Goal: Transaction & Acquisition: Book appointment/travel/reservation

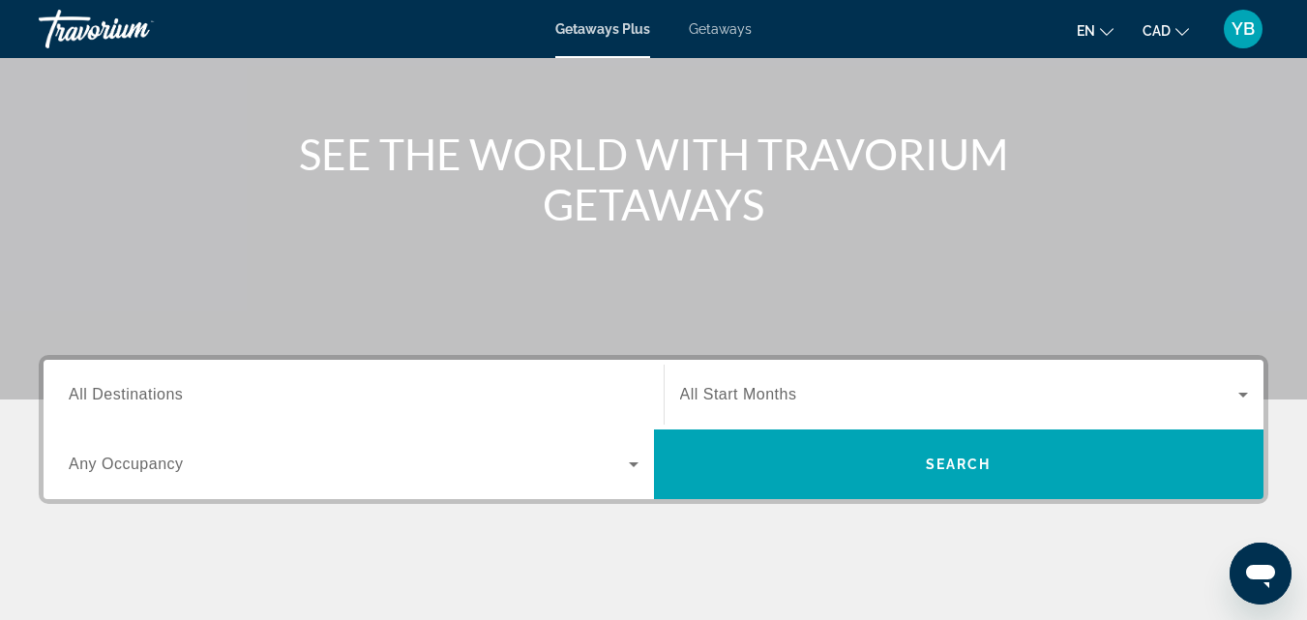
scroll to position [245, 0]
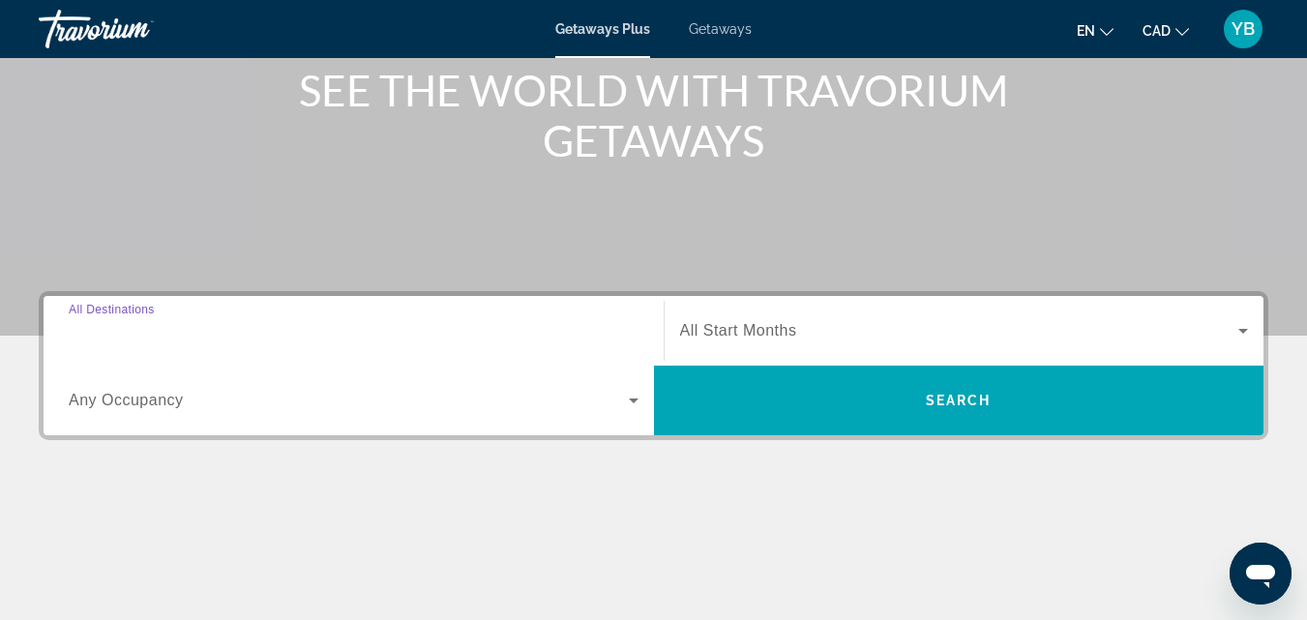
click at [196, 327] on input "Destination All Destinations" at bounding box center [354, 331] width 570 height 23
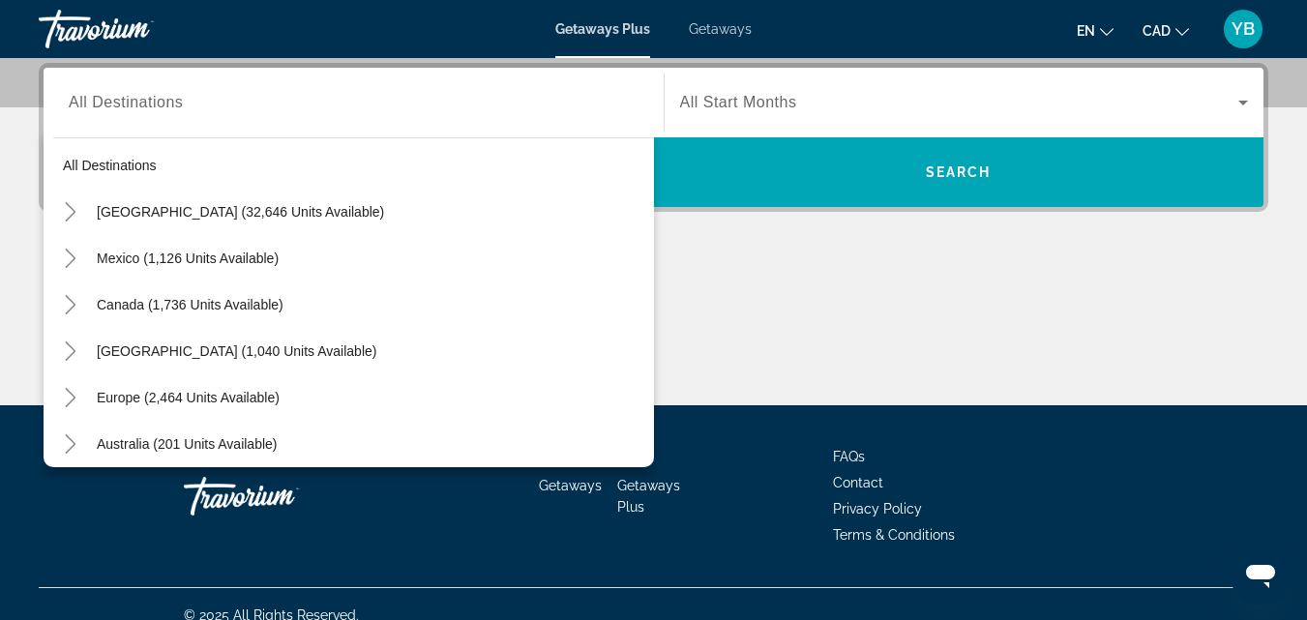
scroll to position [39, 0]
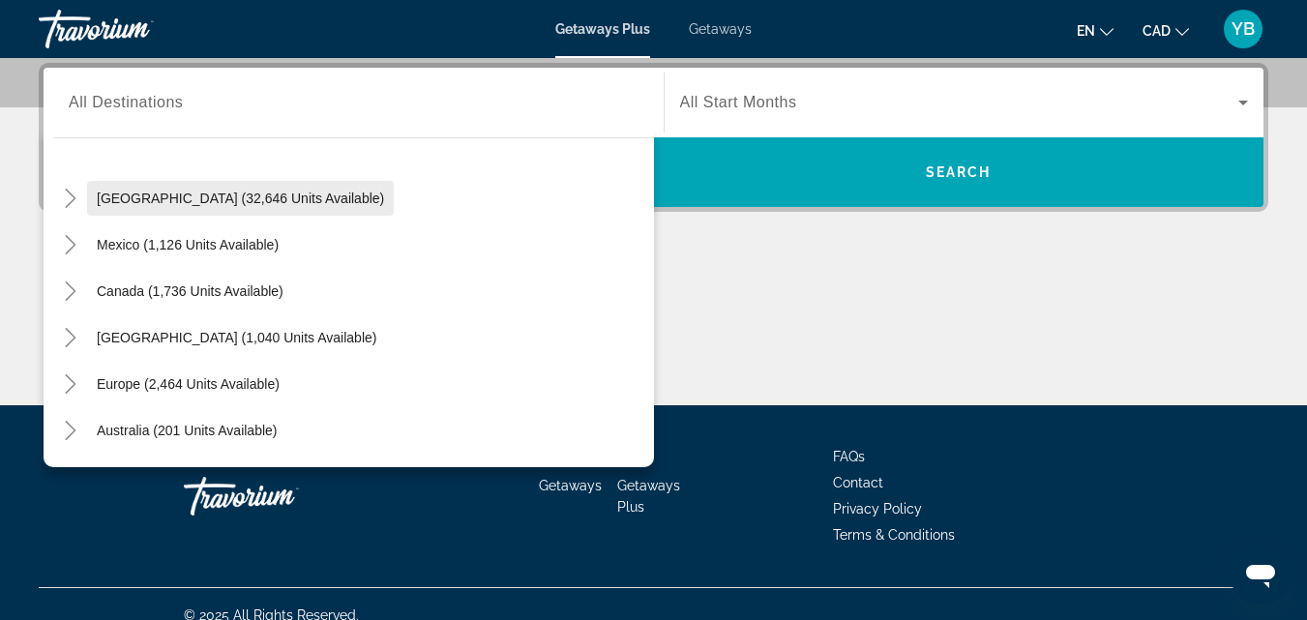
click at [203, 199] on span "[GEOGRAPHIC_DATA] (32,646 units available)" at bounding box center [240, 198] width 287 height 15
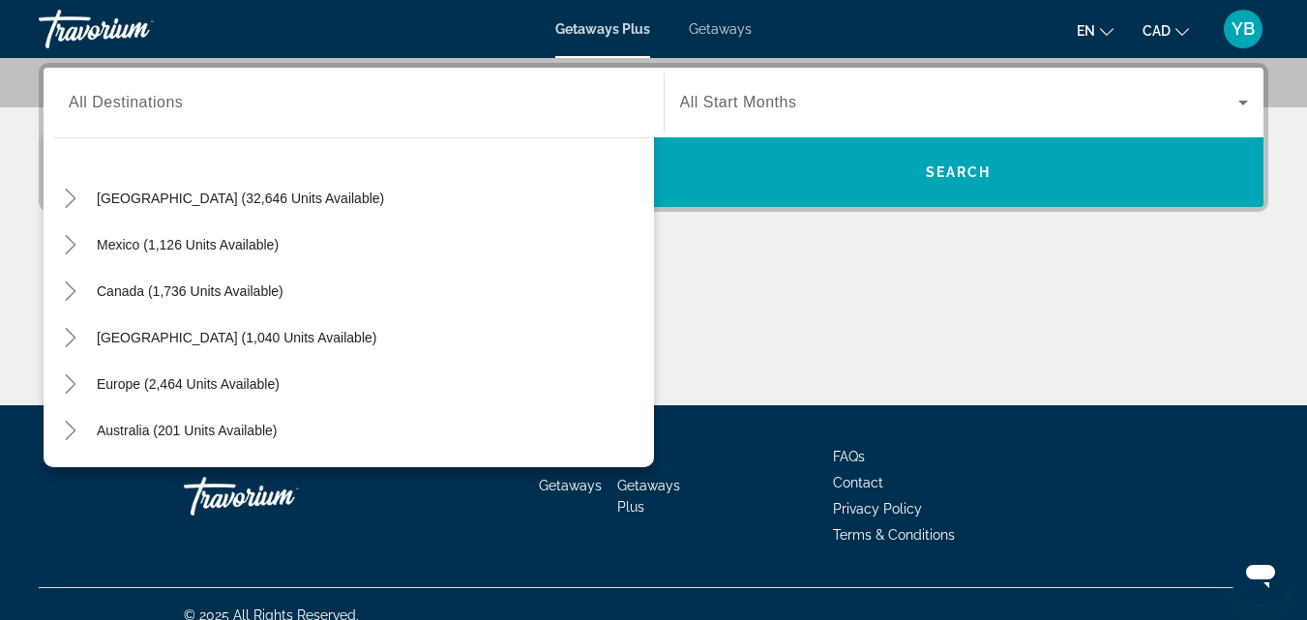
type input "**********"
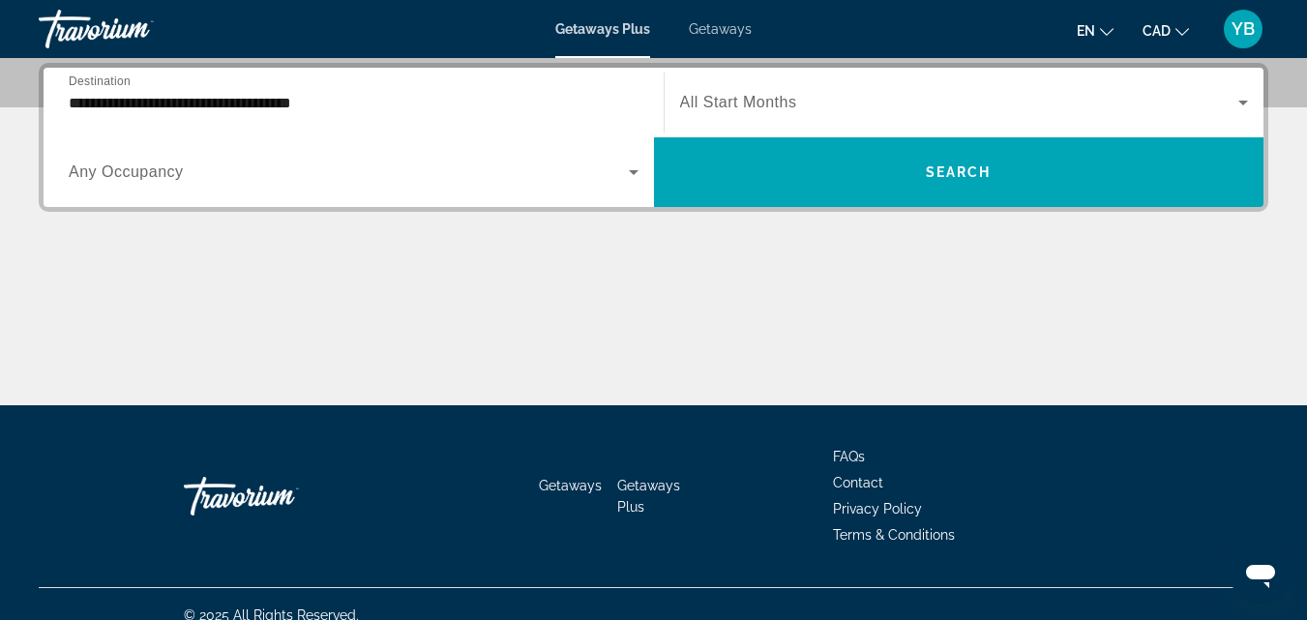
click at [786, 98] on span "All Start Months" at bounding box center [738, 102] width 117 height 16
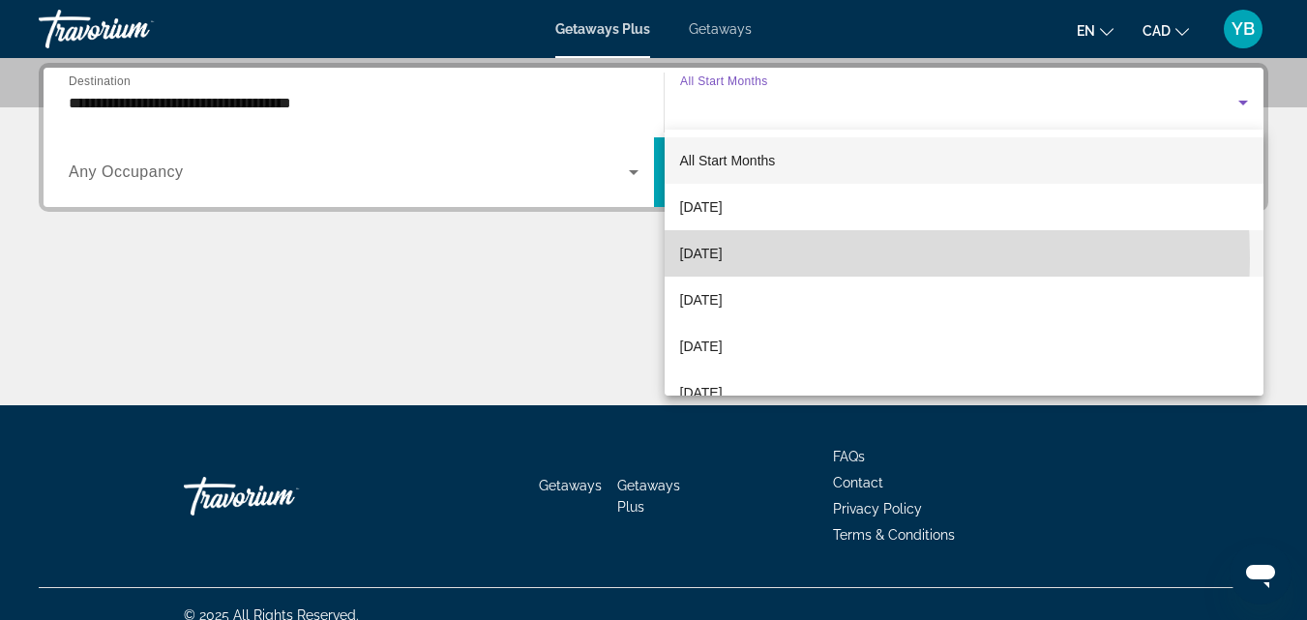
click at [710, 258] on span "[DATE]" at bounding box center [701, 253] width 43 height 23
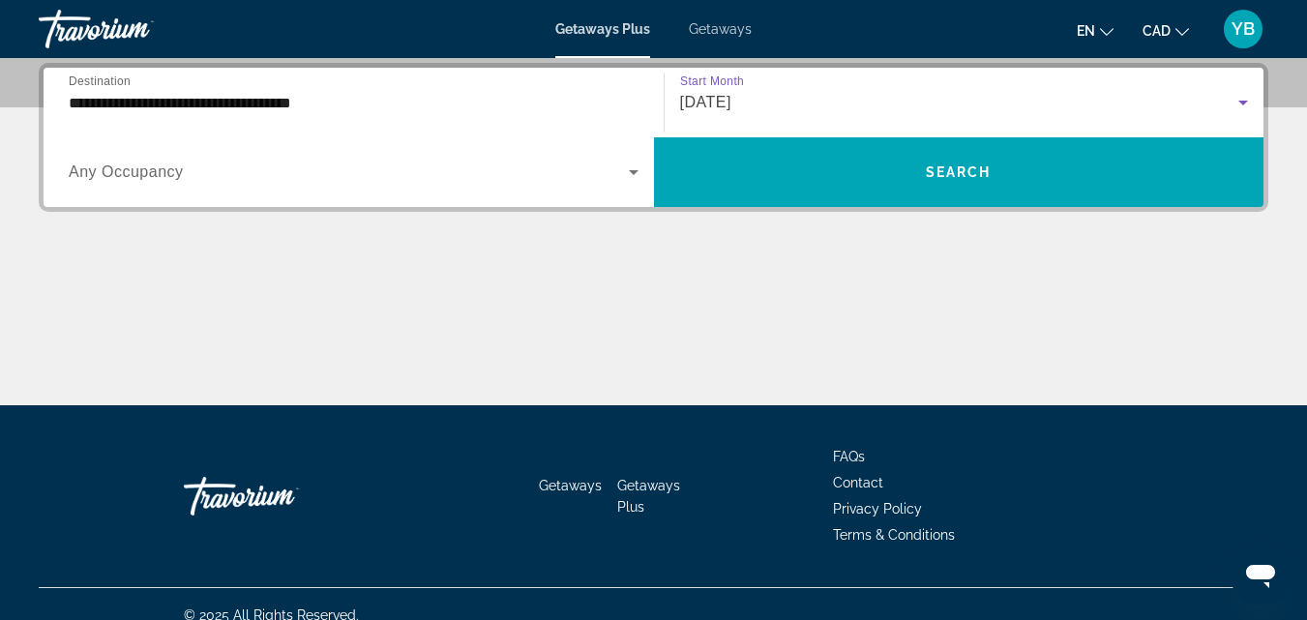
click at [211, 186] on div "Search widget" at bounding box center [354, 172] width 570 height 54
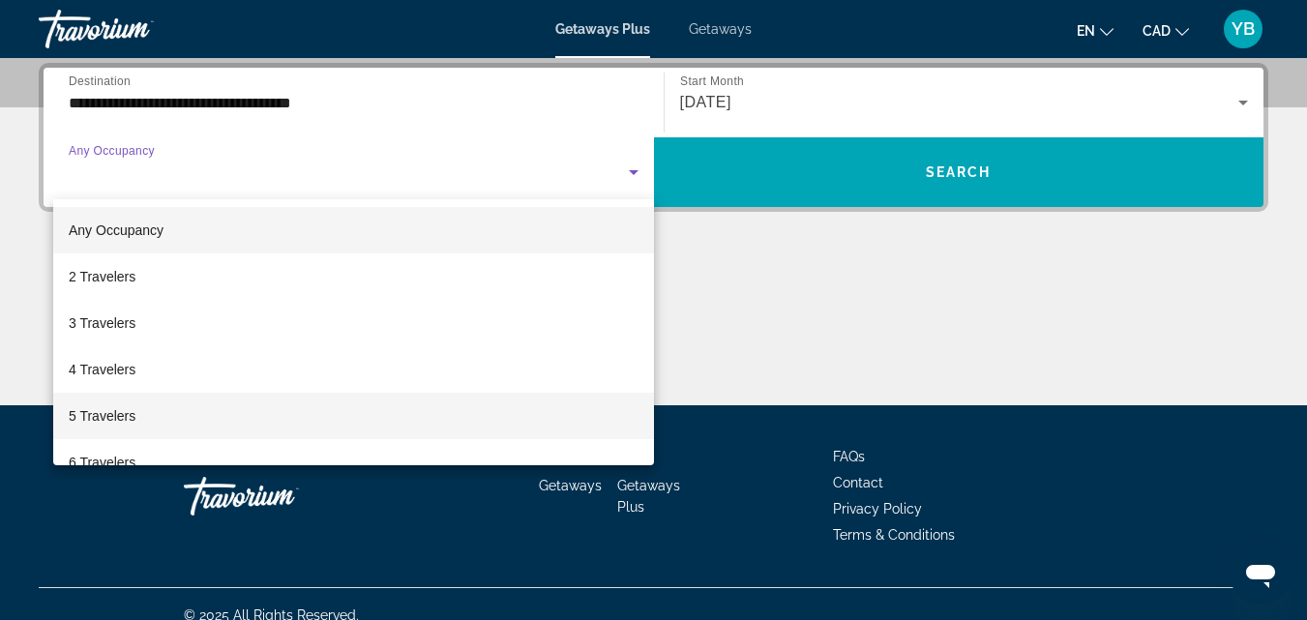
click at [109, 407] on span "5 Travelers" at bounding box center [102, 415] width 67 height 23
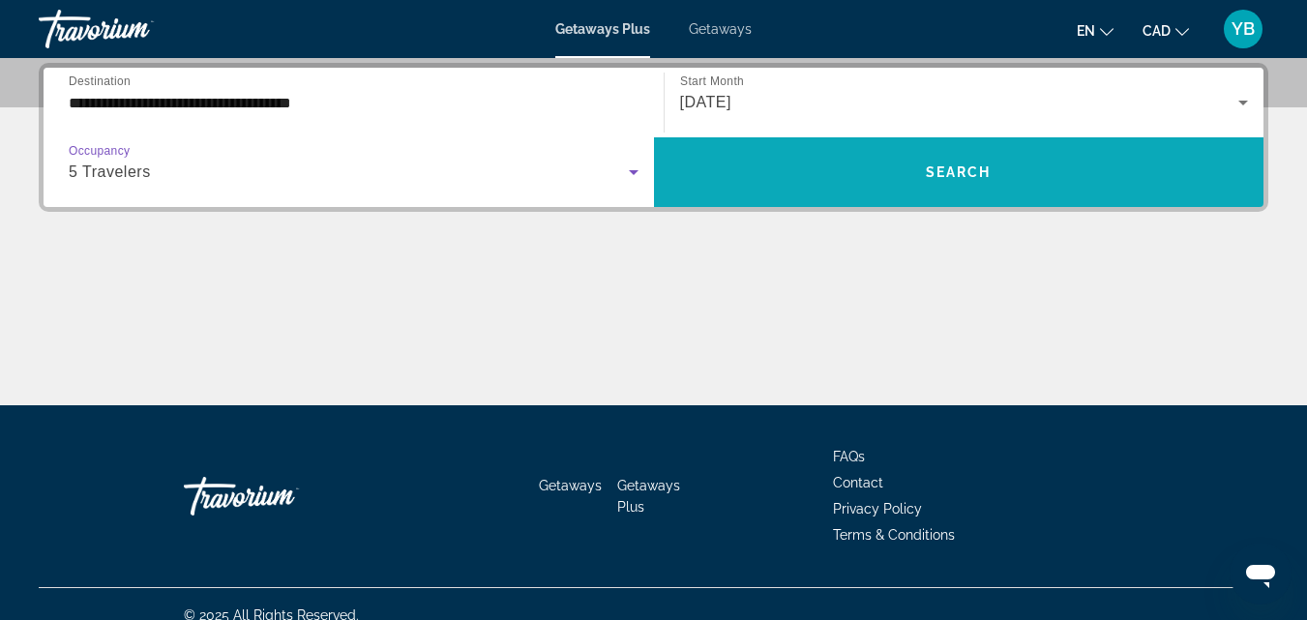
click at [920, 166] on span "Search widget" at bounding box center [959, 172] width 611 height 46
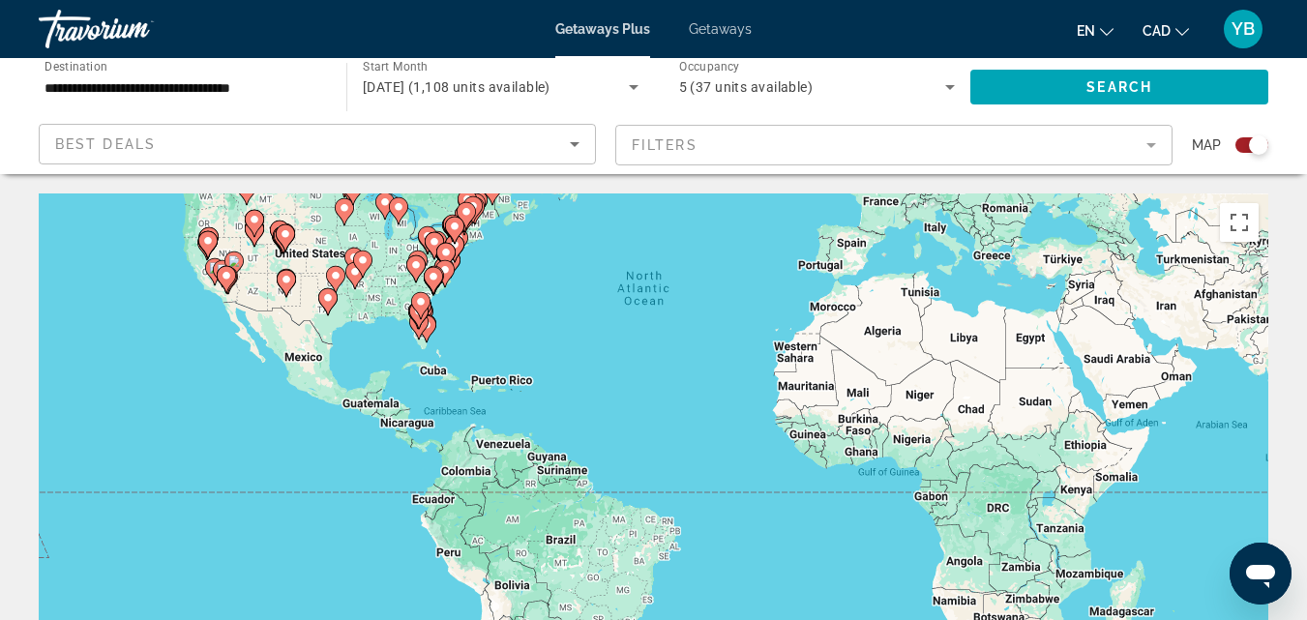
drag, startPoint x: 601, startPoint y: 485, endPoint x: 686, endPoint y: 353, distance: 156.8
click at [684, 351] on div "To activate drag with keyboard, press Alt + Enter. Once in keyboard drag state,…" at bounding box center [654, 484] width 1230 height 581
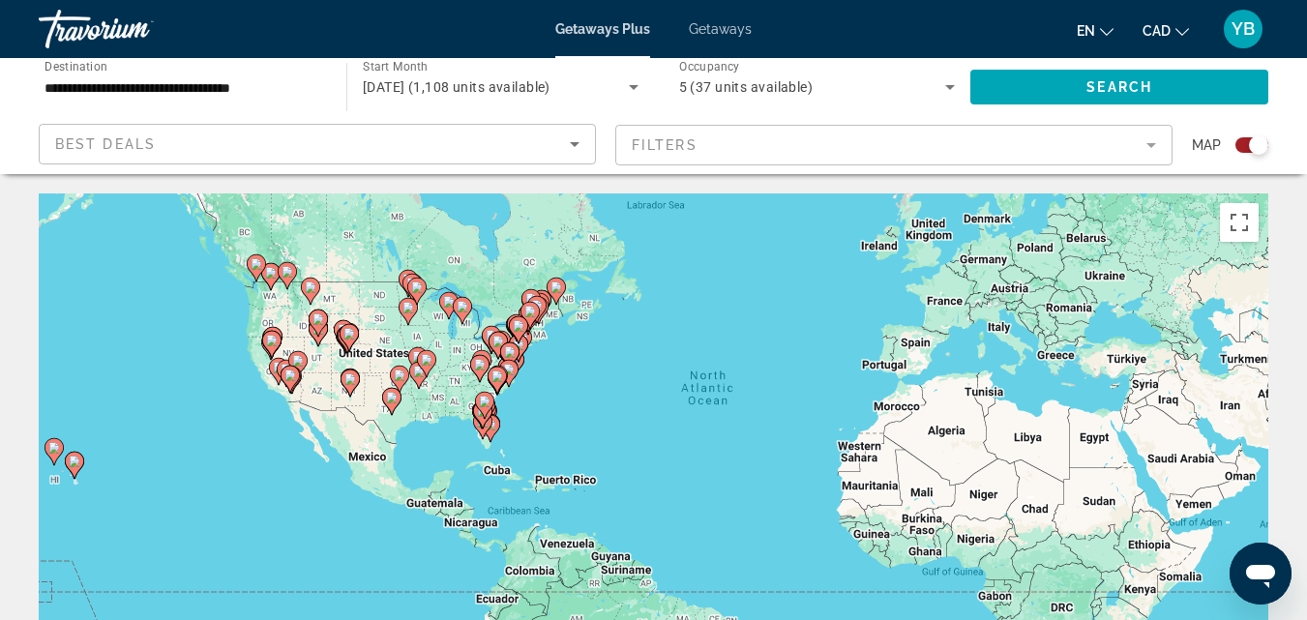
click at [460, 348] on div "To activate drag with keyboard, press Alt + Enter. Once in keyboard drag state,…" at bounding box center [654, 484] width 1230 height 581
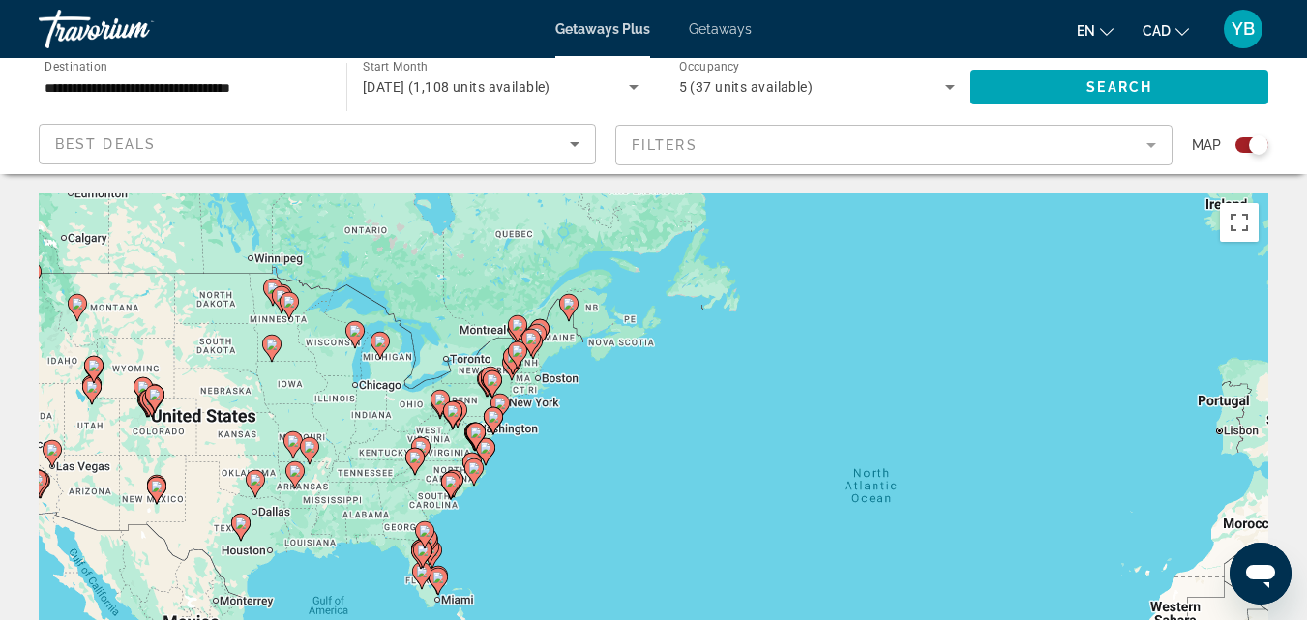
drag, startPoint x: 527, startPoint y: 284, endPoint x: 429, endPoint y: 341, distance: 114.0
click at [428, 342] on div "To activate drag with keyboard, press Alt + Enter. Once in keyboard drag state,…" at bounding box center [654, 484] width 1230 height 581
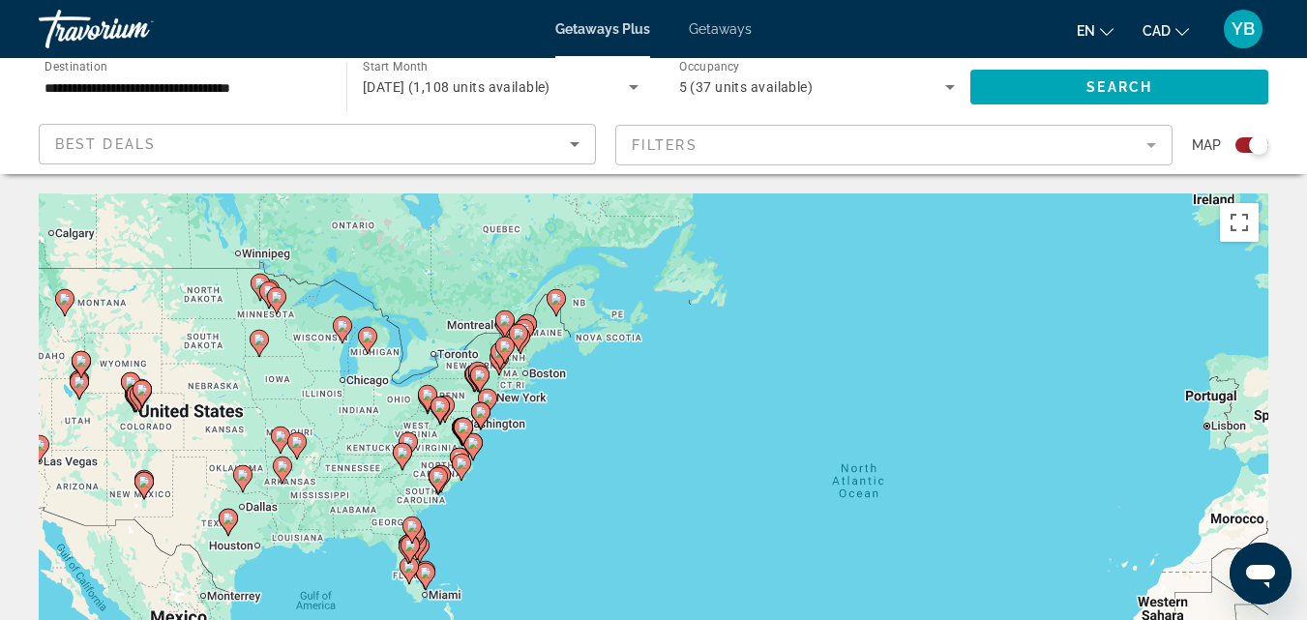
click at [519, 391] on div "To activate drag with keyboard, press Alt + Enter. Once in keyboard drag state,…" at bounding box center [654, 484] width 1230 height 581
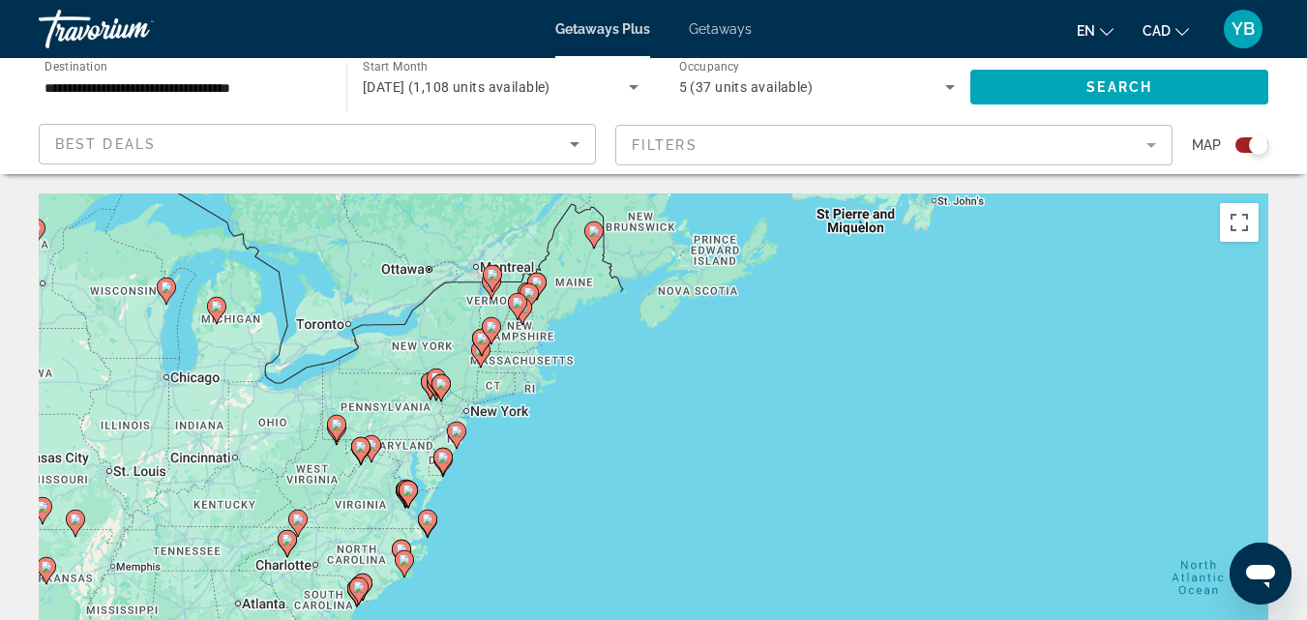
drag, startPoint x: 572, startPoint y: 354, endPoint x: 572, endPoint y: 388, distance: 33.9
click at [572, 388] on div "To activate drag with keyboard, press Alt + Enter. Once in keyboard drag state,…" at bounding box center [654, 484] width 1230 height 581
click at [516, 374] on div "To activate drag with keyboard, press Alt + Enter. Once in keyboard drag state,…" at bounding box center [654, 484] width 1230 height 581
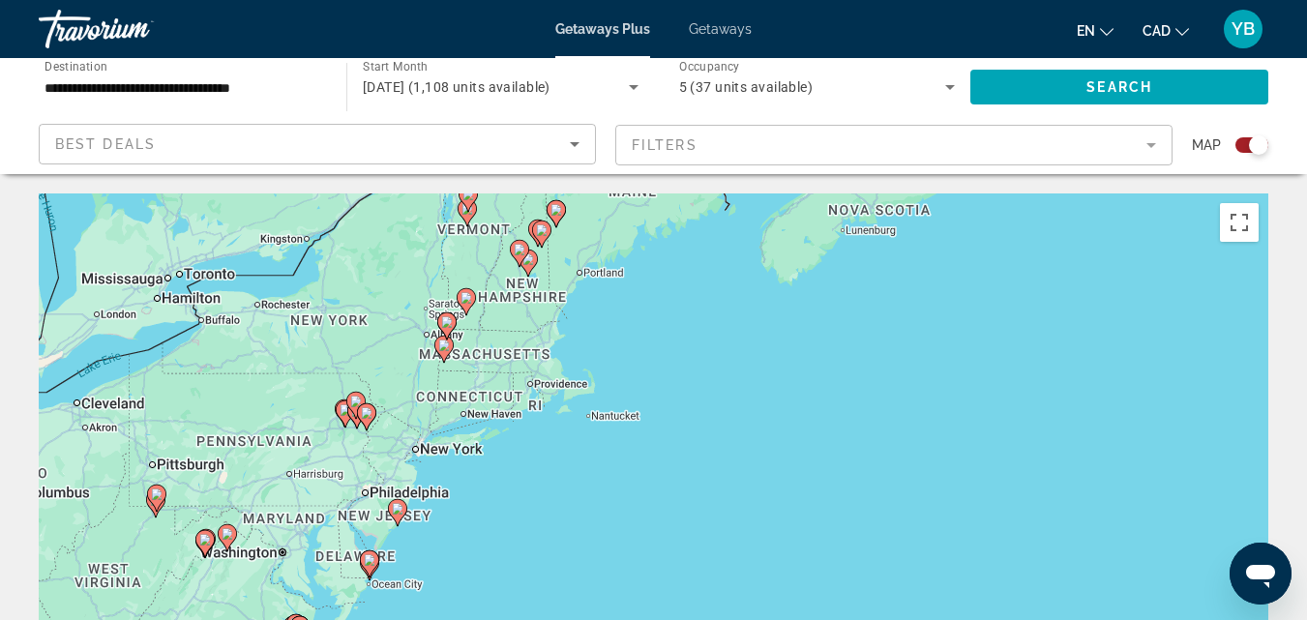
click at [516, 360] on div "To activate drag with keyboard, press Alt + Enter. Once in keyboard drag state,…" at bounding box center [654, 484] width 1230 height 581
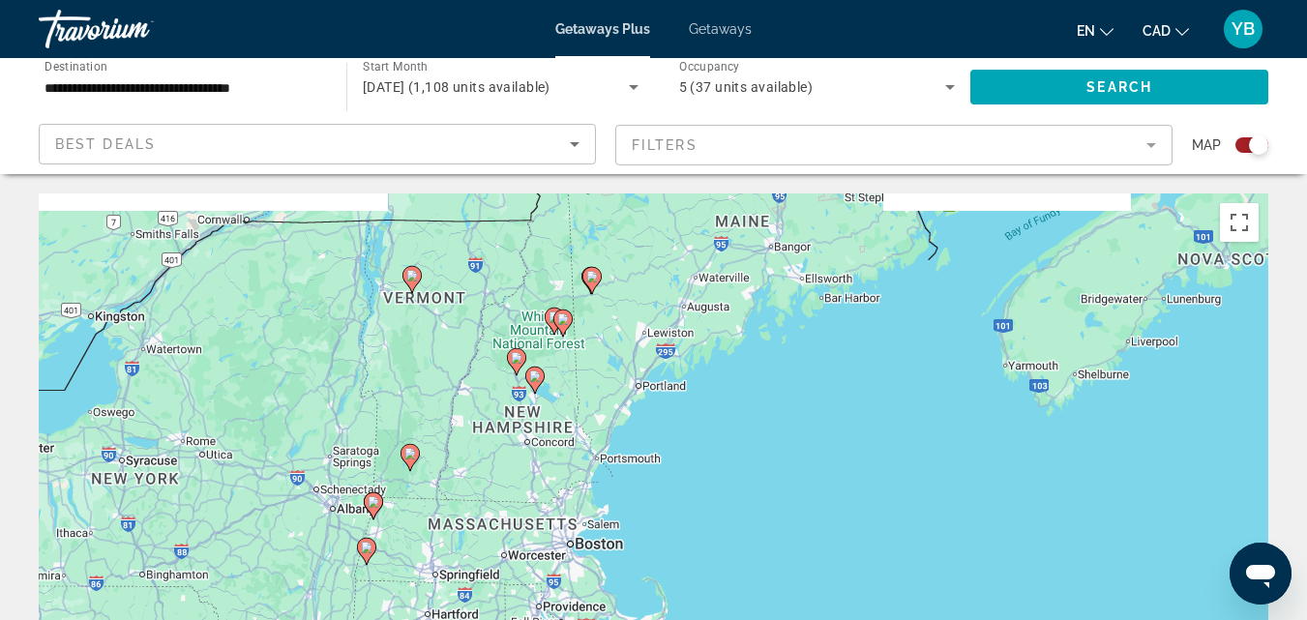
drag, startPoint x: 496, startPoint y: 299, endPoint x: 491, endPoint y: 505, distance: 206.2
click at [491, 505] on div "To activate drag with keyboard, press Alt + Enter. Once in keyboard drag state,…" at bounding box center [654, 484] width 1230 height 581
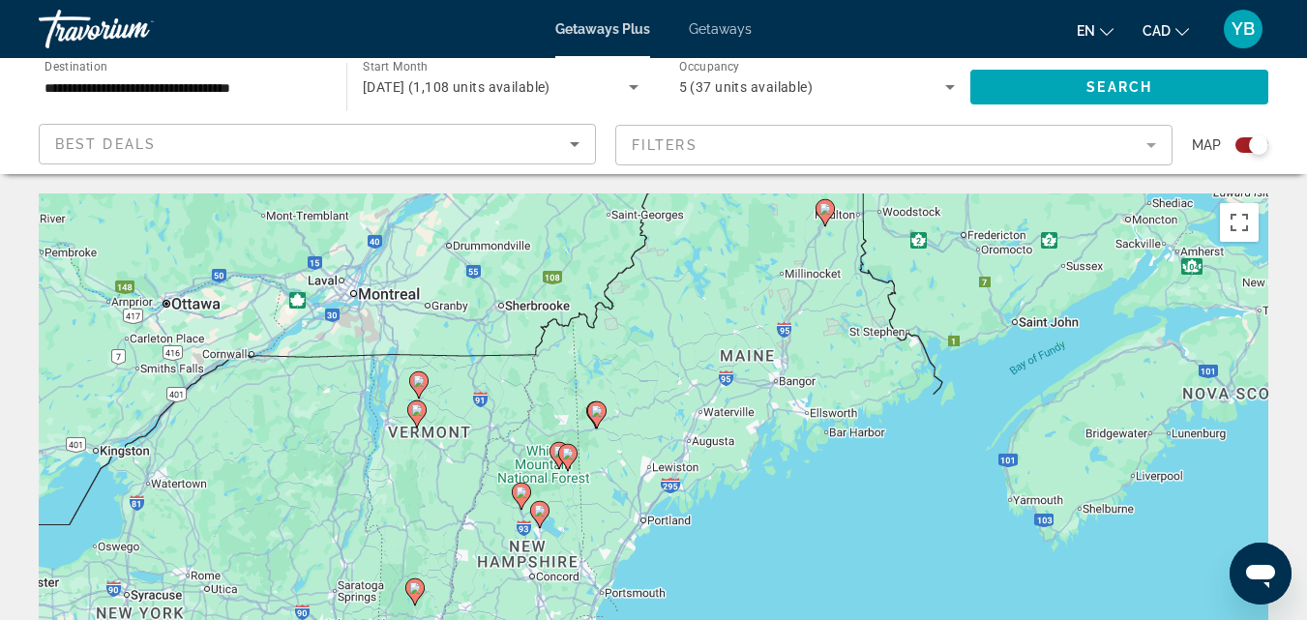
drag, startPoint x: 458, startPoint y: 262, endPoint x: 464, endPoint y: 403, distance: 140.5
click at [464, 403] on div "To activate drag with keyboard, press Alt + Enter. Once in keyboard drag state,…" at bounding box center [654, 484] width 1230 height 581
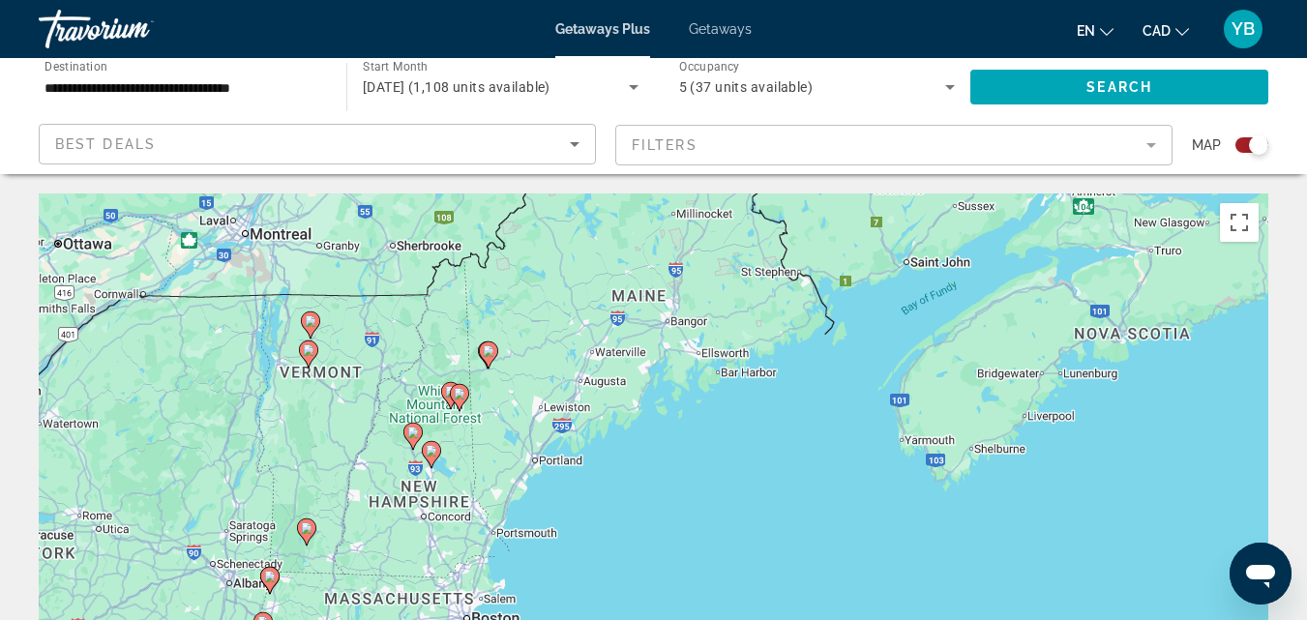
drag, startPoint x: 458, startPoint y: 496, endPoint x: 320, endPoint y: 428, distance: 153.6
click at [320, 428] on div "To activate drag with keyboard, press Alt + Enter. Once in keyboard drag state,…" at bounding box center [654, 484] width 1230 height 581
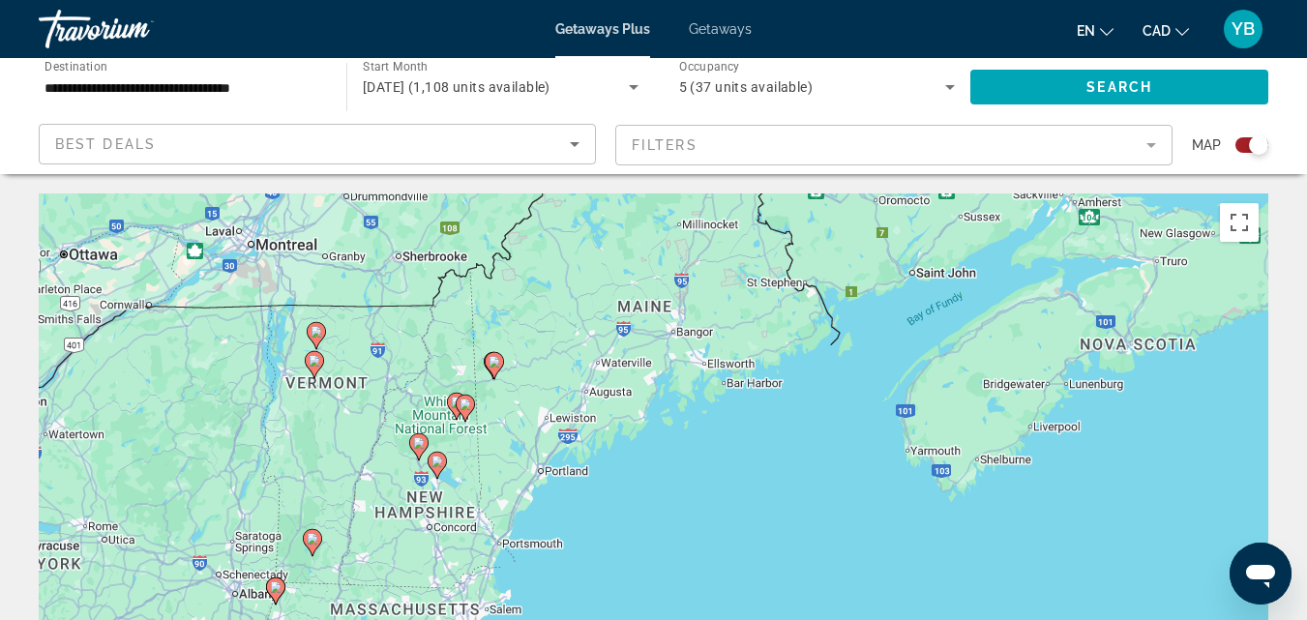
click at [329, 432] on div "To activate drag with keyboard, press Alt + Enter. Once in keyboard drag state,…" at bounding box center [654, 484] width 1230 height 581
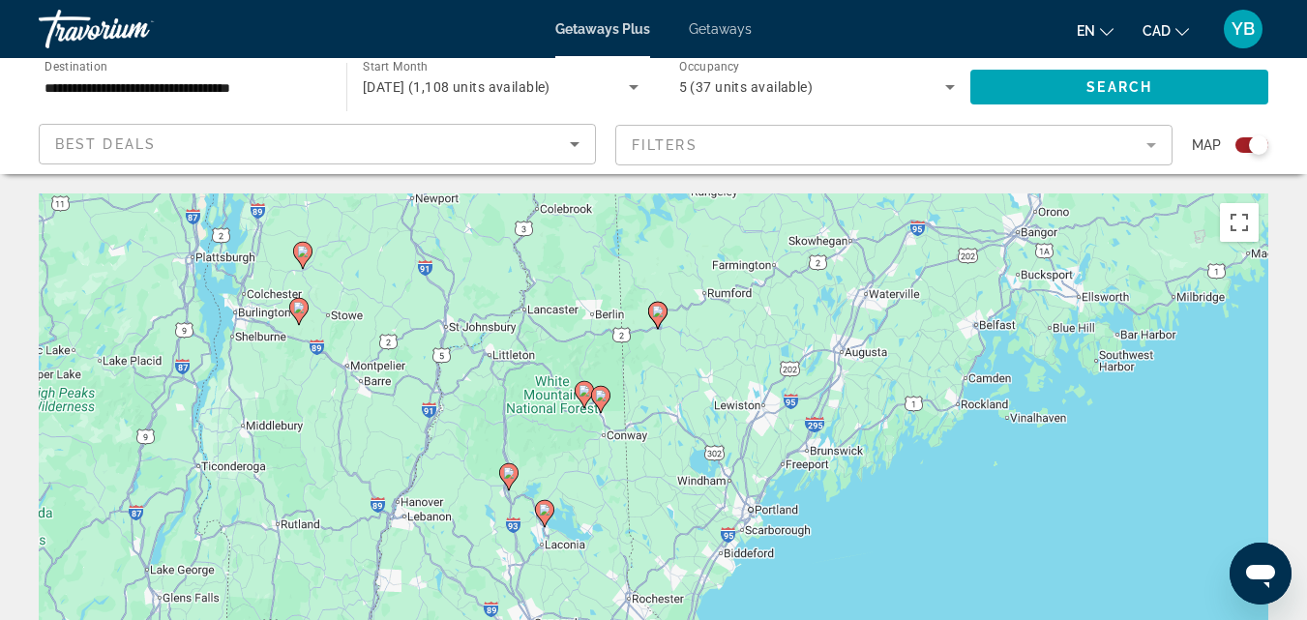
click at [261, 328] on div "To activate drag with keyboard, press Alt + Enter. Once in keyboard drag state,…" at bounding box center [654, 484] width 1230 height 581
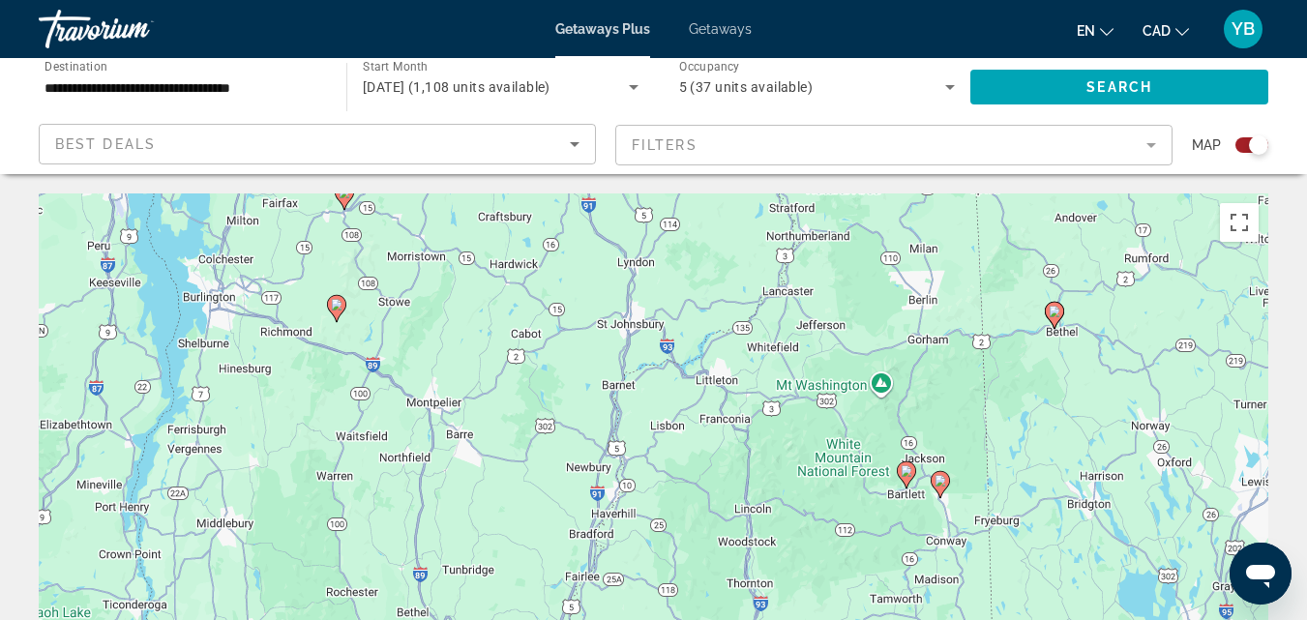
click at [333, 308] on image "Main content" at bounding box center [337, 305] width 12 height 12
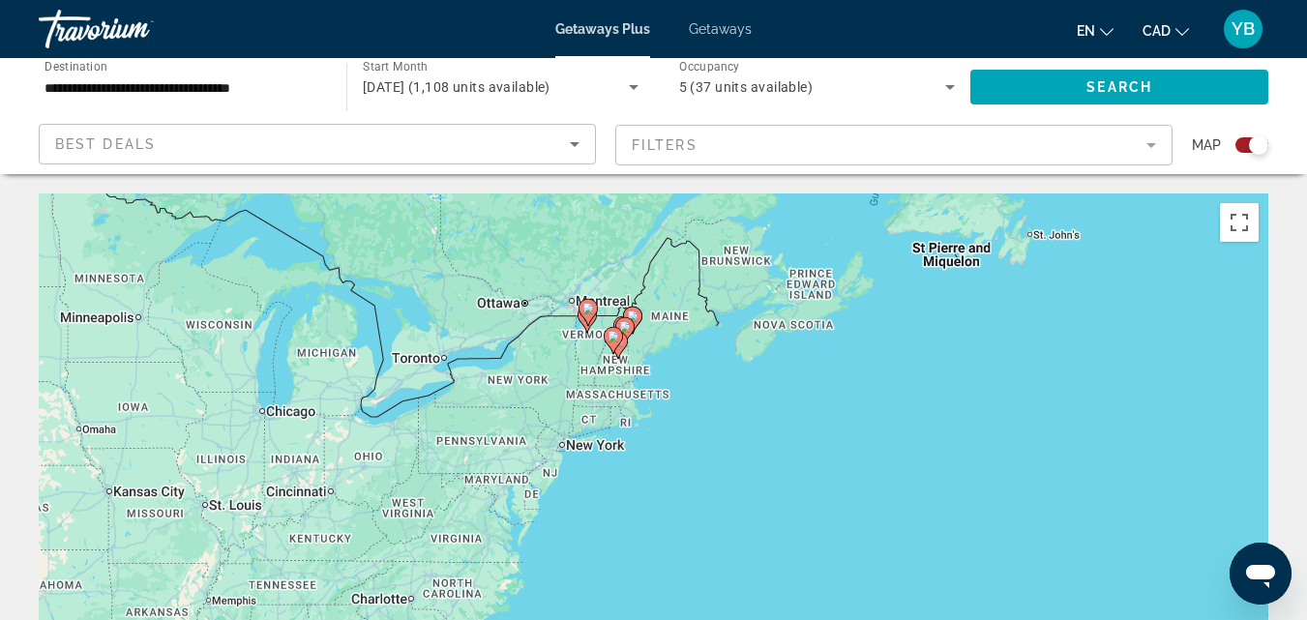
drag, startPoint x: 469, startPoint y: 361, endPoint x: 447, endPoint y: 317, distance: 48.9
click at [447, 317] on div "To navigate, press the arrow keys. To activate drag with keyboard, press Alt + …" at bounding box center [654, 484] width 1230 height 581
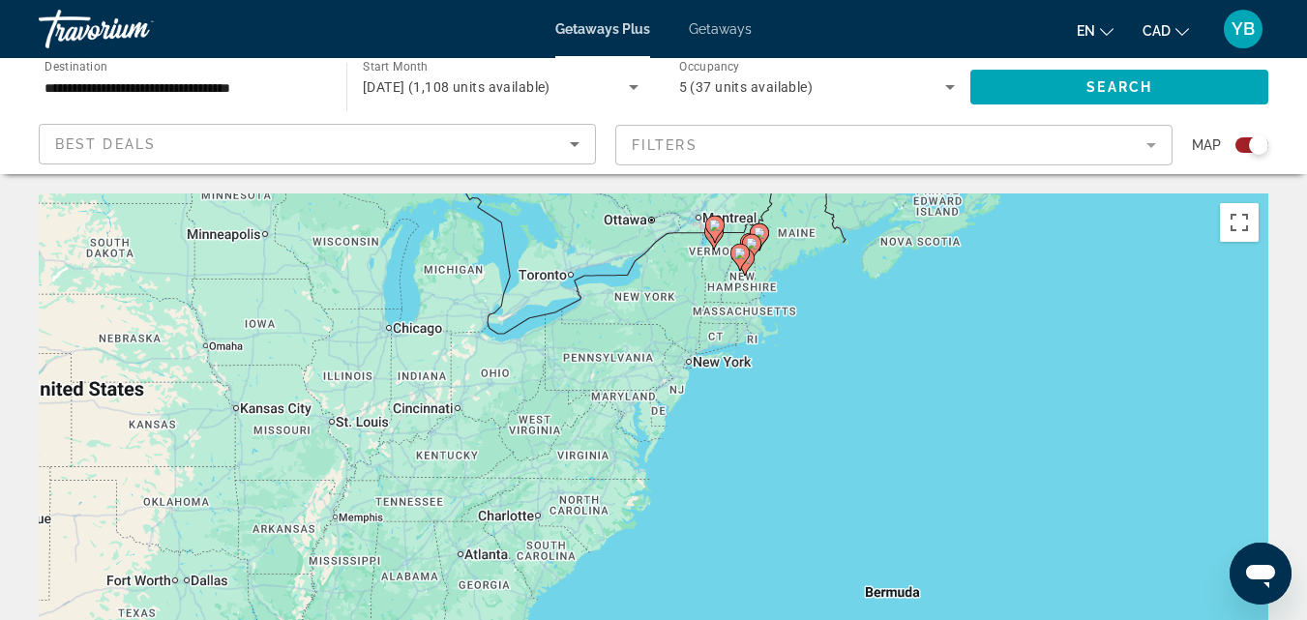
drag, startPoint x: 331, startPoint y: 396, endPoint x: 464, endPoint y: 363, distance: 136.6
click at [464, 363] on div "To activate drag with keyboard, press Alt + Enter. Once in keyboard drag state,…" at bounding box center [654, 484] width 1230 height 581
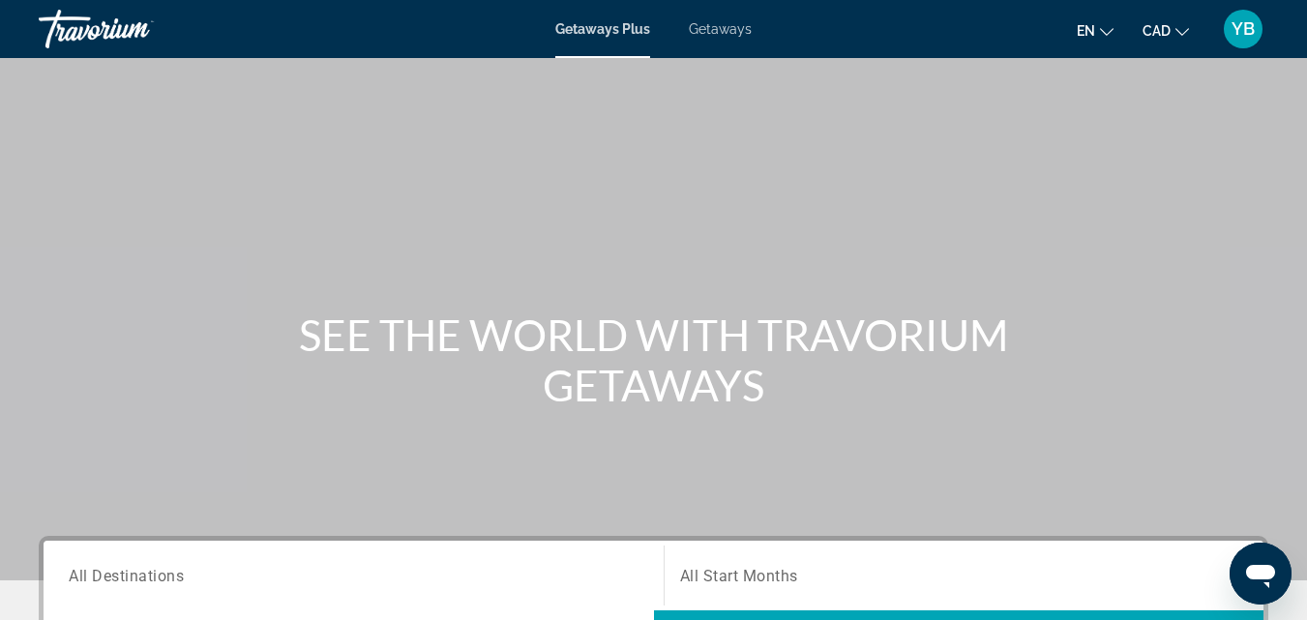
click at [717, 581] on span "All Start Months" at bounding box center [739, 576] width 118 height 18
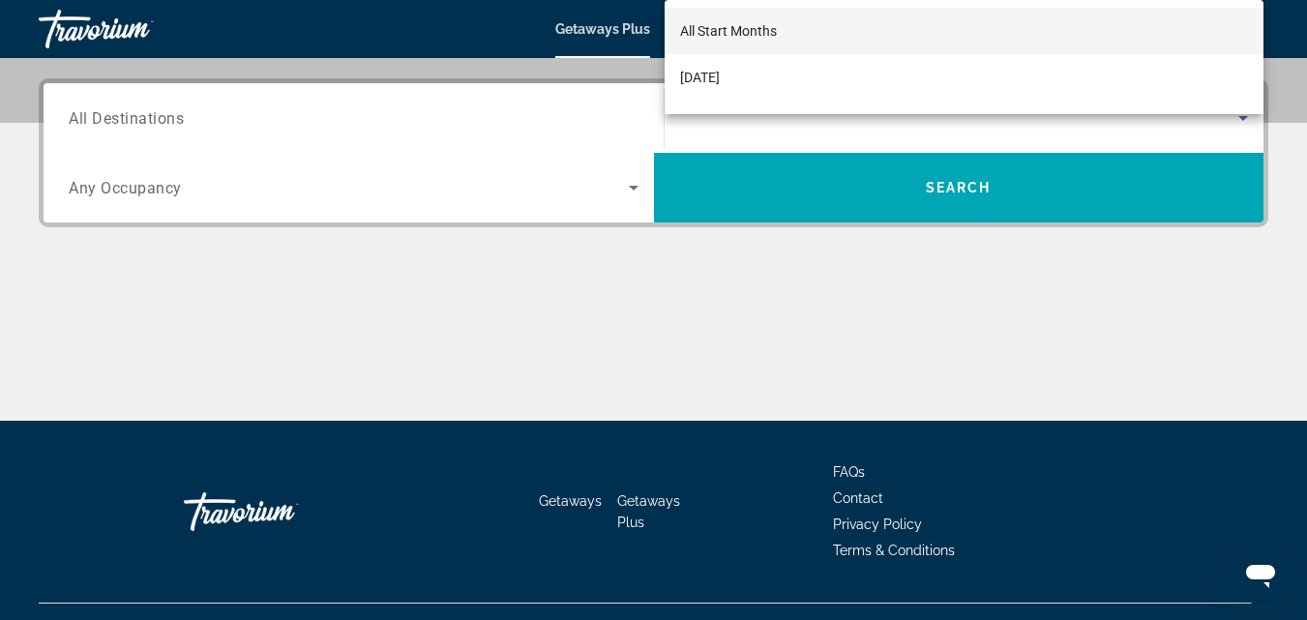
scroll to position [473, 0]
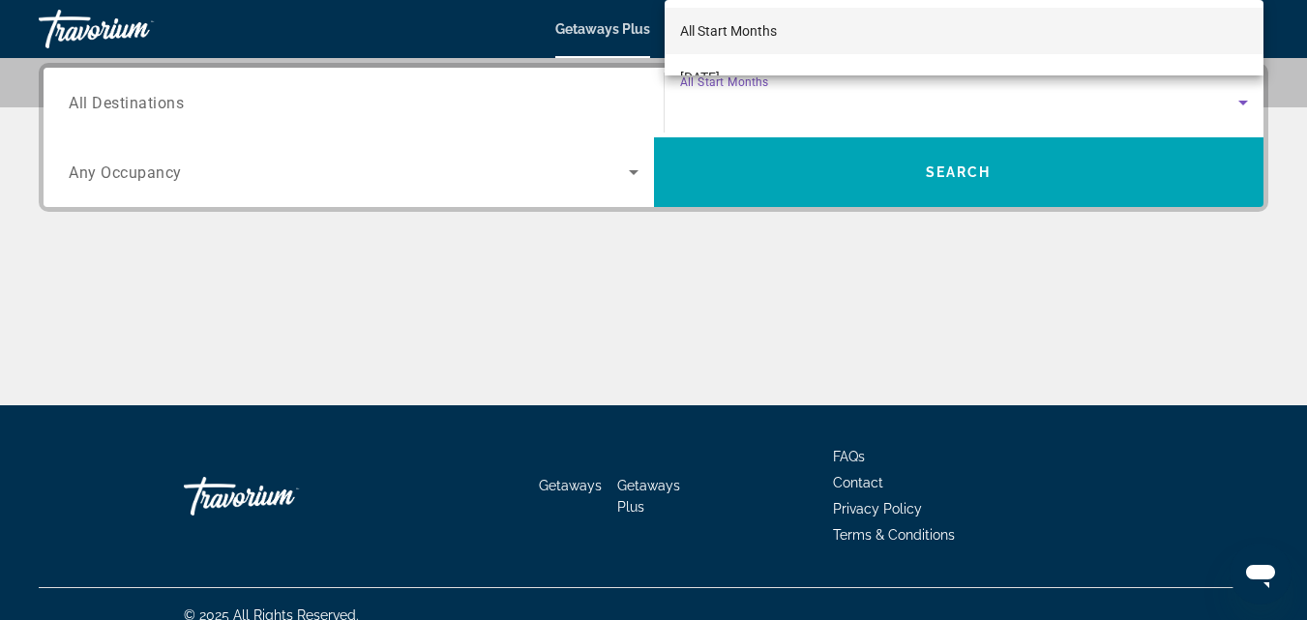
click at [251, 103] on div at bounding box center [653, 310] width 1307 height 620
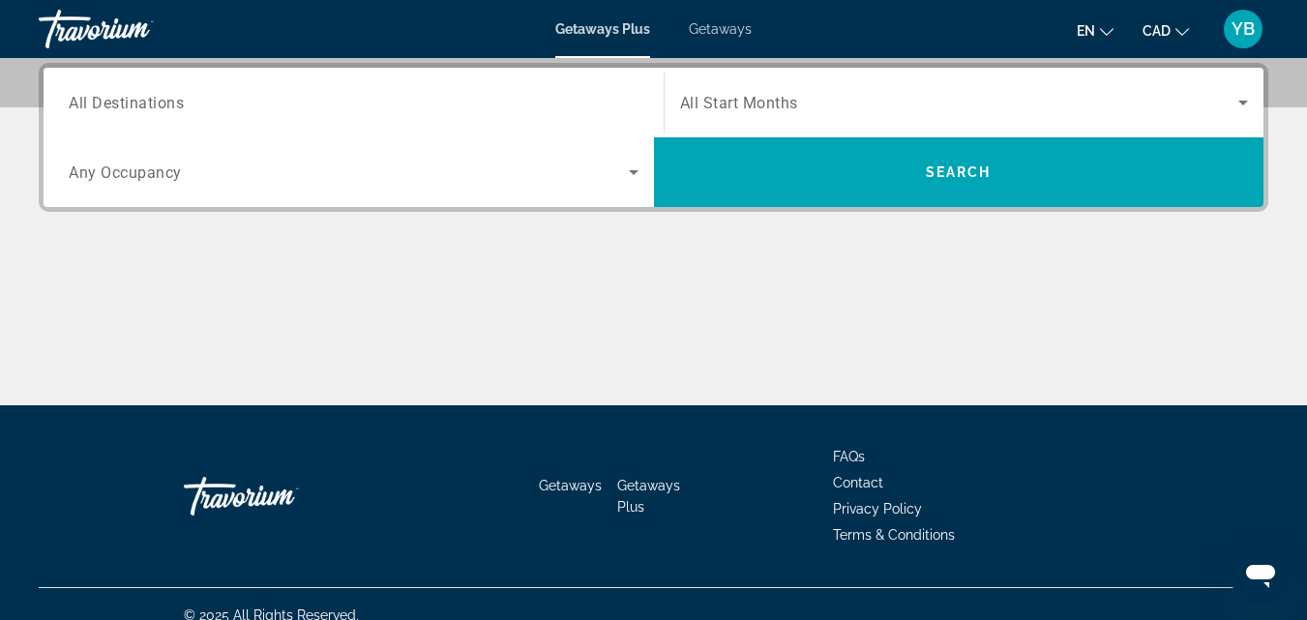
click at [153, 105] on span "All Destinations" at bounding box center [126, 102] width 115 height 18
click at [153, 105] on input "Destination All Destinations" at bounding box center [354, 103] width 570 height 23
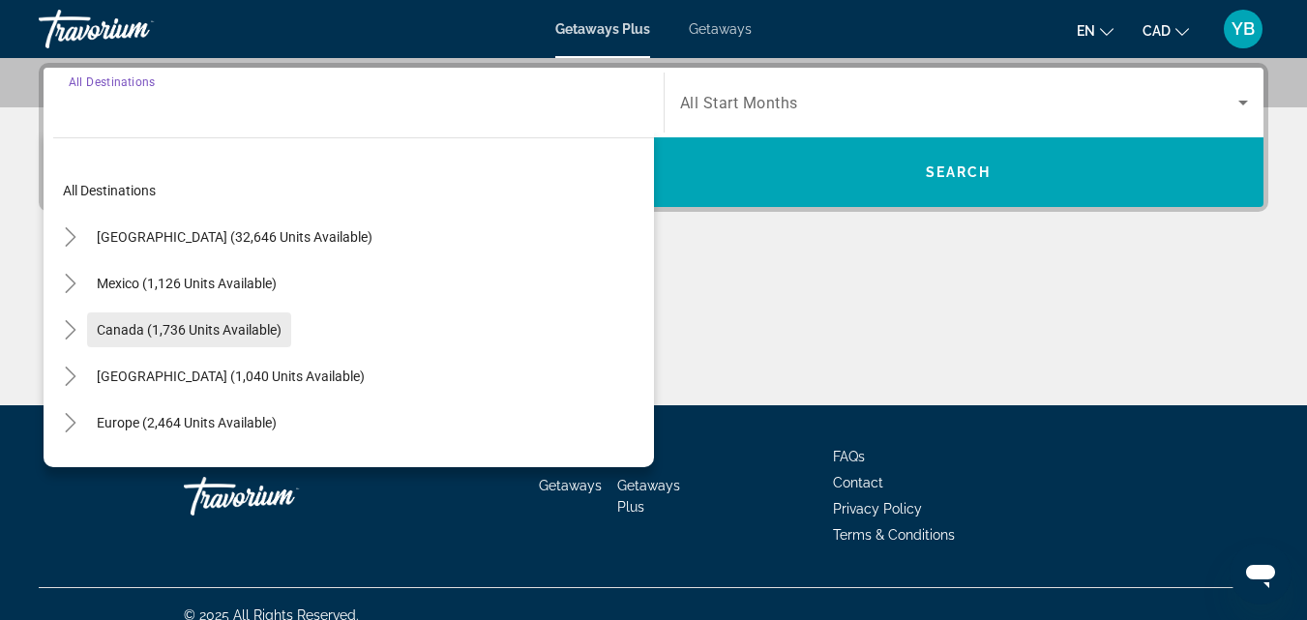
click at [142, 322] on span "Canada (1,736 units available)" at bounding box center [189, 329] width 185 height 15
type input "**********"
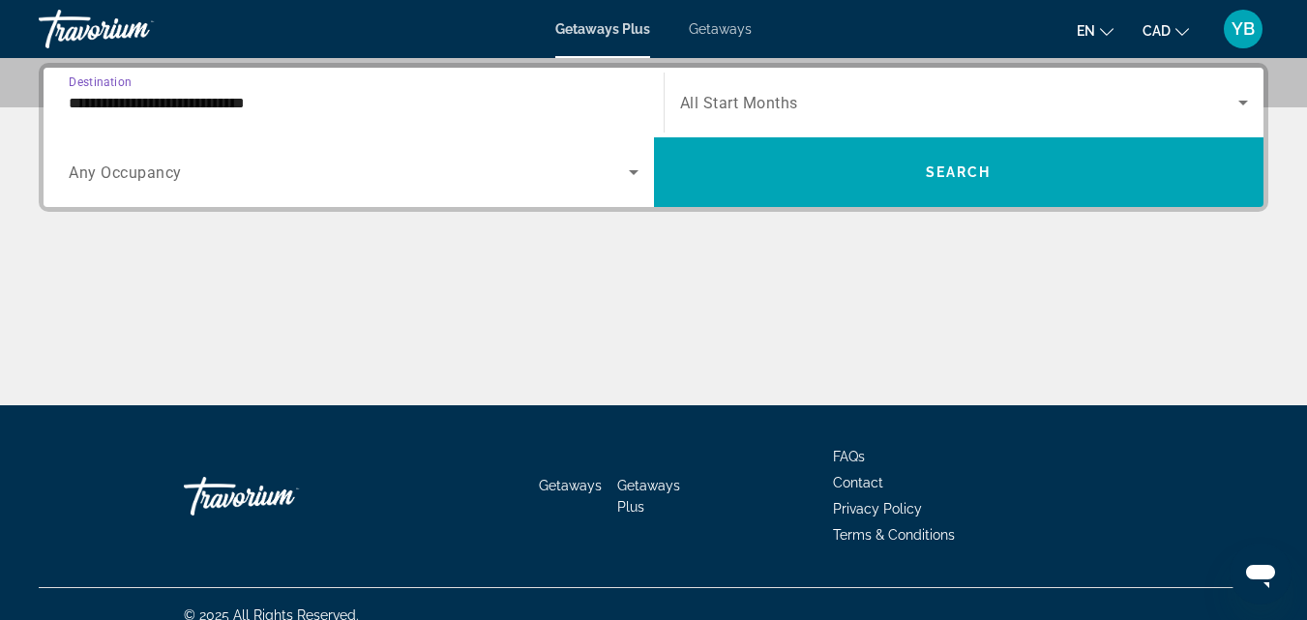
click at [906, 98] on span "Search widget" at bounding box center [959, 102] width 559 height 23
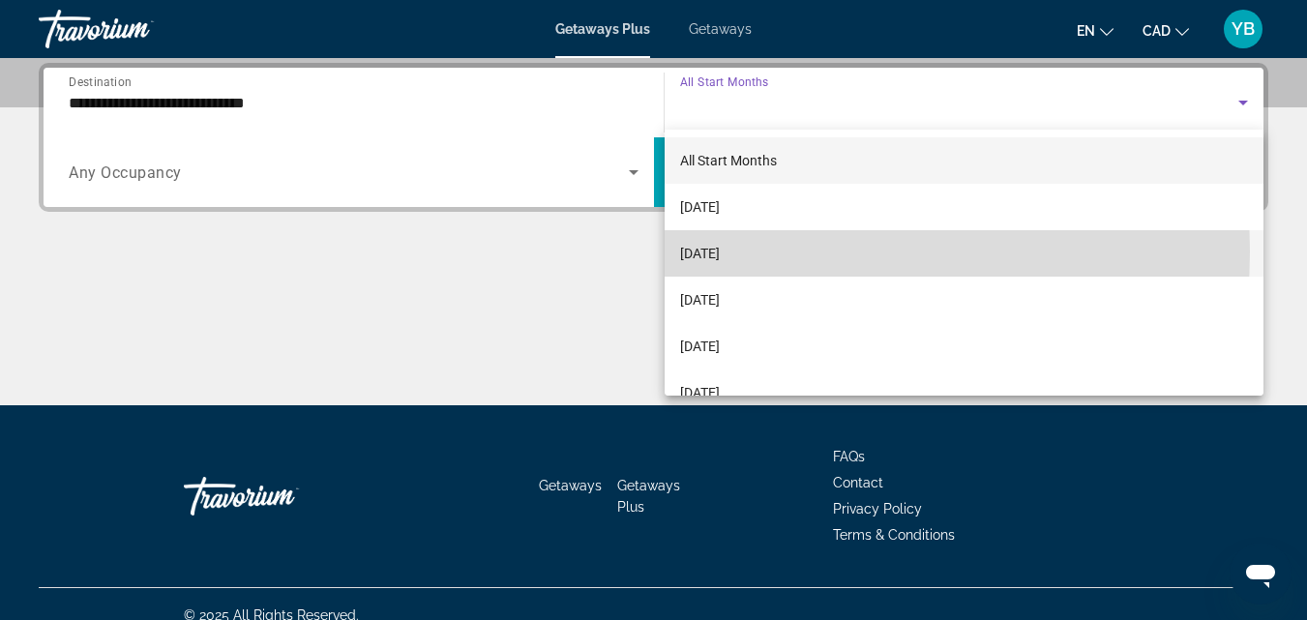
click at [711, 252] on span "[DATE]" at bounding box center [700, 253] width 40 height 23
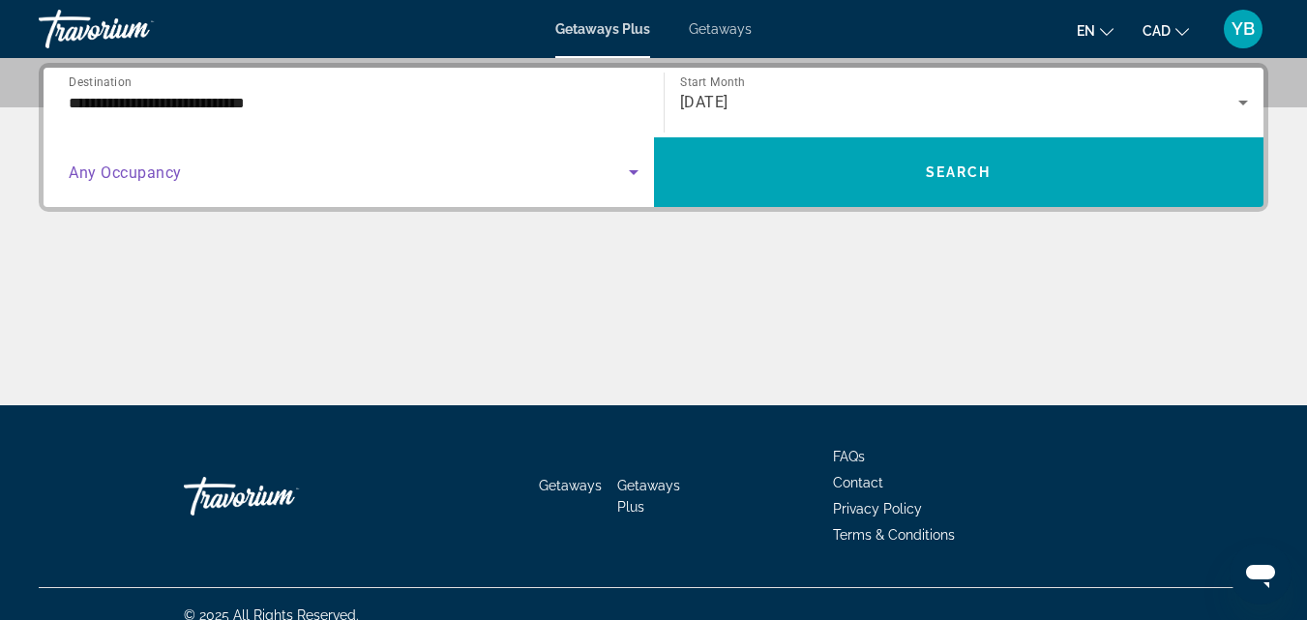
click at [355, 171] on span "Search widget" at bounding box center [349, 172] width 560 height 23
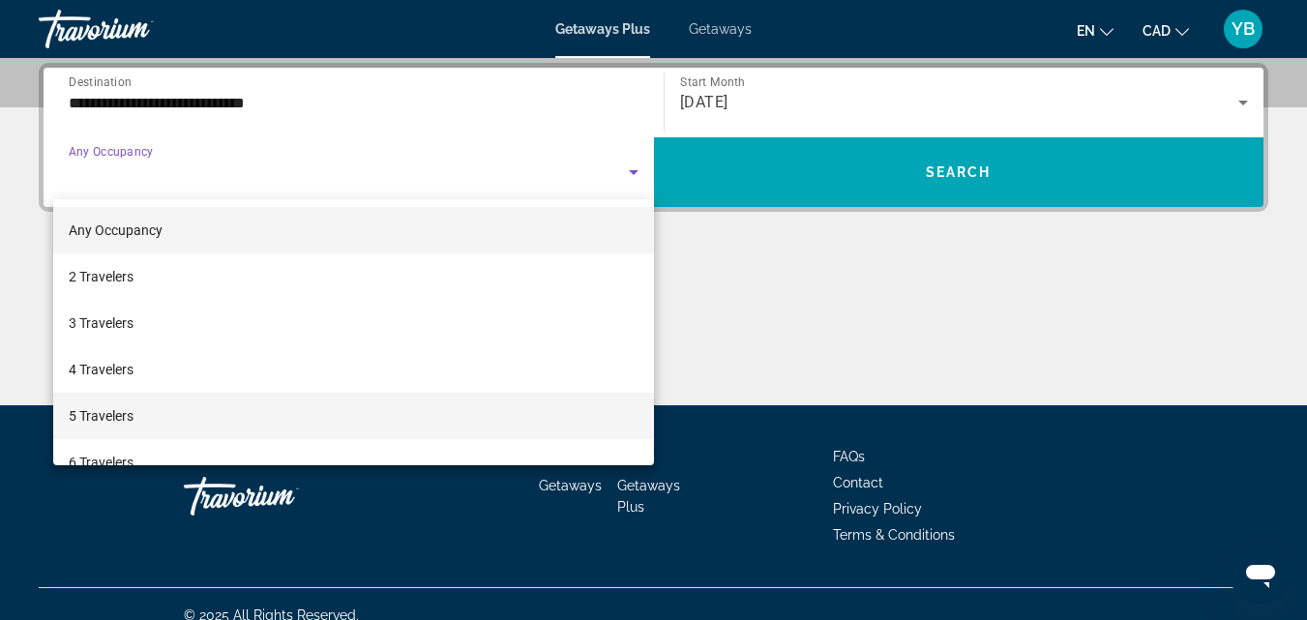
click at [100, 406] on span "5 Travelers" at bounding box center [101, 415] width 65 height 23
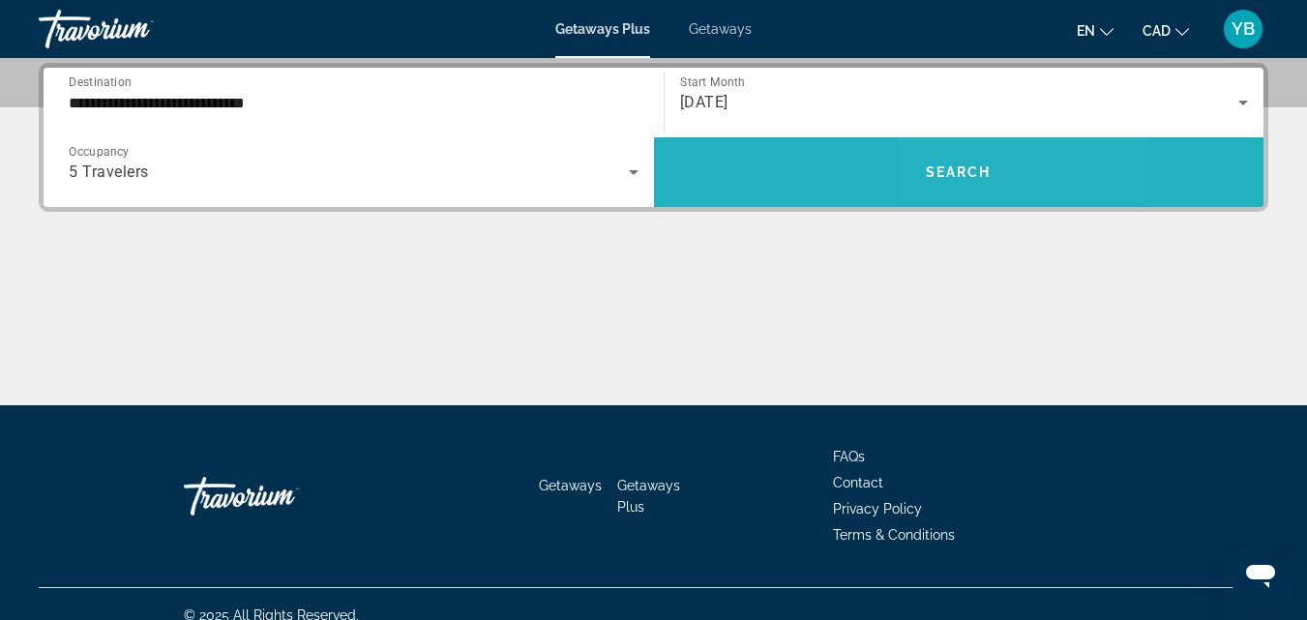
click at [959, 172] on span "Search" at bounding box center [959, 172] width 66 height 15
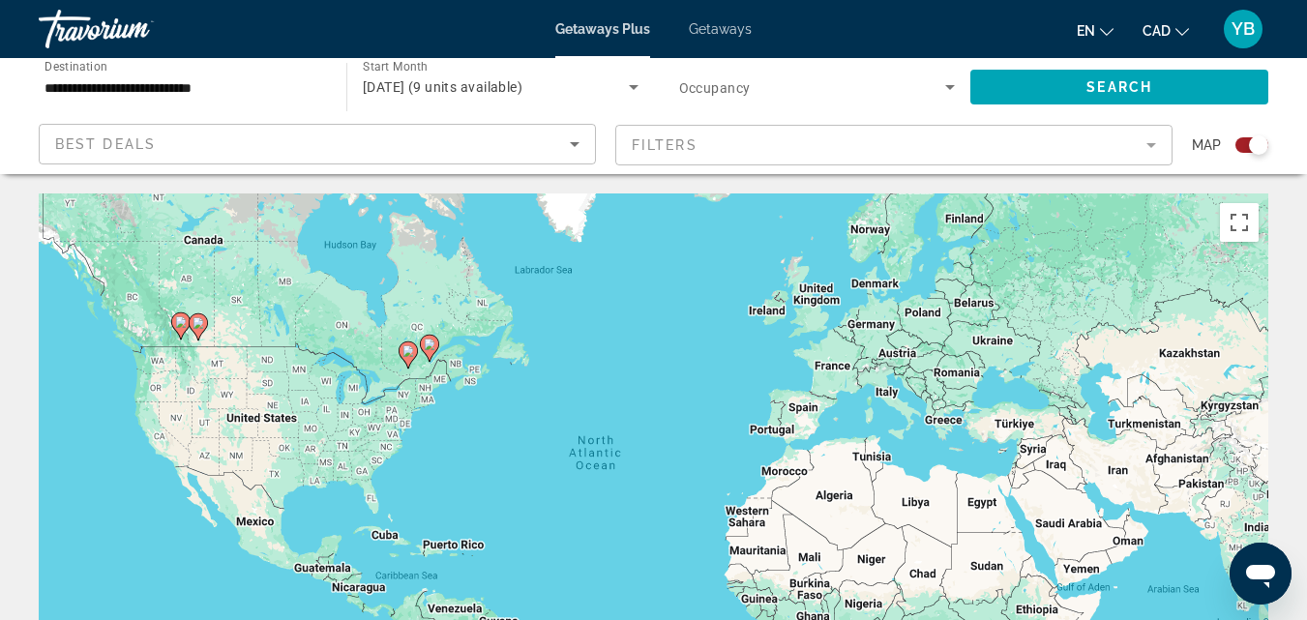
click at [285, 339] on div "To activate drag with keyboard, press Alt + Enter. Once in keyboard drag state,…" at bounding box center [654, 484] width 1230 height 581
click at [378, 355] on div "To activate drag with keyboard, press Alt + Enter. Once in keyboard drag state,…" at bounding box center [654, 484] width 1230 height 581
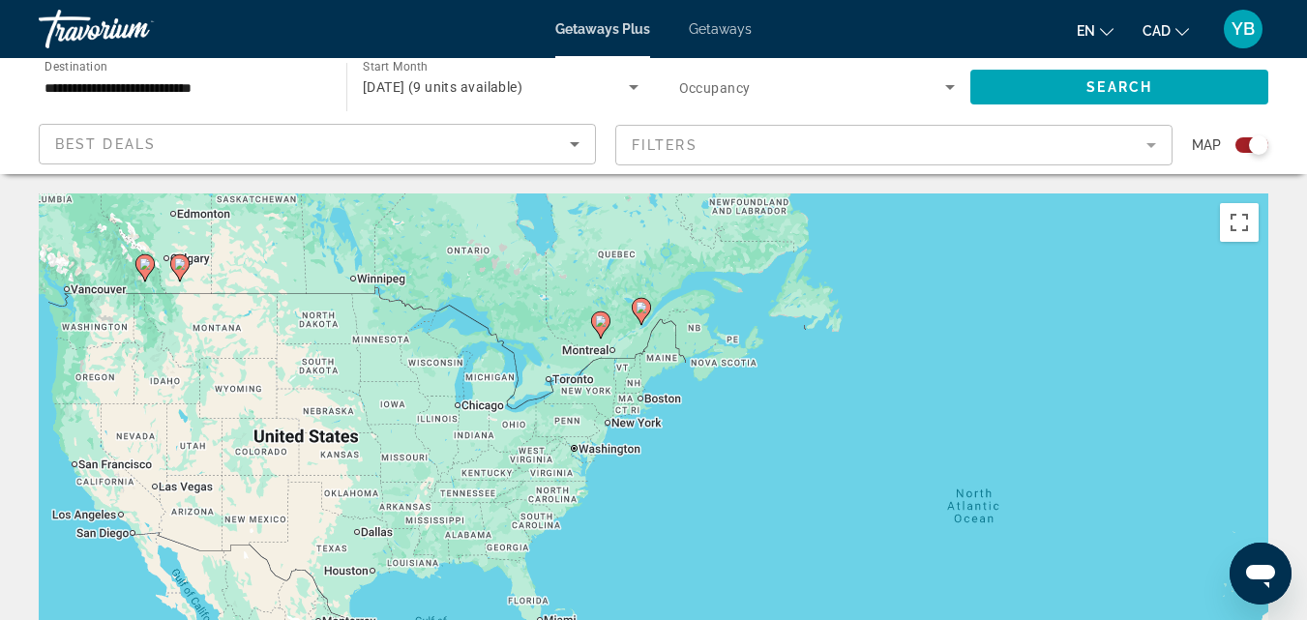
drag, startPoint x: 295, startPoint y: 361, endPoint x: 461, endPoint y: 316, distance: 171.4
click at [461, 316] on div "To activate drag with keyboard, press Alt + Enter. Once in keyboard drag state,…" at bounding box center [654, 484] width 1230 height 581
click at [209, 291] on div "To activate drag with keyboard, press Alt + Enter. Once in keyboard drag state,…" at bounding box center [654, 484] width 1230 height 581
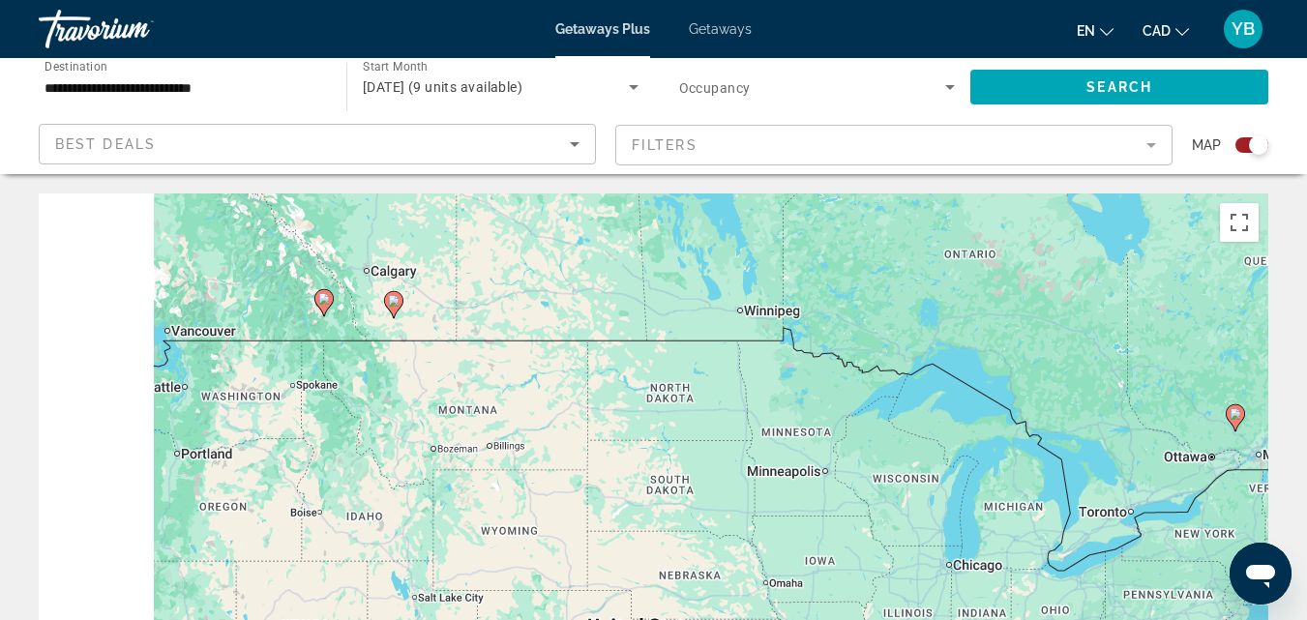
drag, startPoint x: 137, startPoint y: 318, endPoint x: 388, endPoint y: 363, distance: 254.6
click at [388, 363] on div "To activate drag with keyboard, press Alt + Enter. Once in keyboard drag state,…" at bounding box center [654, 484] width 1230 height 581
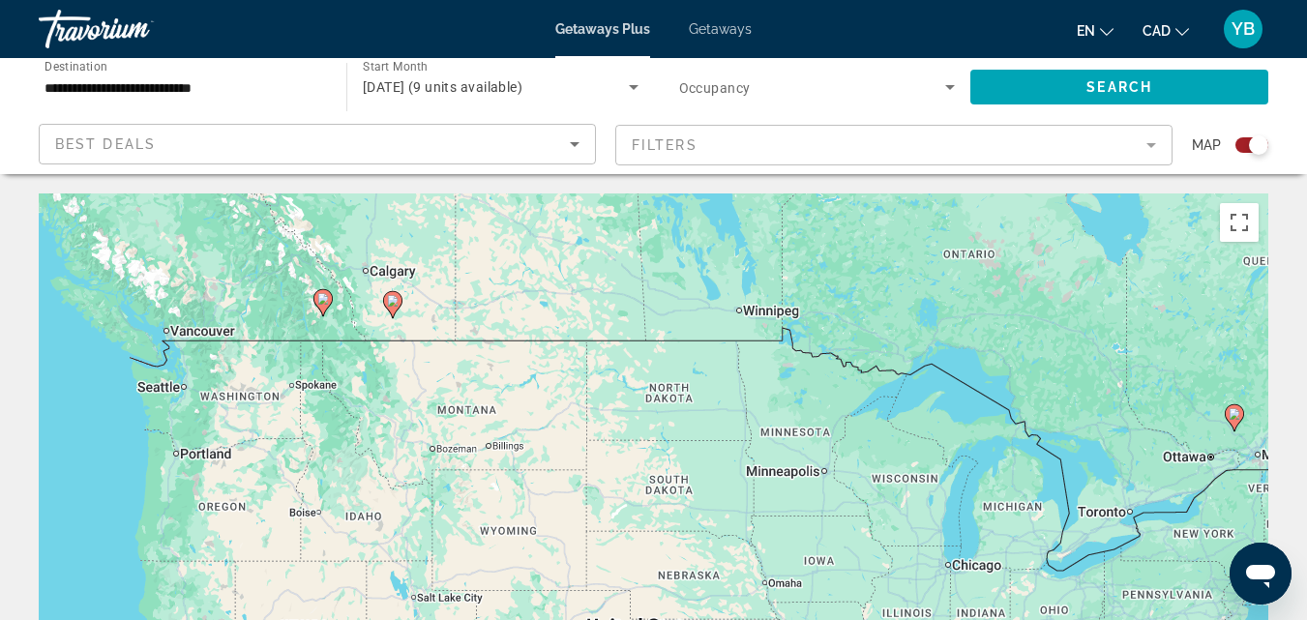
click at [324, 331] on div "To activate drag with keyboard, press Alt + Enter. Once in keyboard drag state,…" at bounding box center [654, 484] width 1230 height 581
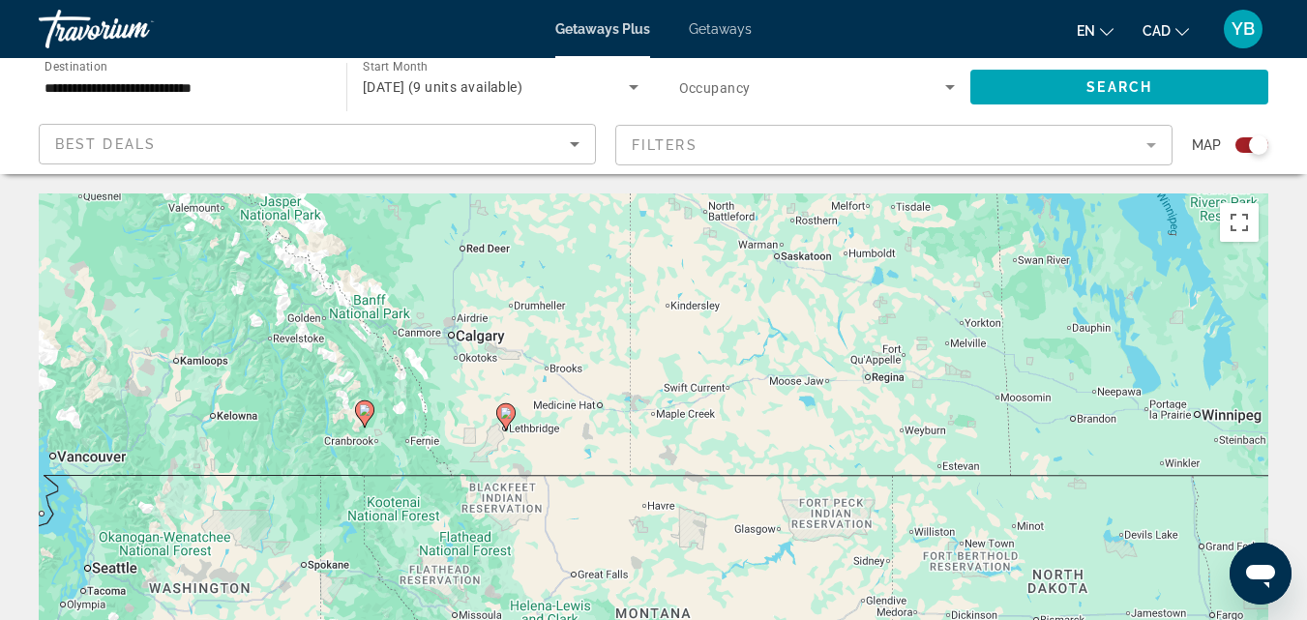
drag, startPoint x: 368, startPoint y: 256, endPoint x: 424, endPoint y: 398, distance: 152.0
click at [424, 398] on div "To activate drag with keyboard, press Alt + Enter. Once in keyboard drag state,…" at bounding box center [654, 484] width 1230 height 581
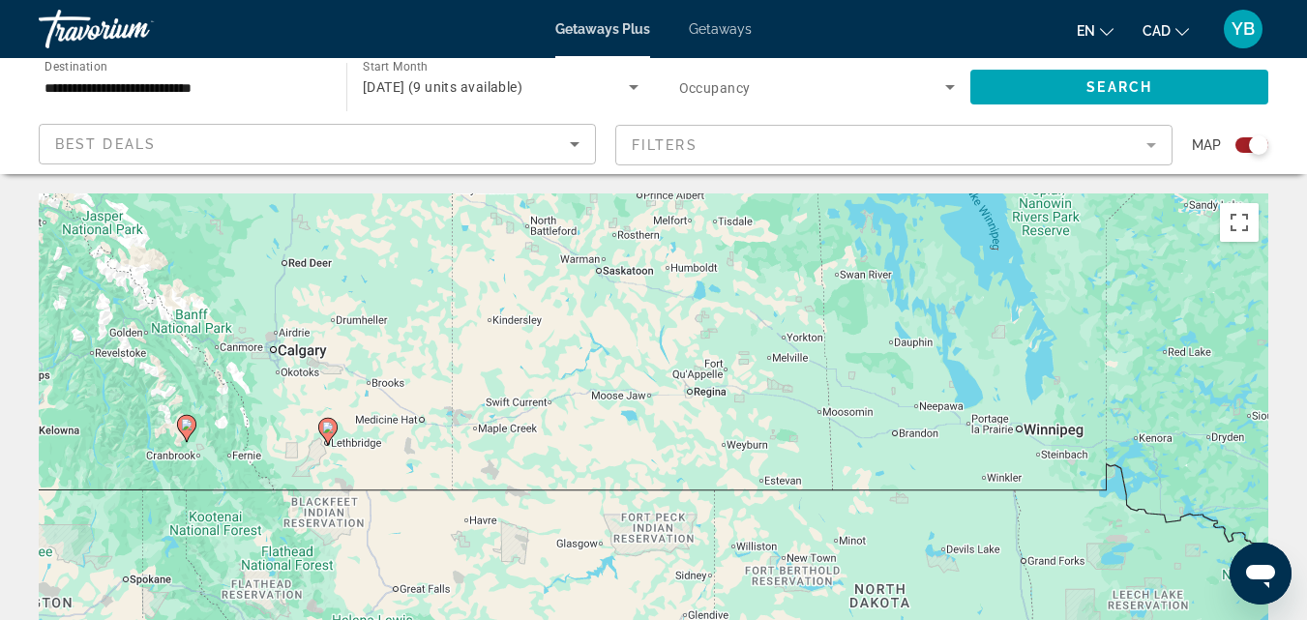
drag, startPoint x: 176, startPoint y: 431, endPoint x: 0, endPoint y: 445, distance: 176.7
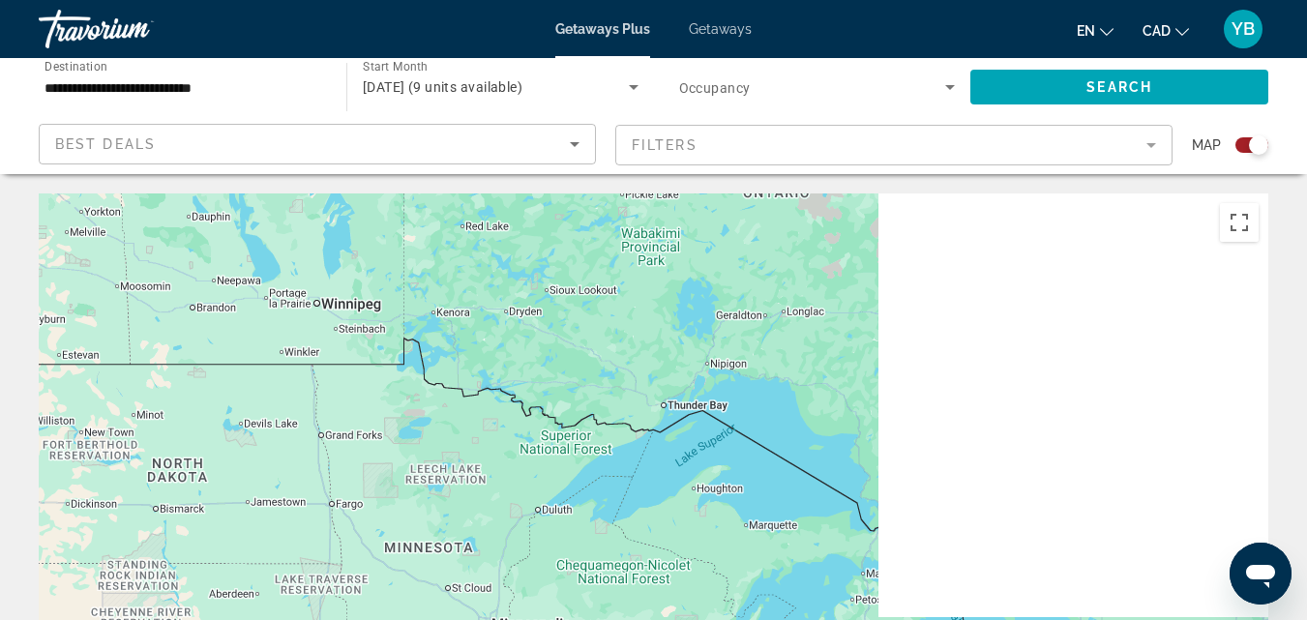
drag, startPoint x: 736, startPoint y: 379, endPoint x: 84, endPoint y: 245, distance: 666.0
click at [85, 245] on div "To activate drag with keyboard, press Alt + Enter. Once in keyboard drag state,…" at bounding box center [654, 484] width 1230 height 581
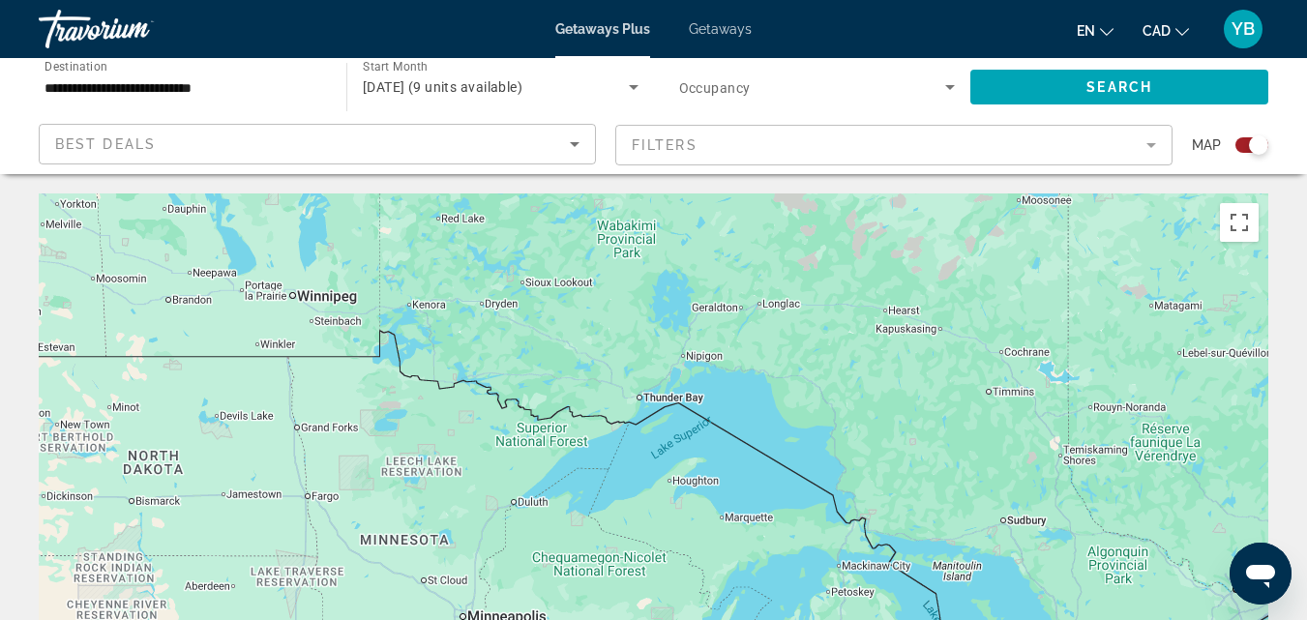
drag, startPoint x: 503, startPoint y: 472, endPoint x: 185, endPoint y: 176, distance: 434.8
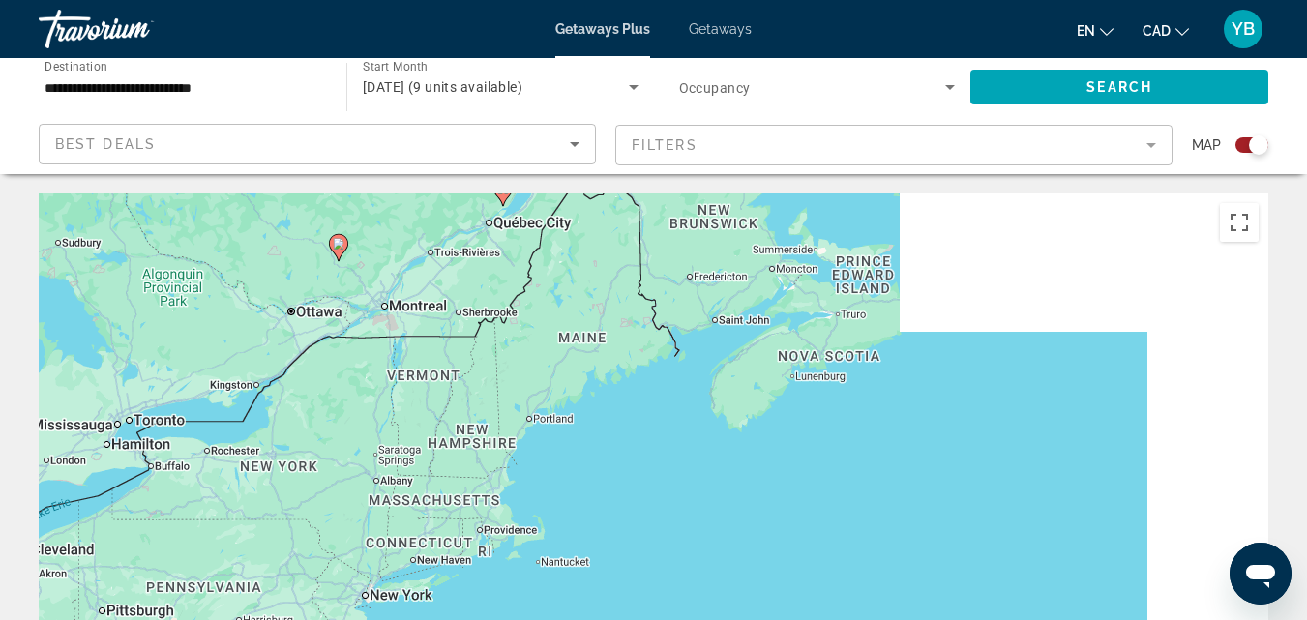
drag, startPoint x: 823, startPoint y: 364, endPoint x: 298, endPoint y: 407, distance: 526.3
click at [292, 411] on div "To activate drag with keyboard, press Alt + Enter. Once in keyboard drag state,…" at bounding box center [654, 484] width 1230 height 581
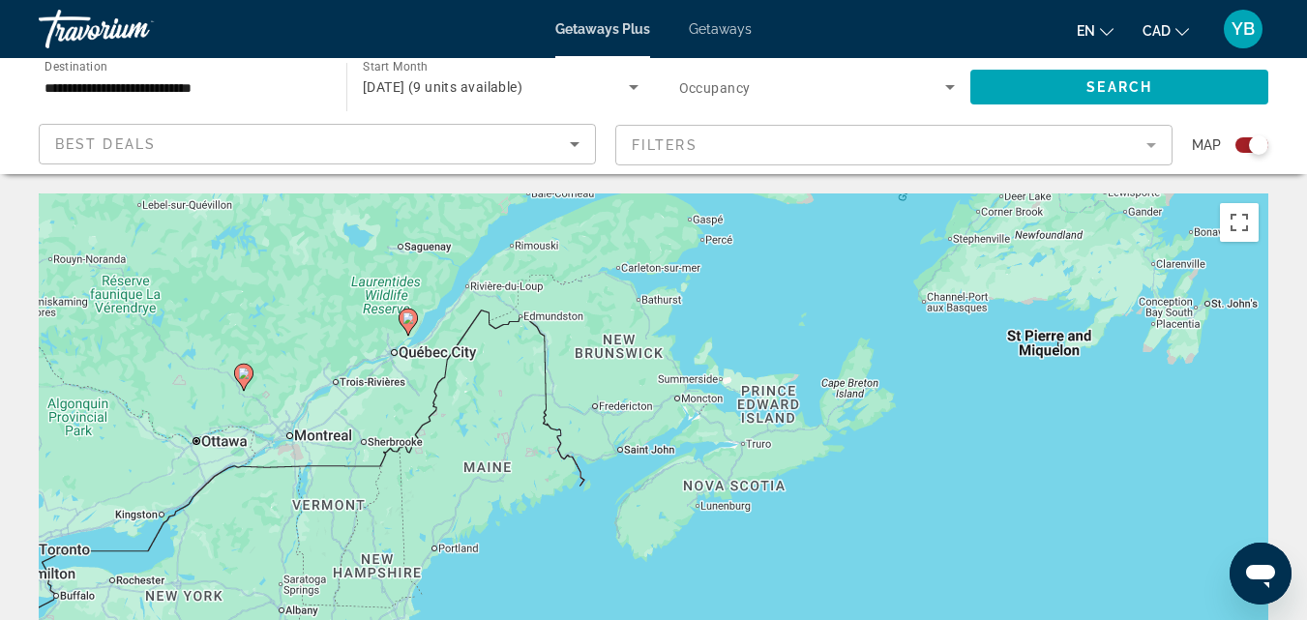
drag, startPoint x: 557, startPoint y: 311, endPoint x: 456, endPoint y: 443, distance: 167.0
click at [456, 443] on div "To activate drag with keyboard, press Alt + Enter. Once in keyboard drag state,…" at bounding box center [654, 484] width 1230 height 581
click at [429, 326] on div "To activate drag with keyboard, press Alt + Enter. Once in keyboard drag state,…" at bounding box center [654, 484] width 1230 height 581
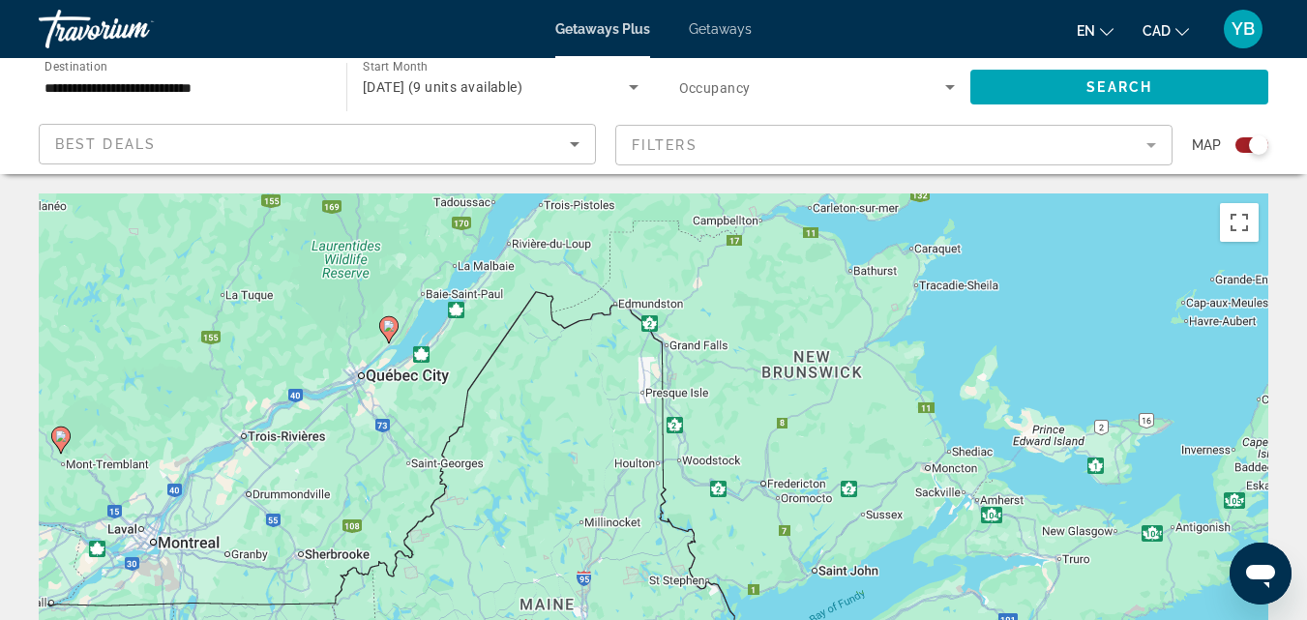
click at [416, 334] on div "To activate drag with keyboard, press Alt + Enter. Once in keyboard drag state,…" at bounding box center [654, 484] width 1230 height 581
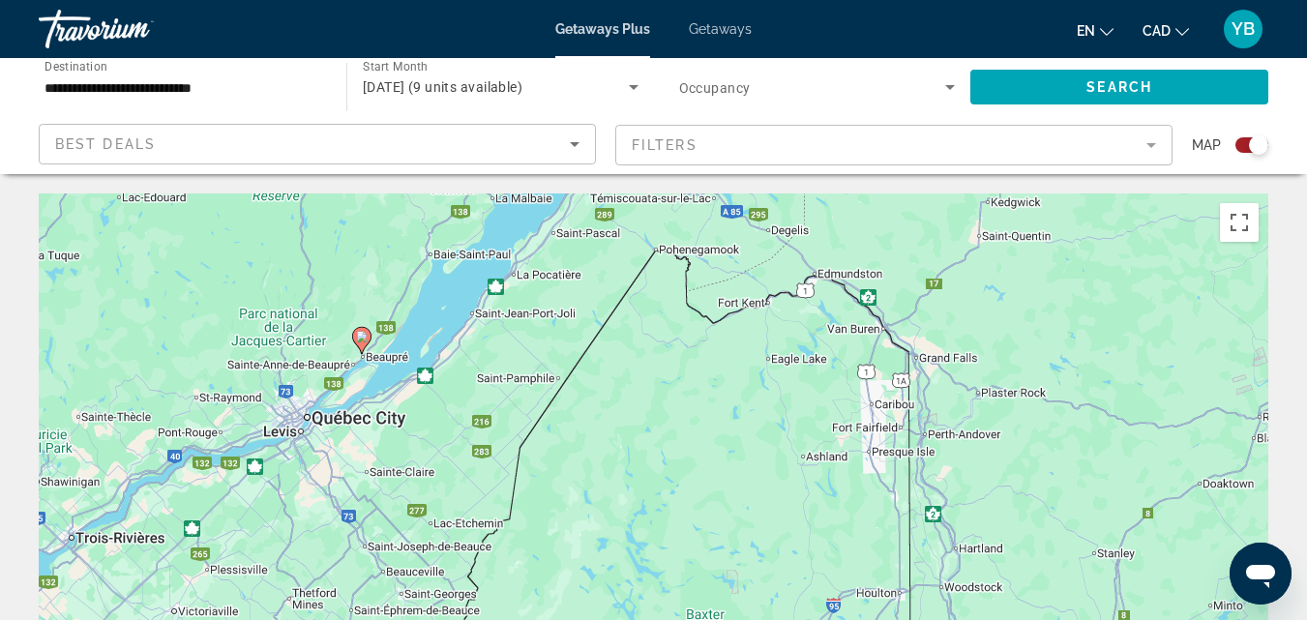
click at [376, 378] on div "To activate drag with keyboard, press Alt + Enter. Once in keyboard drag state,…" at bounding box center [654, 484] width 1230 height 581
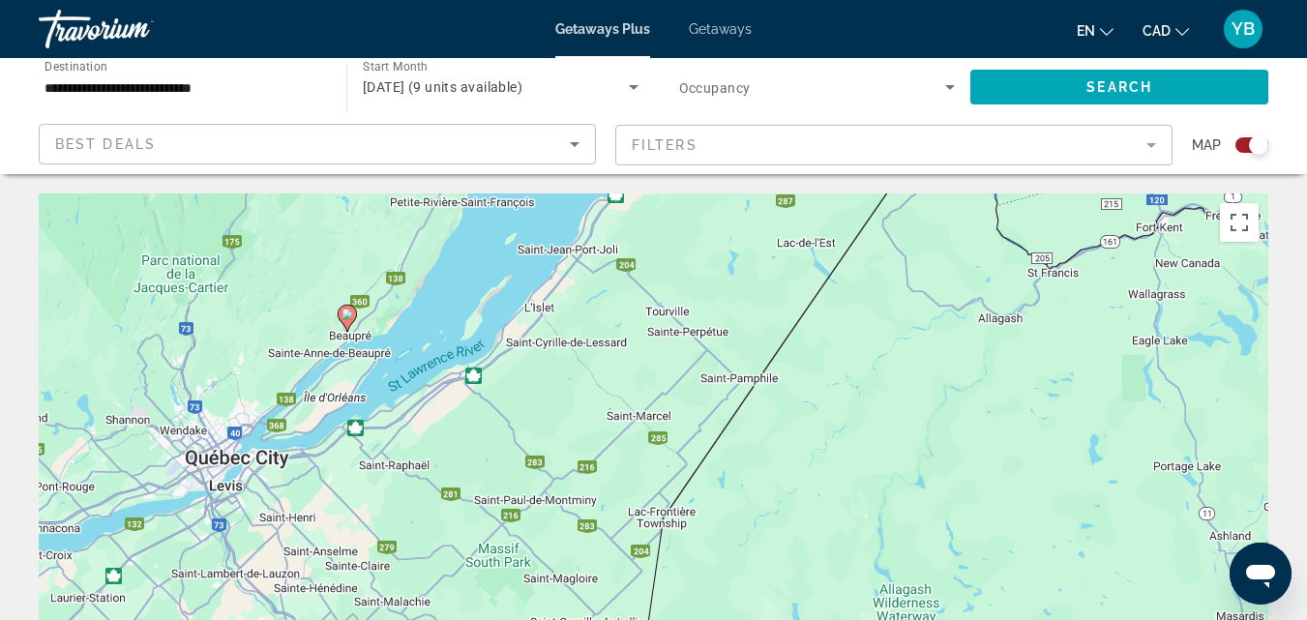
click at [574, 391] on div "To activate drag with keyboard, press Alt + Enter. Once in keyboard drag state,…" at bounding box center [654, 484] width 1230 height 581
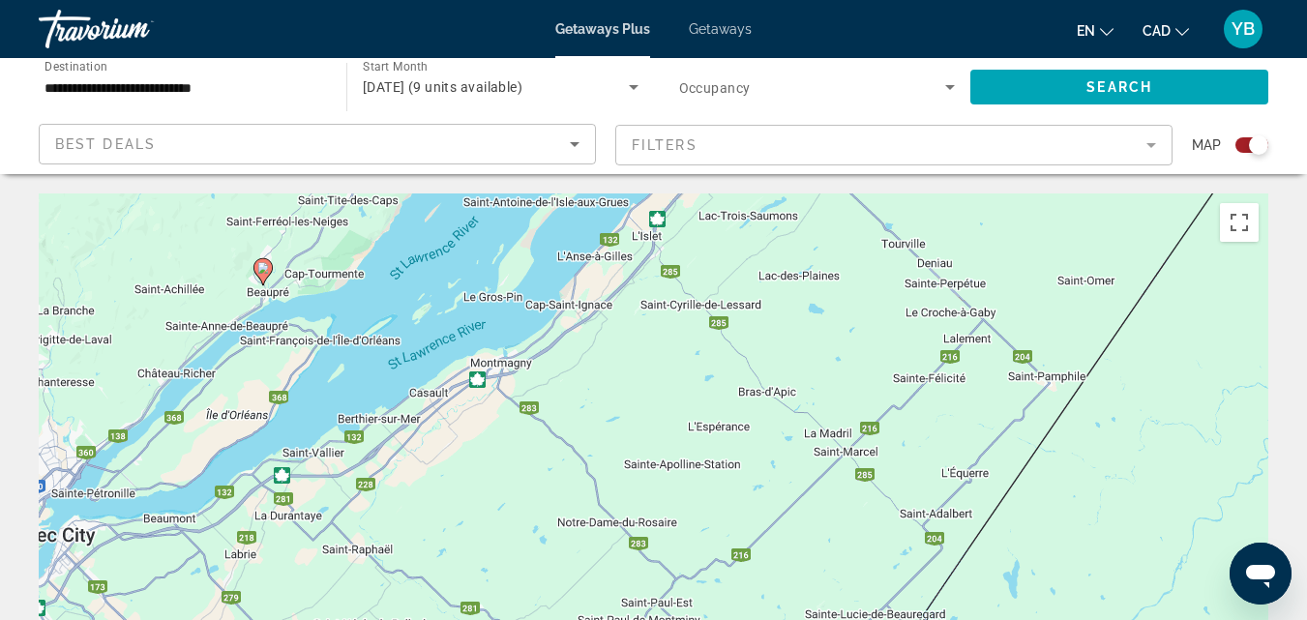
drag, startPoint x: 1003, startPoint y: 434, endPoint x: 1144, endPoint y: 446, distance: 140.9
click at [1144, 446] on div "To activate drag with keyboard, press Alt + Enter. Once in keyboard drag state,…" at bounding box center [654, 484] width 1230 height 581
click at [1150, 443] on div "To activate drag with keyboard, press Alt + Enter. Once in keyboard drag state,…" at bounding box center [654, 484] width 1230 height 581
click at [1239, 221] on button "Toggle fullscreen view" at bounding box center [1239, 222] width 39 height 39
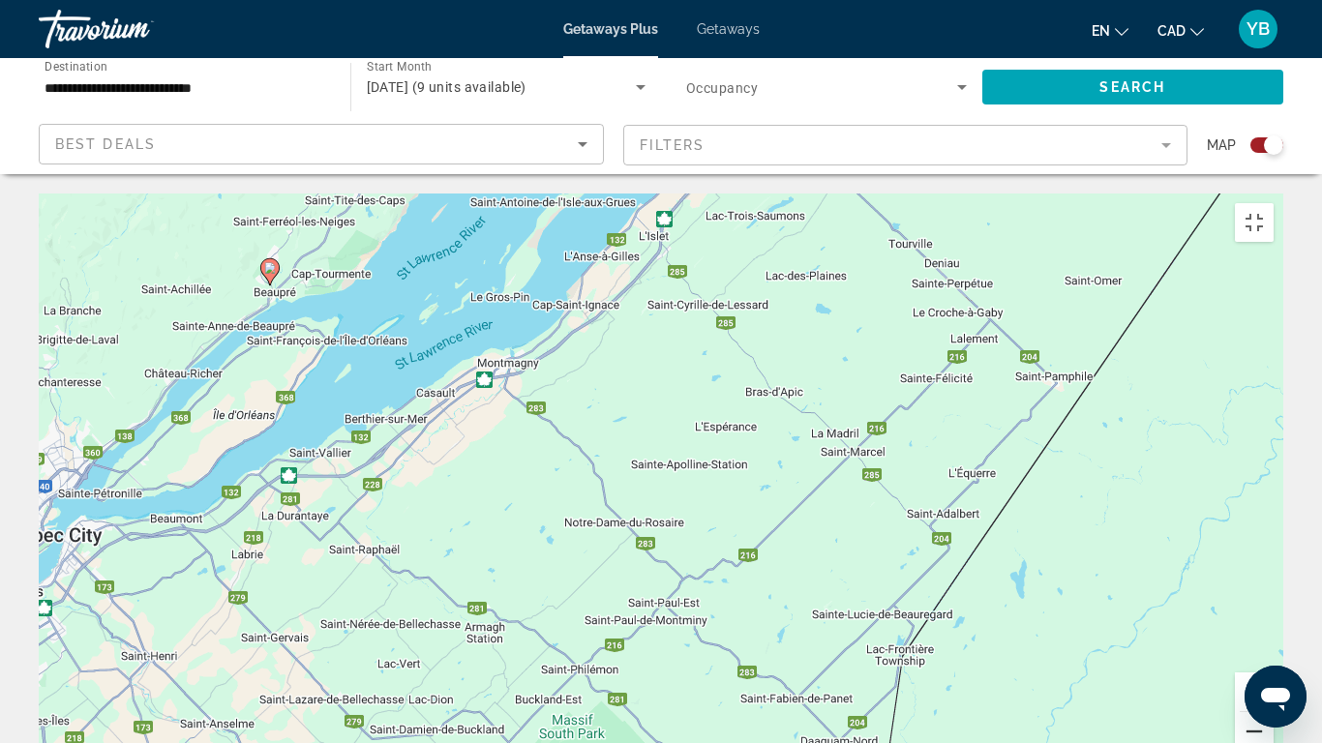
click at [1273, 619] on button "Zoom out" at bounding box center [1254, 731] width 39 height 39
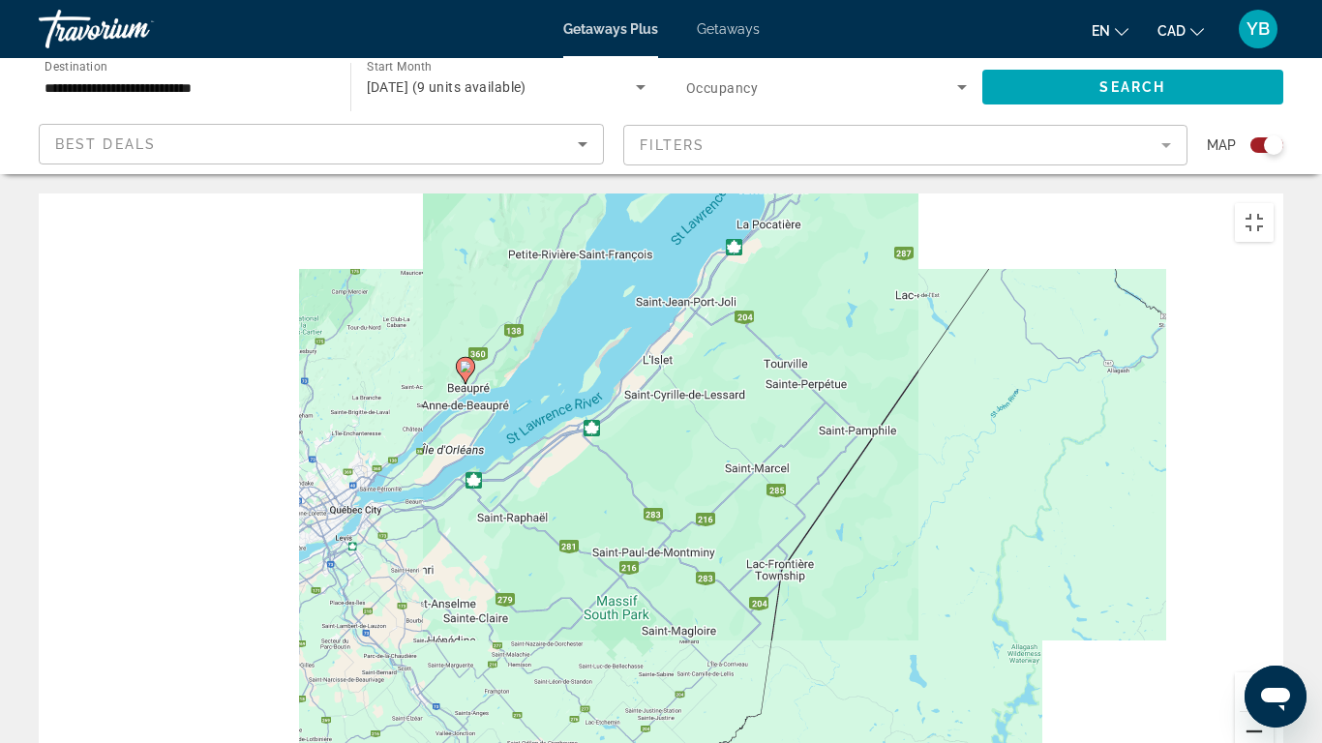
click at [1273, 619] on button "Zoom out" at bounding box center [1254, 731] width 39 height 39
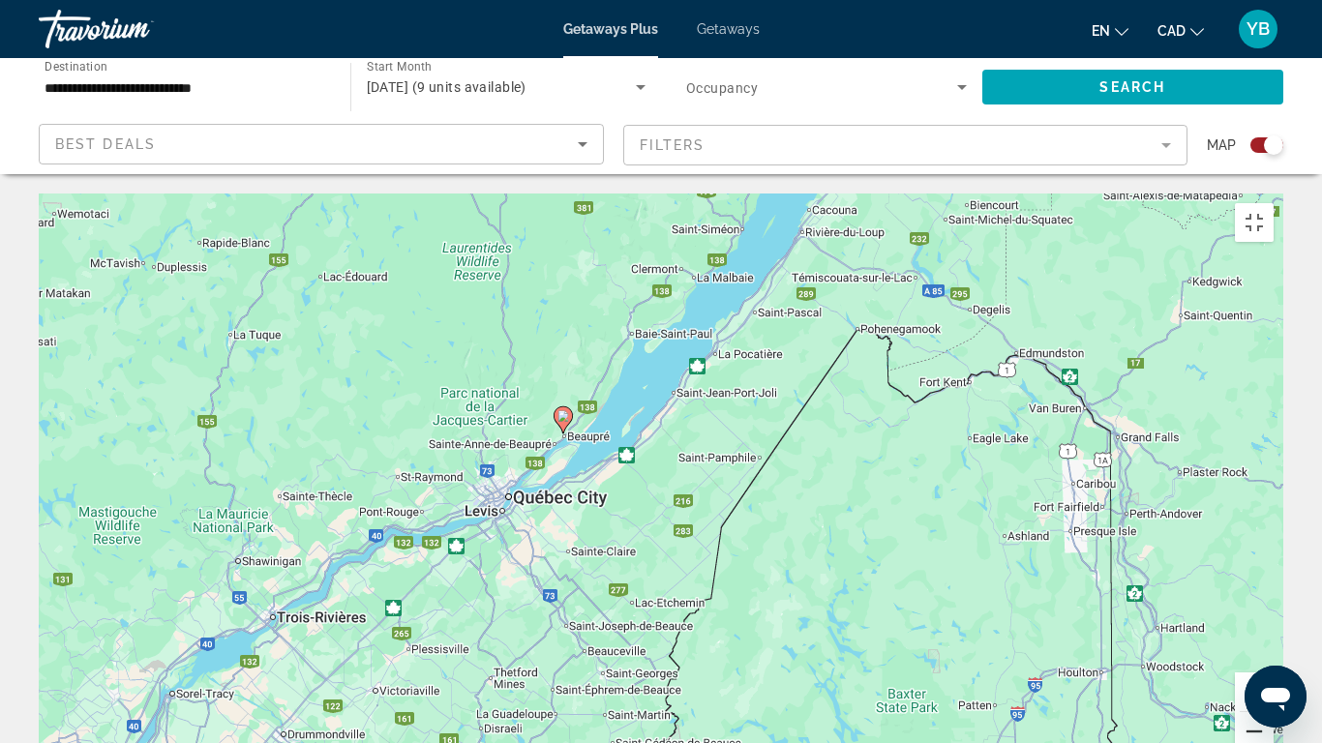
click at [1273, 619] on button "Zoom out" at bounding box center [1254, 731] width 39 height 39
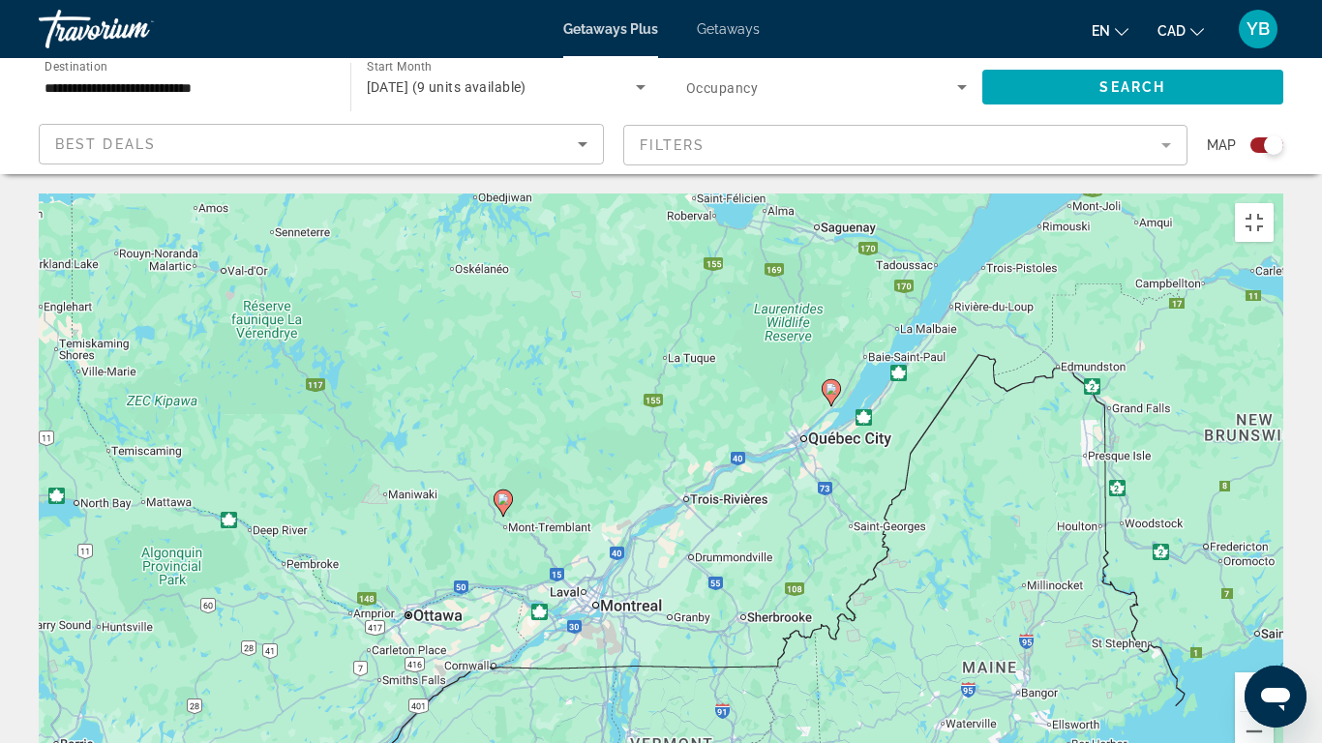
drag, startPoint x: 365, startPoint y: 383, endPoint x: 557, endPoint y: 339, distance: 197.6
click at [557, 339] on div "To activate drag with keyboard, press Alt + Enter. Once in keyboard drag state,…" at bounding box center [661, 484] width 1244 height 581
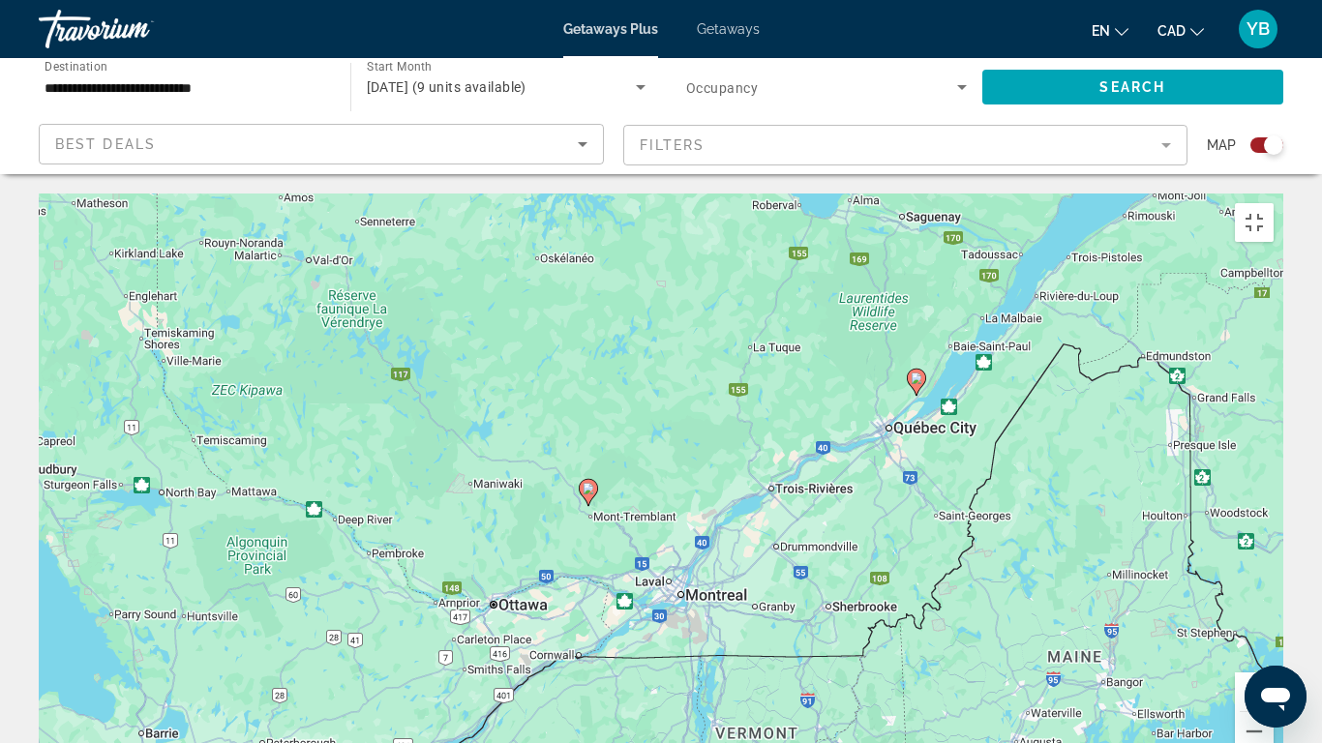
drag, startPoint x: 419, startPoint y: 453, endPoint x: 509, endPoint y: 441, distance: 90.7
click at [509, 441] on div "To activate drag with keyboard, press Alt + Enter. Once in keyboard drag state,…" at bounding box center [661, 484] width 1244 height 581
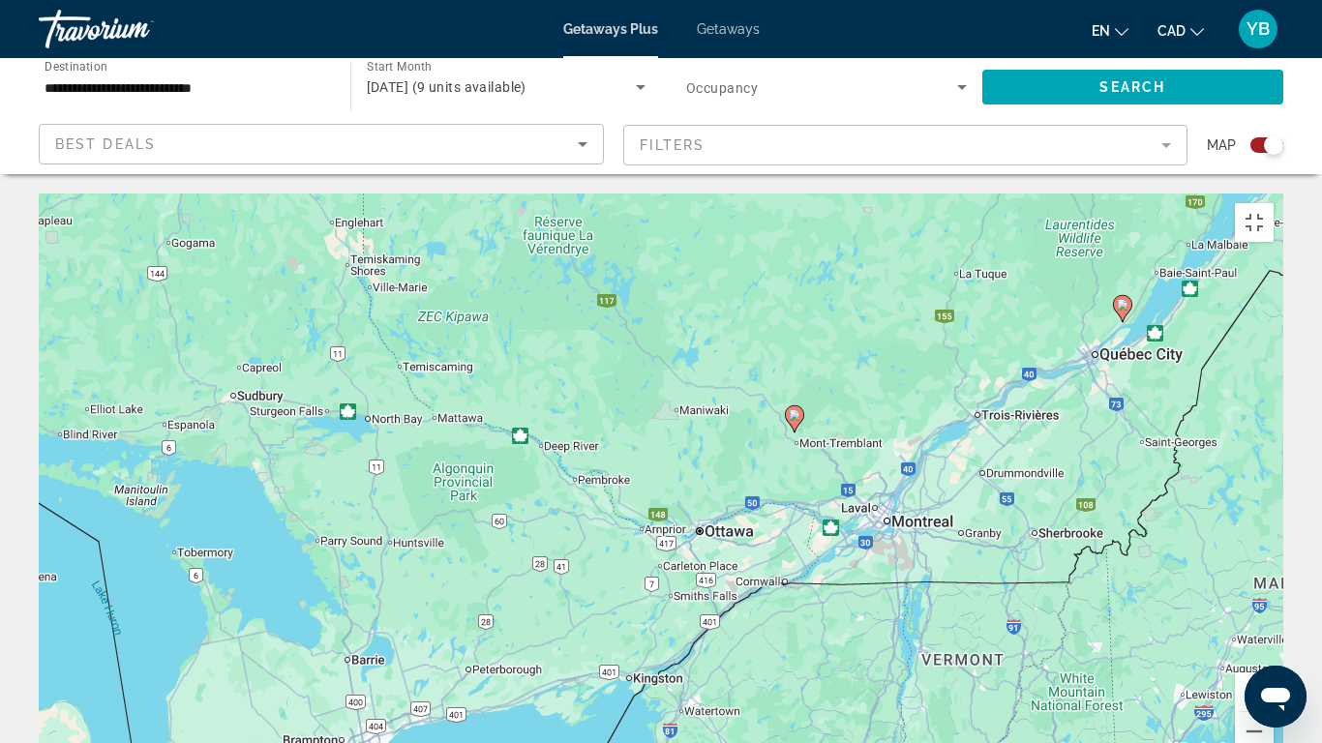
drag, startPoint x: 368, startPoint y: 546, endPoint x: 584, endPoint y: 455, distance: 234.2
click at [584, 455] on div "To activate drag with keyboard, press Alt + Enter. Once in keyboard drag state,…" at bounding box center [661, 484] width 1244 height 581
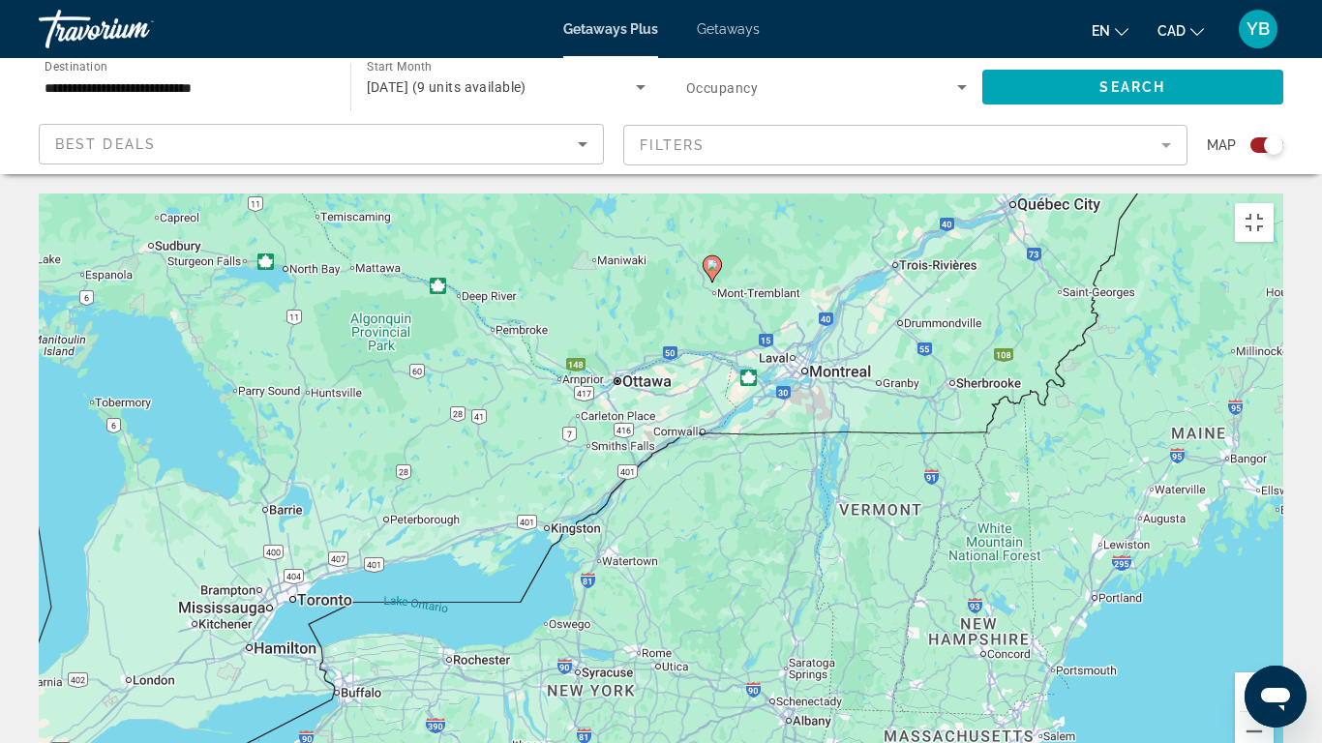
drag, startPoint x: 771, startPoint y: 651, endPoint x: 685, endPoint y: 494, distance: 178.9
click at [685, 494] on div "To activate drag with keyboard, press Alt + Enter. Once in keyboard drag state,…" at bounding box center [661, 484] width 1244 height 581
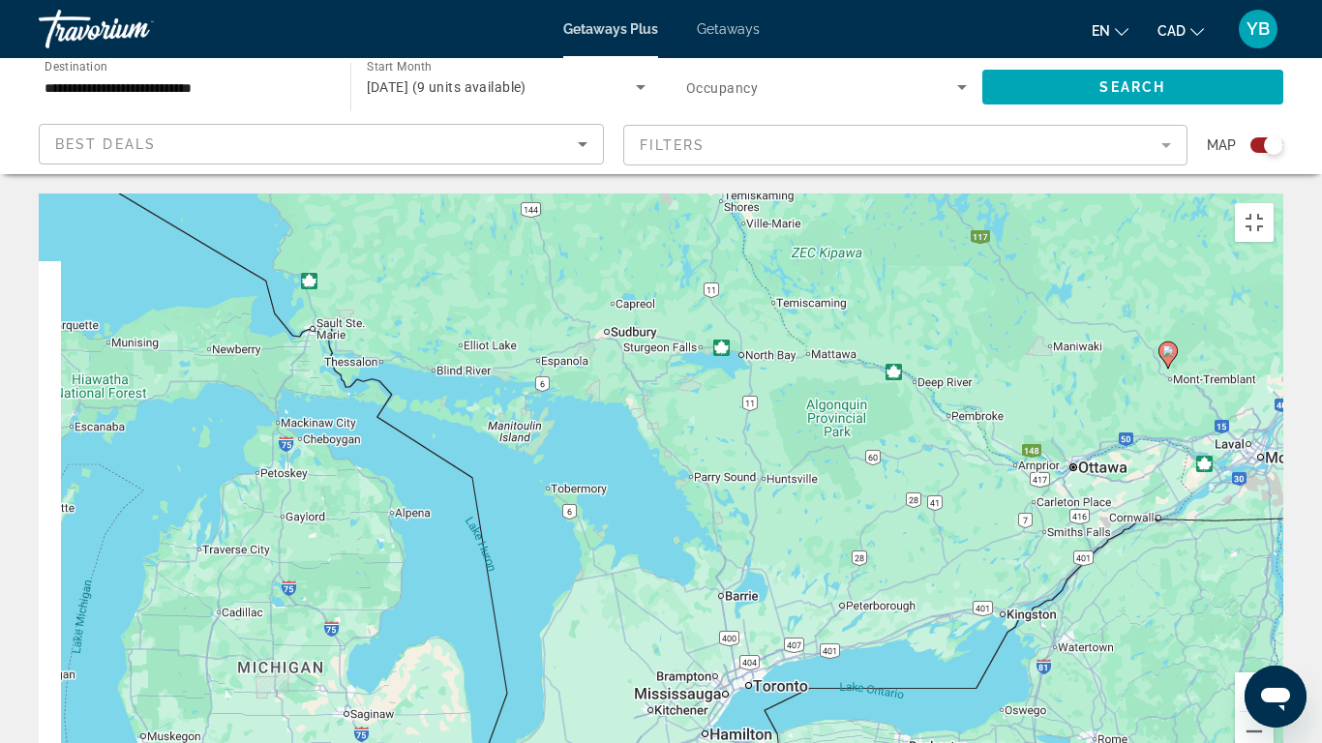
drag, startPoint x: 372, startPoint y: 387, endPoint x: 832, endPoint y: 474, distance: 468.8
click at [835, 474] on div "To activate drag with keyboard, press Alt + Enter. Once in keyboard drag state,…" at bounding box center [661, 484] width 1244 height 581
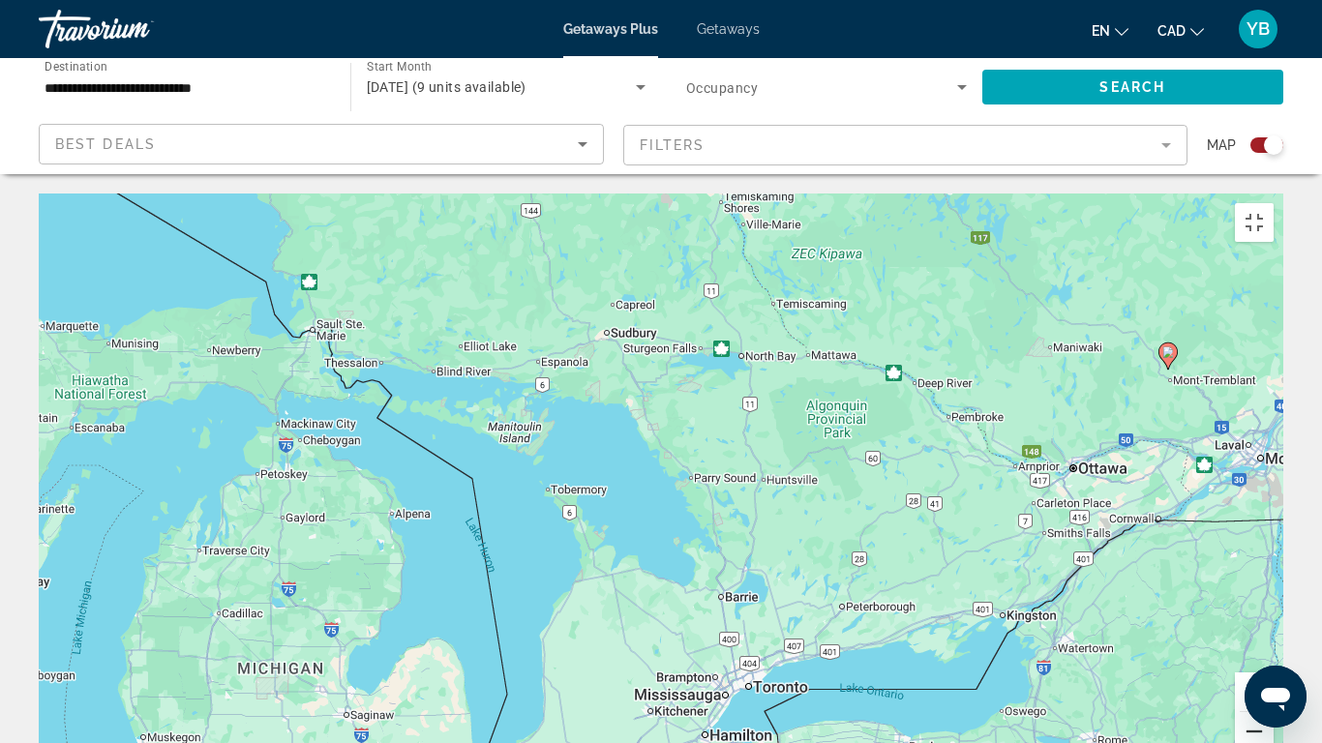
click at [1273, 619] on button "Zoom out" at bounding box center [1254, 731] width 39 height 39
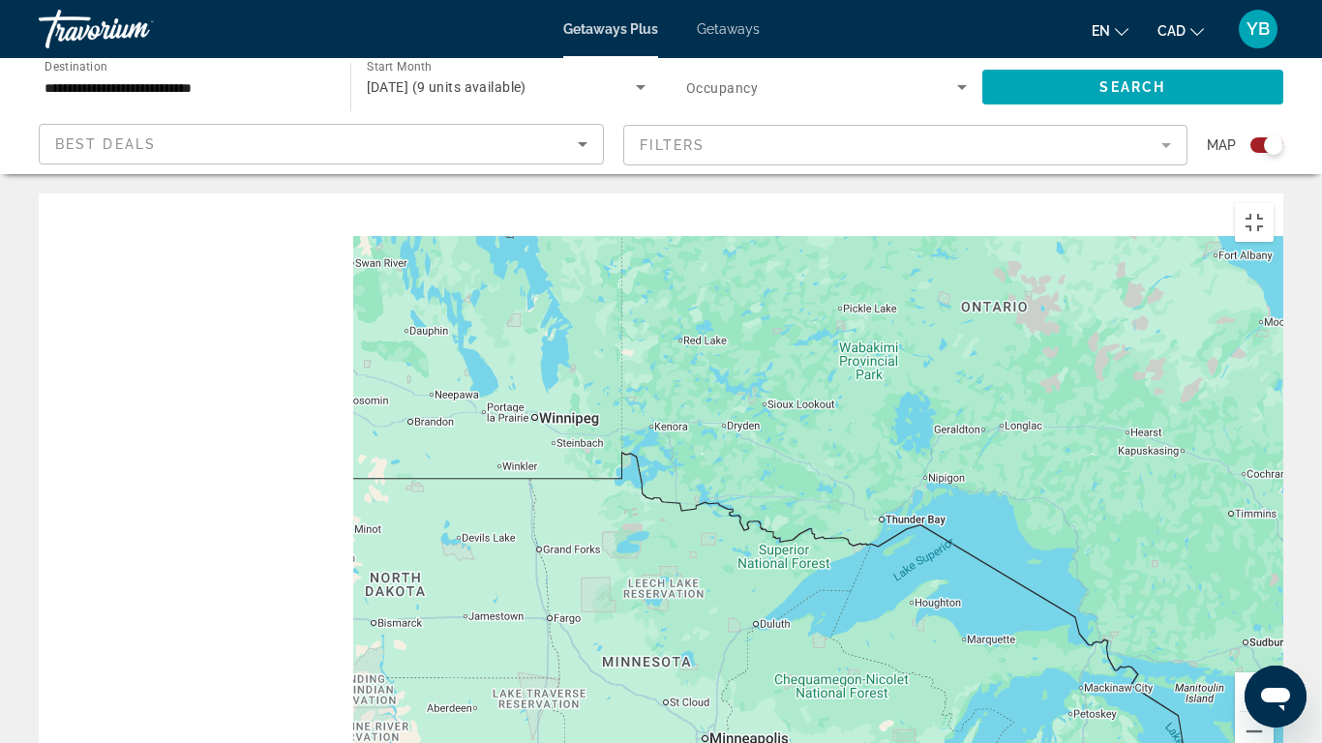
drag, startPoint x: 328, startPoint y: 301, endPoint x: 978, endPoint y: 548, distance: 695.5
click at [954, 539] on div "To activate drag with keyboard, press Alt + Enter. Once in keyboard drag state,…" at bounding box center [661, 484] width 1244 height 581
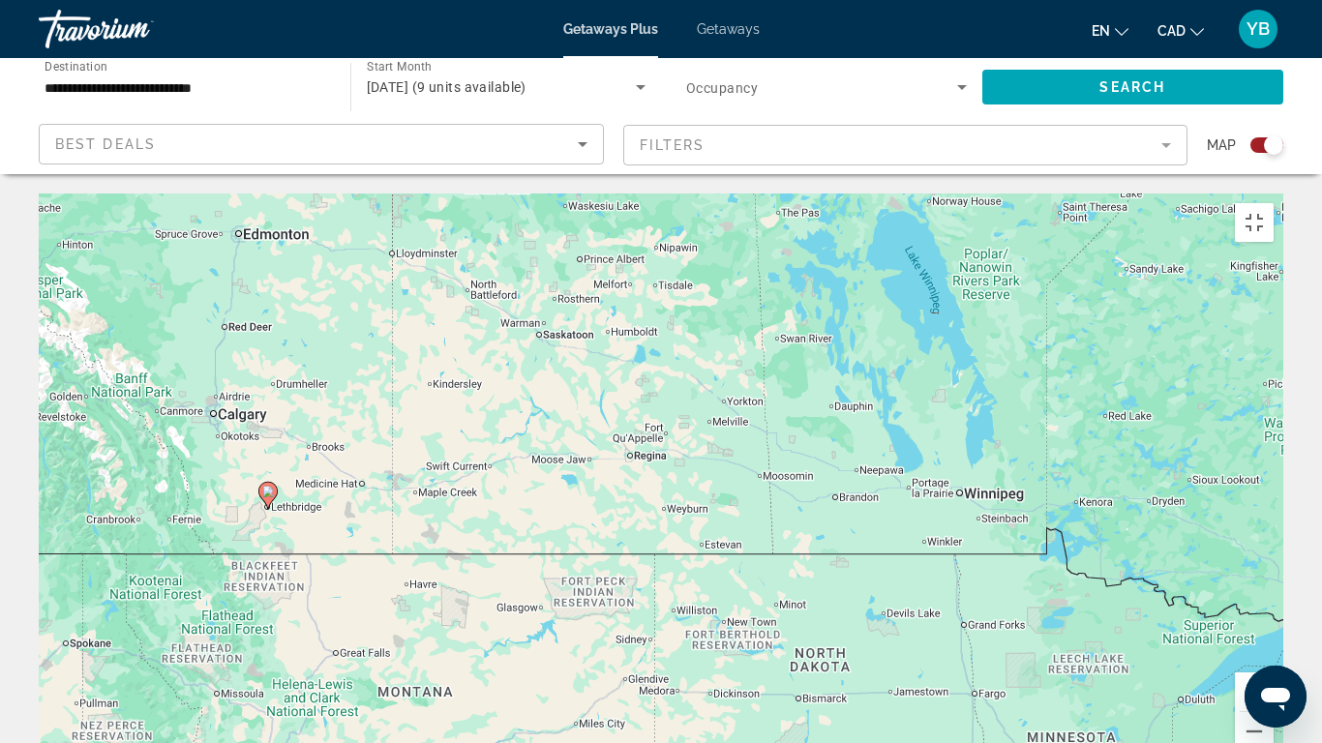
drag, startPoint x: 479, startPoint y: 369, endPoint x: 958, endPoint y: 495, distance: 495.5
click at [958, 495] on div "To activate drag with keyboard, press Alt + Enter. Once in keyboard drag state,…" at bounding box center [661, 484] width 1244 height 581
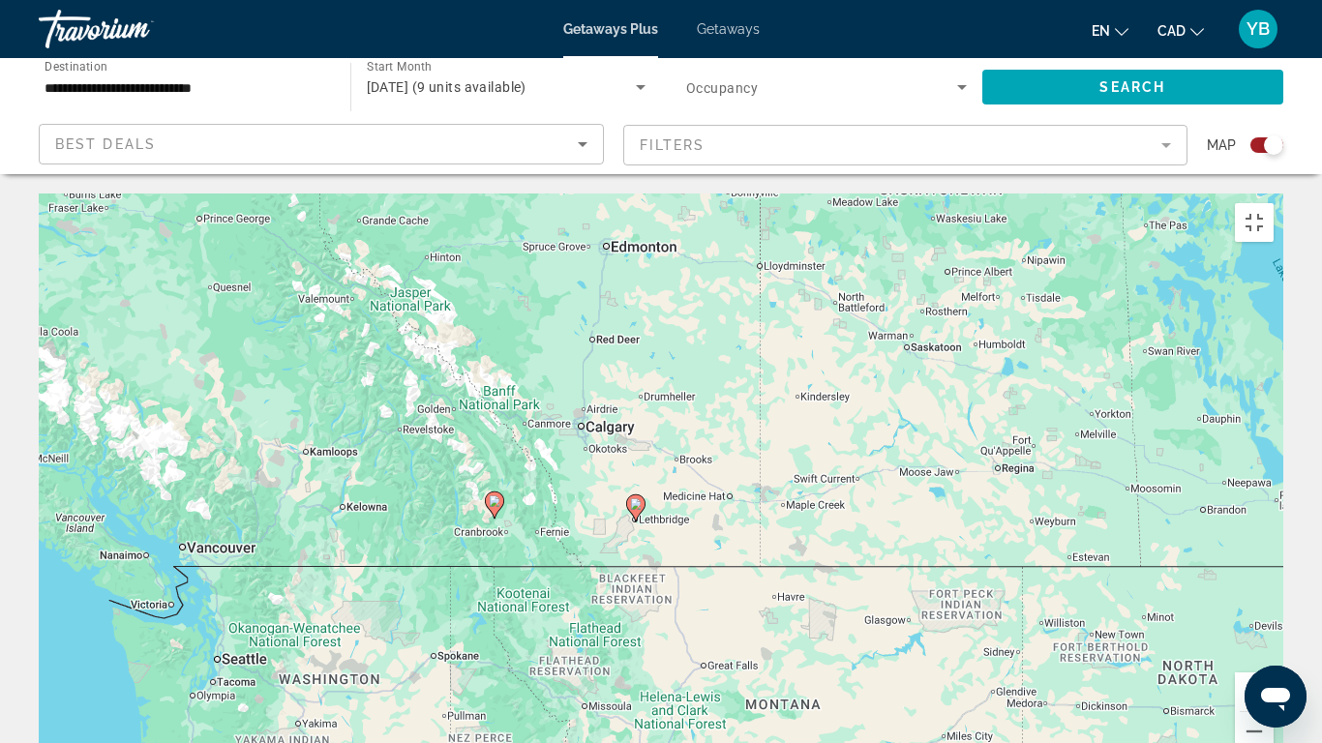
drag, startPoint x: 491, startPoint y: 533, endPoint x: 830, endPoint y: 486, distance: 343.0
click at [830, 486] on div "To activate drag with keyboard, press Alt + Enter. Once in keyboard drag state,…" at bounding box center [661, 484] width 1244 height 581
click at [468, 411] on div "To activate drag with keyboard, press Alt + Enter. Once in keyboard drag state,…" at bounding box center [661, 484] width 1244 height 581
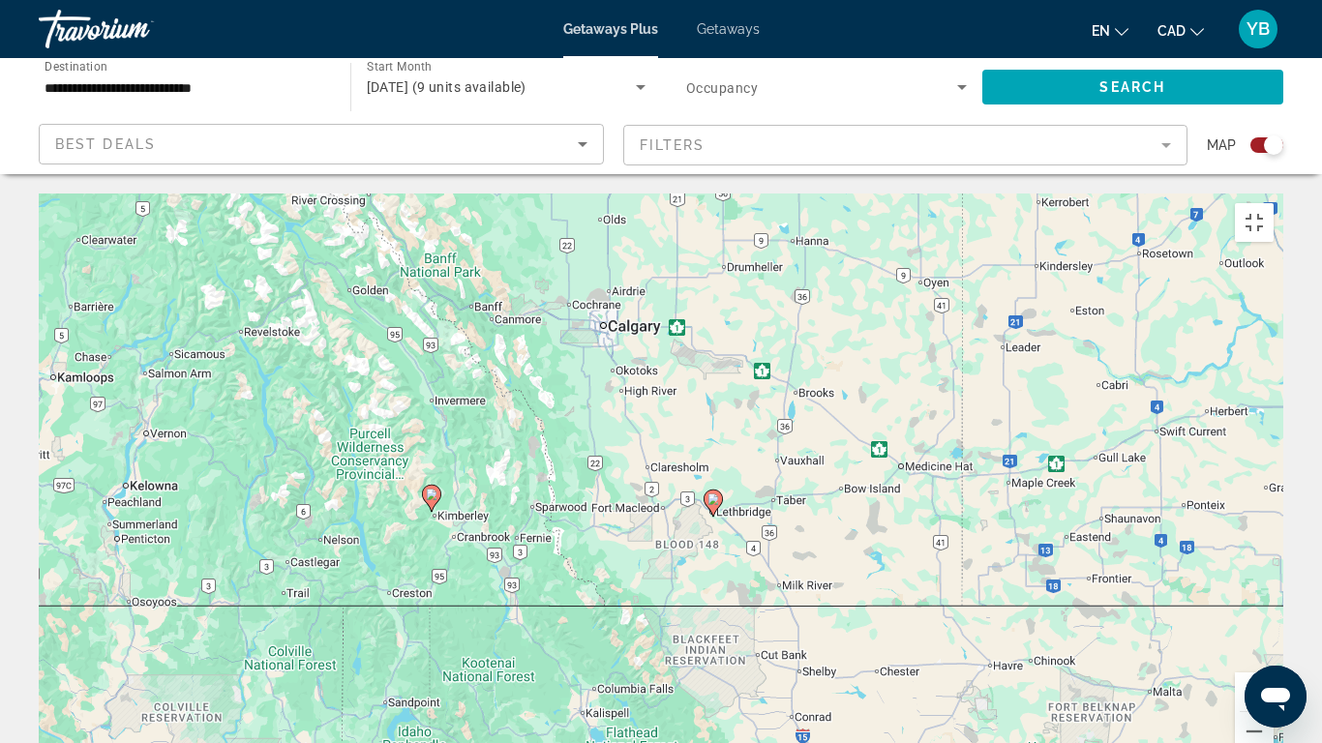
drag, startPoint x: 877, startPoint y: 439, endPoint x: 785, endPoint y: 434, distance: 92.1
click at [785, 434] on div "To activate drag with keyboard, press Alt + Enter. Once in keyboard drag state,…" at bounding box center [661, 484] width 1244 height 581
click at [1273, 619] on button "Zoom out" at bounding box center [1254, 731] width 39 height 39
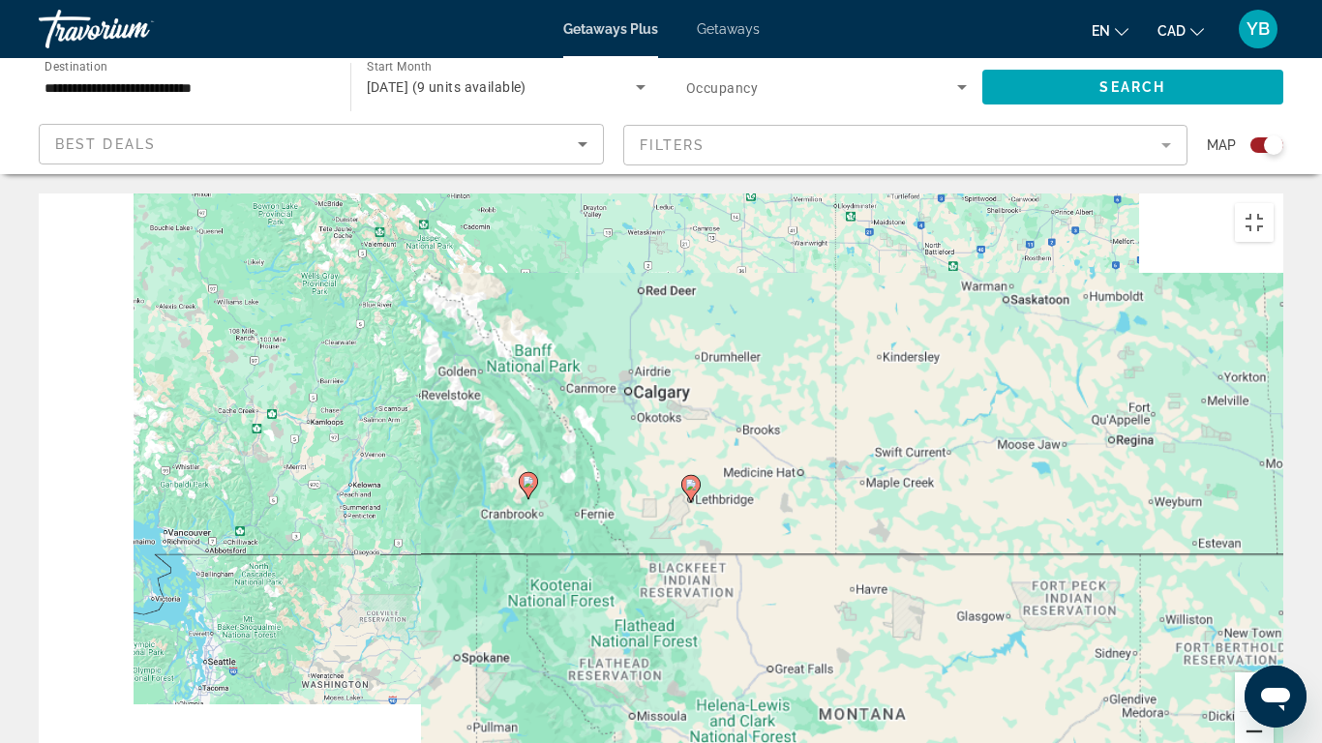
click at [1273, 619] on button "Zoom out" at bounding box center [1254, 731] width 39 height 39
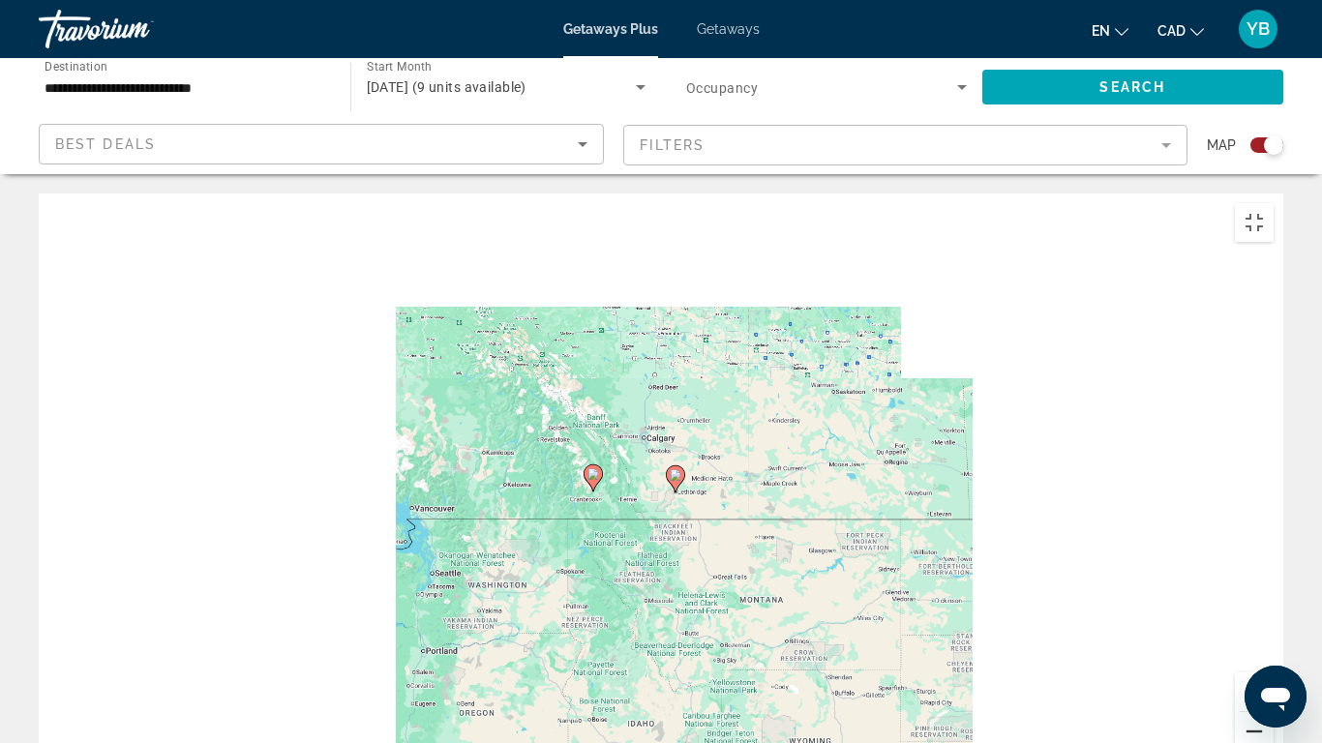
click at [1273, 619] on button "Zoom out" at bounding box center [1254, 731] width 39 height 39
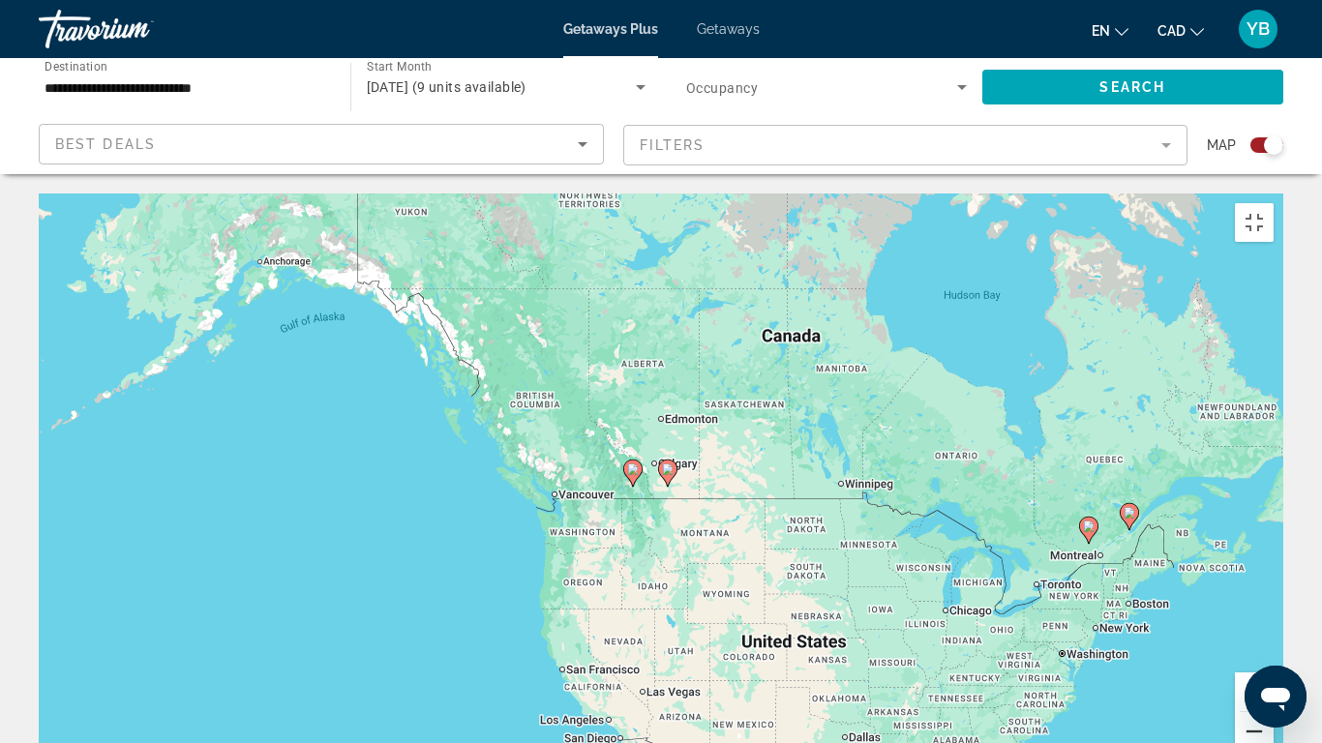
click at [1273, 619] on button "Zoom out" at bounding box center [1254, 731] width 39 height 39
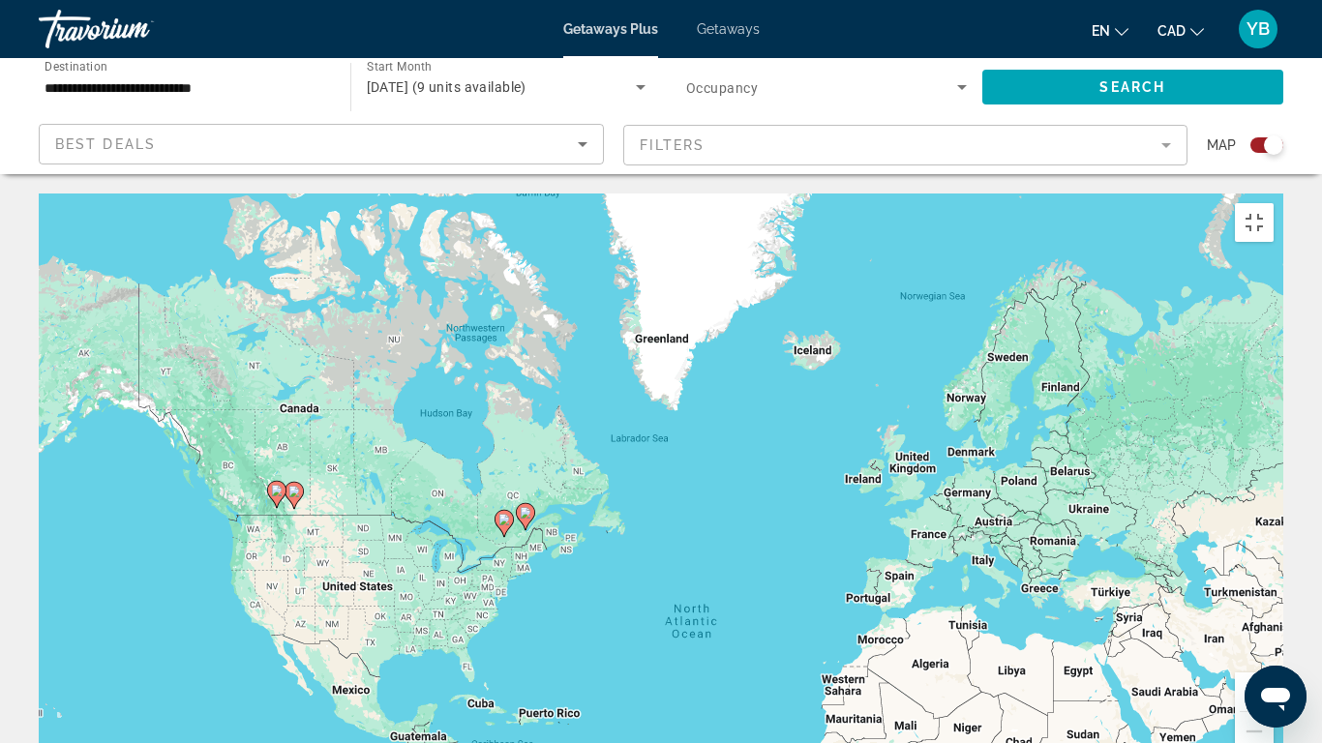
drag, startPoint x: 991, startPoint y: 481, endPoint x: 614, endPoint y: 505, distance: 377.2
click at [614, 505] on div "To activate drag with keyboard, press Alt + Enter. Once in keyboard drag state,…" at bounding box center [661, 484] width 1244 height 581
click at [520, 436] on div "To activate drag with keyboard, press Alt + Enter. Once in keyboard drag state,…" at bounding box center [661, 484] width 1244 height 581
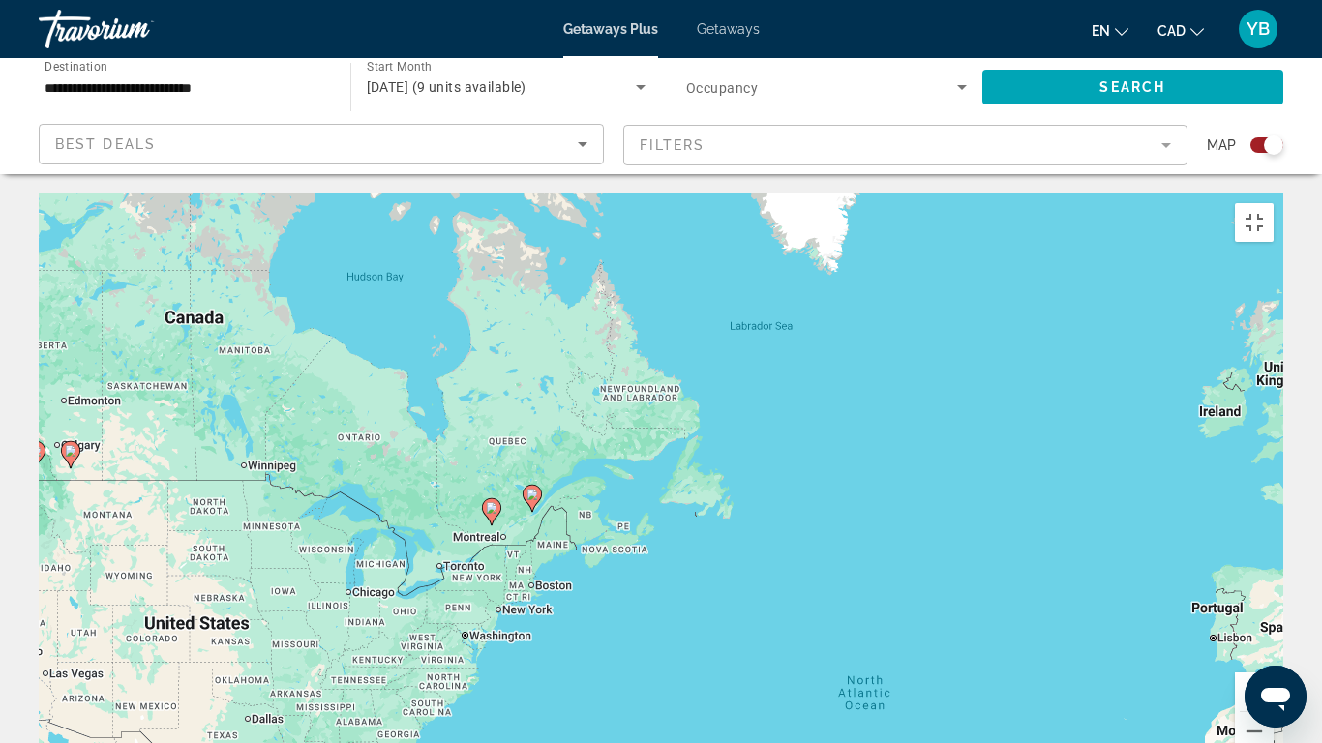
click at [520, 436] on div "To activate drag with keyboard, press Alt + Enter. Once in keyboard drag state,…" at bounding box center [661, 484] width 1244 height 581
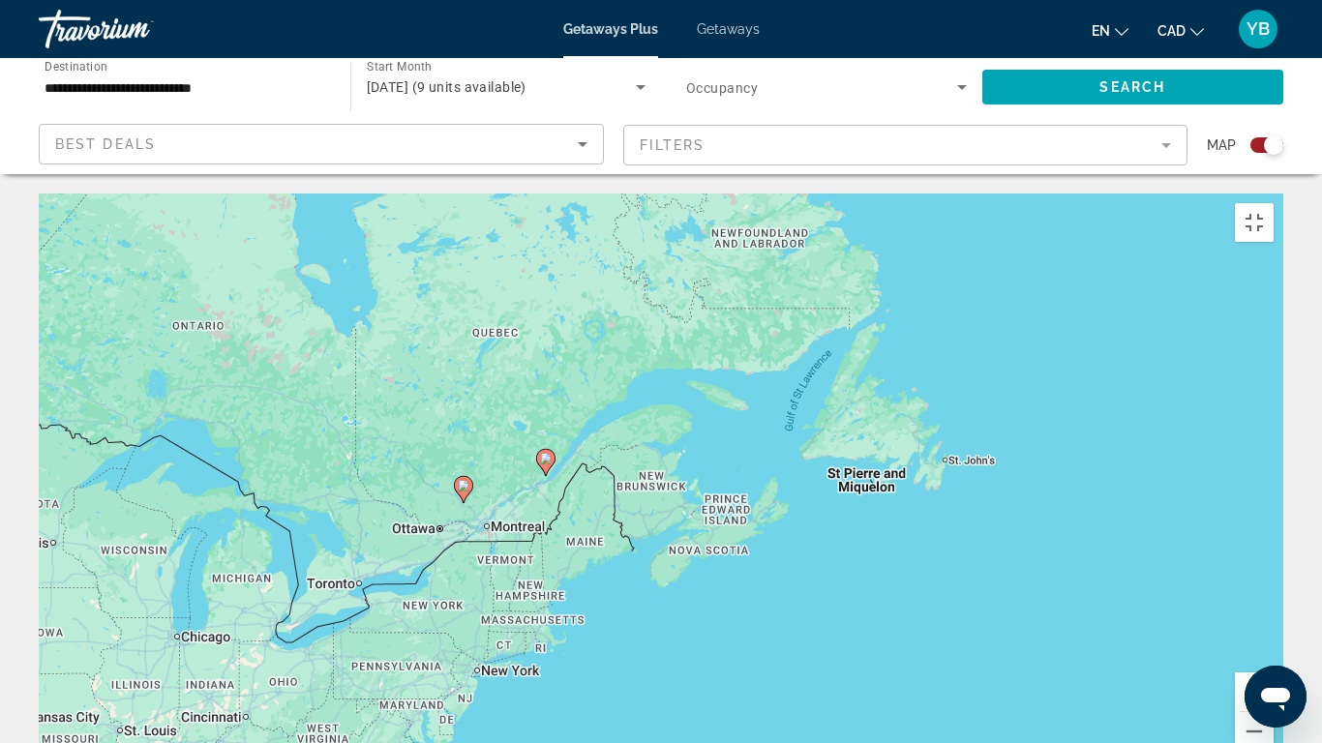
click at [515, 403] on div "To activate drag with keyboard, press Alt + Enter. Once in keyboard drag state,…" at bounding box center [661, 484] width 1244 height 581
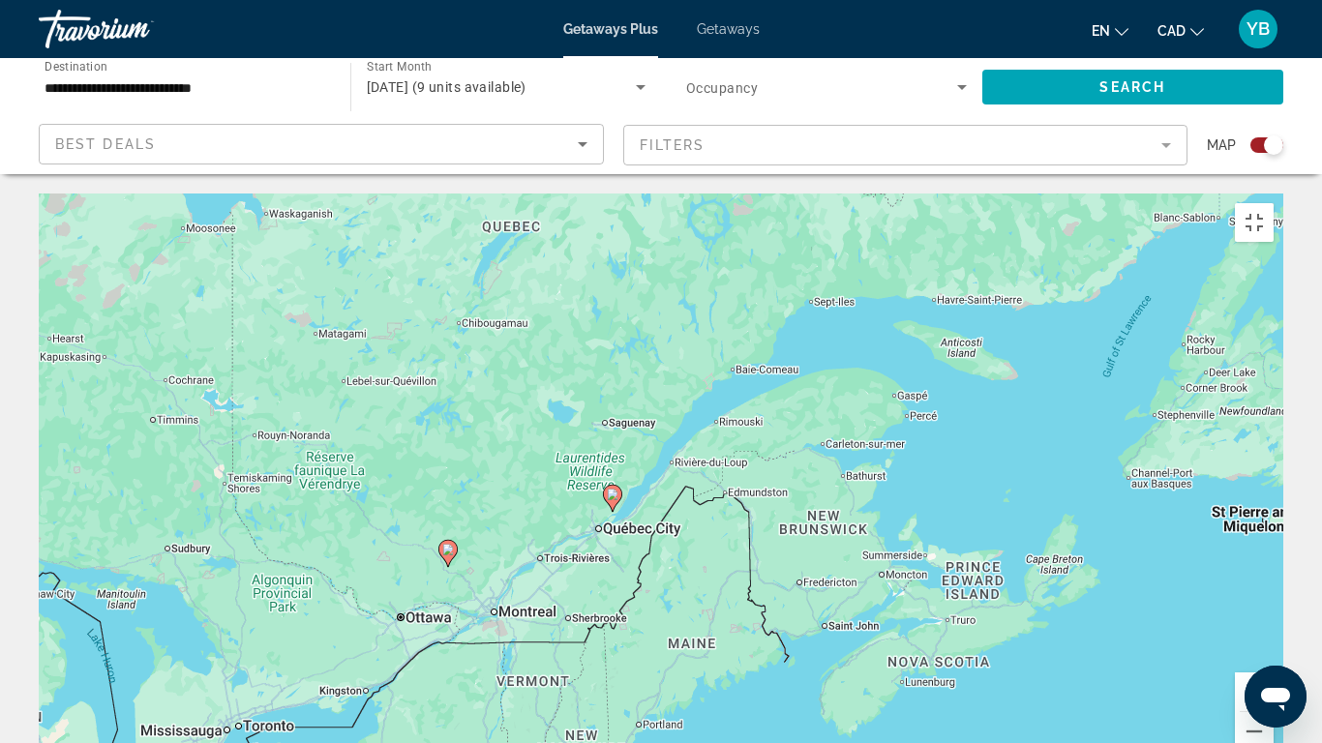
drag, startPoint x: 499, startPoint y: 363, endPoint x: 537, endPoint y: 444, distance: 89.6
click at [537, 444] on div "To activate drag with keyboard, press Alt + Enter. Once in keyboard drag state,…" at bounding box center [661, 484] width 1244 height 581
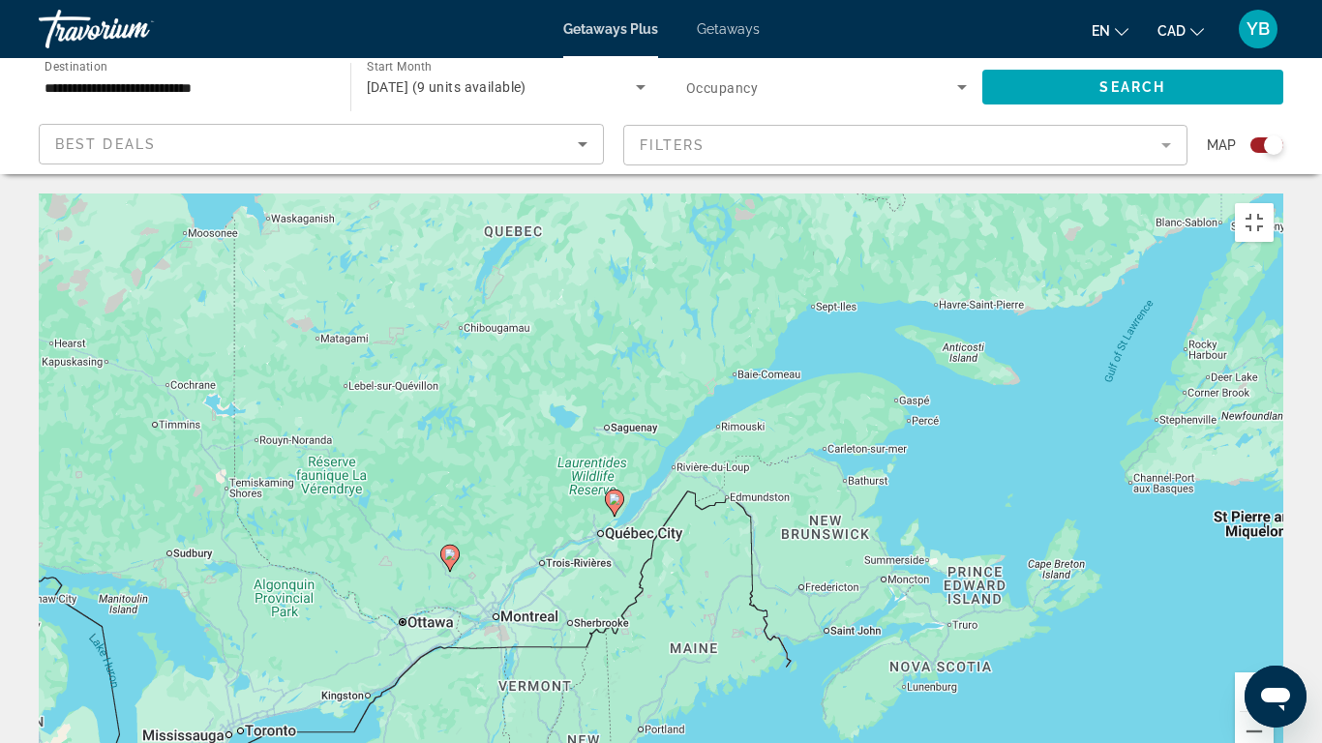
click at [388, 462] on div "To activate drag with keyboard, press Alt + Enter. Once in keyboard drag state,…" at bounding box center [661, 484] width 1244 height 581
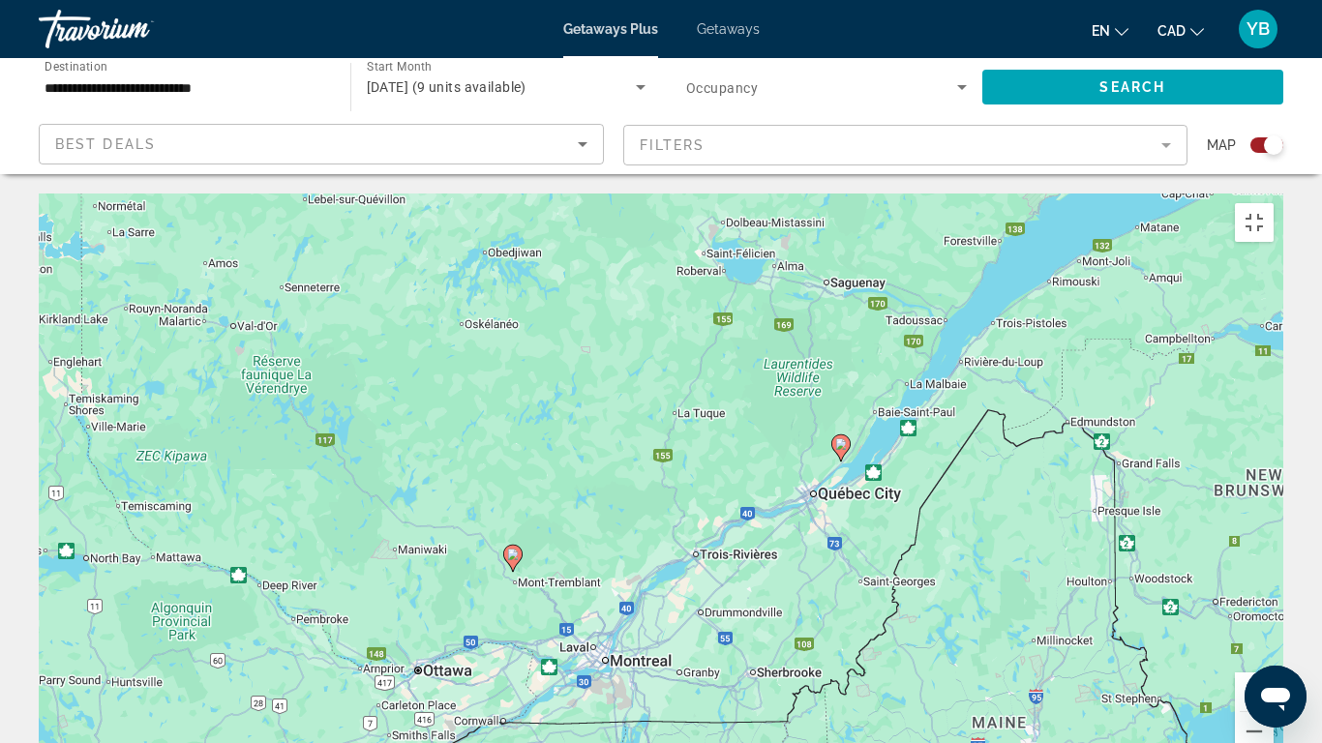
click at [522, 500] on div "To activate drag with keyboard, press Alt + Enter. Once in keyboard drag state,…" at bounding box center [661, 484] width 1244 height 581
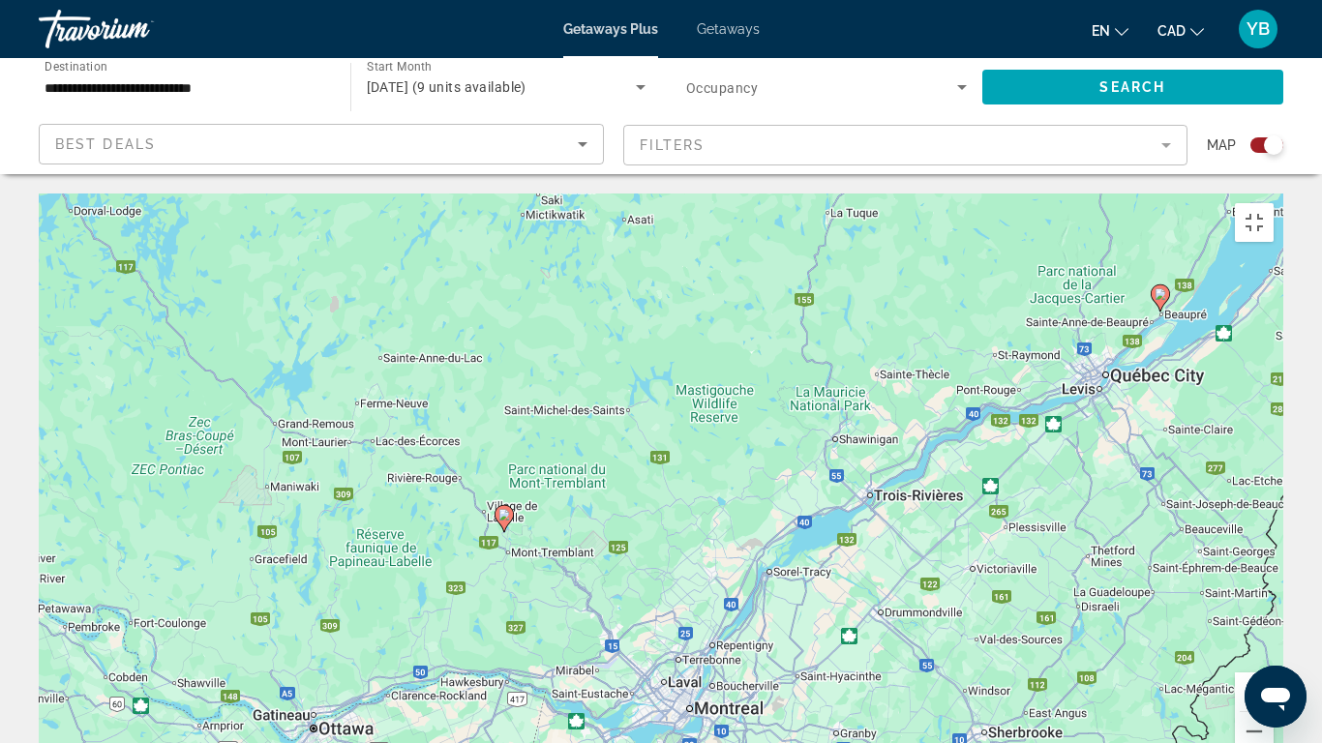
click at [505, 509] on image "Main content" at bounding box center [504, 515] width 12 height 12
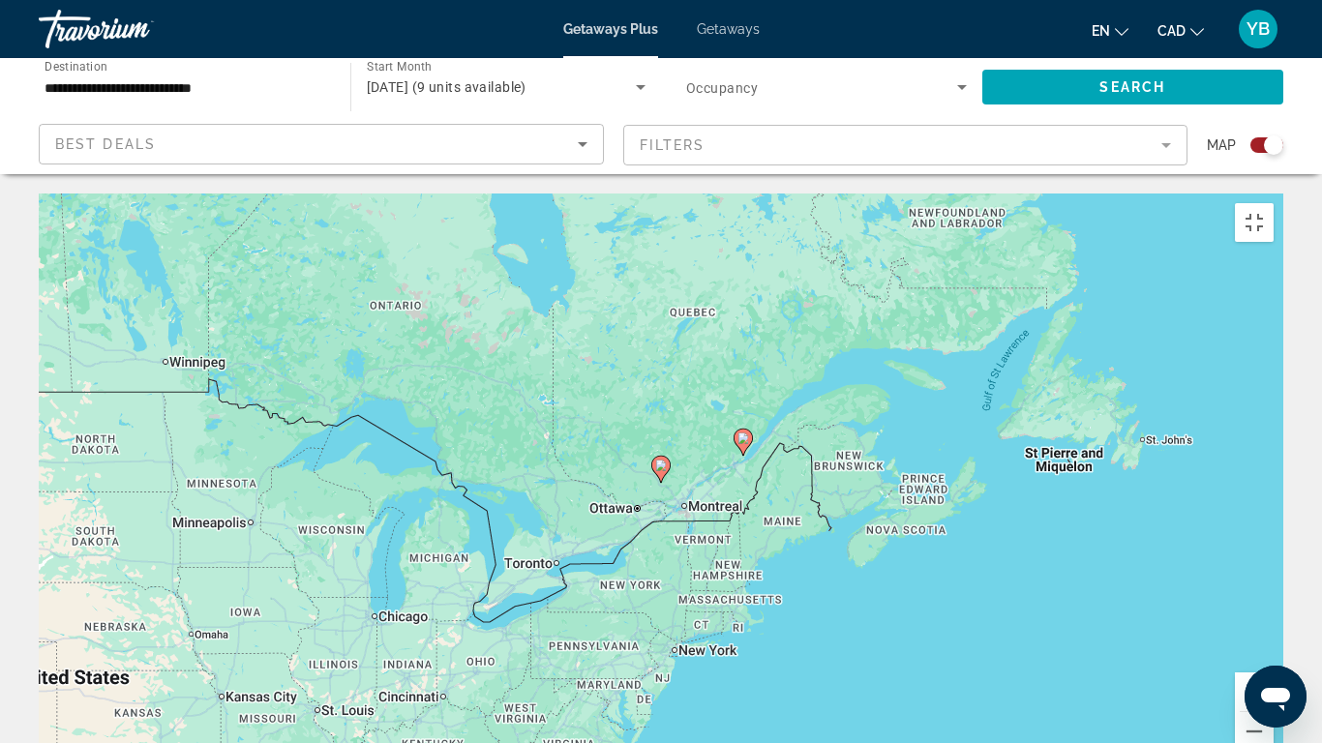
click at [687, 365] on div "To navigate, press the arrow keys. To activate drag with keyboard, press Alt + …" at bounding box center [661, 484] width 1244 height 581
click at [687, 365] on div "To activate drag with keyboard, press Alt + Enter. Once in keyboard drag state,…" at bounding box center [661, 484] width 1244 height 581
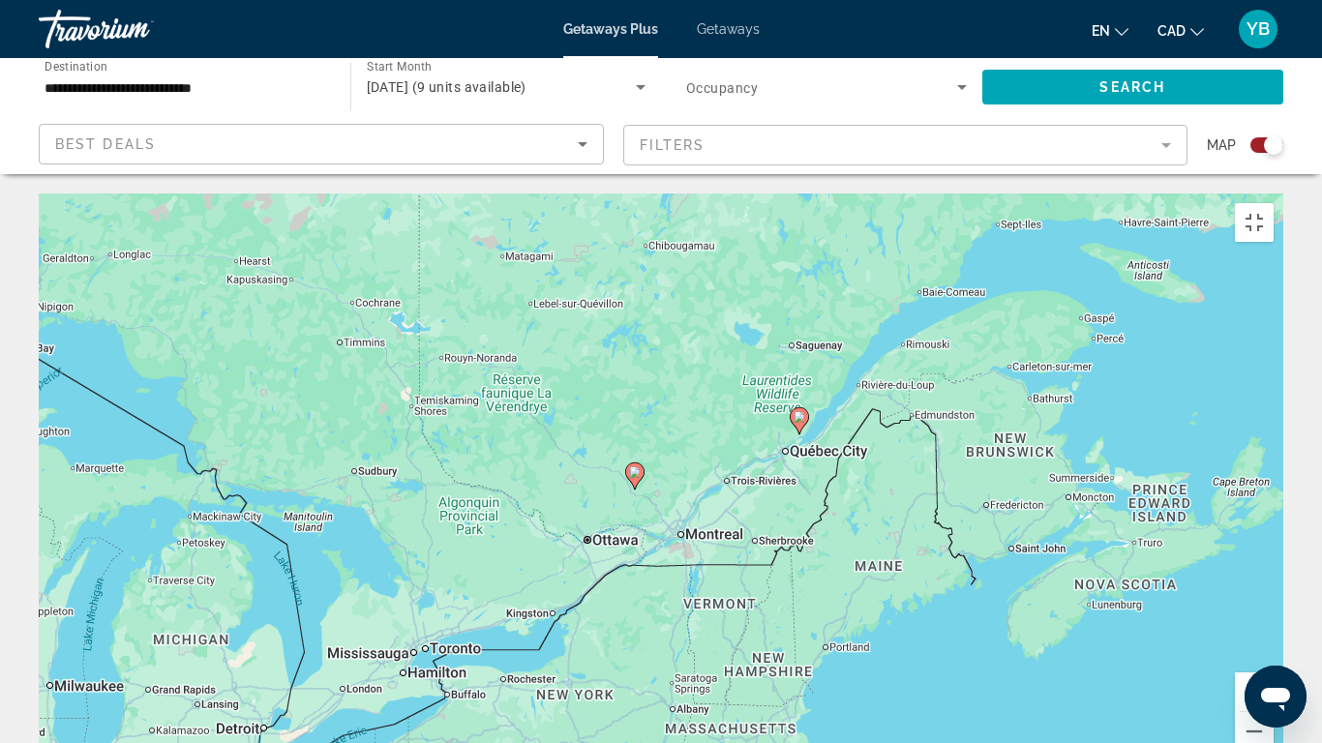
click at [687, 365] on div "To activate drag with keyboard, press Alt + Enter. Once in keyboard drag state,…" at bounding box center [661, 484] width 1244 height 581
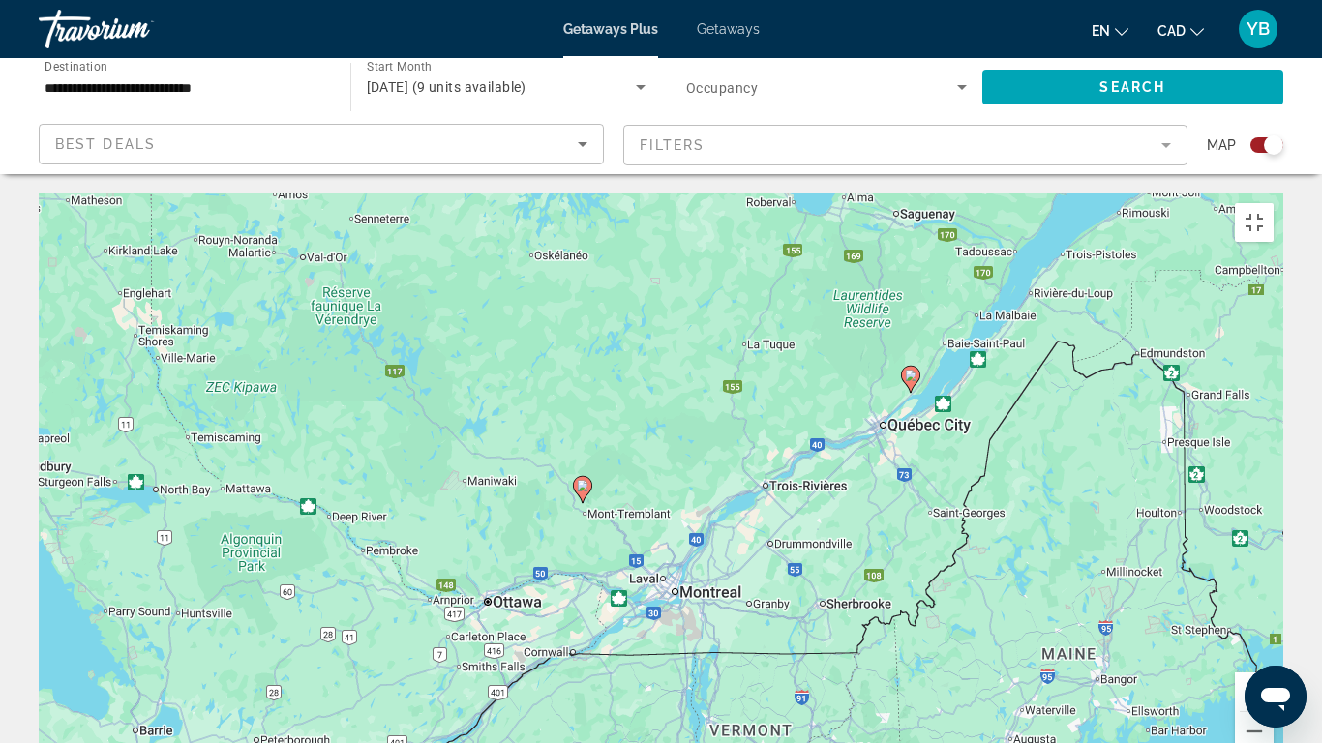
click at [577, 416] on div "To activate drag with keyboard, press Alt + Enter. Once in keyboard drag state,…" at bounding box center [661, 484] width 1244 height 581
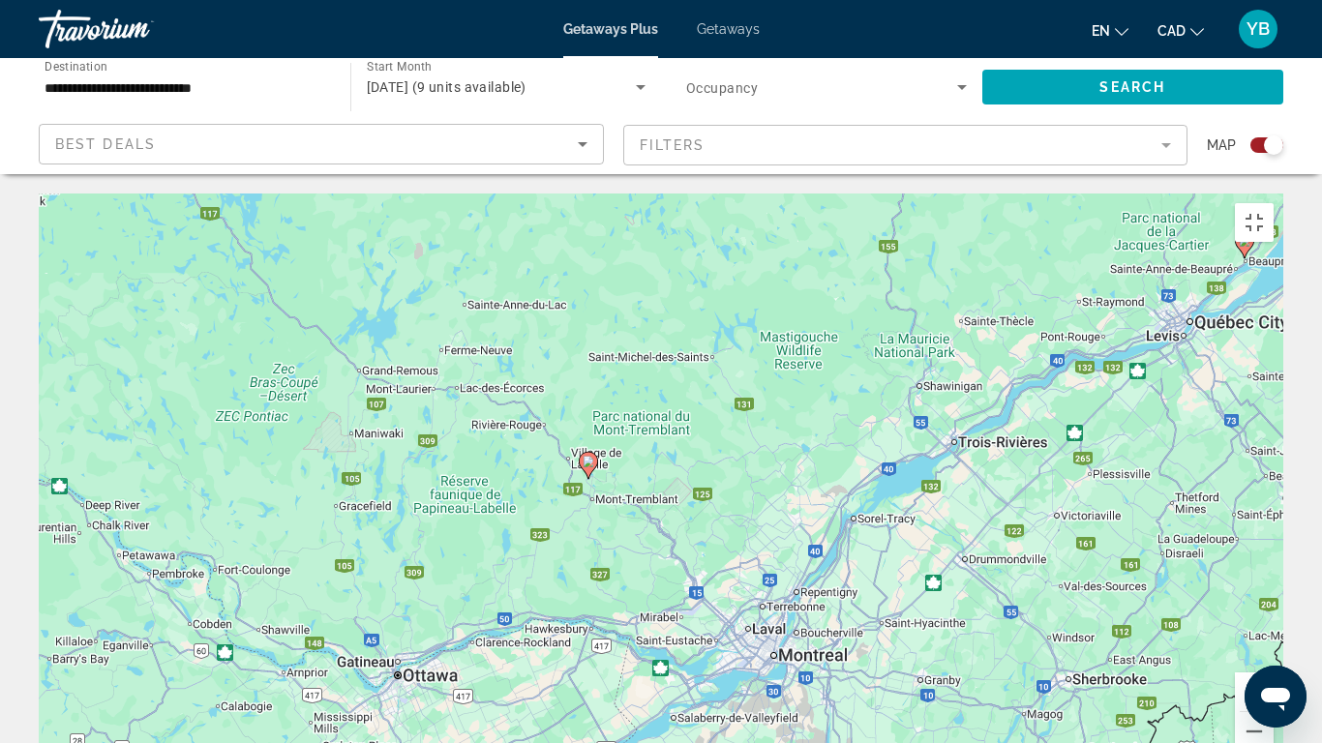
click at [638, 357] on div "To activate drag with keyboard, press Alt + Enter. Once in keyboard drag state,…" at bounding box center [661, 484] width 1244 height 581
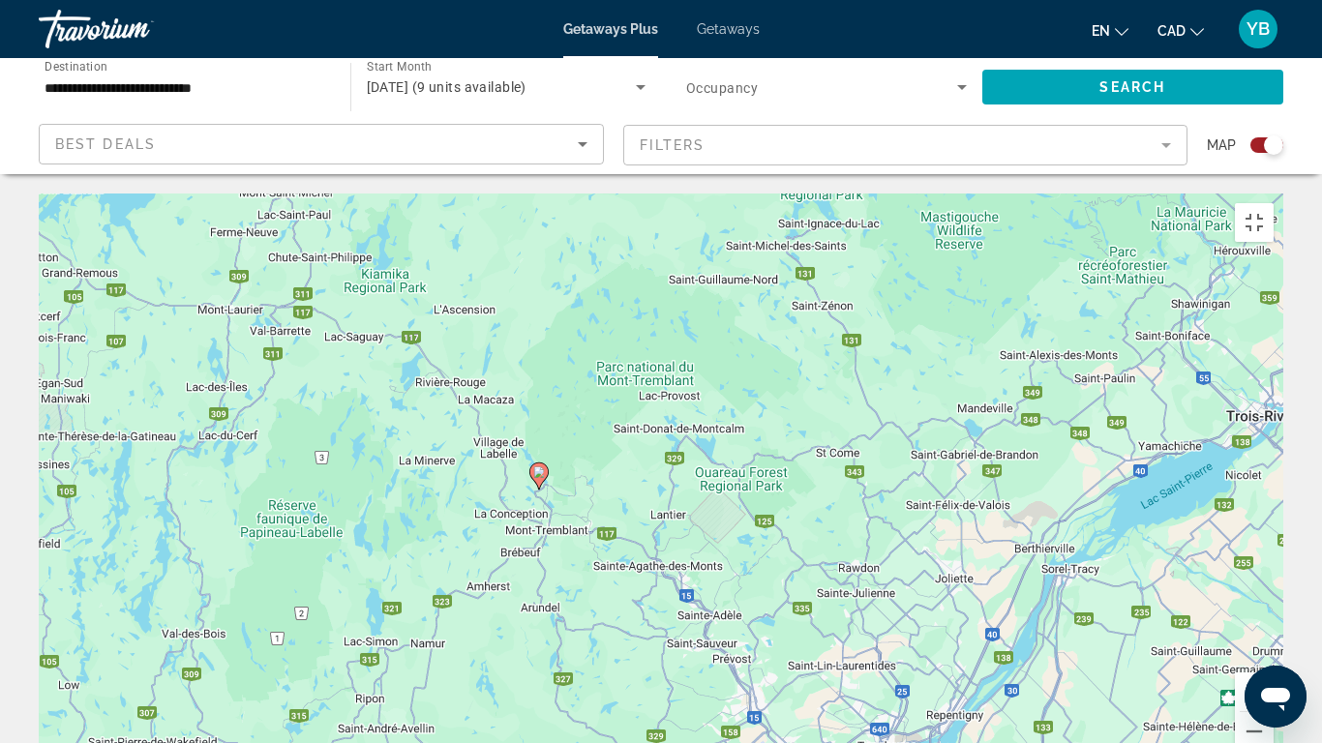
click at [539, 466] on image "Main content" at bounding box center [539, 472] width 12 height 12
type input "**********"
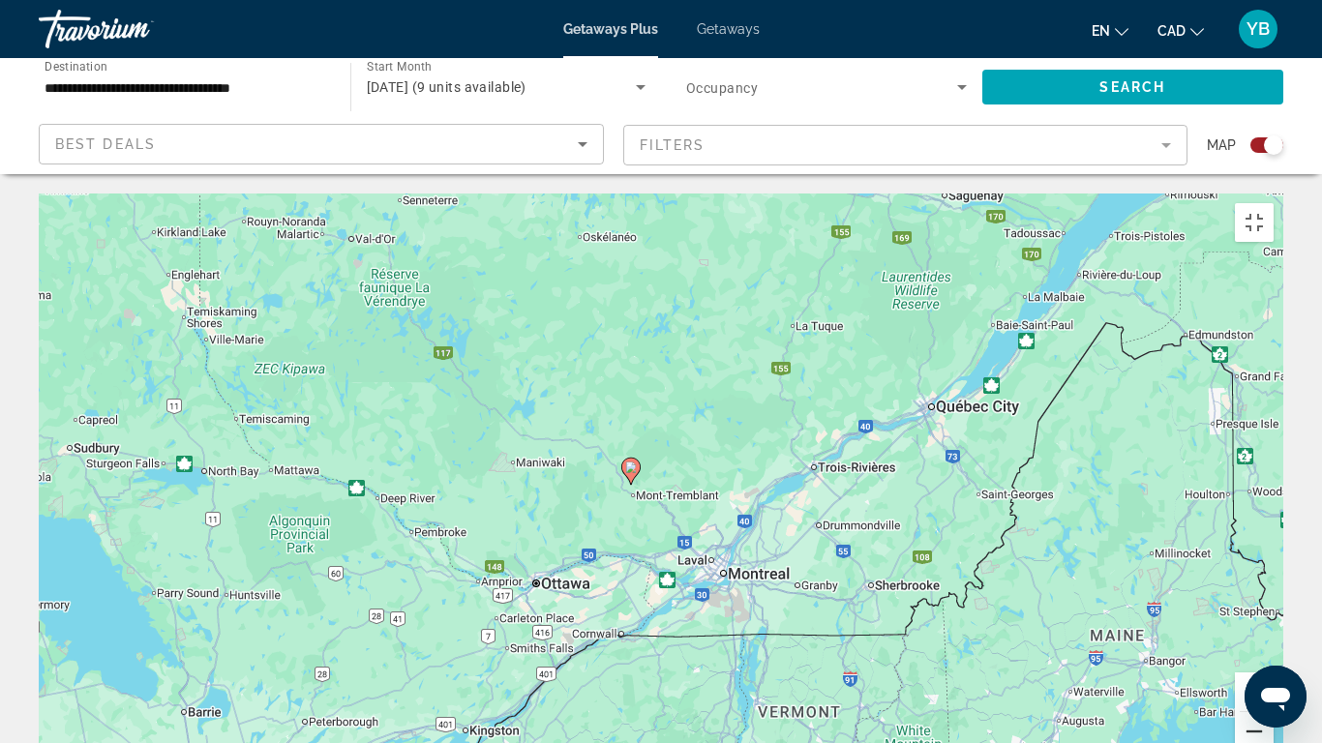
click at [1273, 619] on button "Zoom out" at bounding box center [1254, 731] width 39 height 39
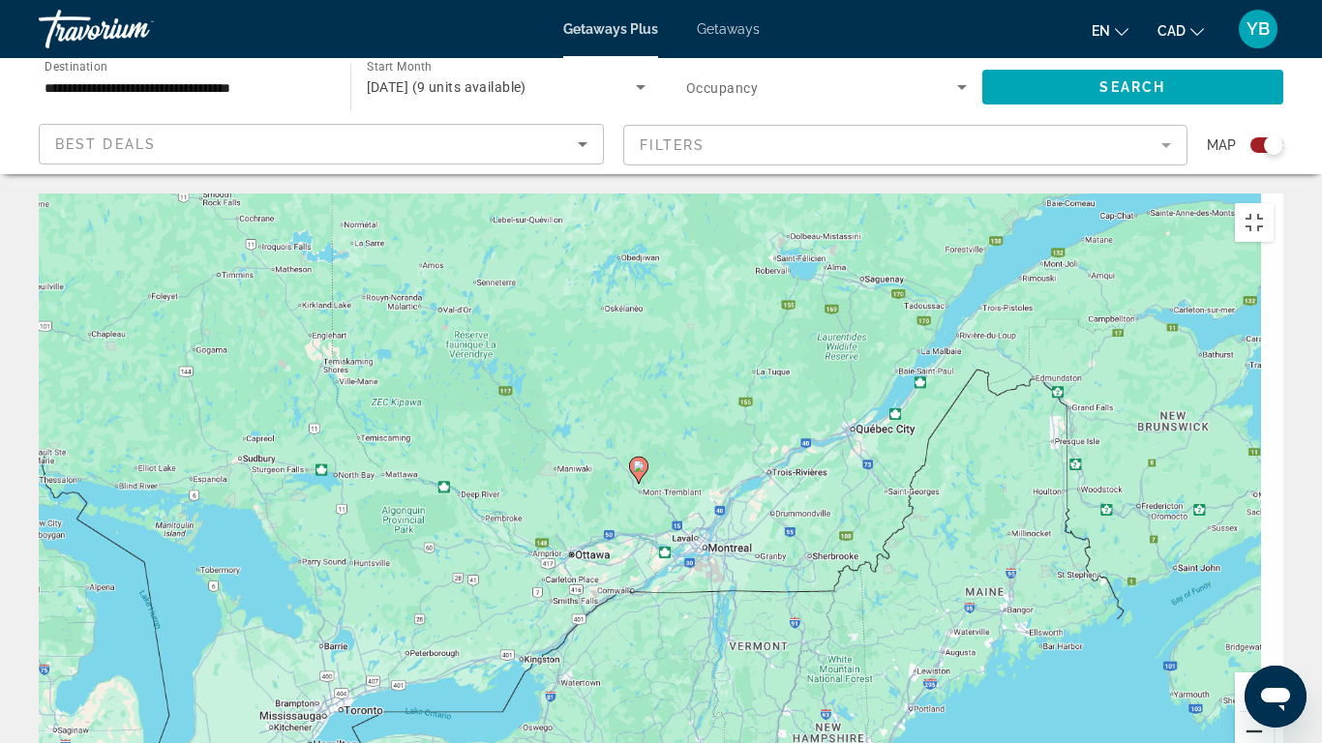
click at [1273, 619] on button "Zoom out" at bounding box center [1254, 731] width 39 height 39
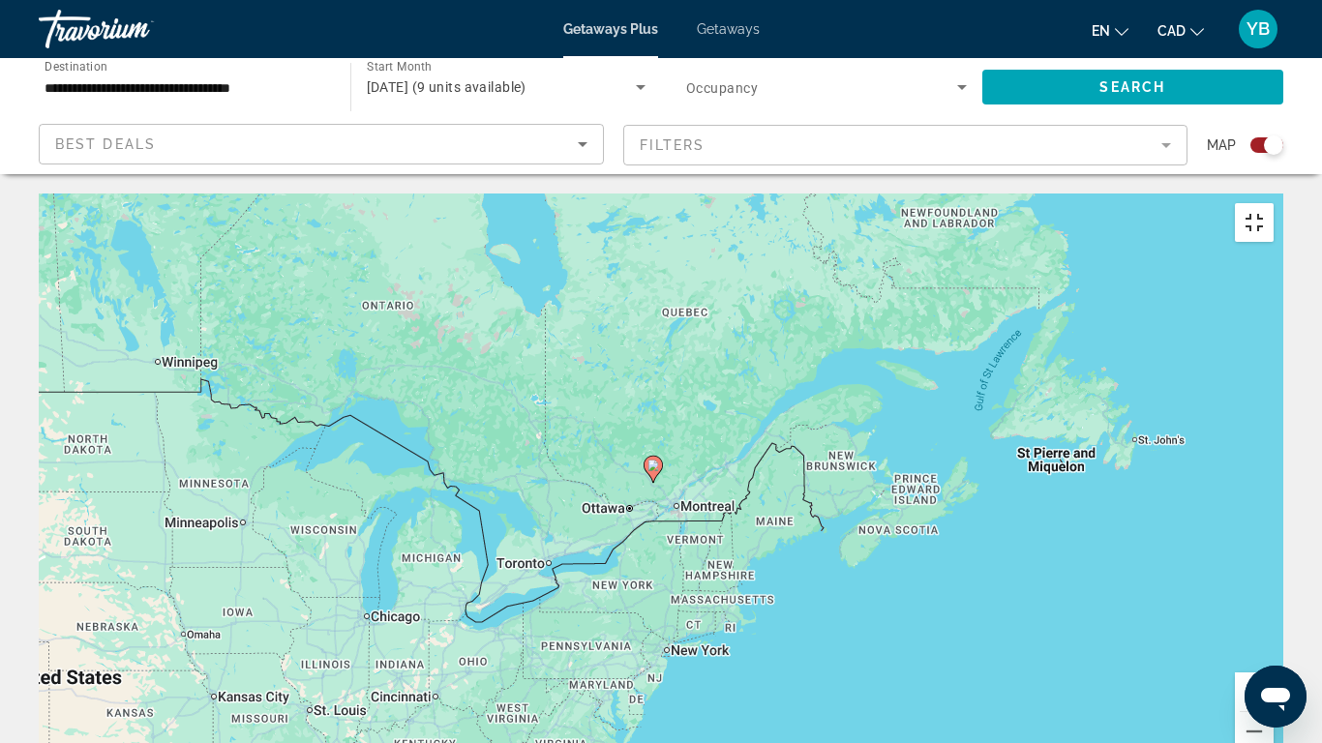
click at [1273, 203] on button "Toggle fullscreen view" at bounding box center [1254, 222] width 39 height 39
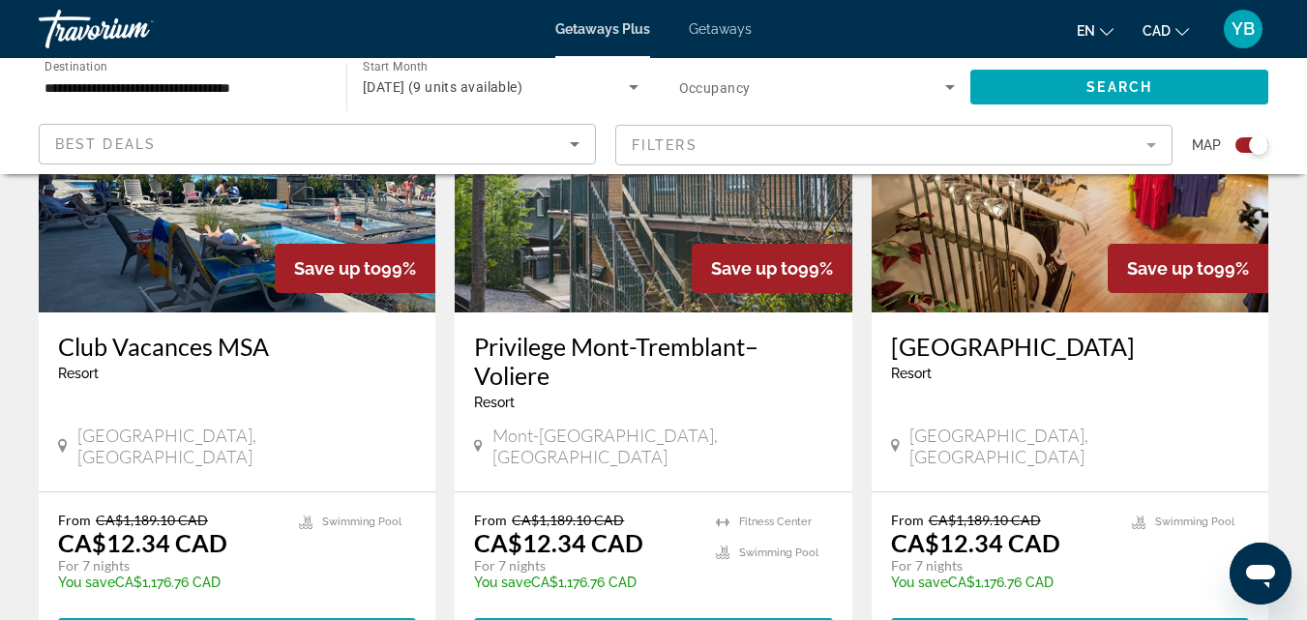
scroll to position [890, 0]
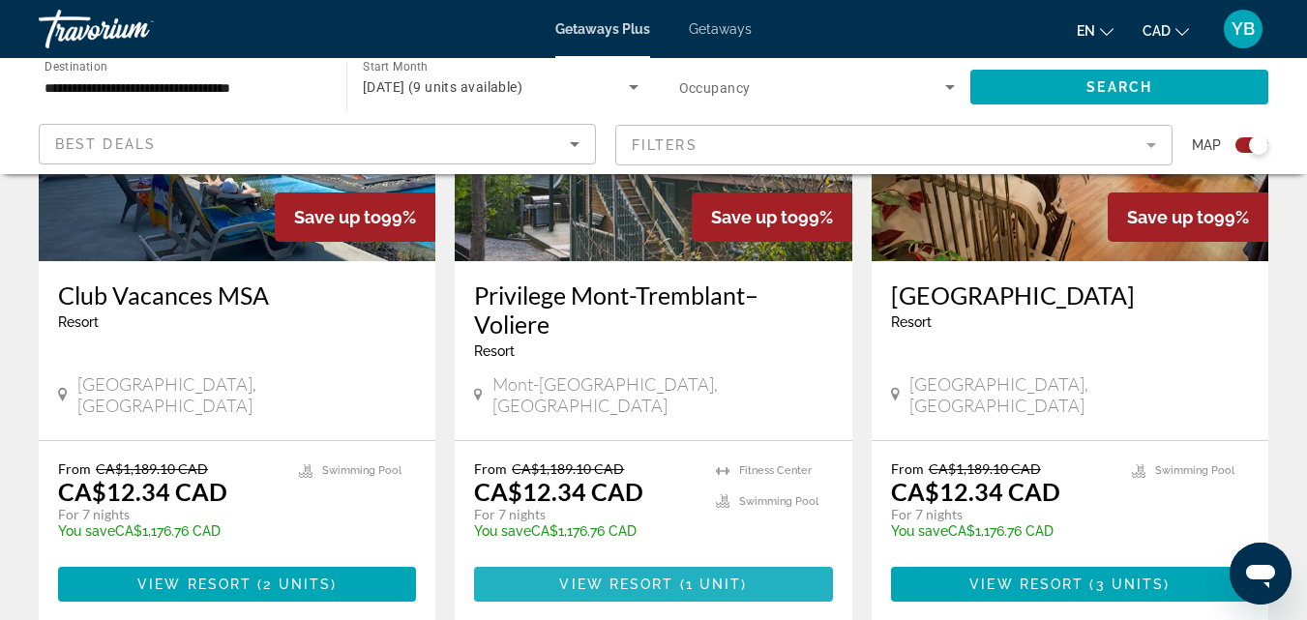
click at [657, 577] on span "View Resort" at bounding box center [616, 584] width 114 height 15
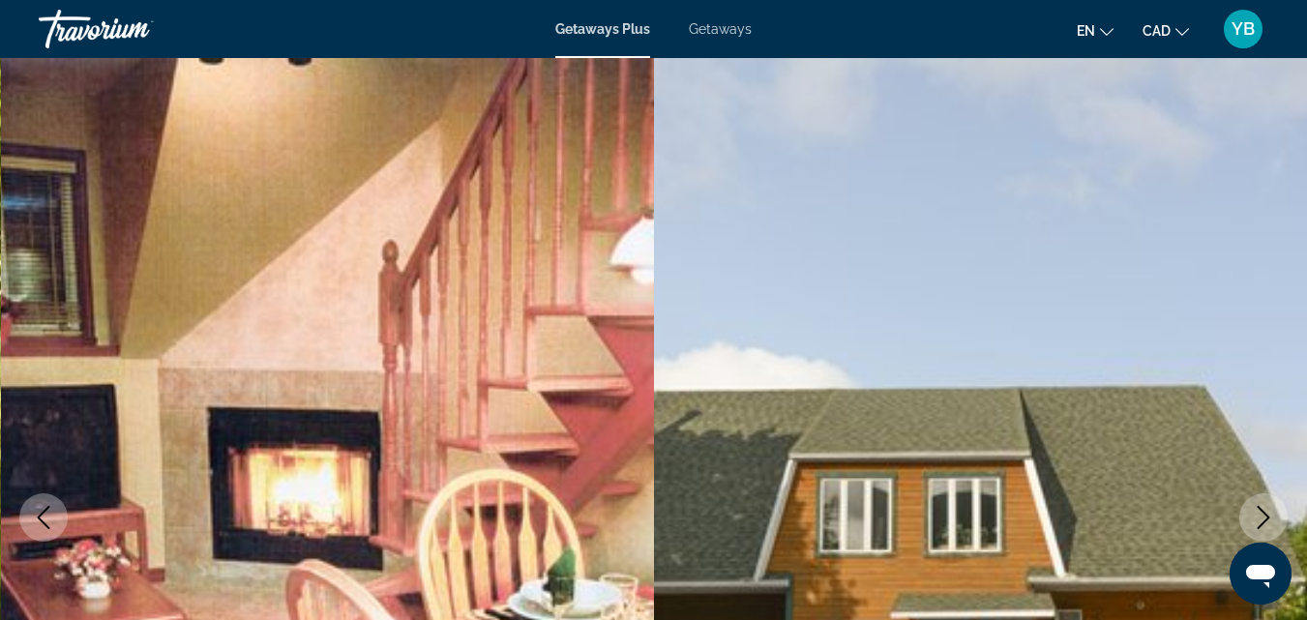
click at [1265, 508] on icon "Next image" at bounding box center [1263, 517] width 23 height 23
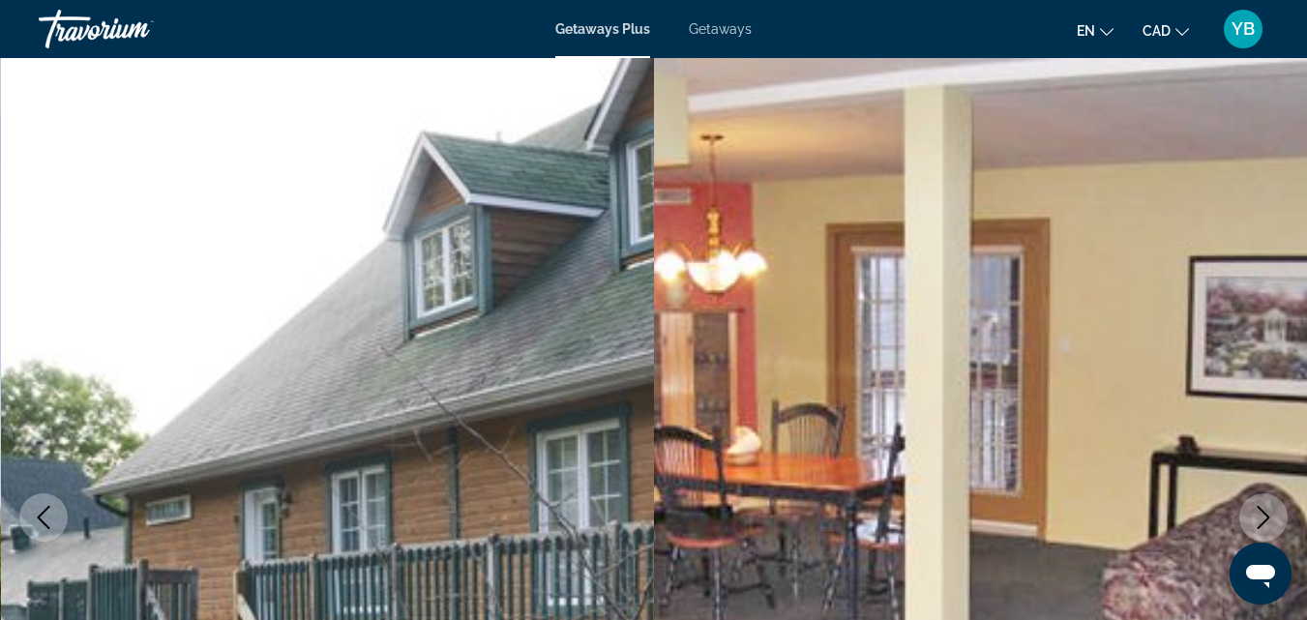
click at [40, 510] on icon "Previous image" at bounding box center [43, 517] width 23 height 23
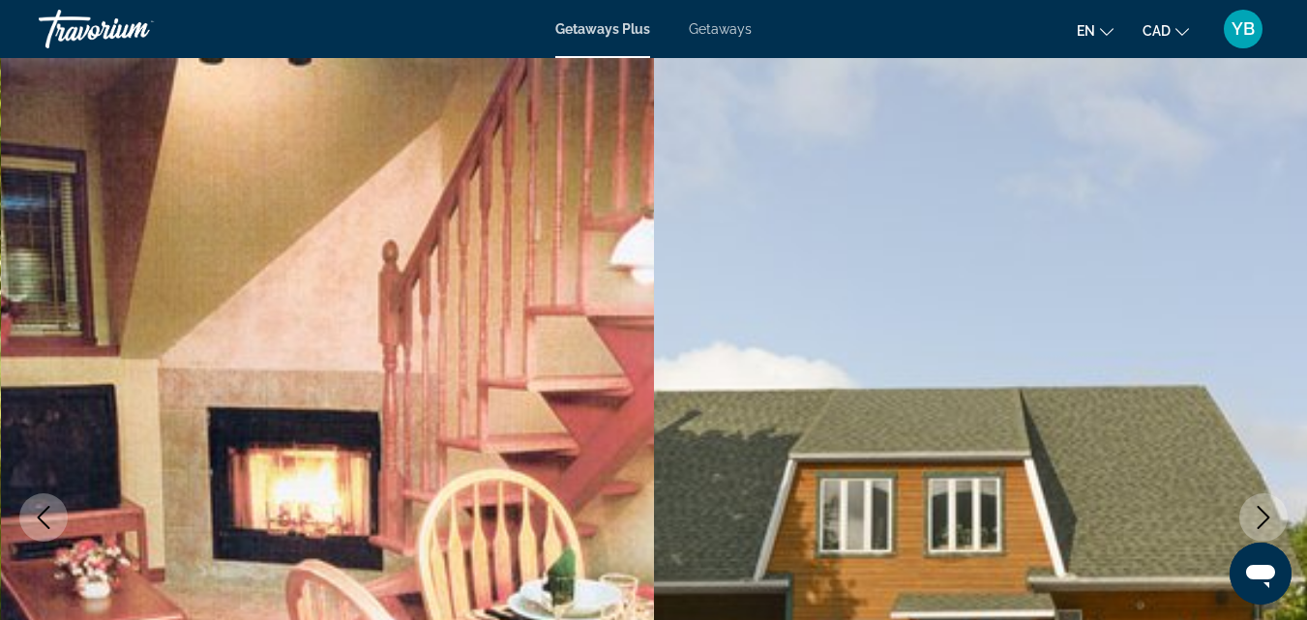
click at [1063, 436] on img "Main content" at bounding box center [981, 517] width 654 height 919
click at [1266, 516] on icon "Next image" at bounding box center [1263, 517] width 23 height 23
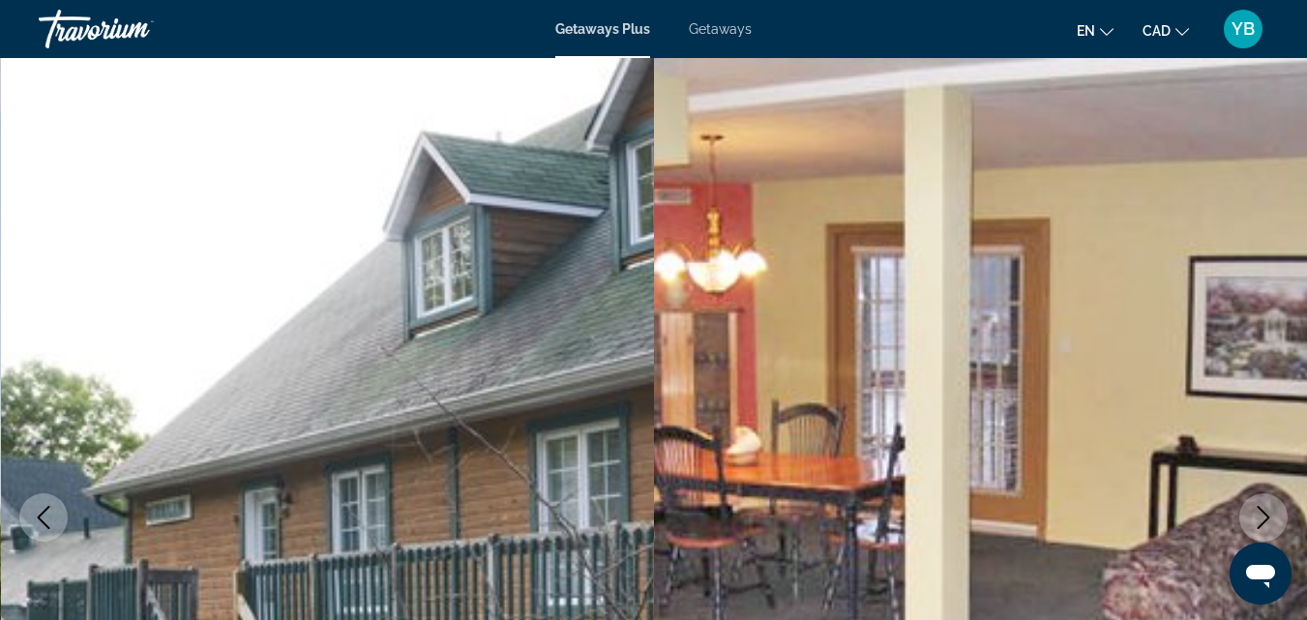
click at [1266, 517] on icon "Next image" at bounding box center [1263, 517] width 23 height 23
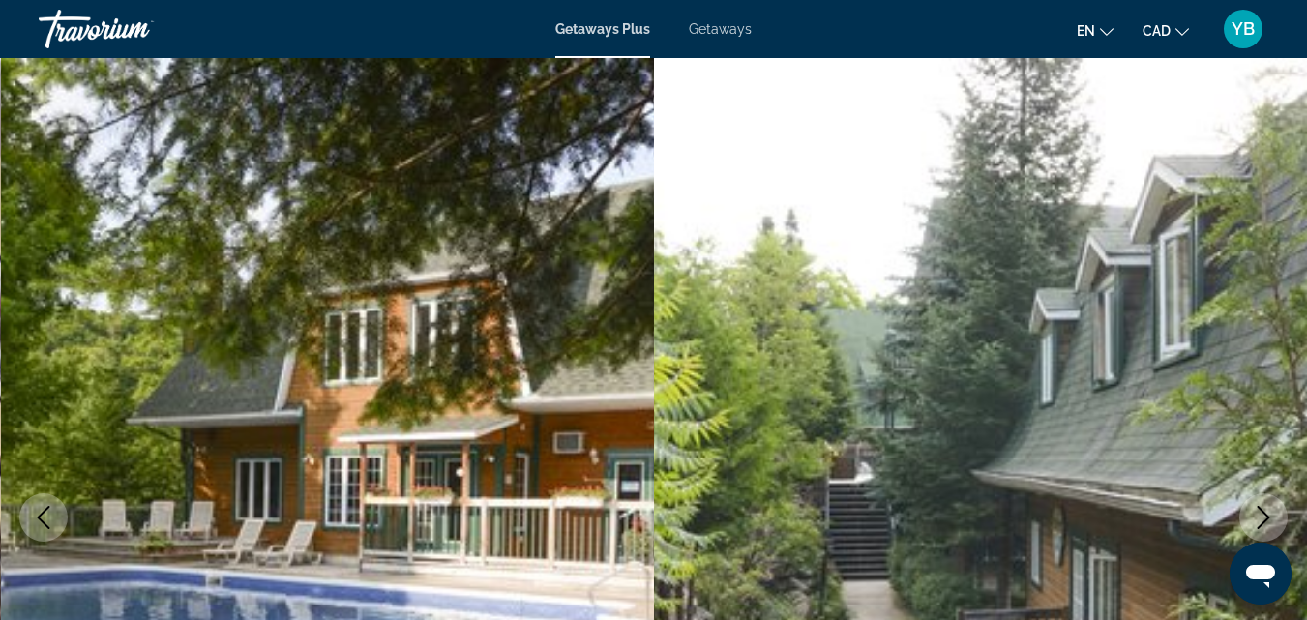
click at [1266, 517] on icon "Next image" at bounding box center [1263, 517] width 23 height 23
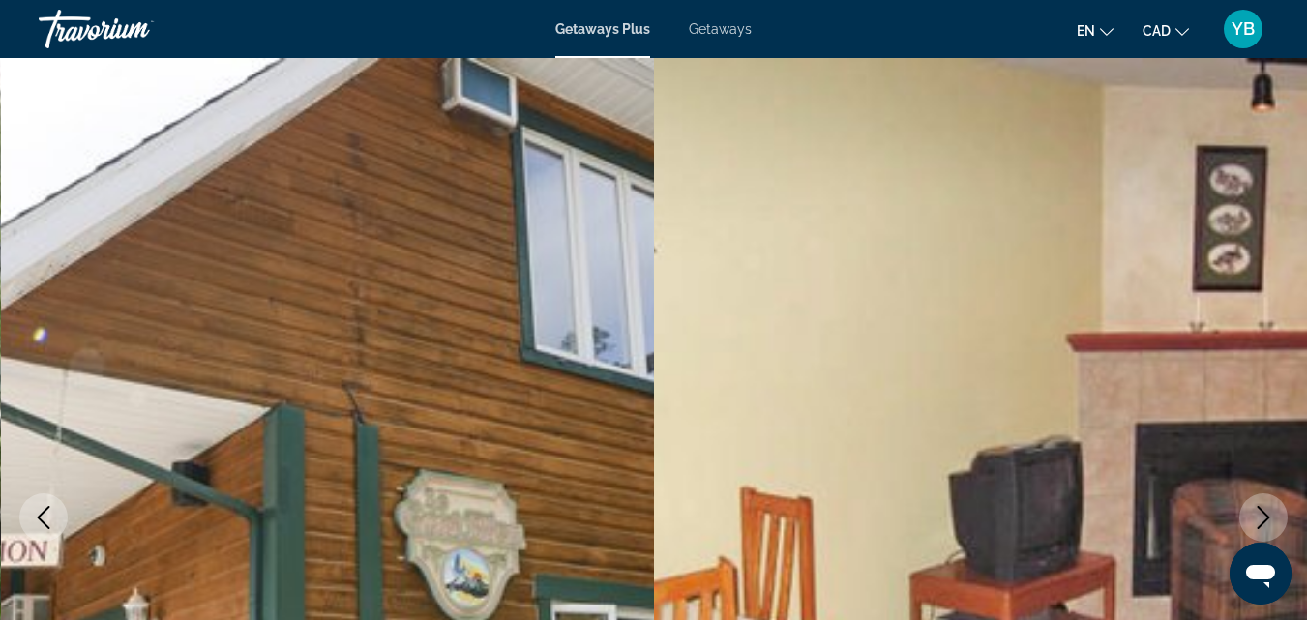
click at [1268, 510] on icon "Next image" at bounding box center [1263, 517] width 23 height 23
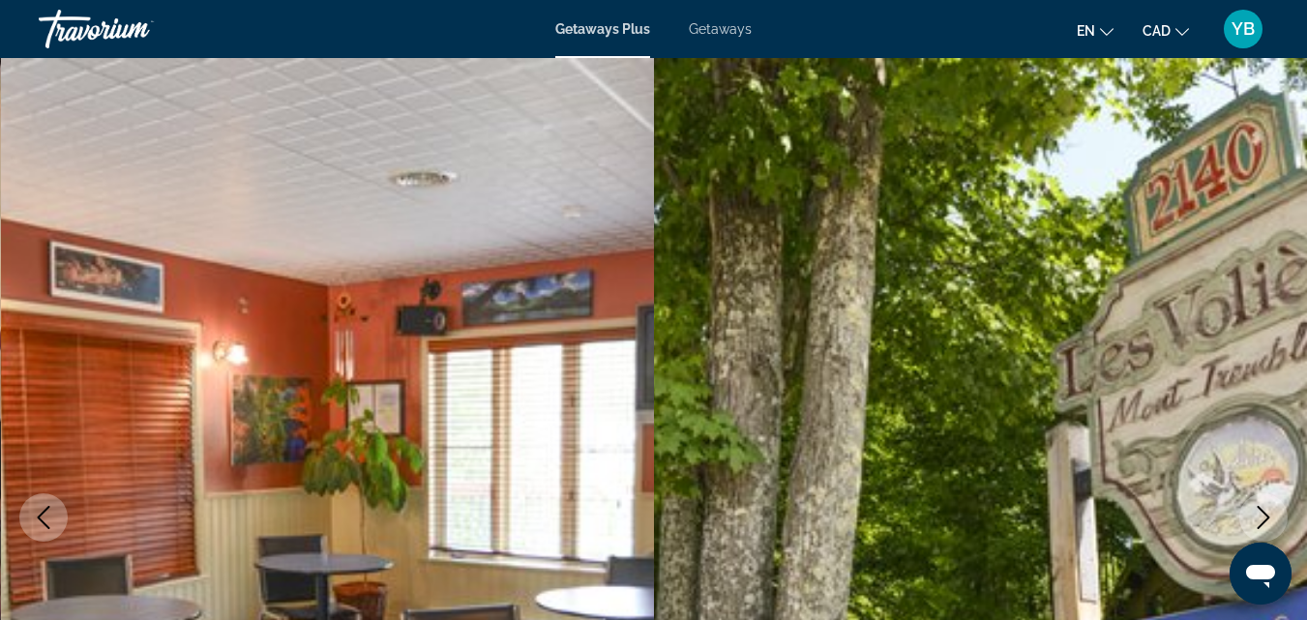
click at [1268, 510] on icon "Next image" at bounding box center [1263, 517] width 23 height 23
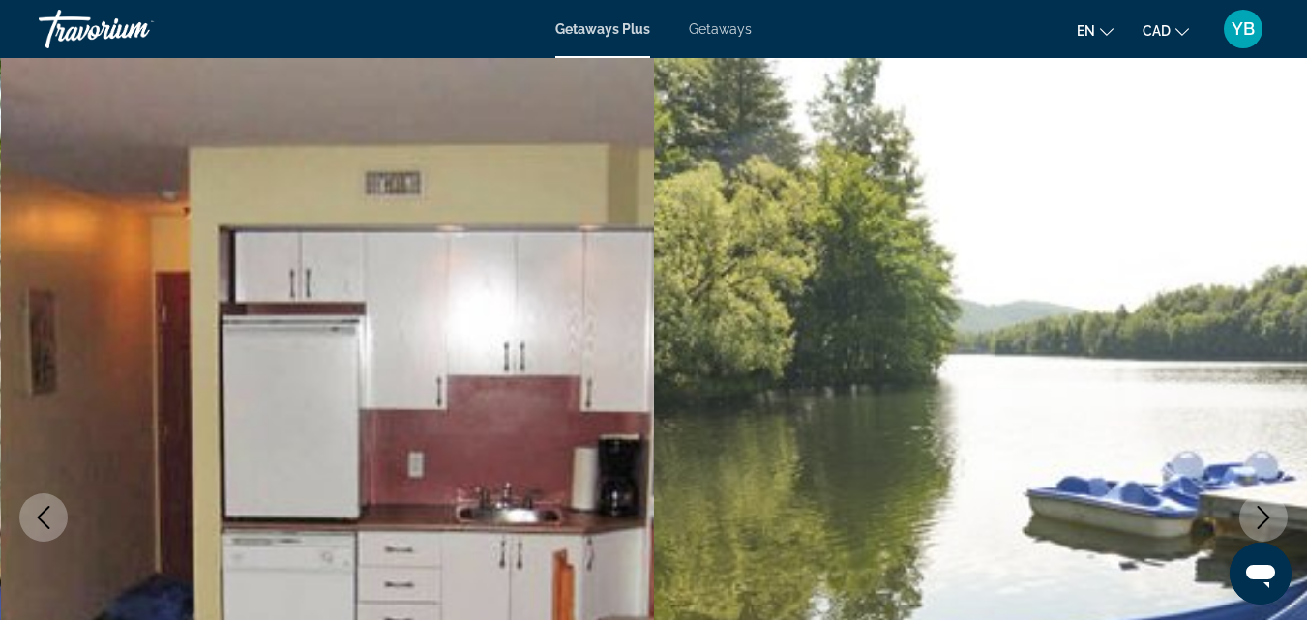
click at [1268, 510] on icon "Next image" at bounding box center [1263, 517] width 23 height 23
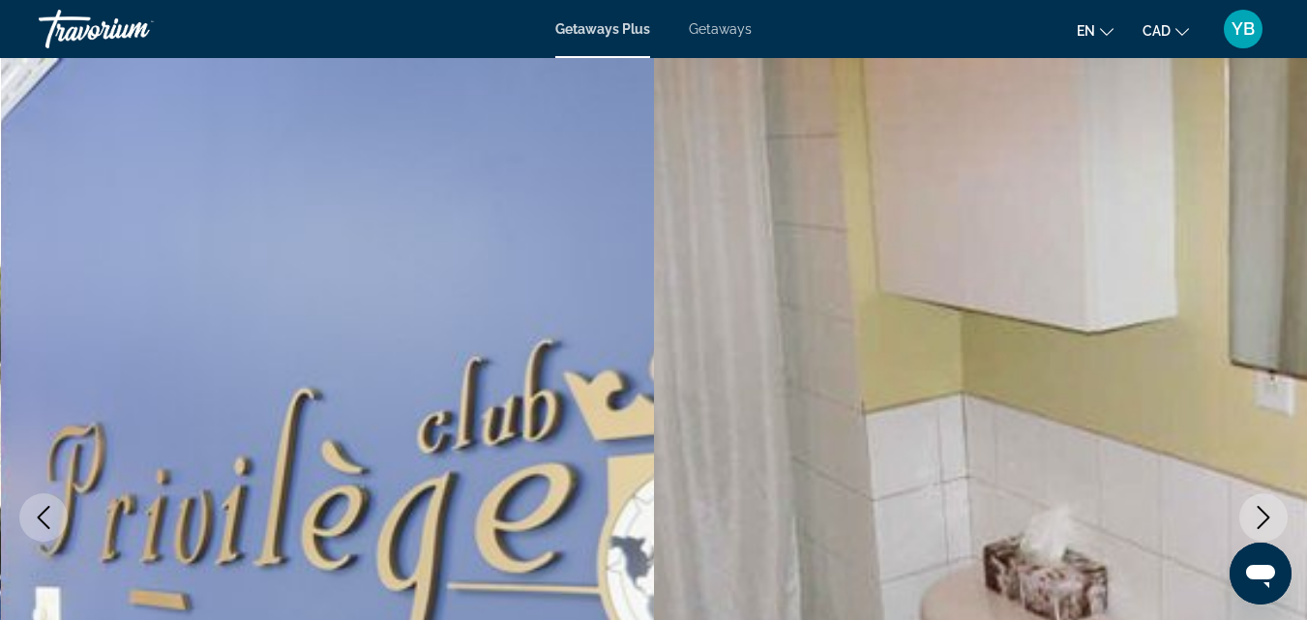
click at [1268, 510] on icon "Next image" at bounding box center [1263, 517] width 23 height 23
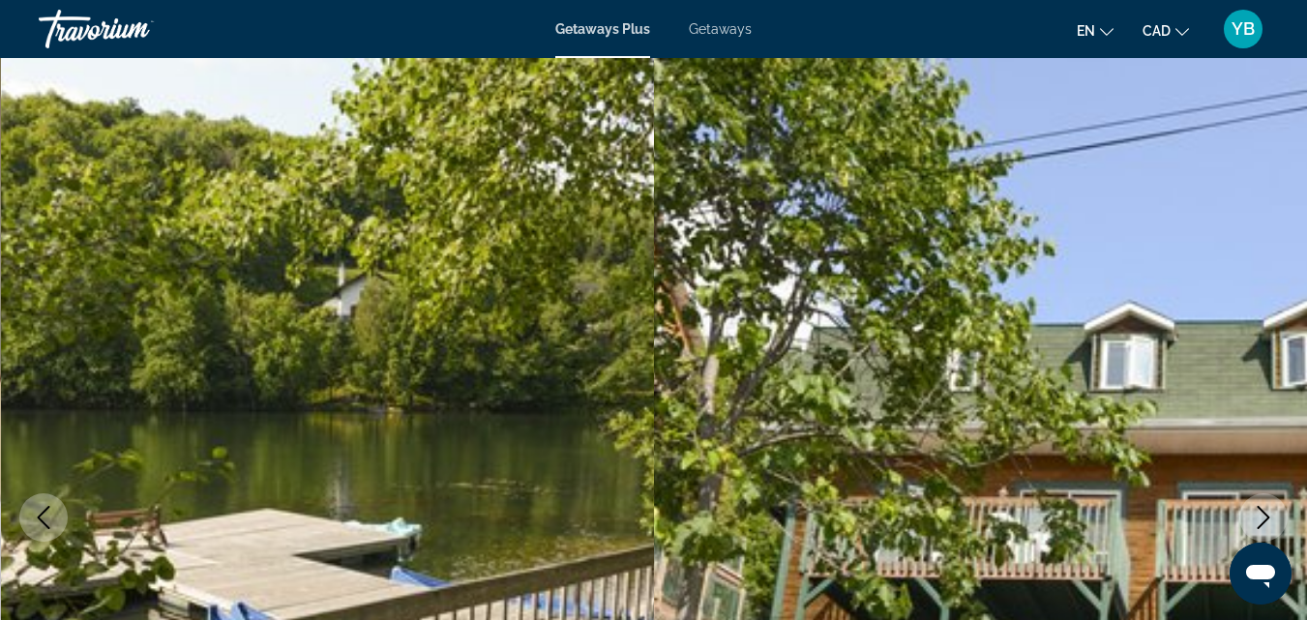
click at [1268, 510] on icon "Next image" at bounding box center [1263, 517] width 23 height 23
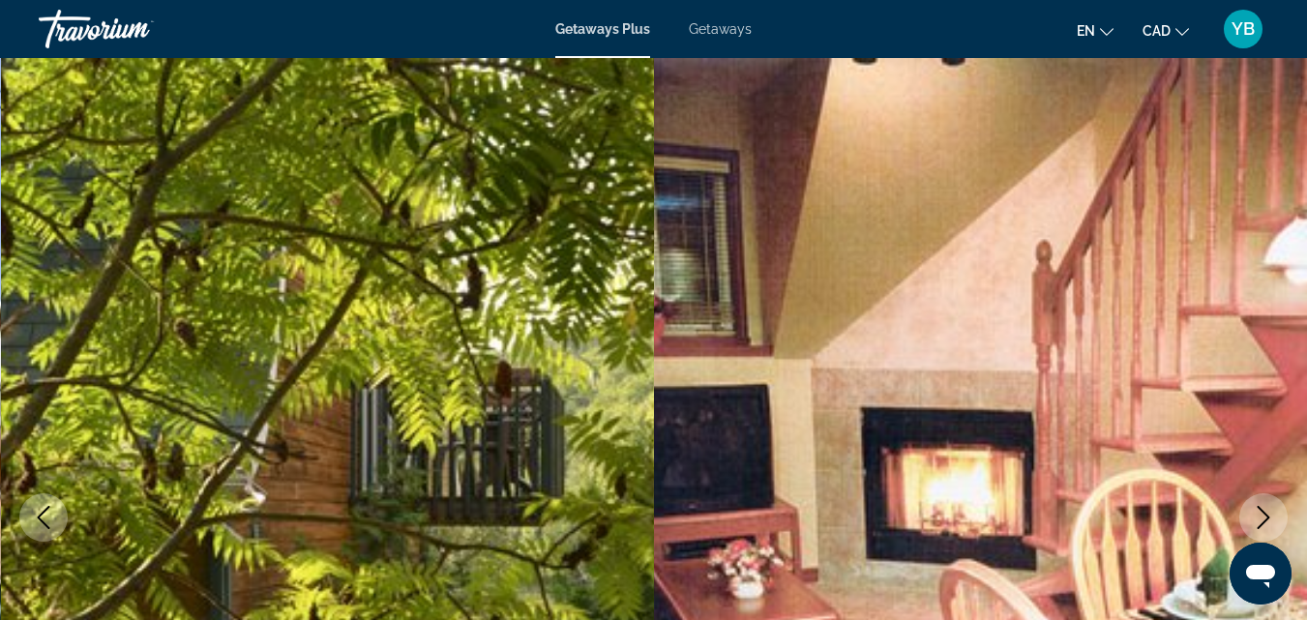
click at [1268, 510] on icon "Next image" at bounding box center [1263, 517] width 23 height 23
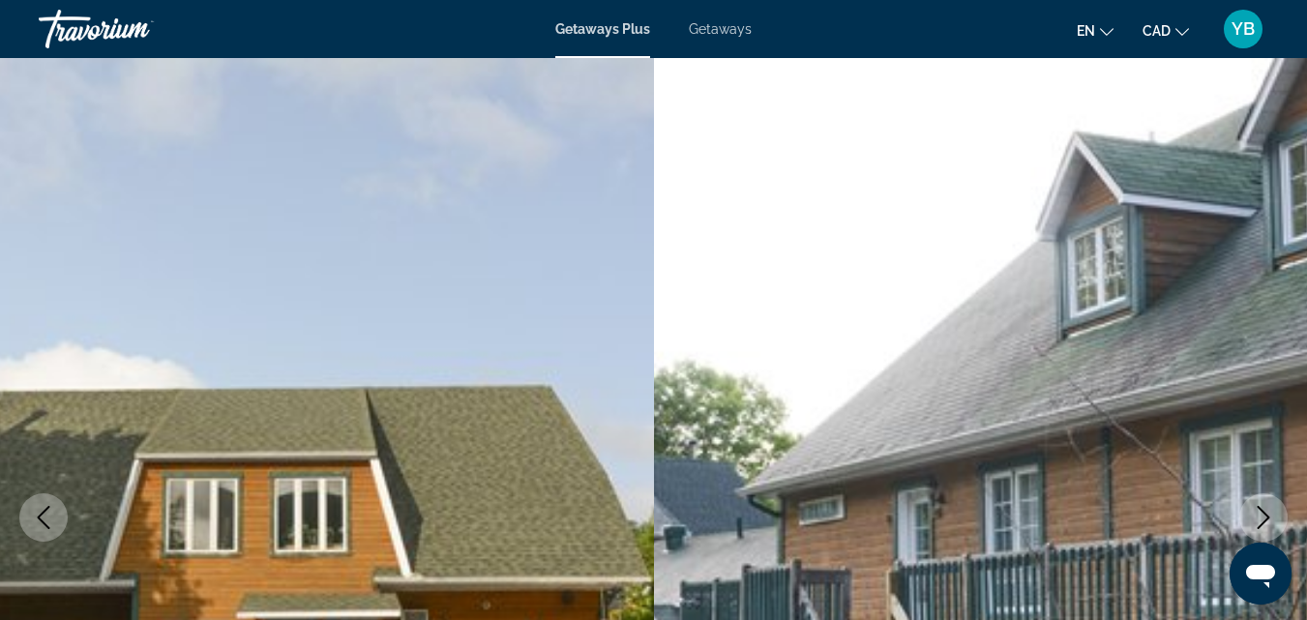
click at [1268, 510] on icon "Next image" at bounding box center [1263, 517] width 23 height 23
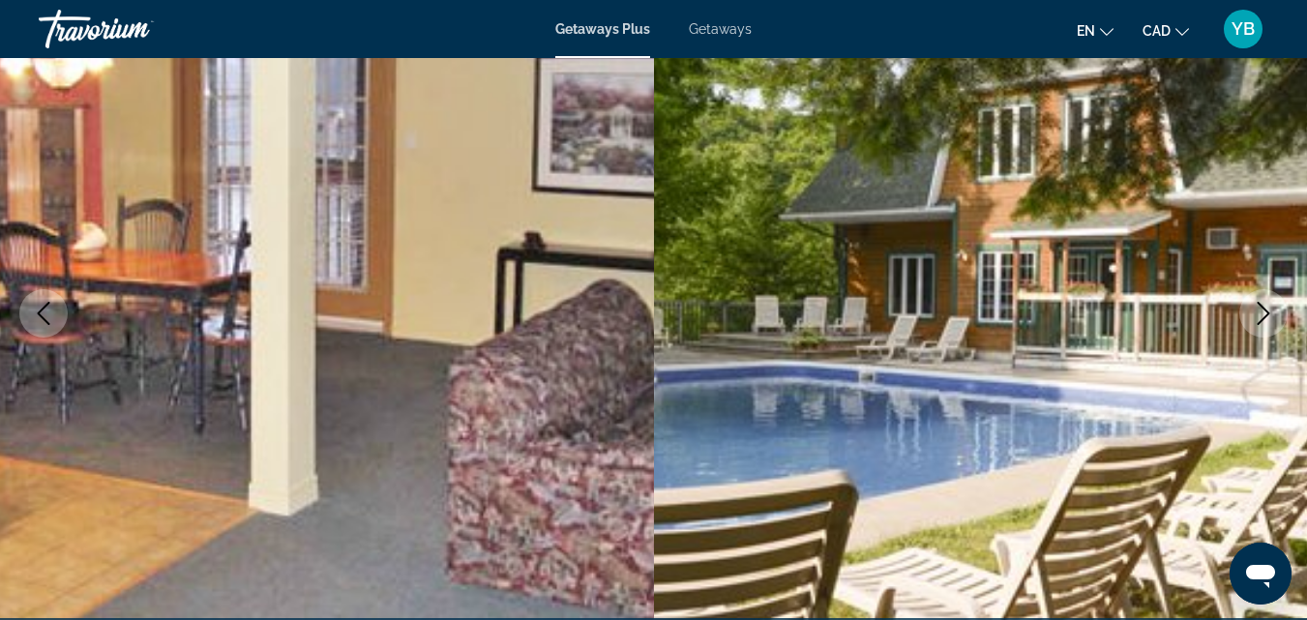
scroll to position [195, 0]
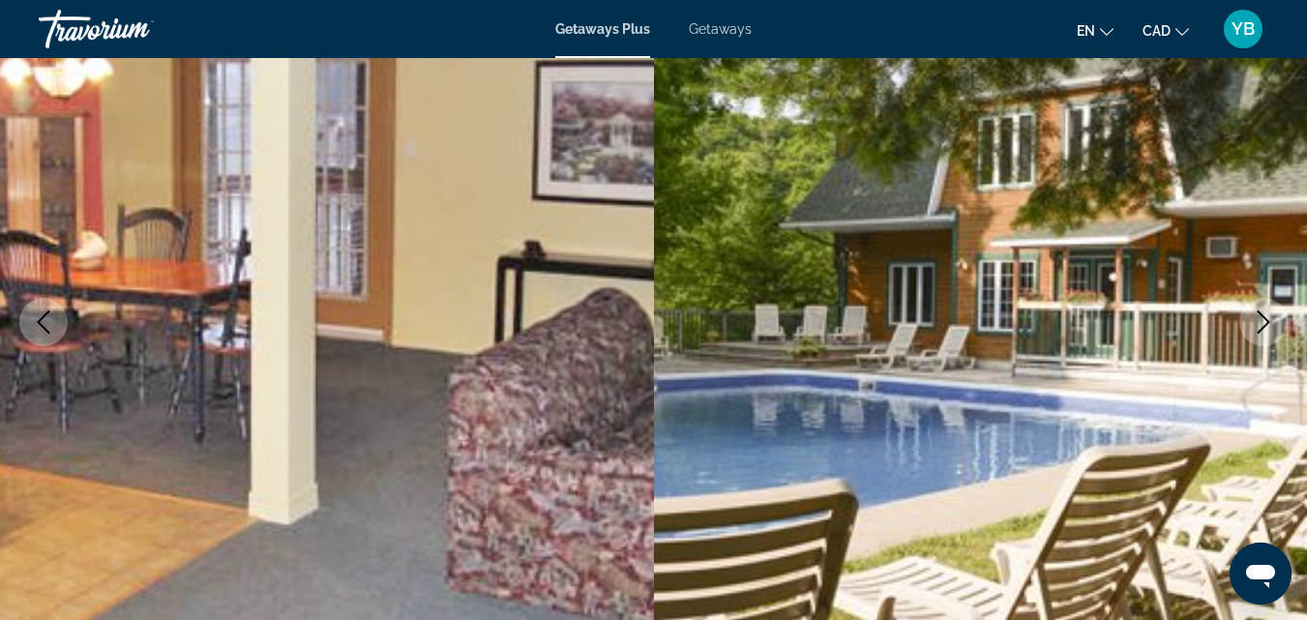
click at [1258, 316] on icon "Next image" at bounding box center [1263, 322] width 23 height 23
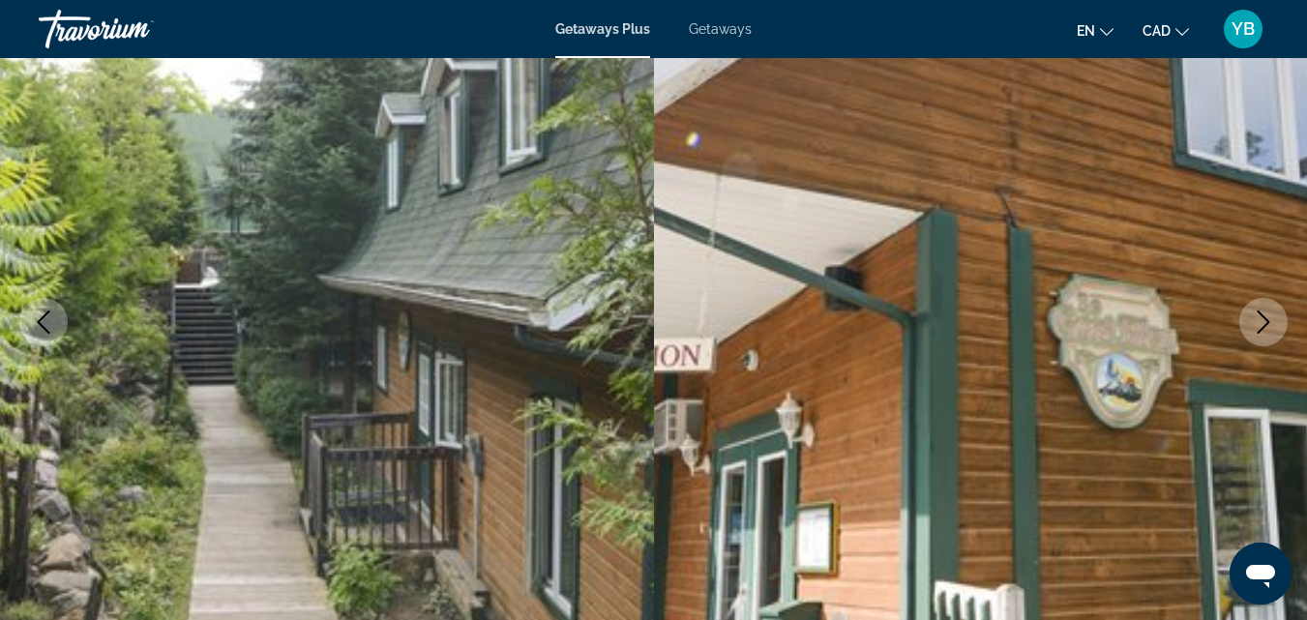
click at [1258, 318] on icon "Next image" at bounding box center [1263, 322] width 23 height 23
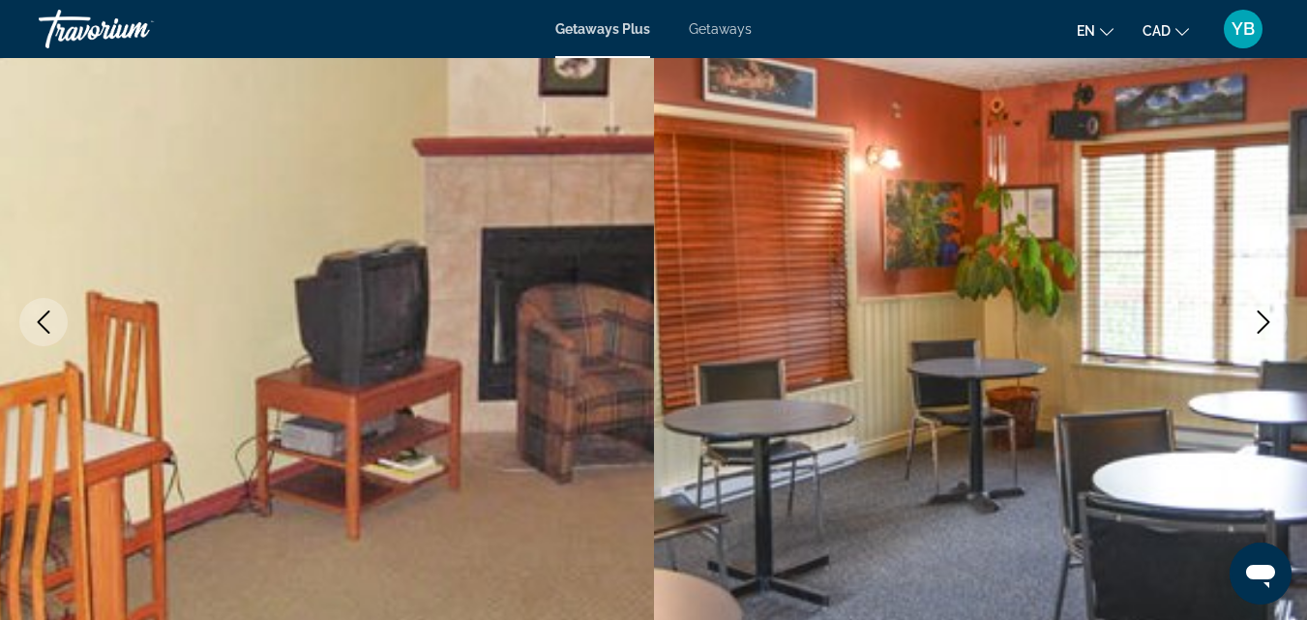
click at [1258, 318] on icon "Next image" at bounding box center [1263, 322] width 23 height 23
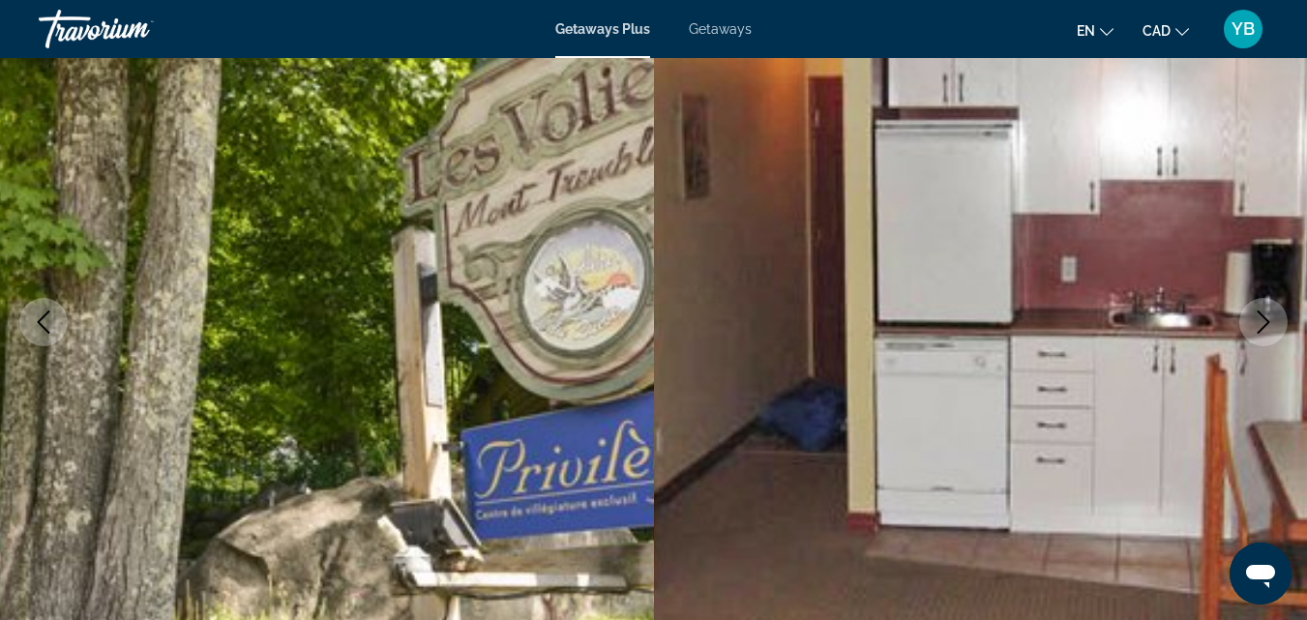
click at [1258, 318] on icon "Next image" at bounding box center [1263, 322] width 23 height 23
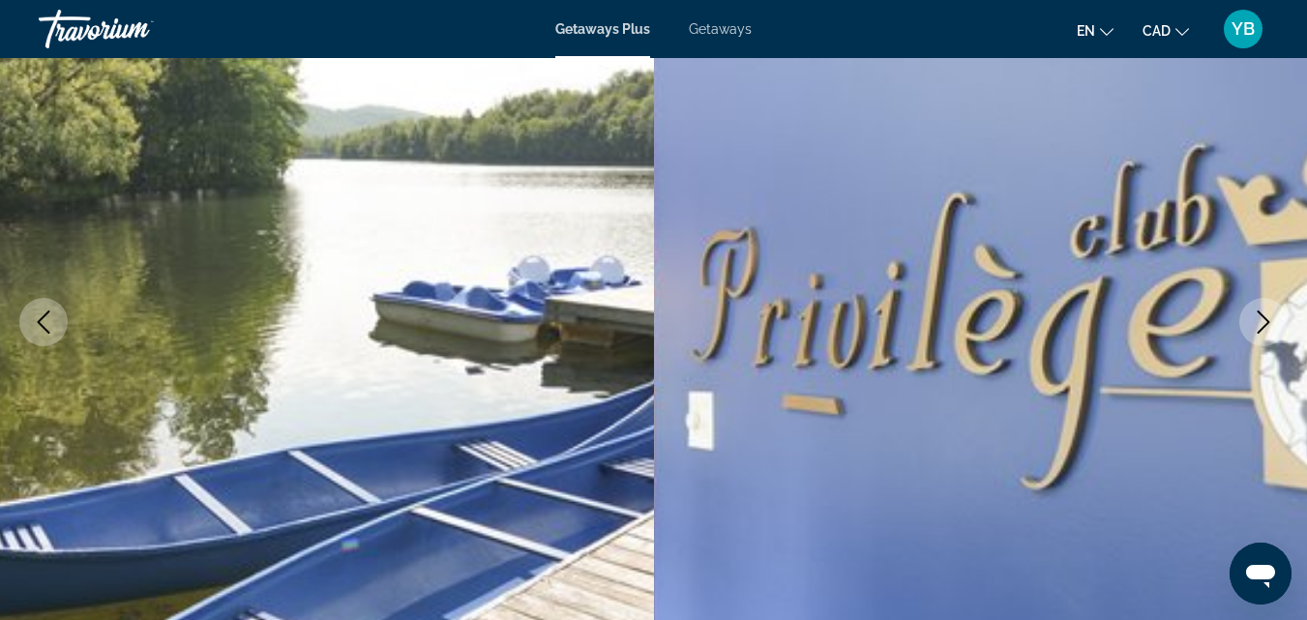
click at [1258, 318] on icon "Next image" at bounding box center [1263, 322] width 23 height 23
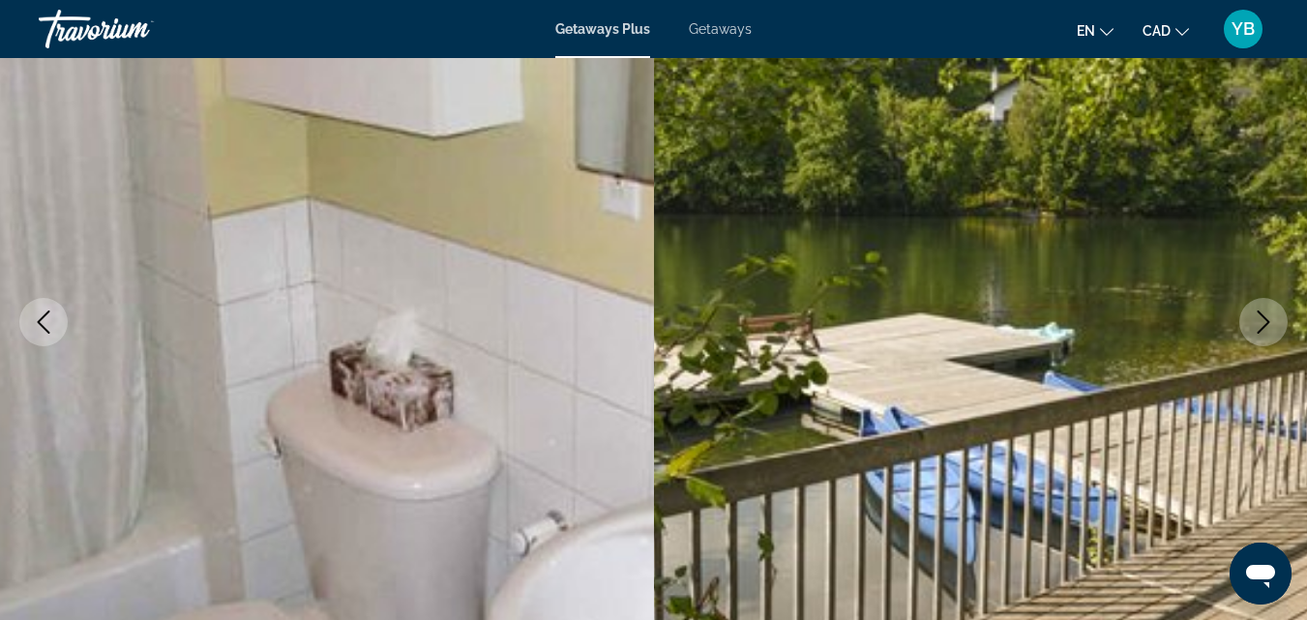
click at [1258, 319] on icon "Next image" at bounding box center [1263, 322] width 23 height 23
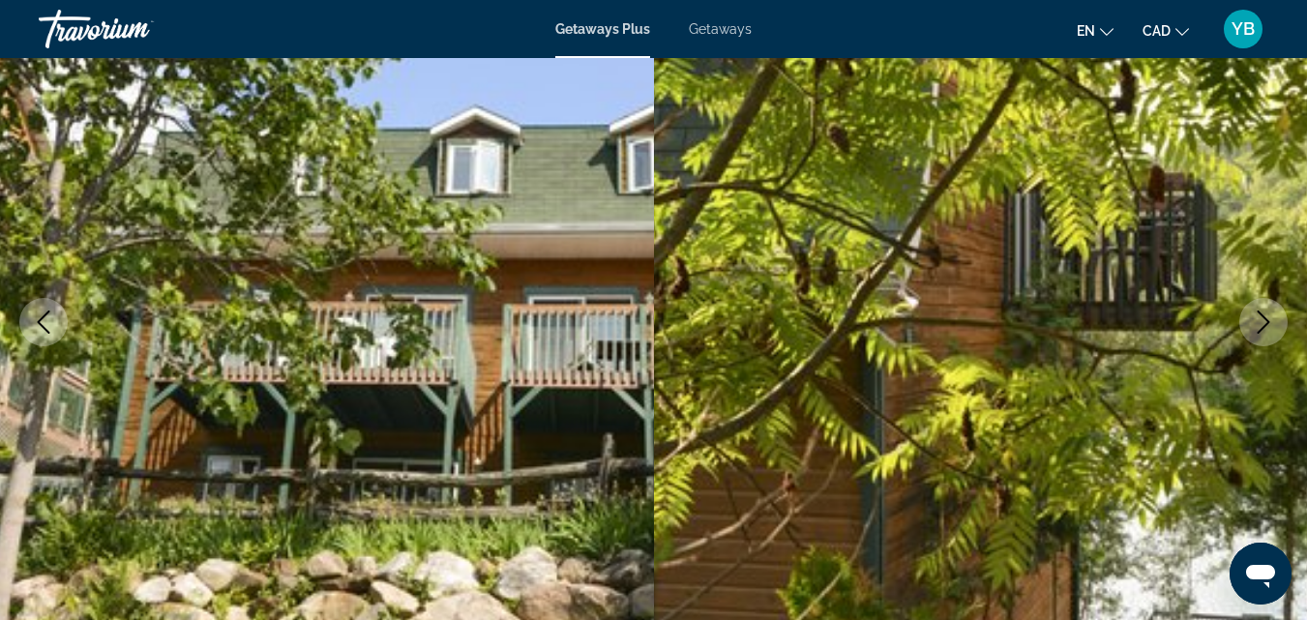
click at [1261, 318] on icon "Next image" at bounding box center [1263, 322] width 23 height 23
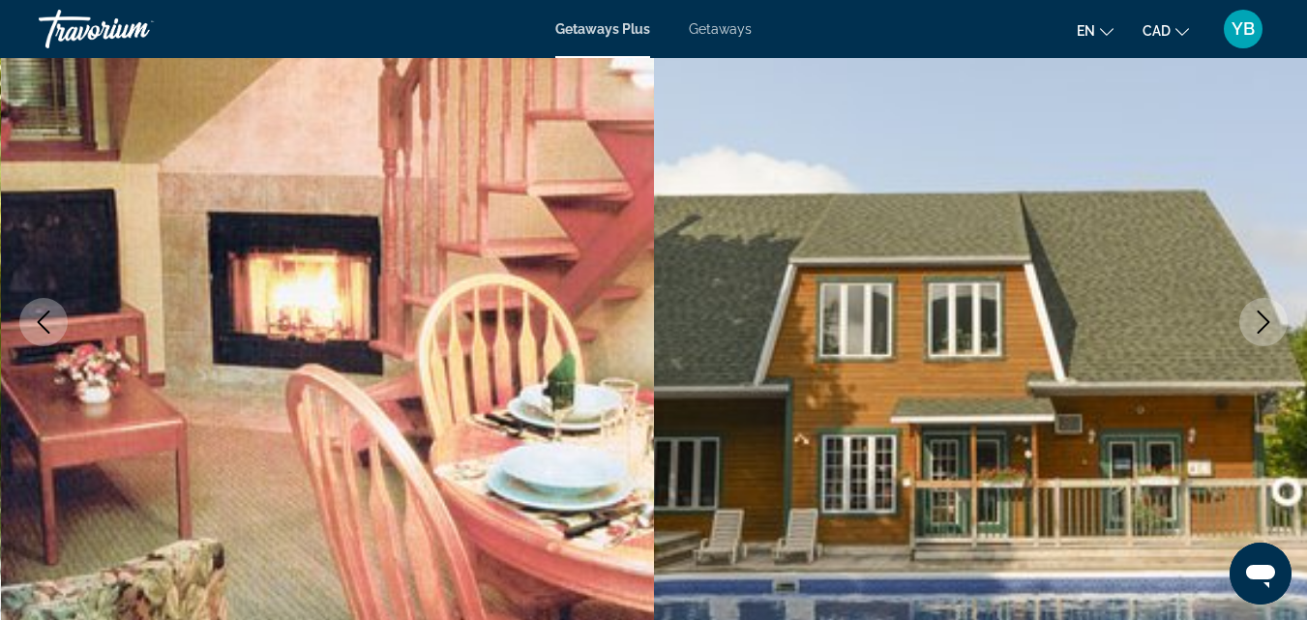
click at [1257, 319] on icon "Next image" at bounding box center [1263, 322] width 23 height 23
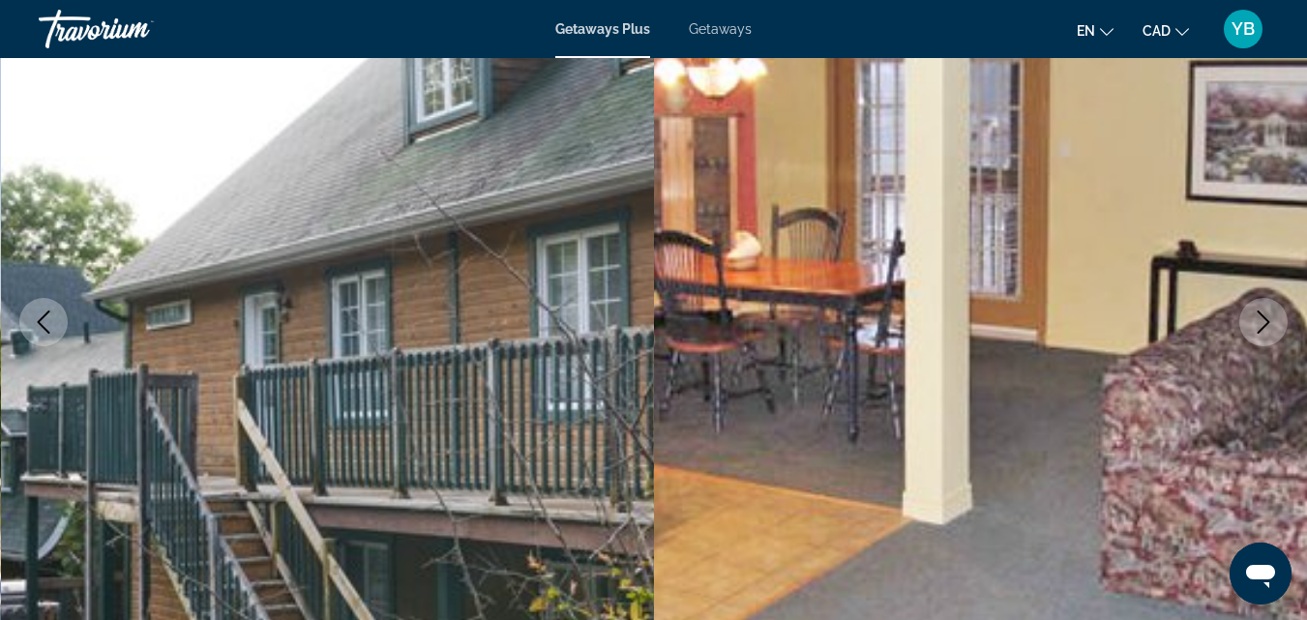
click at [649, 8] on div "Getaways Plus Getaways en English Español Français Italiano Português русский C…" at bounding box center [653, 29] width 1307 height 50
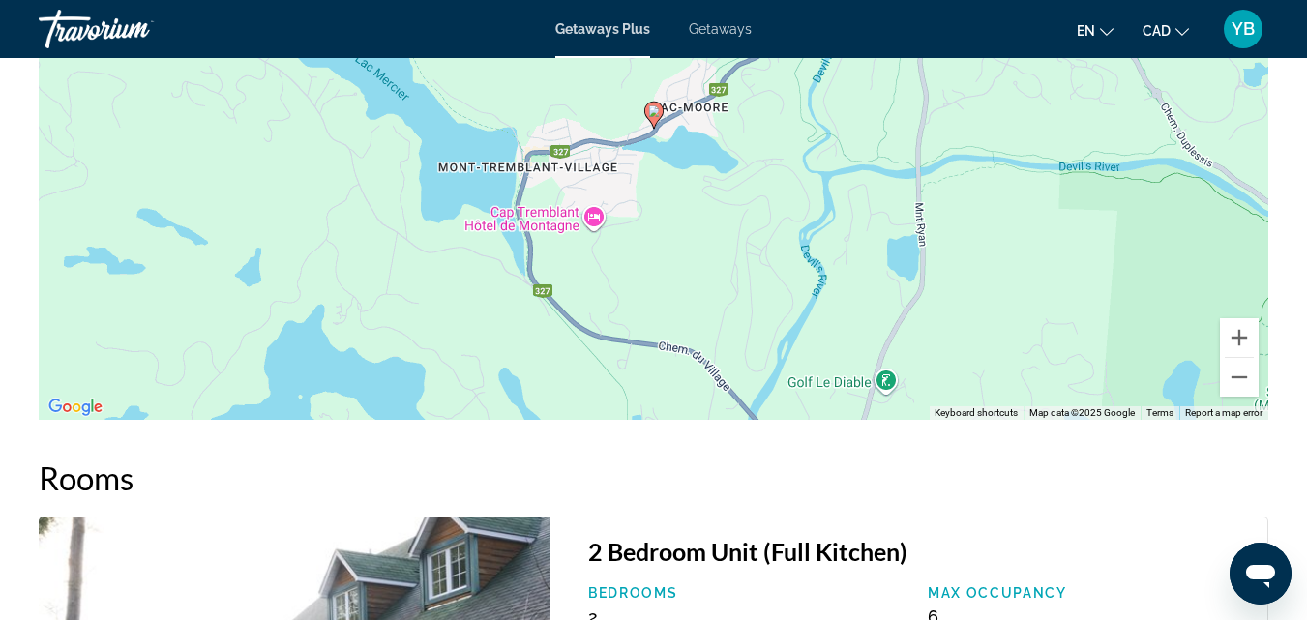
scroll to position [3485, 0]
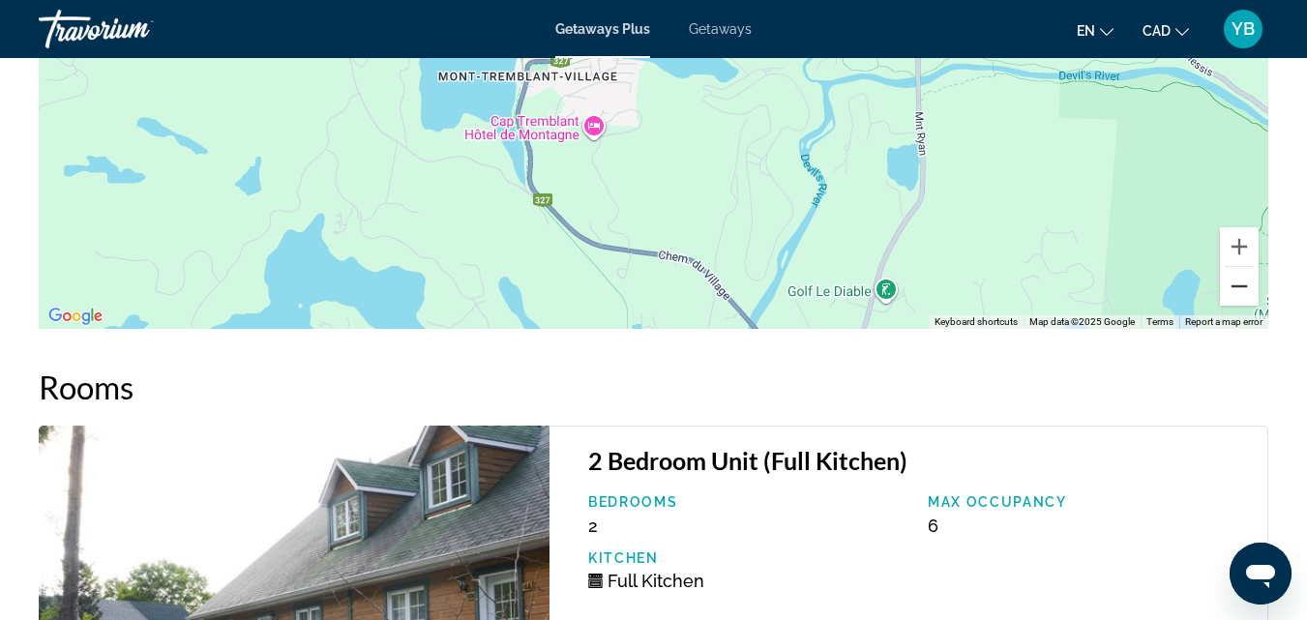
click at [1248, 306] on button "Zoom out" at bounding box center [1239, 286] width 39 height 39
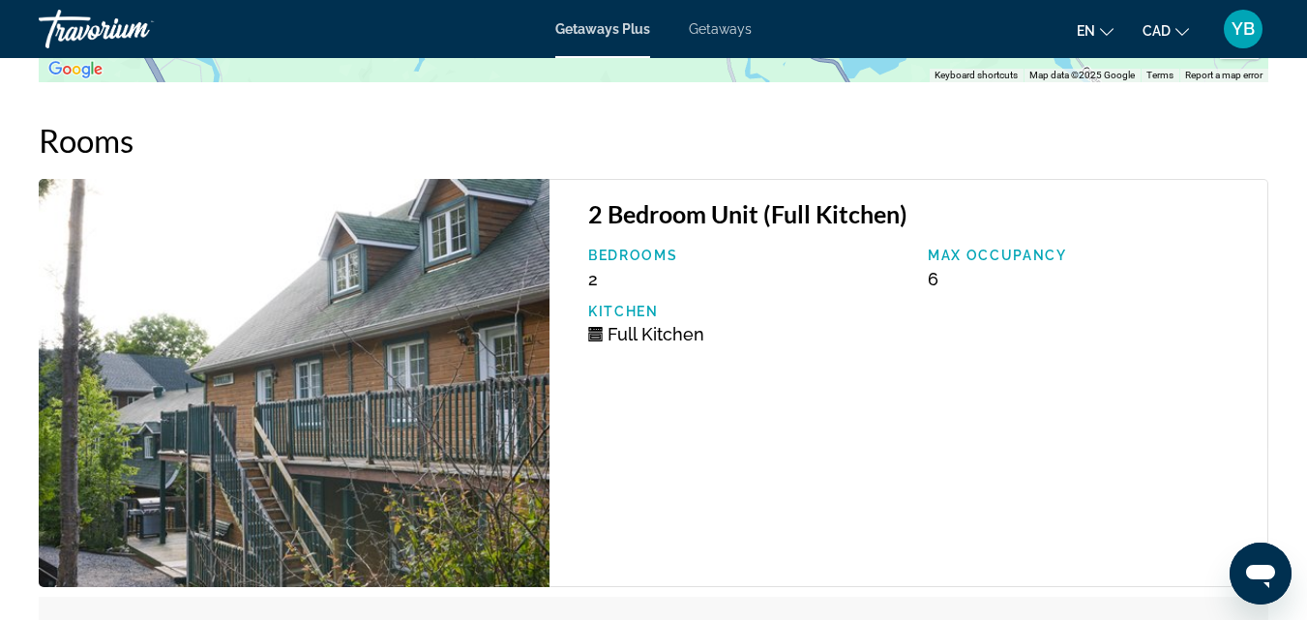
scroll to position [3692, 0]
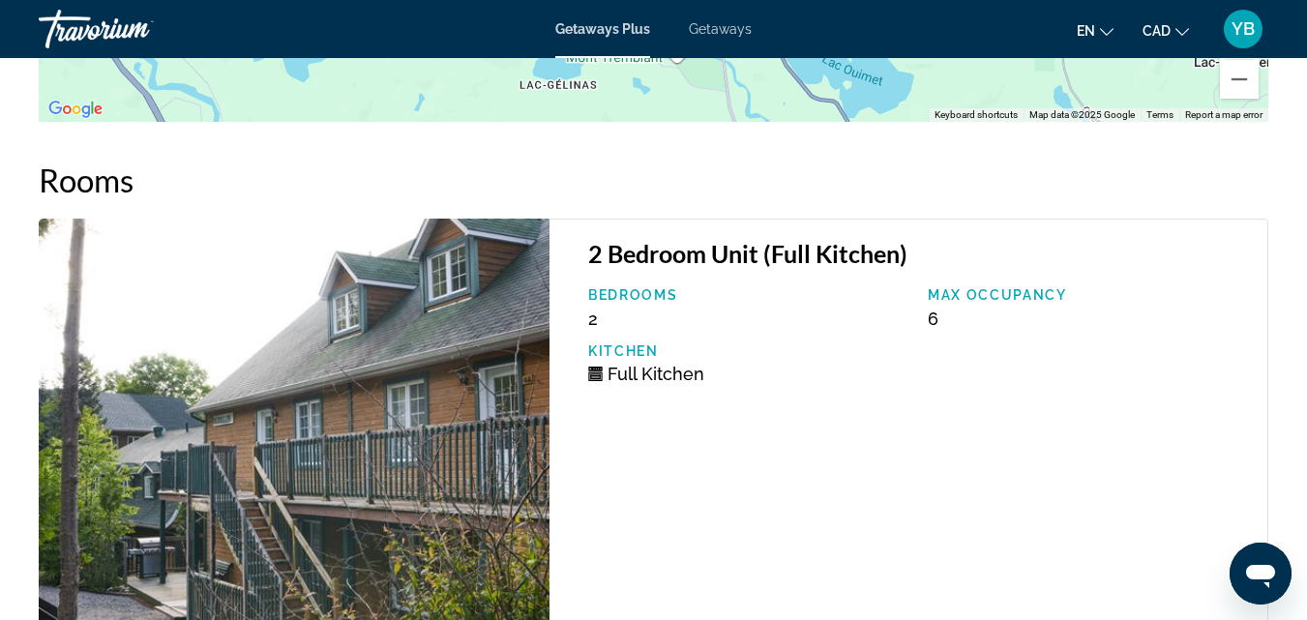
click at [709, 28] on span "Getaways" at bounding box center [720, 28] width 63 height 15
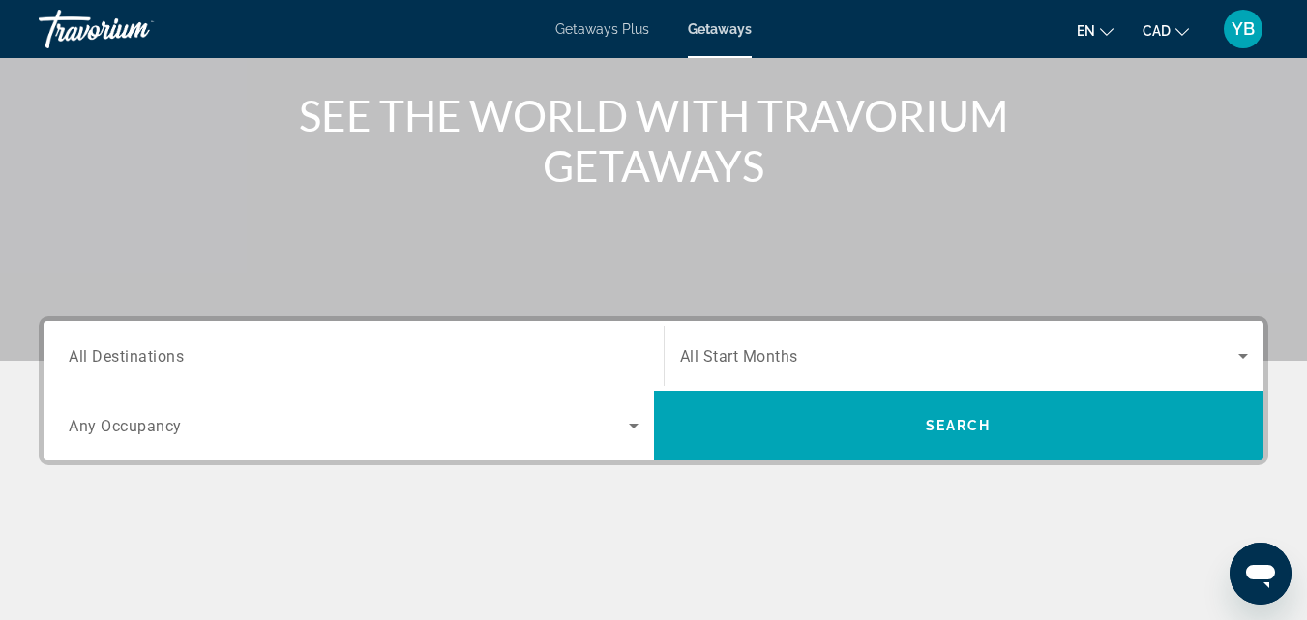
scroll to position [284, 0]
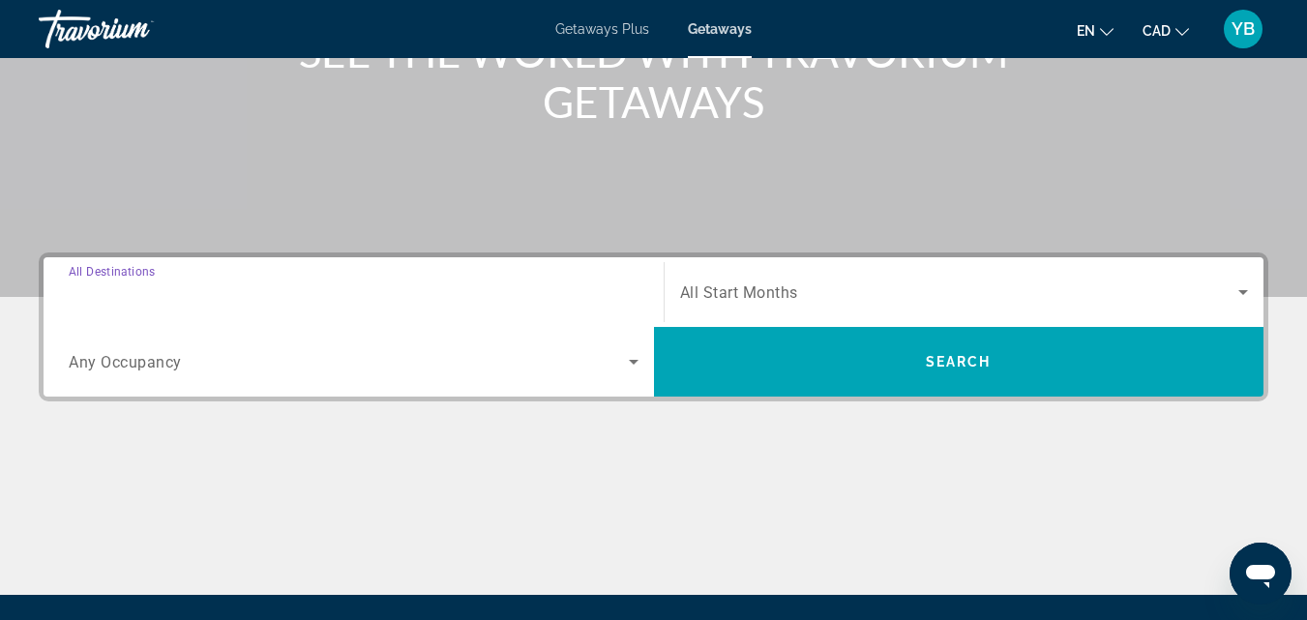
click at [206, 291] on input "Destination All Destinations" at bounding box center [354, 293] width 570 height 23
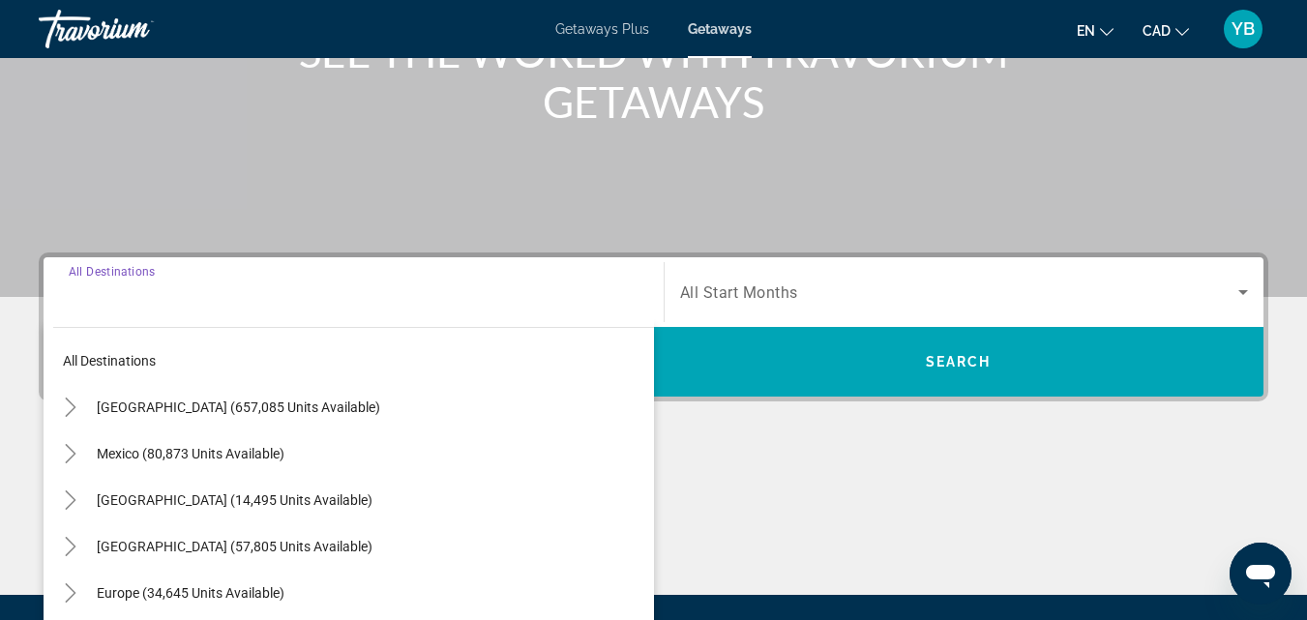
scroll to position [473, 0]
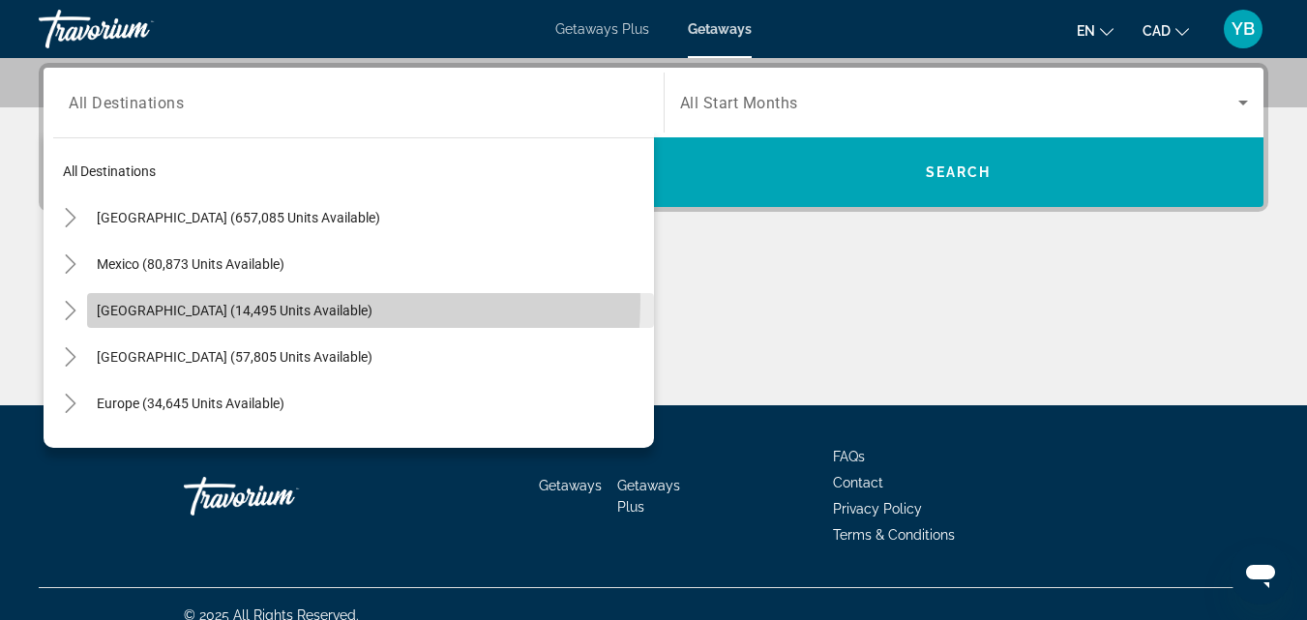
click at [249, 300] on span "Search widget" at bounding box center [370, 310] width 567 height 46
type input "**********"
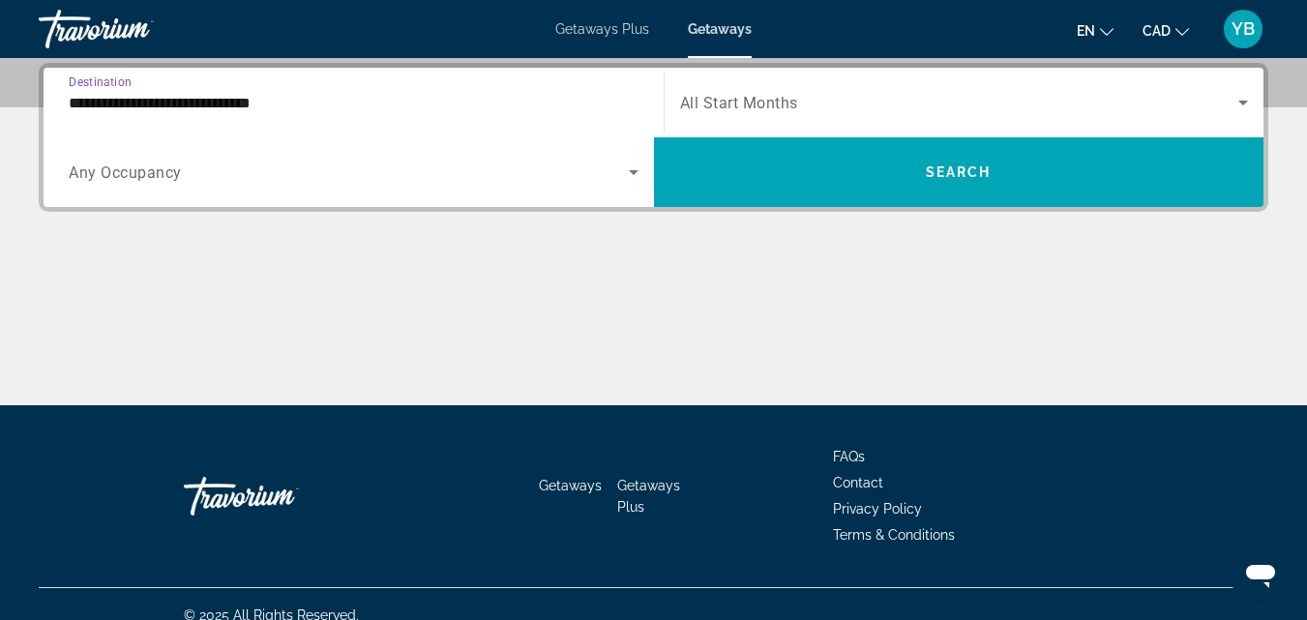
click at [1244, 99] on icon "Search widget" at bounding box center [1243, 102] width 23 height 23
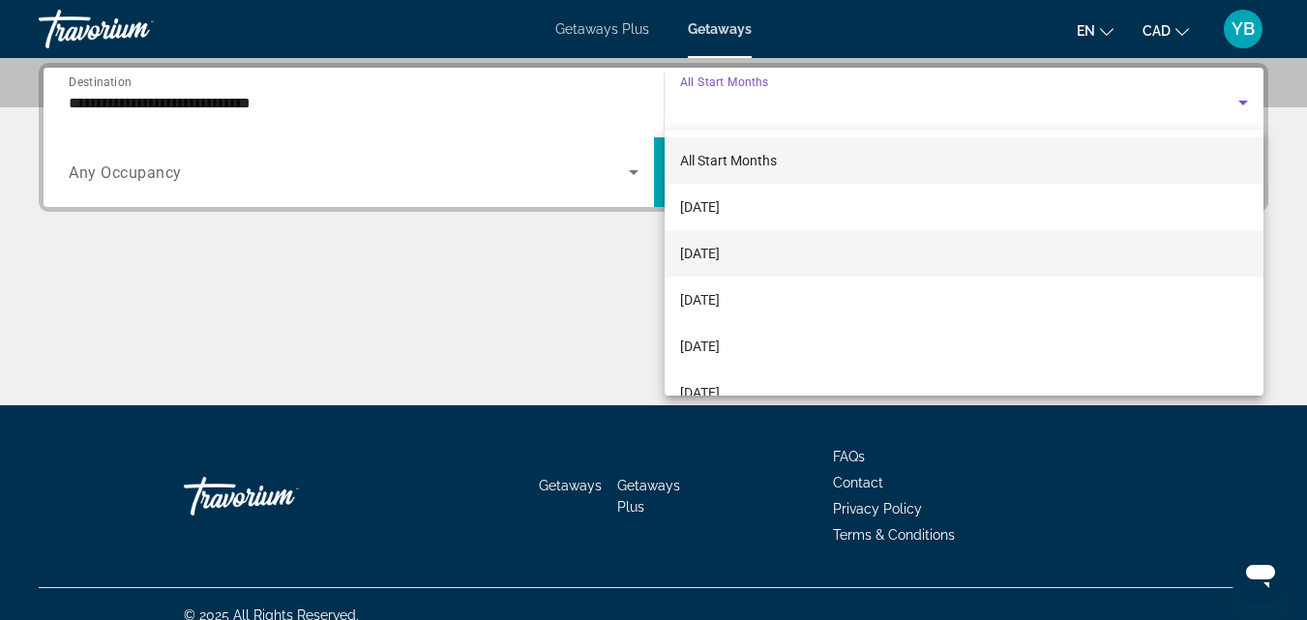
click at [720, 250] on span "[DATE]" at bounding box center [700, 253] width 40 height 23
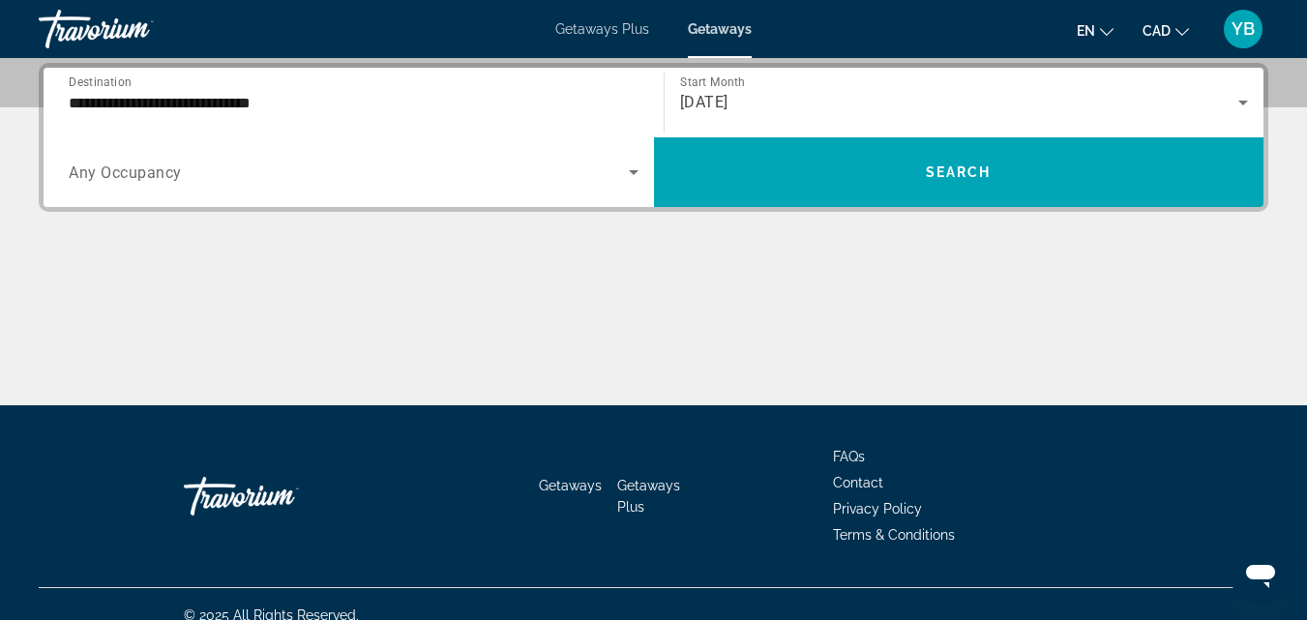
click at [304, 187] on div "Search widget" at bounding box center [354, 172] width 570 height 54
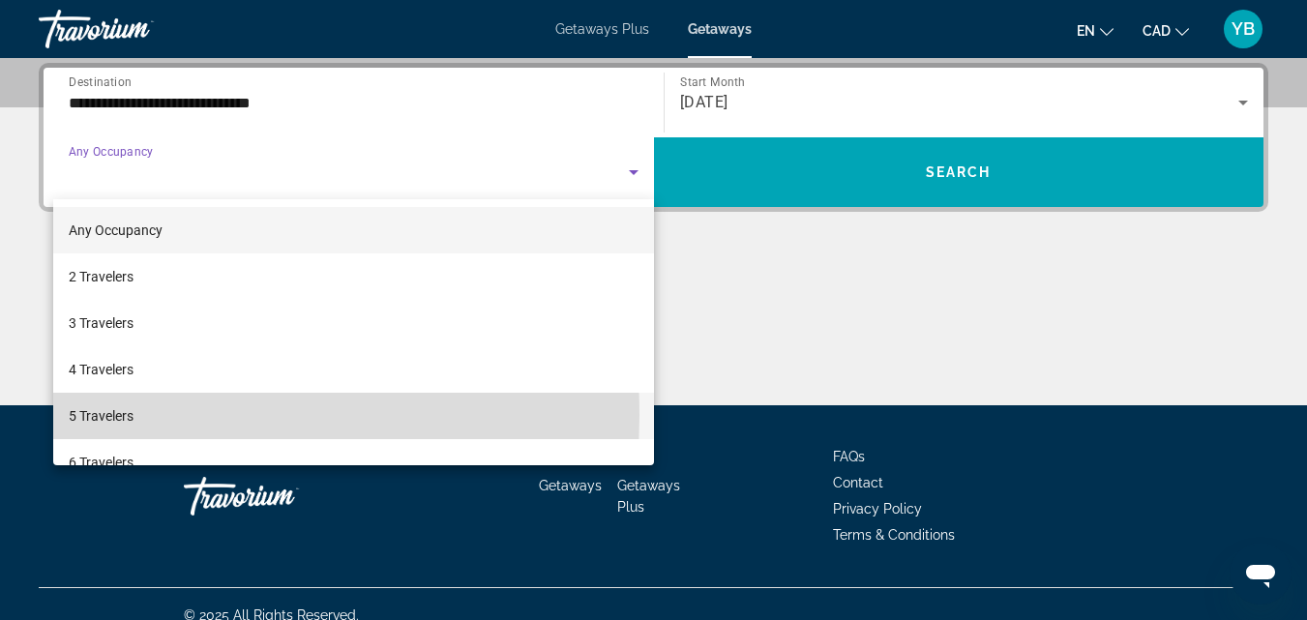
click at [113, 415] on span "5 Travelers" at bounding box center [101, 415] width 65 height 23
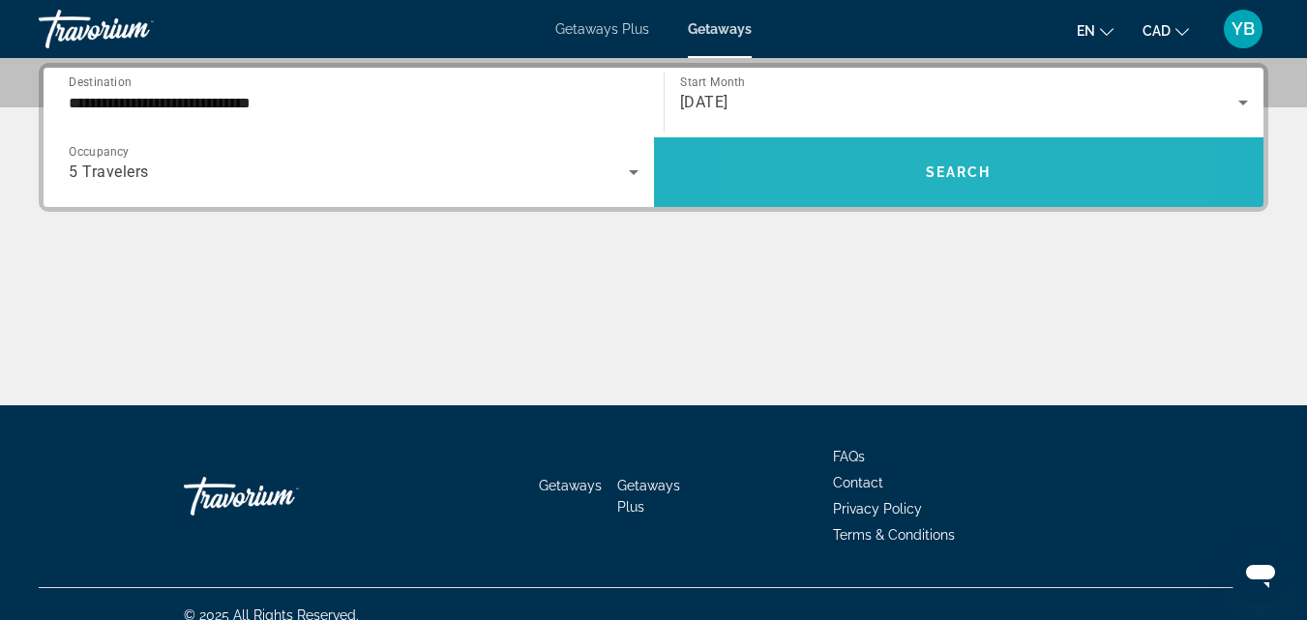
click at [870, 155] on span "Search widget" at bounding box center [959, 172] width 611 height 46
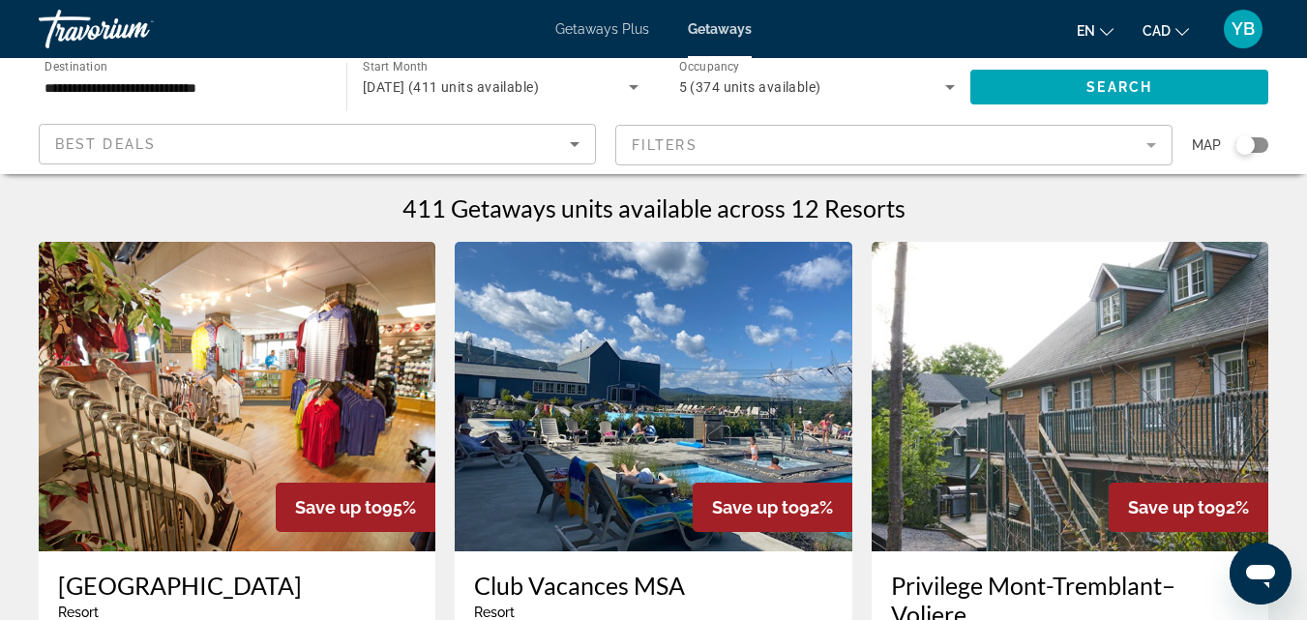
click at [1258, 142] on div "Search widget" at bounding box center [1252, 144] width 33 height 15
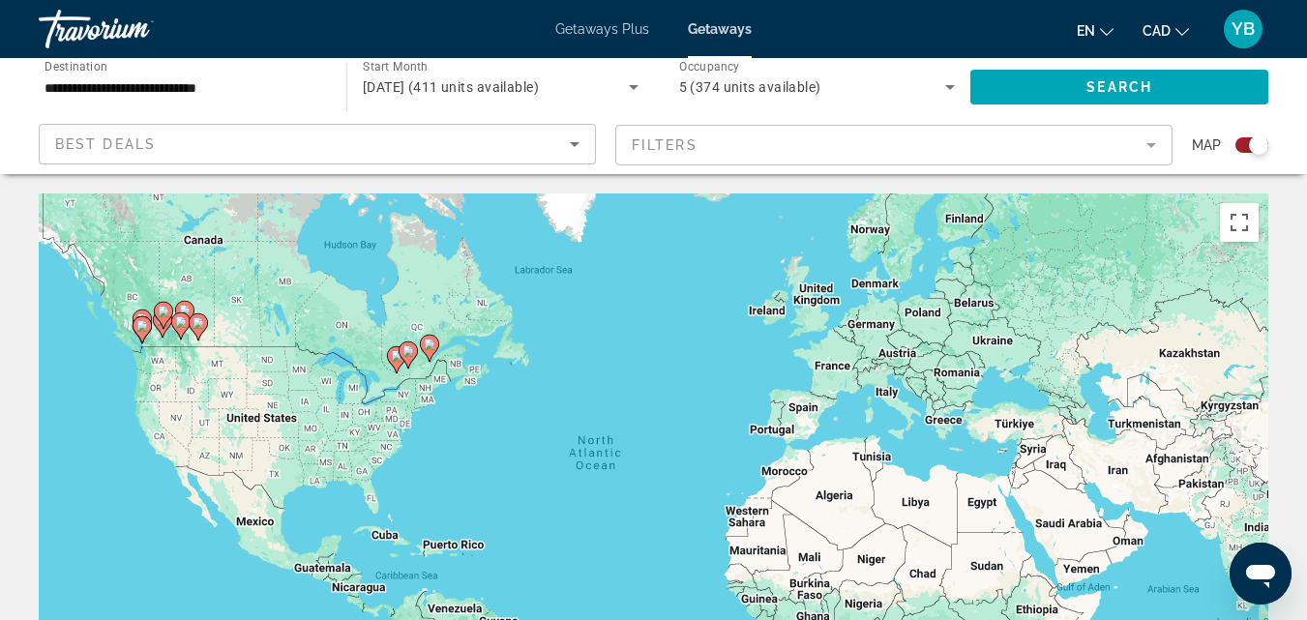
click at [346, 362] on div "To activate drag with keyboard, press Alt + Enter. Once in keyboard drag state,…" at bounding box center [654, 484] width 1230 height 581
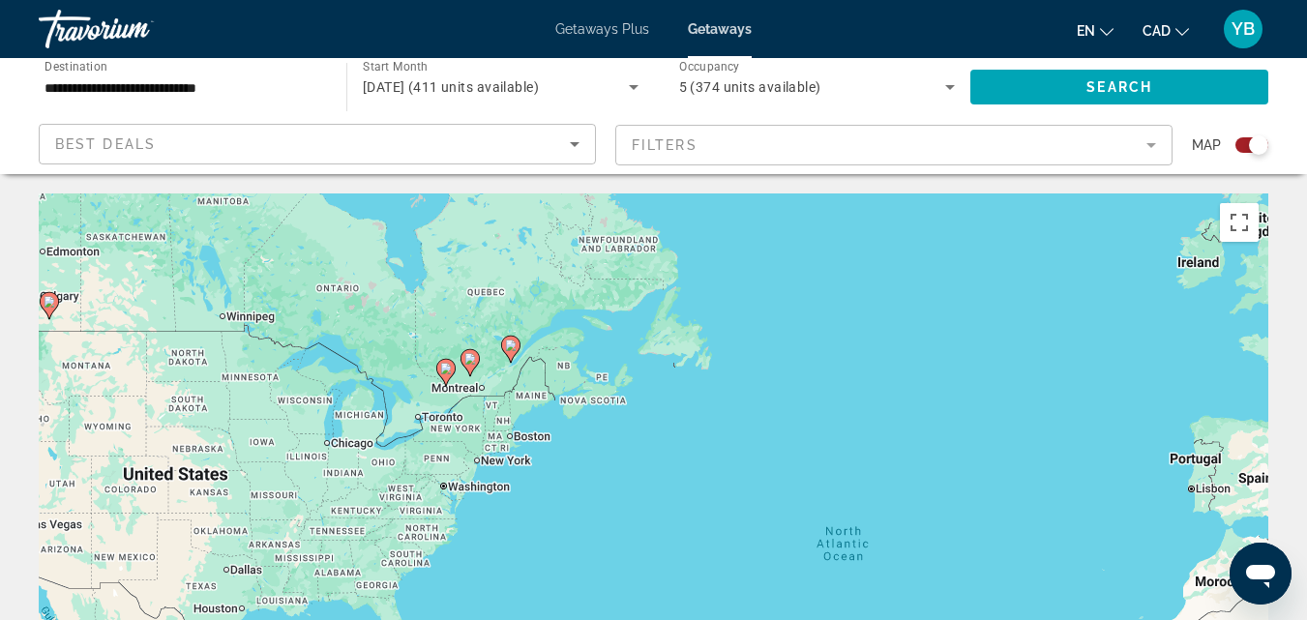
click at [462, 409] on div "To activate drag with keyboard, press Alt + Enter. Once in keyboard drag state,…" at bounding box center [654, 484] width 1230 height 581
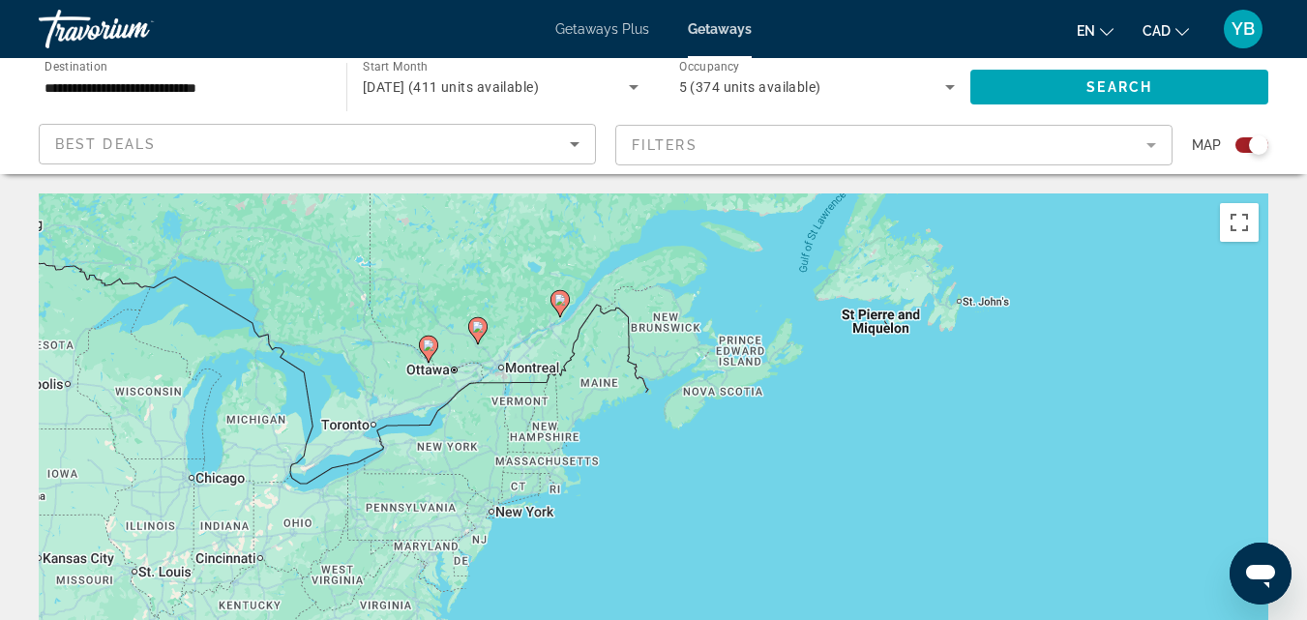
click at [458, 404] on div "To activate drag with keyboard, press Alt + Enter. Once in keyboard drag state,…" at bounding box center [654, 484] width 1230 height 581
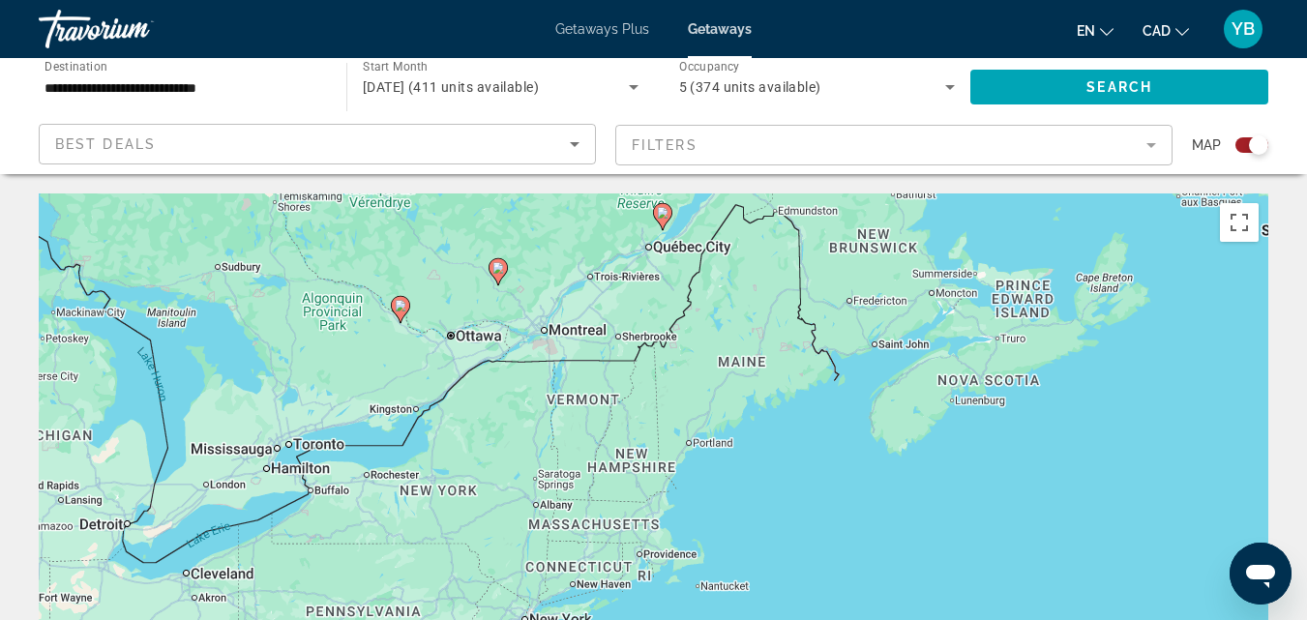
click at [399, 344] on div "To activate drag with keyboard, press Alt + Enter. Once in keyboard drag state,…" at bounding box center [654, 484] width 1230 height 581
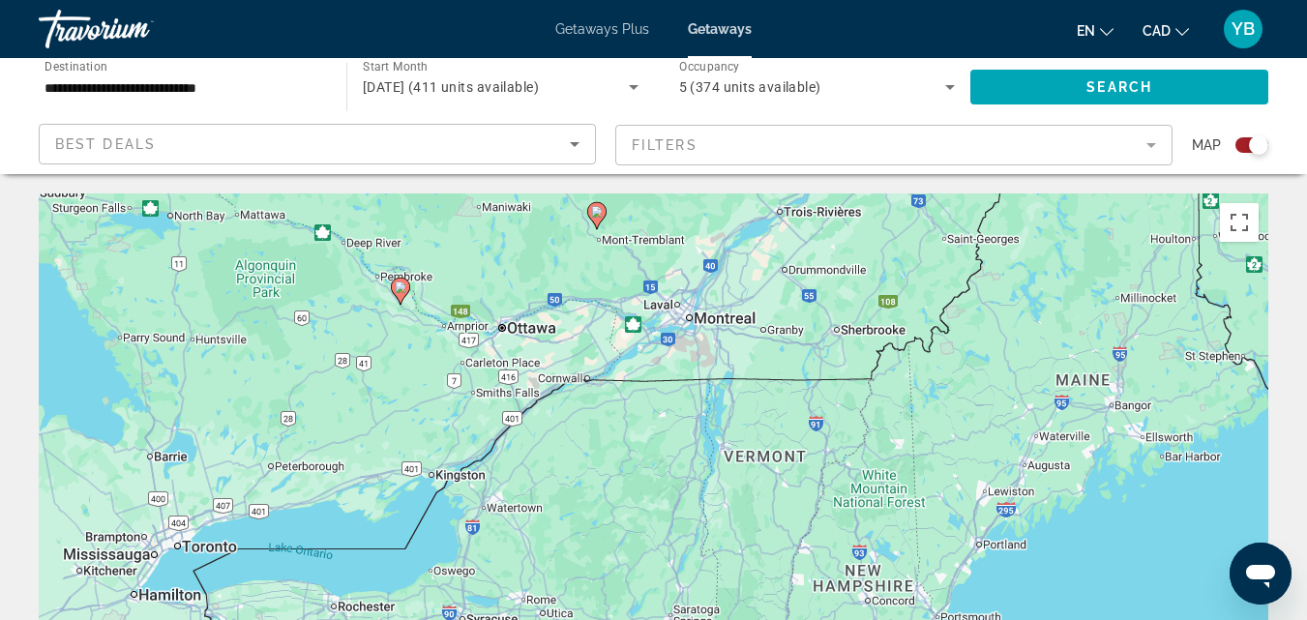
click at [399, 323] on div "To activate drag with keyboard, press Alt + Enter. Once in keyboard drag state,…" at bounding box center [654, 484] width 1230 height 581
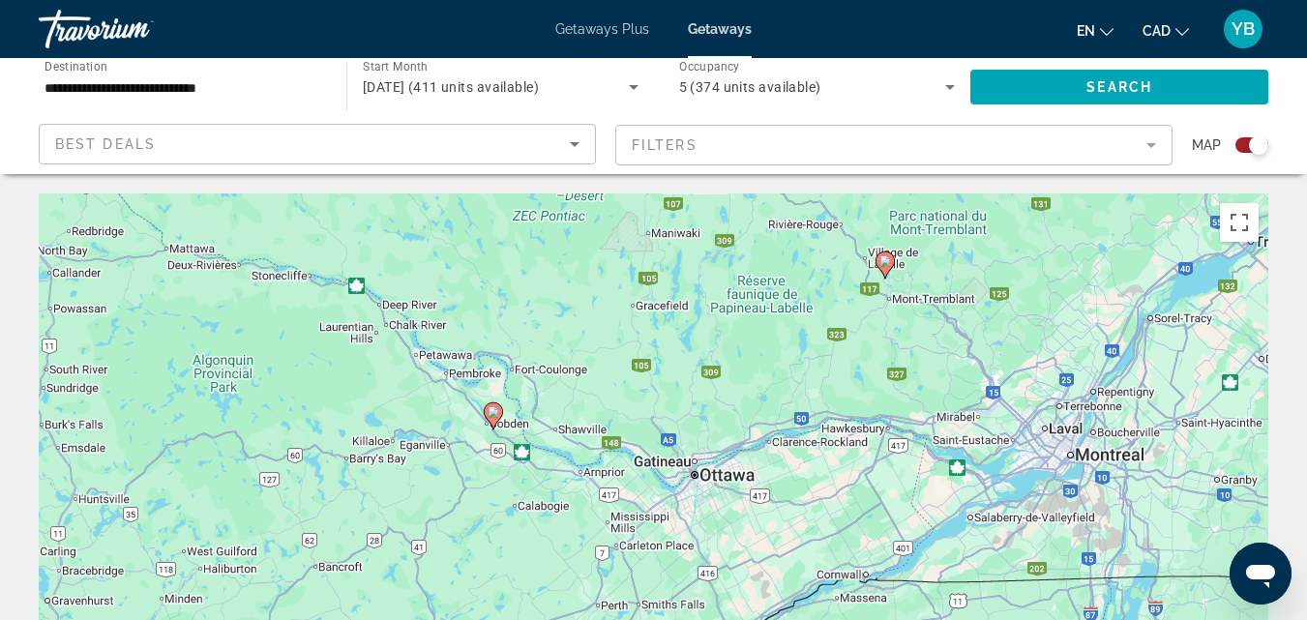
drag, startPoint x: 305, startPoint y: 274, endPoint x: 397, endPoint y: 420, distance: 172.6
click at [397, 420] on div "To activate drag with keyboard, press Alt + Enter. Once in keyboard drag state,…" at bounding box center [654, 484] width 1230 height 581
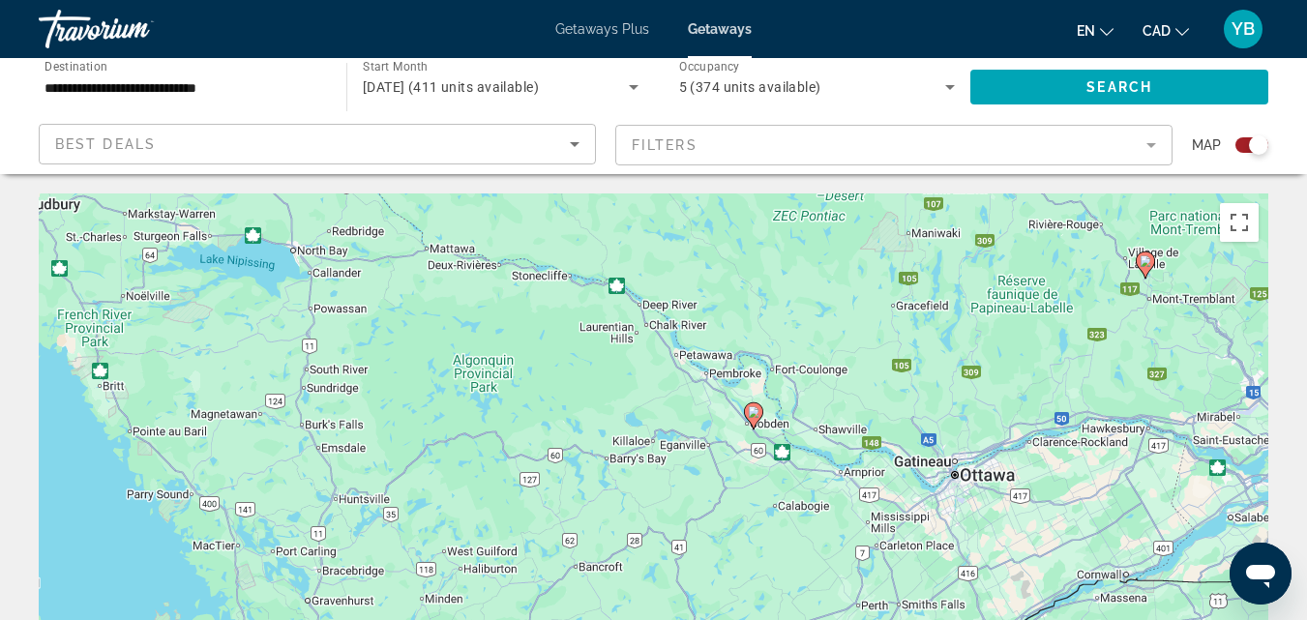
drag, startPoint x: 135, startPoint y: 361, endPoint x: 405, endPoint y: 360, distance: 270.0
click at [405, 360] on div "To activate drag with keyboard, press Alt + Enter. Once in keyboard drag state,…" at bounding box center [654, 484] width 1230 height 581
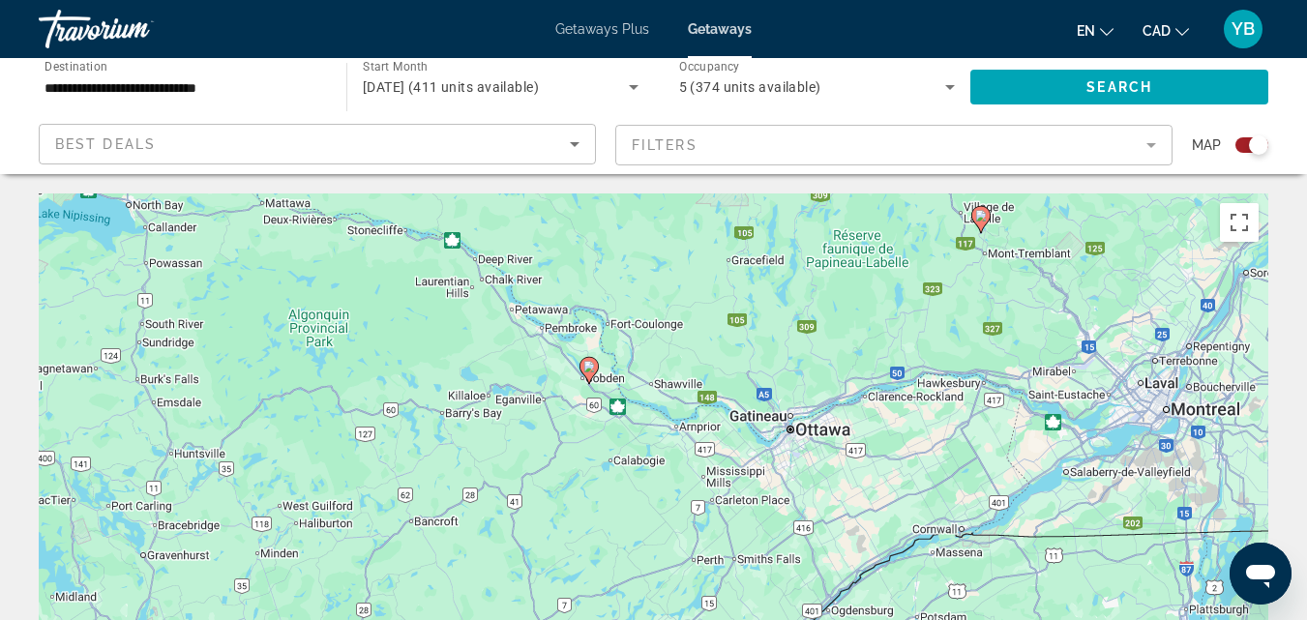
drag, startPoint x: 693, startPoint y: 418, endPoint x: 517, endPoint y: 385, distance: 179.2
click at [506, 369] on div "To activate drag with keyboard, press Alt + Enter. Once in keyboard drag state,…" at bounding box center [654, 484] width 1230 height 581
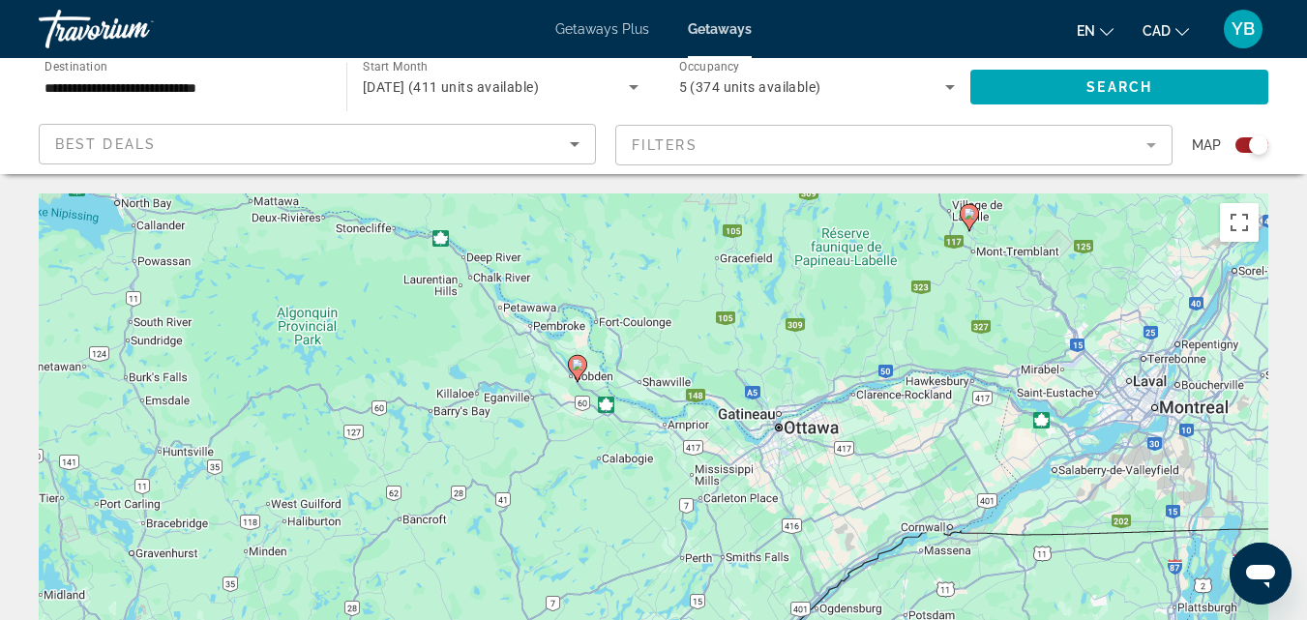
click at [563, 397] on div "To activate drag with keyboard, press Alt + Enter. Once in keyboard drag state,…" at bounding box center [654, 484] width 1230 height 581
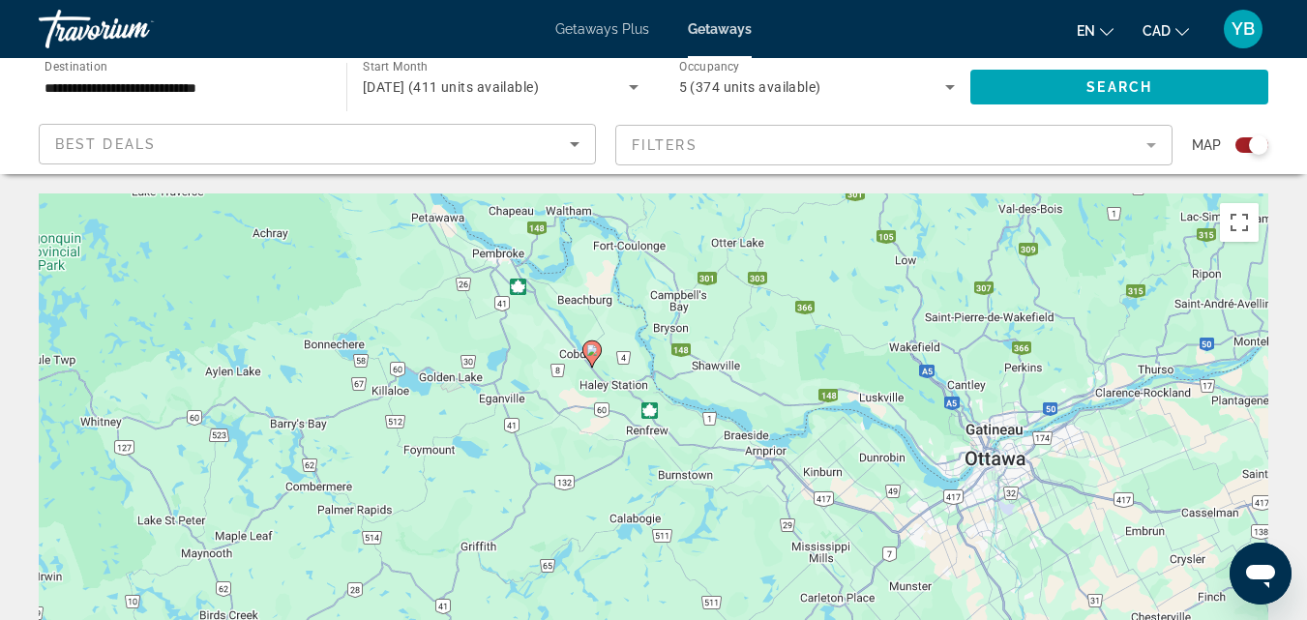
click at [614, 375] on div "To activate drag with keyboard, press Alt + Enter. Once in keyboard drag state,…" at bounding box center [654, 484] width 1230 height 581
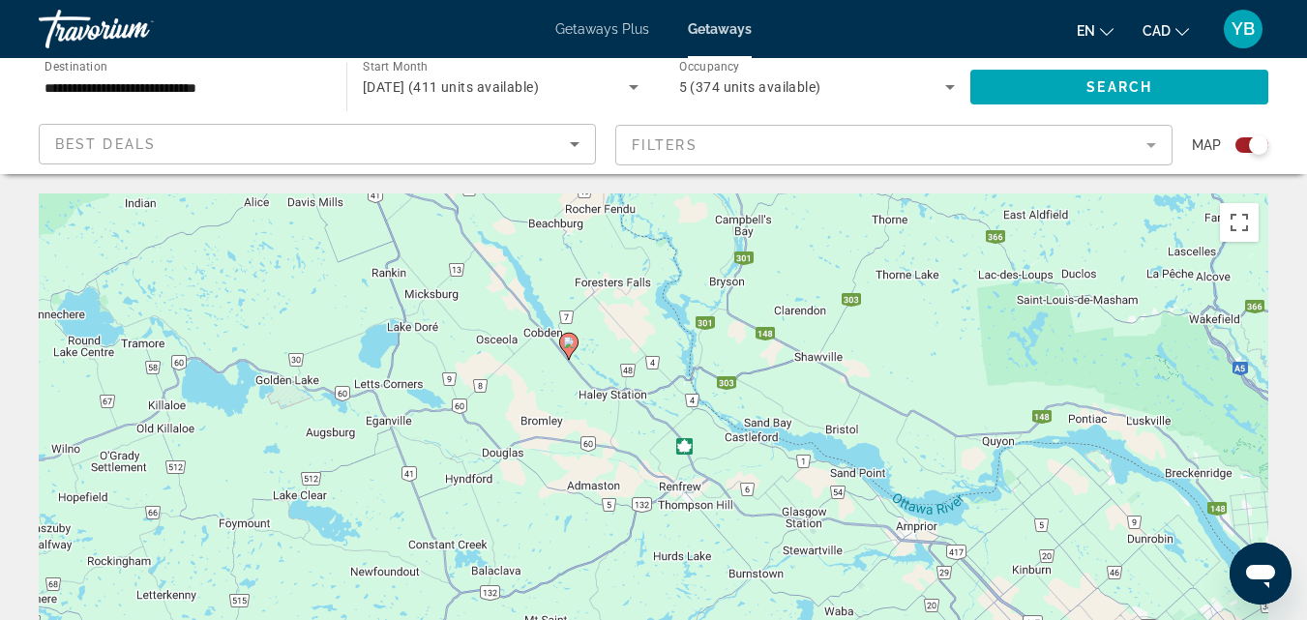
click at [595, 356] on div "To activate drag with keyboard, press Alt + Enter. Once in keyboard drag state,…" at bounding box center [654, 484] width 1230 height 581
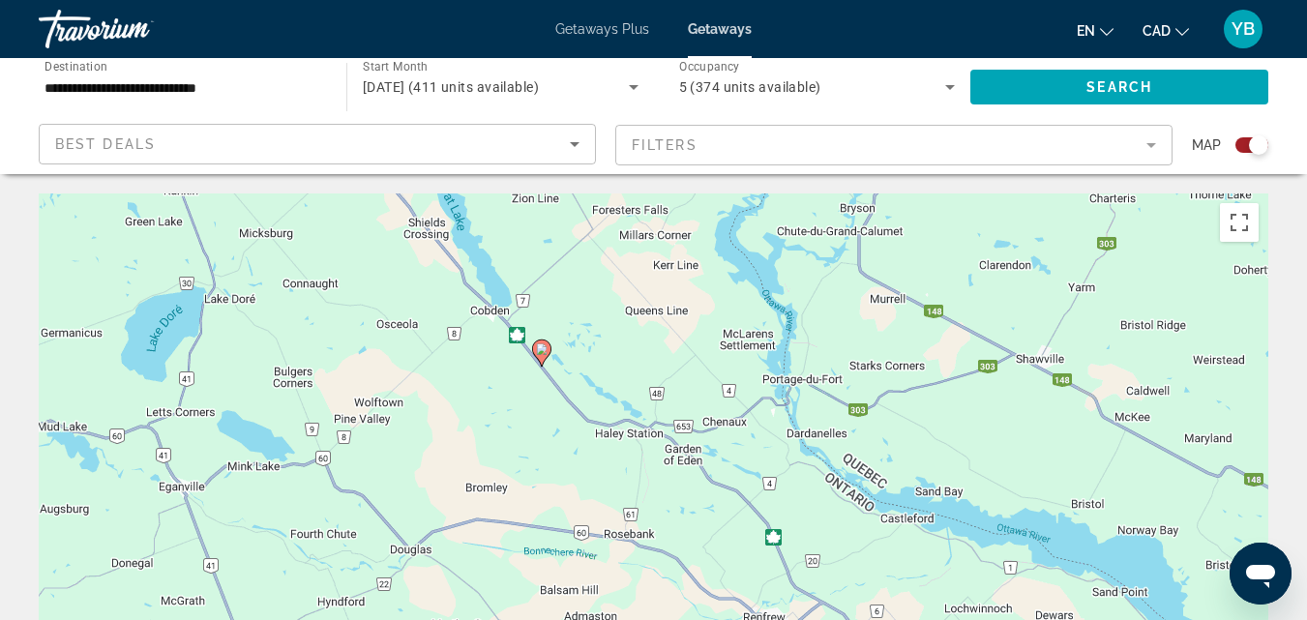
click at [541, 346] on image "Main content" at bounding box center [542, 350] width 12 height 12
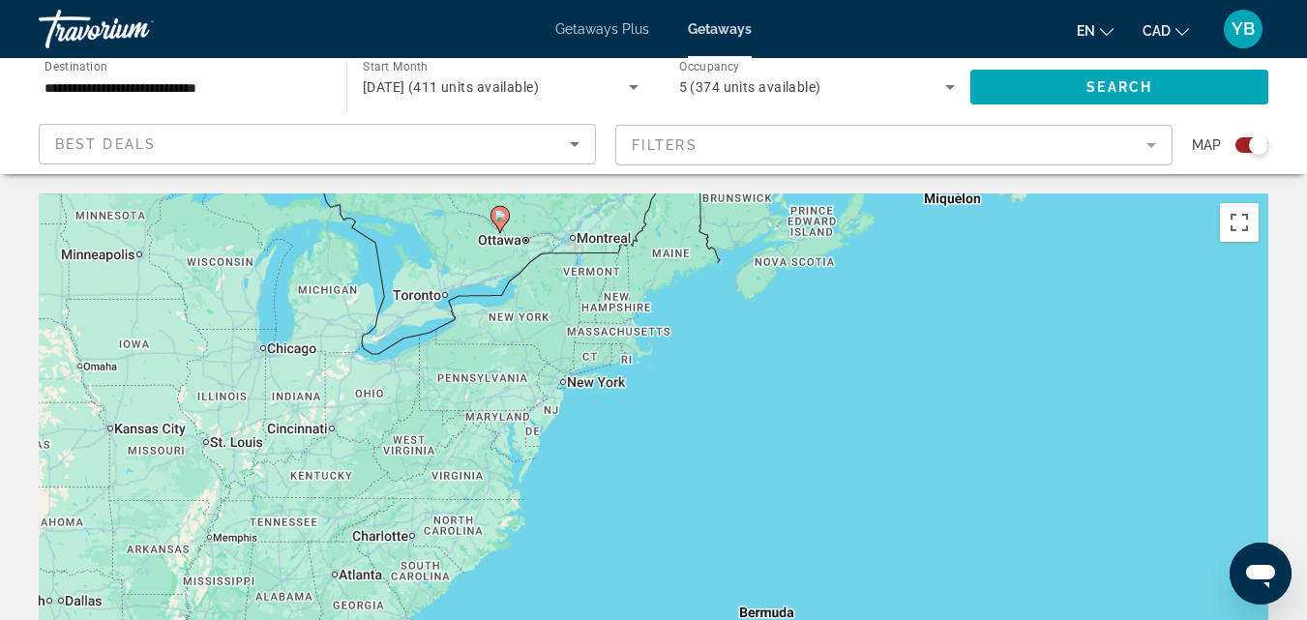
drag, startPoint x: 593, startPoint y: 472, endPoint x: 416, endPoint y: 195, distance: 328.6
click at [416, 195] on div "To activate drag with keyboard, press Alt + Enter. Once in keyboard drag state,…" at bounding box center [654, 484] width 1230 height 581
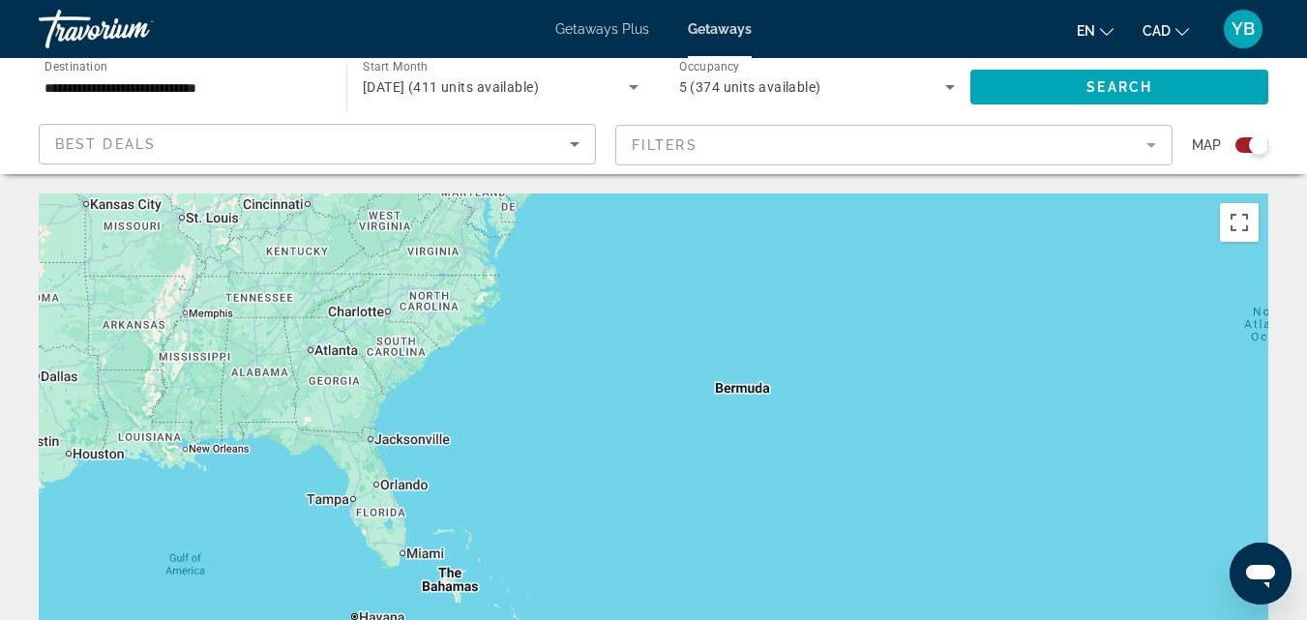
drag, startPoint x: 1136, startPoint y: 553, endPoint x: 1121, endPoint y: 338, distance: 215.4
click at [1120, 335] on div "To activate drag with keyboard, press Alt + Enter. Once in keyboard drag state,…" at bounding box center [654, 484] width 1230 height 581
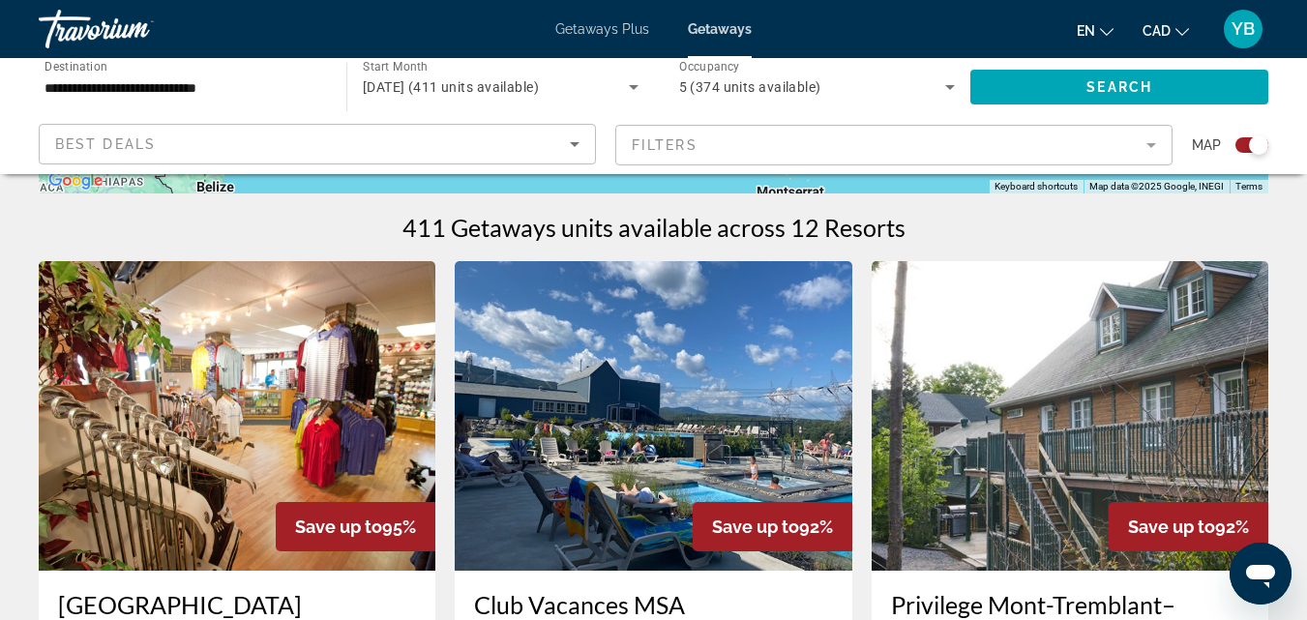
scroll to position [658, 0]
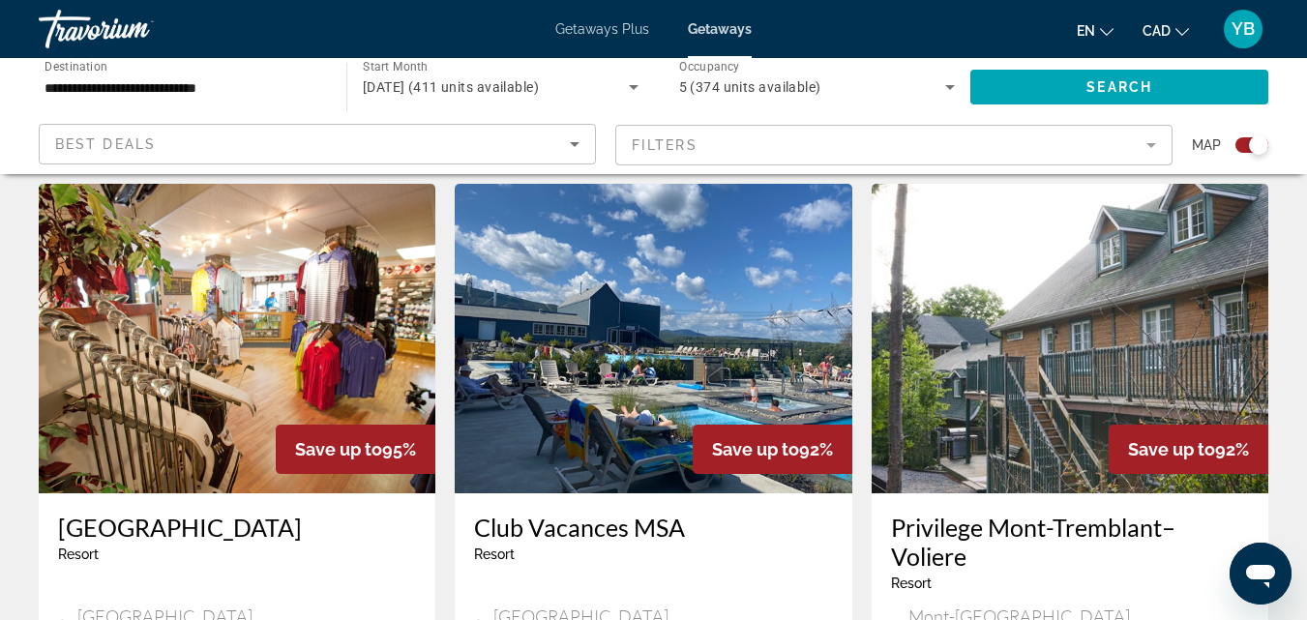
click at [660, 484] on img "Main content" at bounding box center [653, 339] width 397 height 310
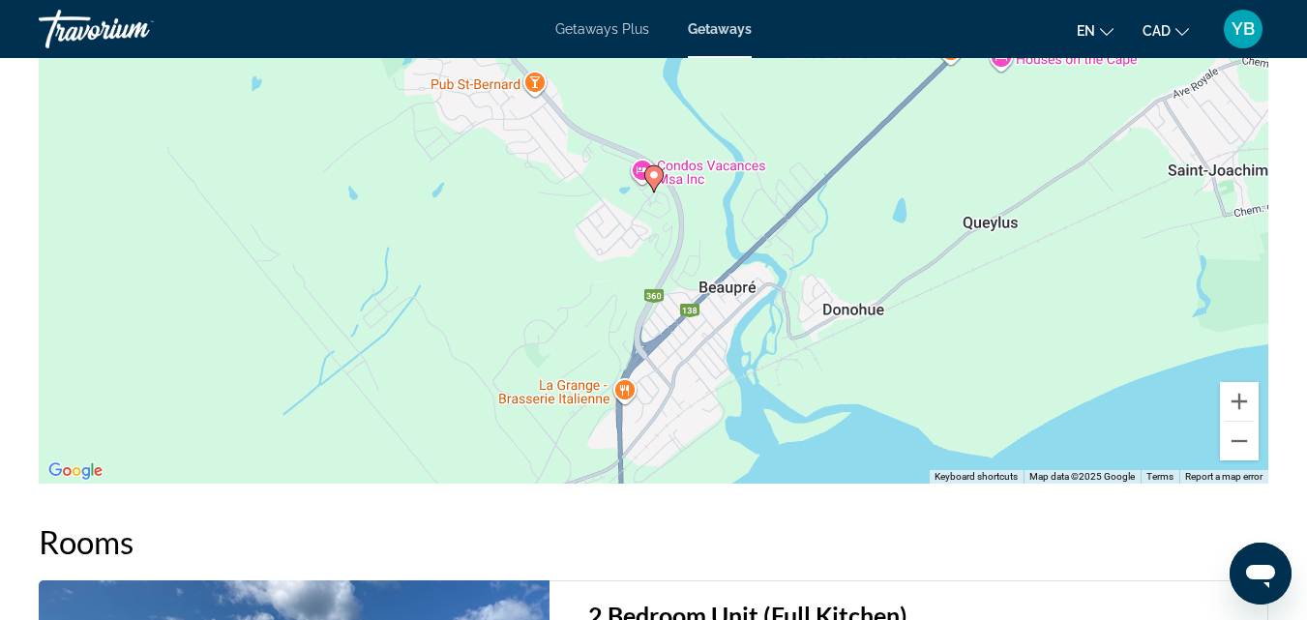
scroll to position [3626, 0]
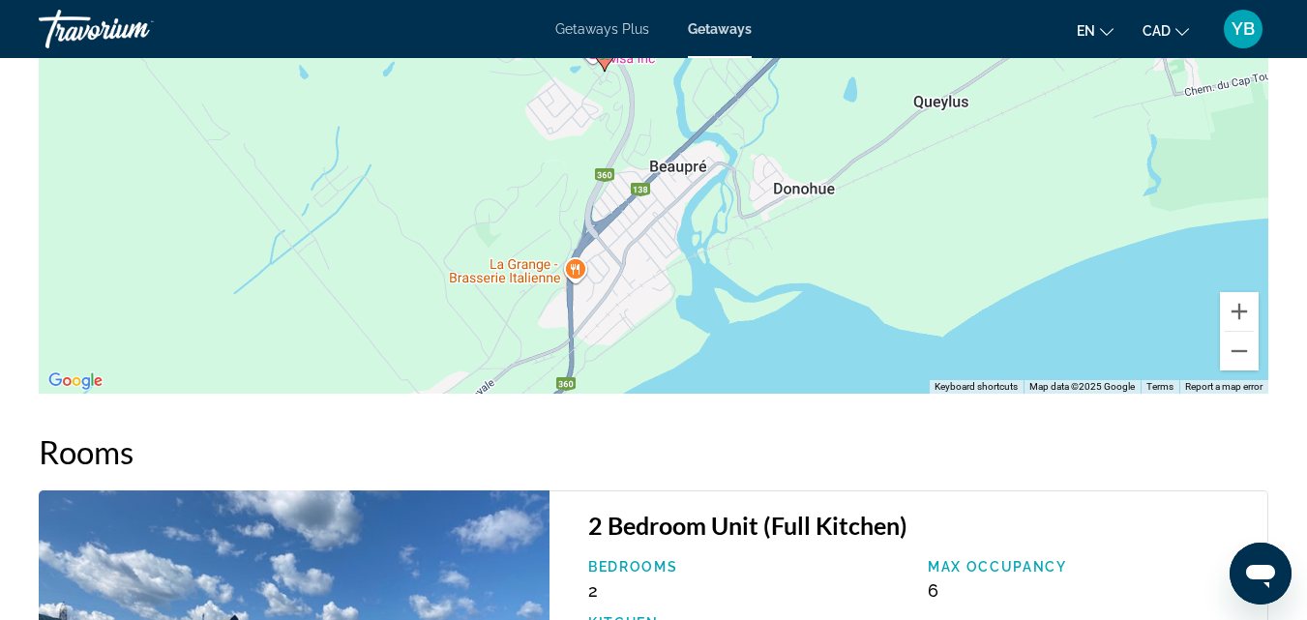
drag, startPoint x: 1034, startPoint y: 199, endPoint x: 995, endPoint y: 195, distance: 40.0
click at [995, 195] on div "To activate drag with keyboard, press Alt + Enter. Once in keyboard drag state,…" at bounding box center [654, 103] width 1230 height 581
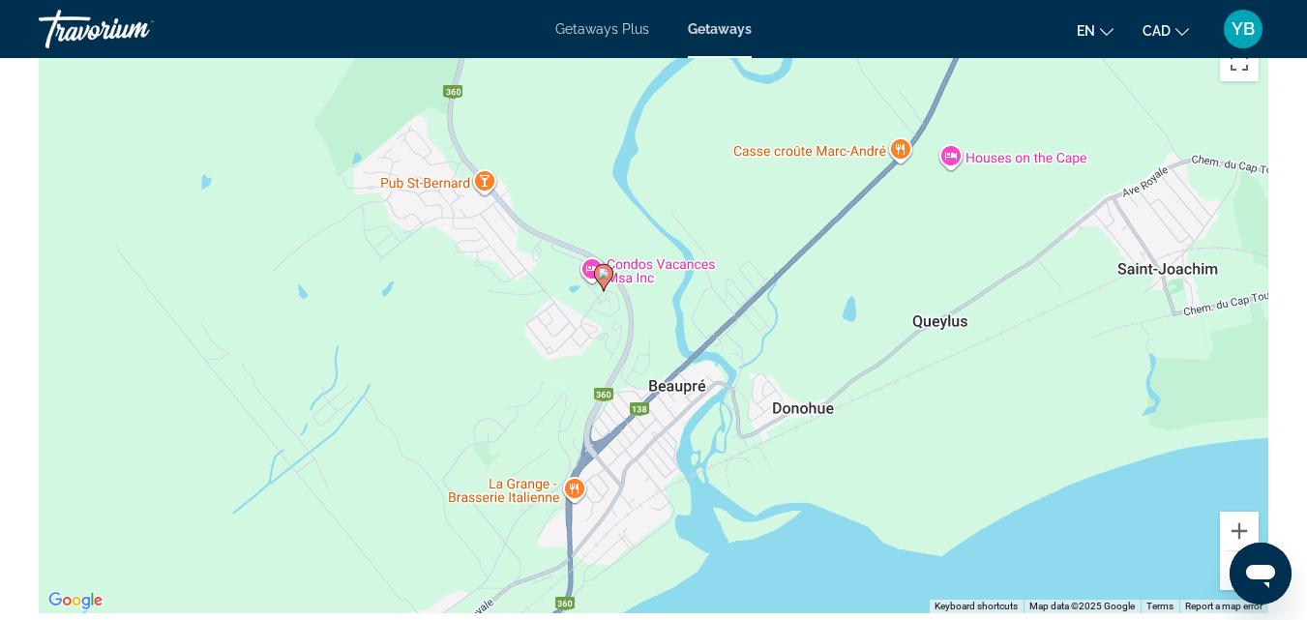
scroll to position [3381, 0]
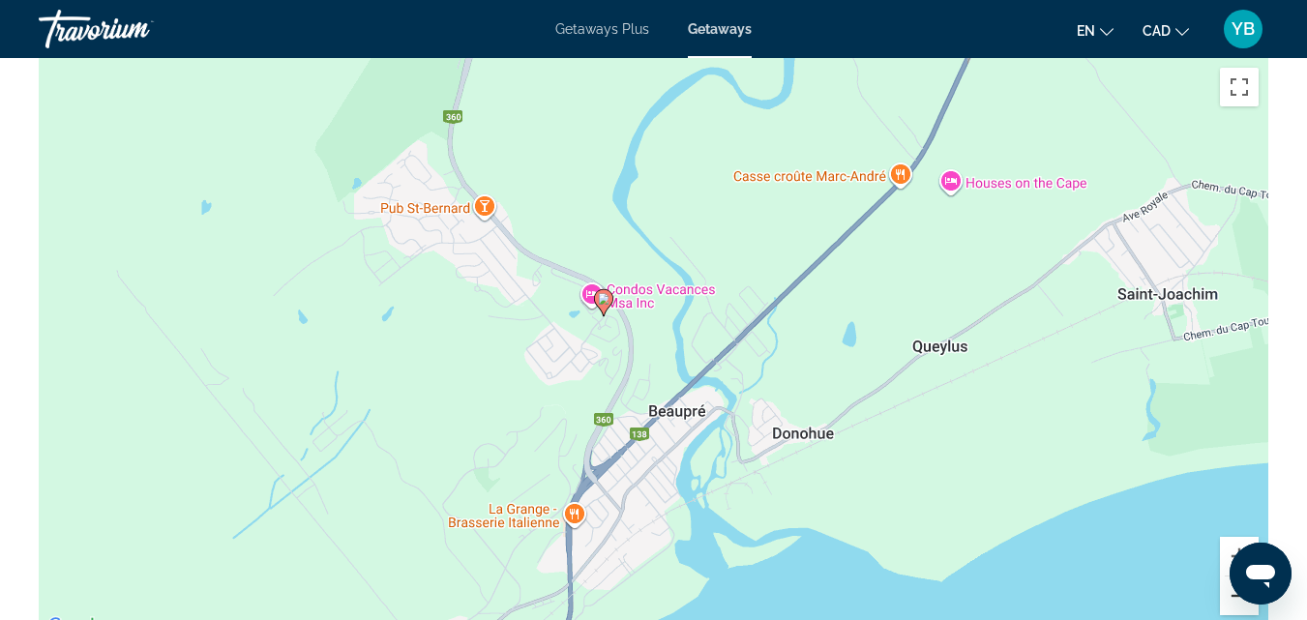
click at [1237, 605] on button "Zoom out" at bounding box center [1239, 596] width 39 height 39
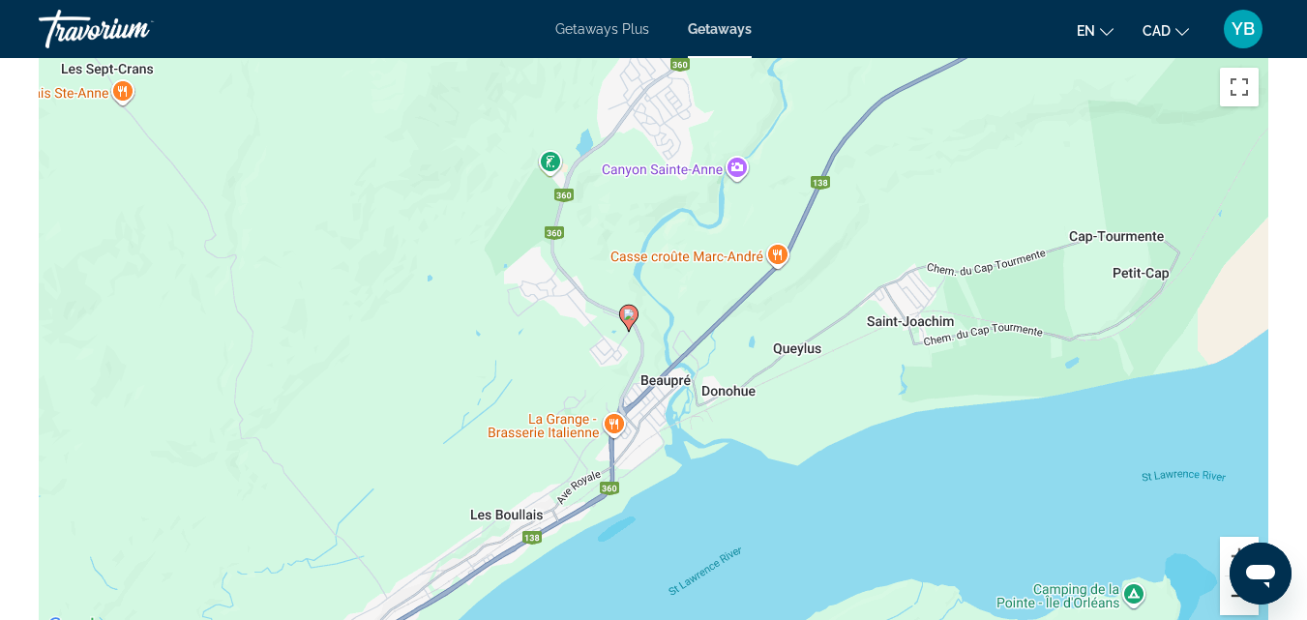
click at [1237, 605] on button "Zoom out" at bounding box center [1239, 596] width 39 height 39
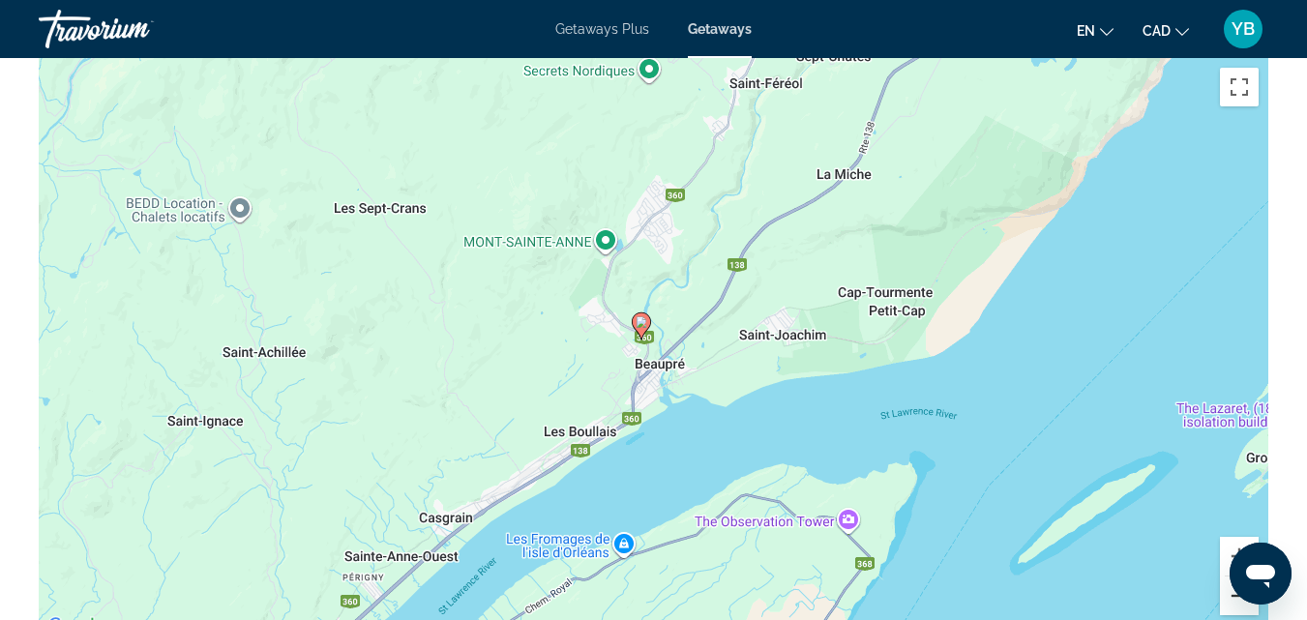
click at [1237, 605] on button "Zoom out" at bounding box center [1239, 596] width 39 height 39
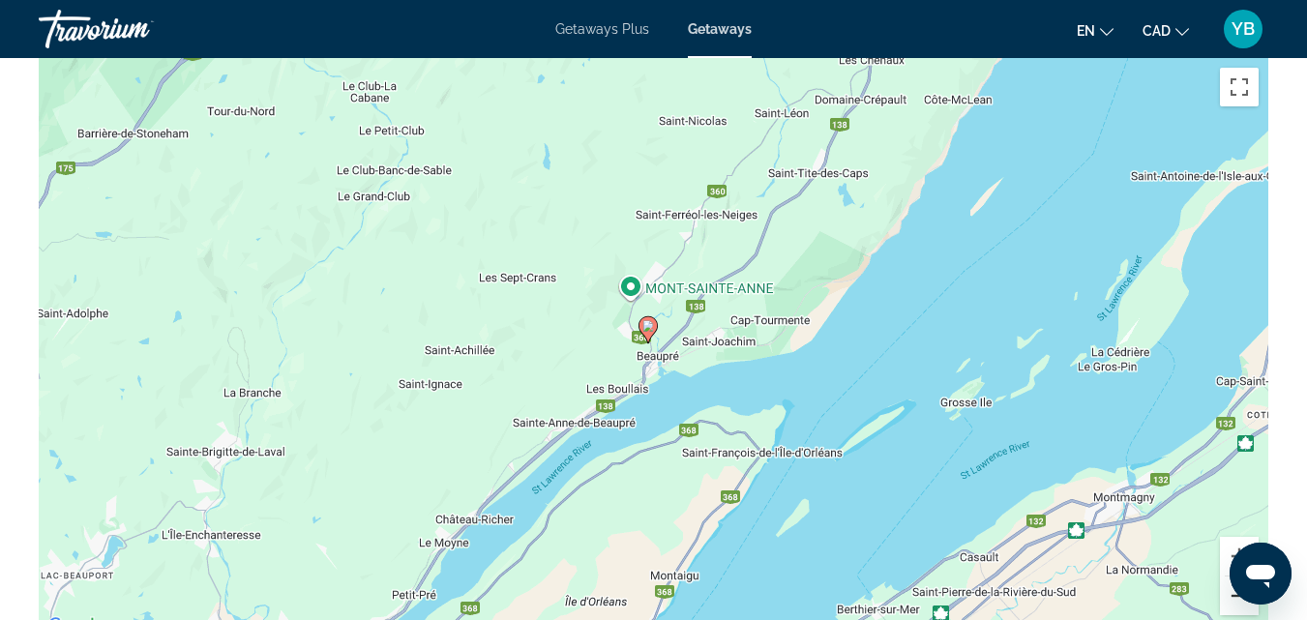
click at [1237, 605] on button "Zoom out" at bounding box center [1239, 596] width 39 height 39
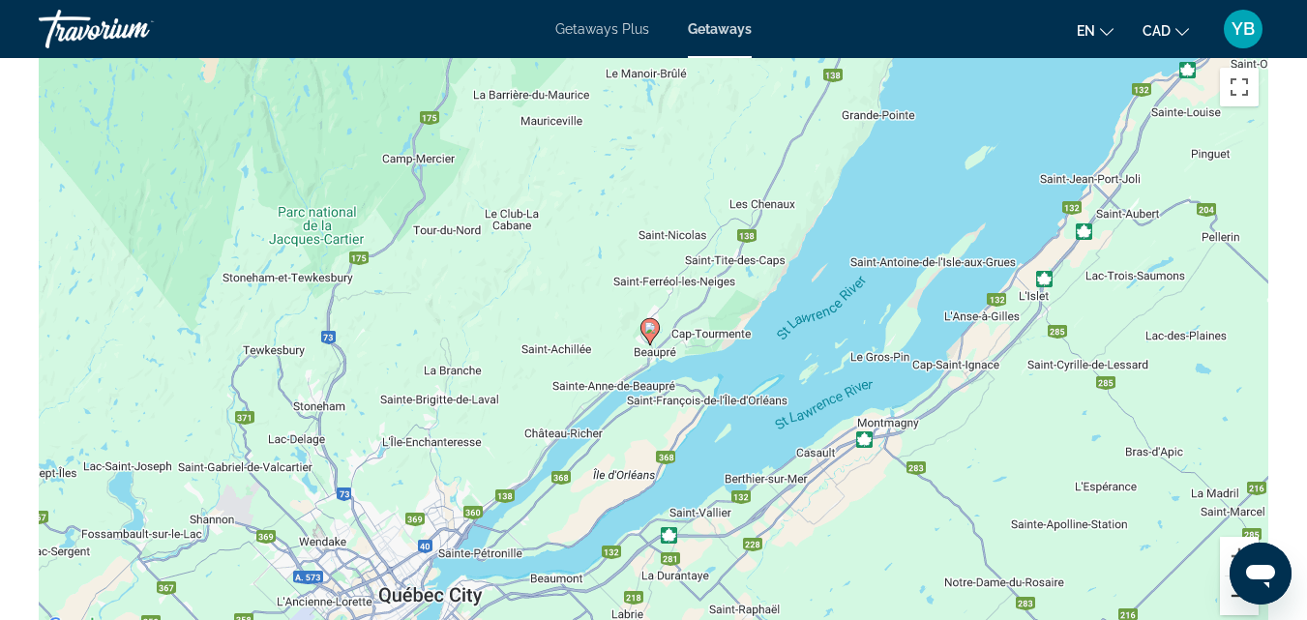
click at [1242, 606] on button "Zoom out" at bounding box center [1239, 596] width 39 height 39
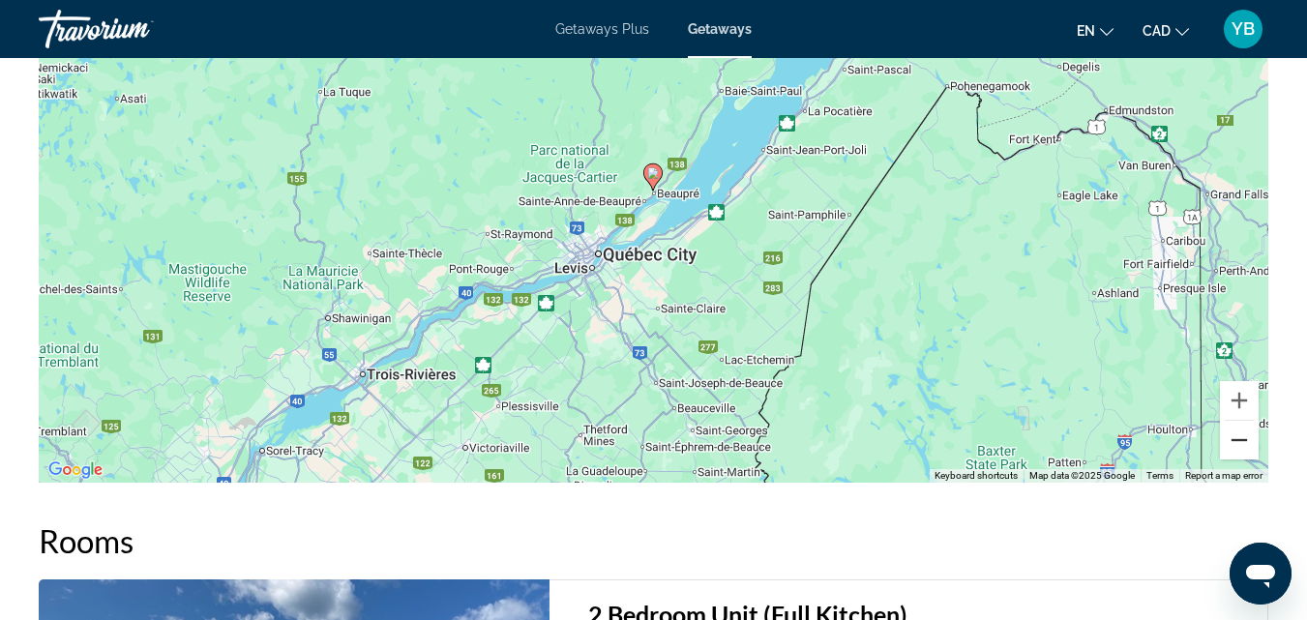
scroll to position [3511, 0]
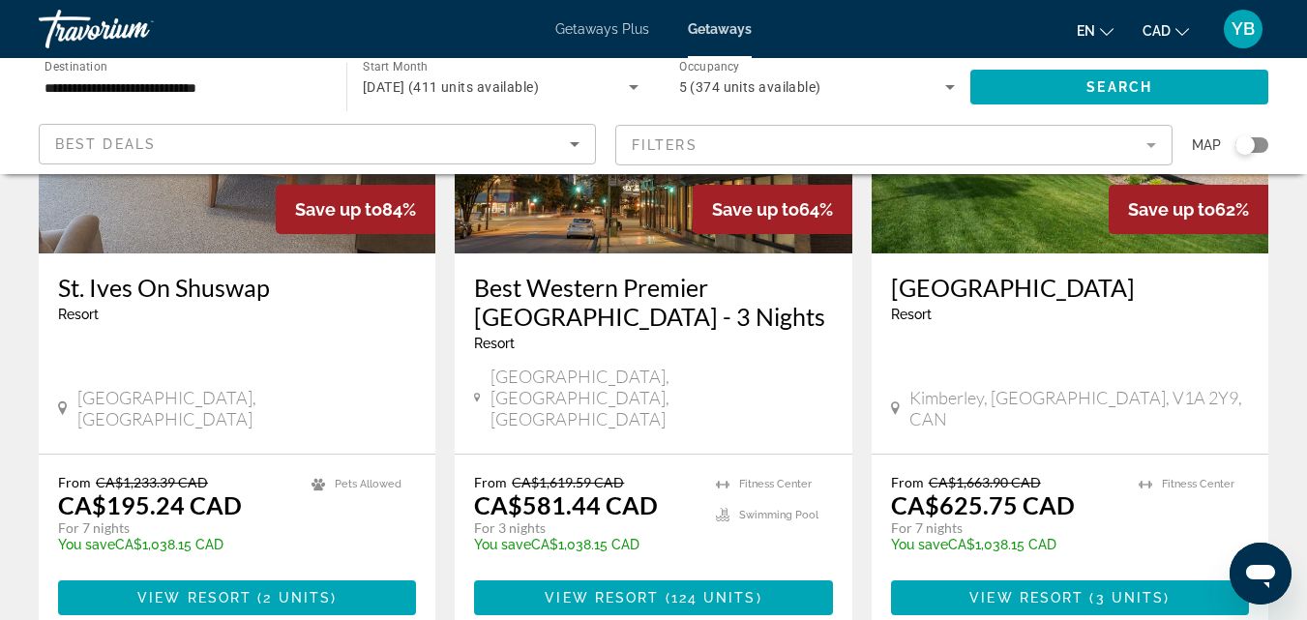
scroll to position [1071, 0]
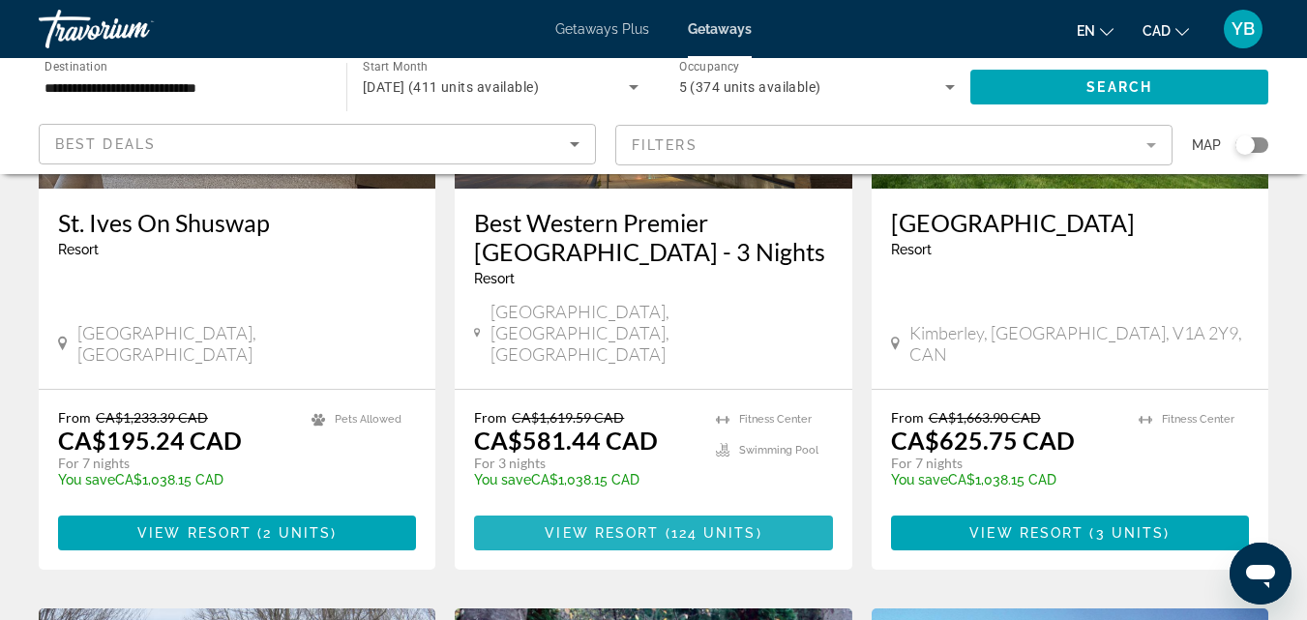
click at [688, 525] on span "124 units" at bounding box center [714, 532] width 85 height 15
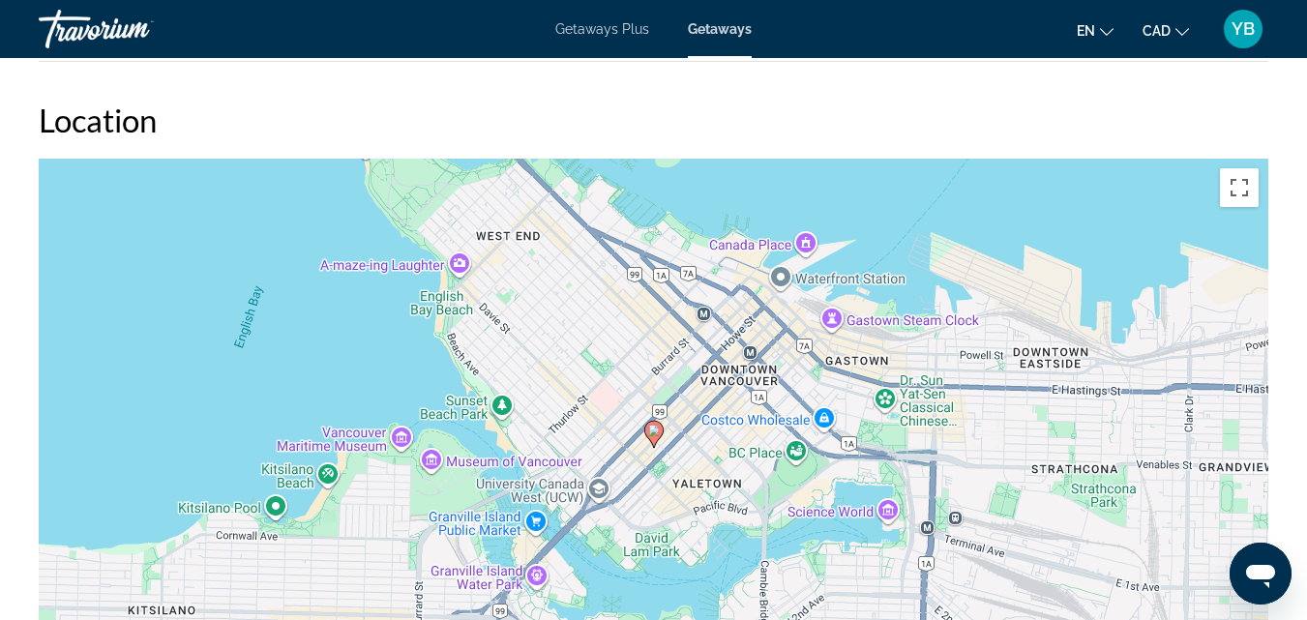
scroll to position [2426, 0]
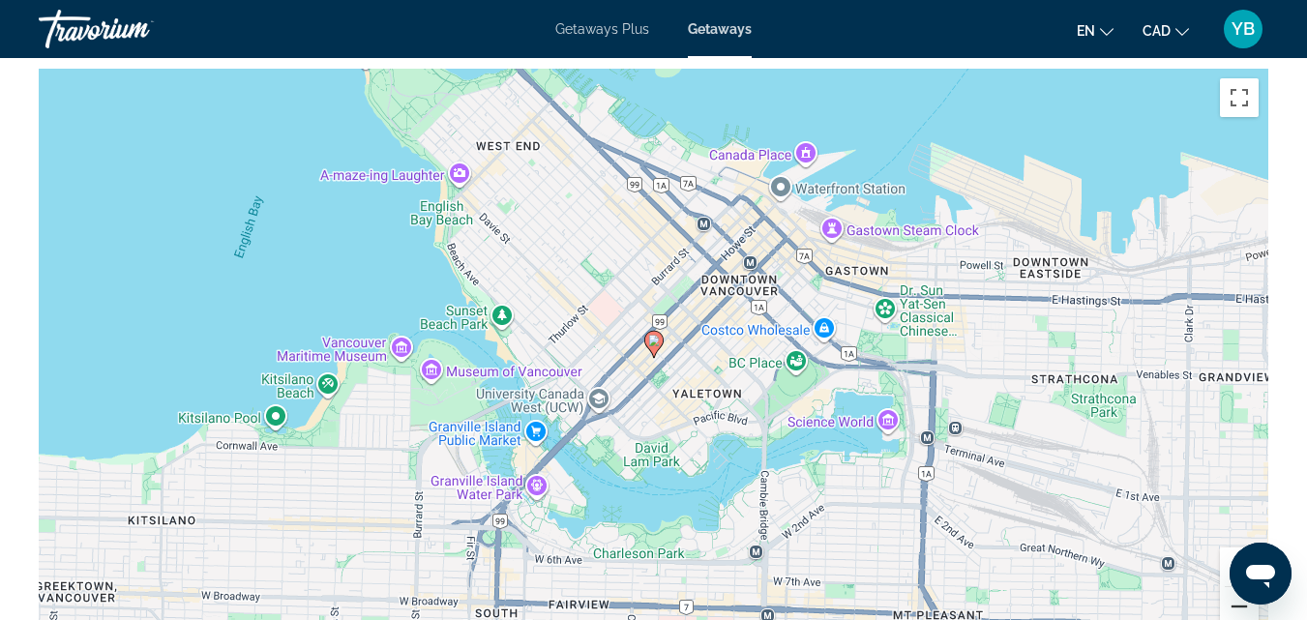
click at [1238, 608] on button "Zoom out" at bounding box center [1239, 606] width 39 height 39
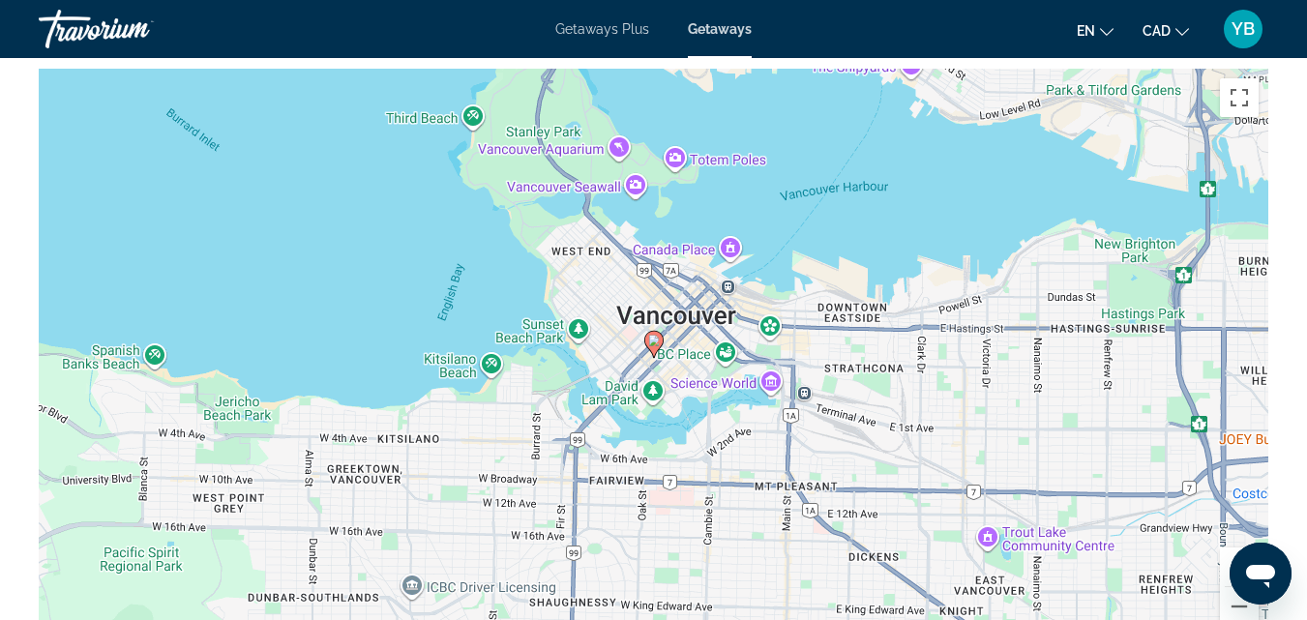
click at [640, 364] on div "To activate drag with keyboard, press Alt + Enter. Once in keyboard drag state,…" at bounding box center [654, 359] width 1230 height 581
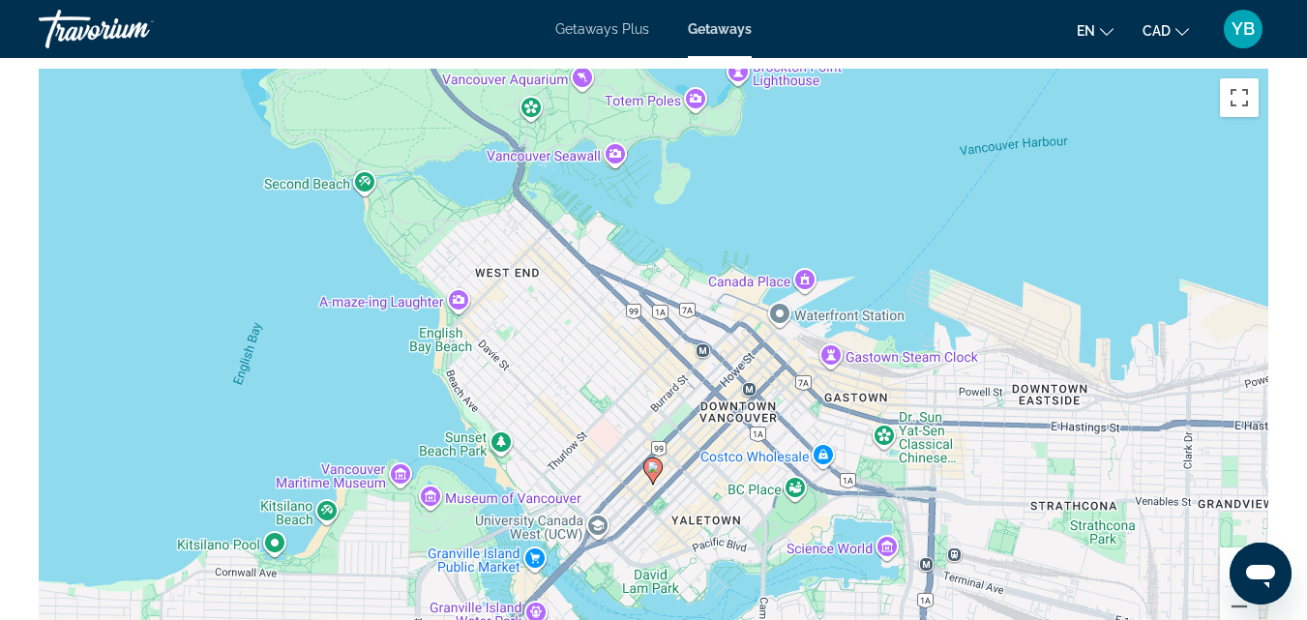
drag, startPoint x: 635, startPoint y: 242, endPoint x: 618, endPoint y: 422, distance: 180.7
click at [618, 422] on div "To activate drag with keyboard, press Alt + Enter. Once in keyboard drag state,…" at bounding box center [654, 359] width 1230 height 581
click at [1243, 611] on button "Zoom out" at bounding box center [1239, 606] width 39 height 39
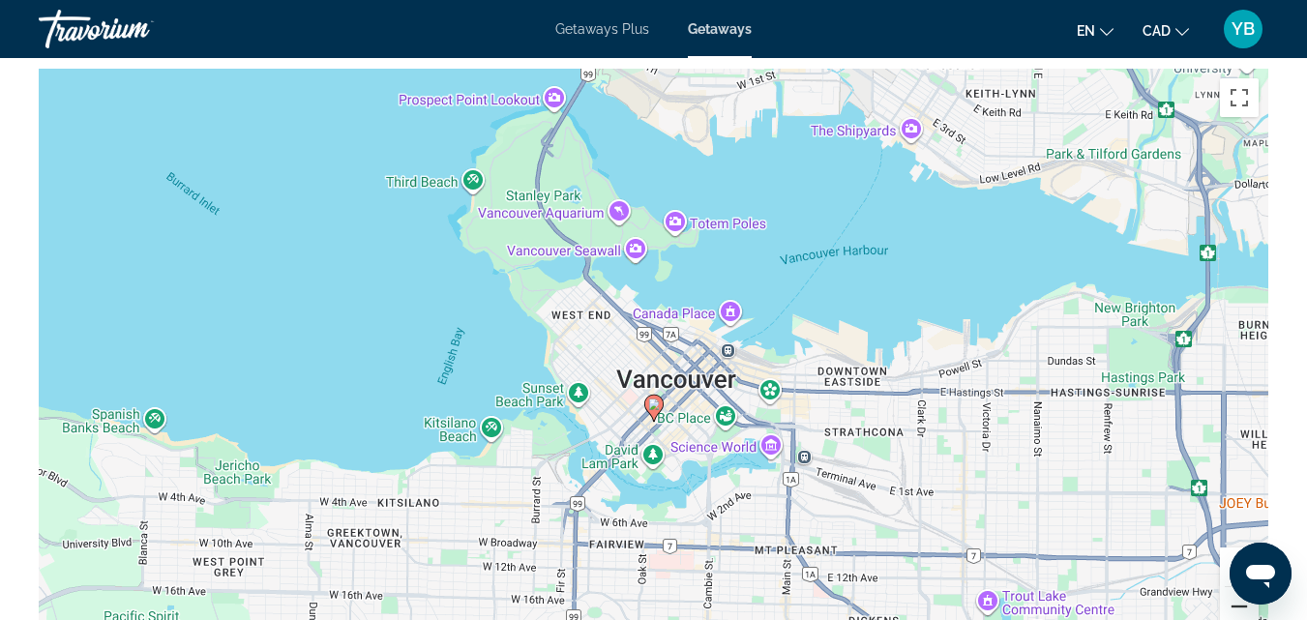
click at [1243, 612] on button "Zoom out" at bounding box center [1239, 606] width 39 height 39
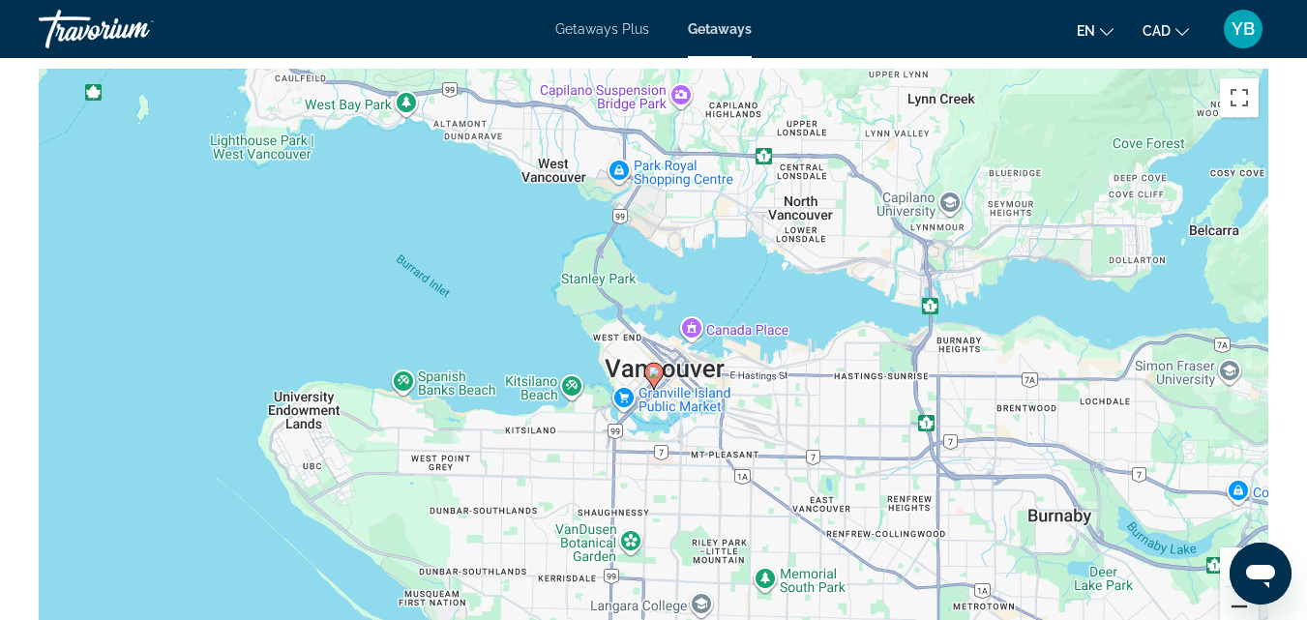
click at [1243, 614] on button "Zoom out" at bounding box center [1239, 606] width 39 height 39
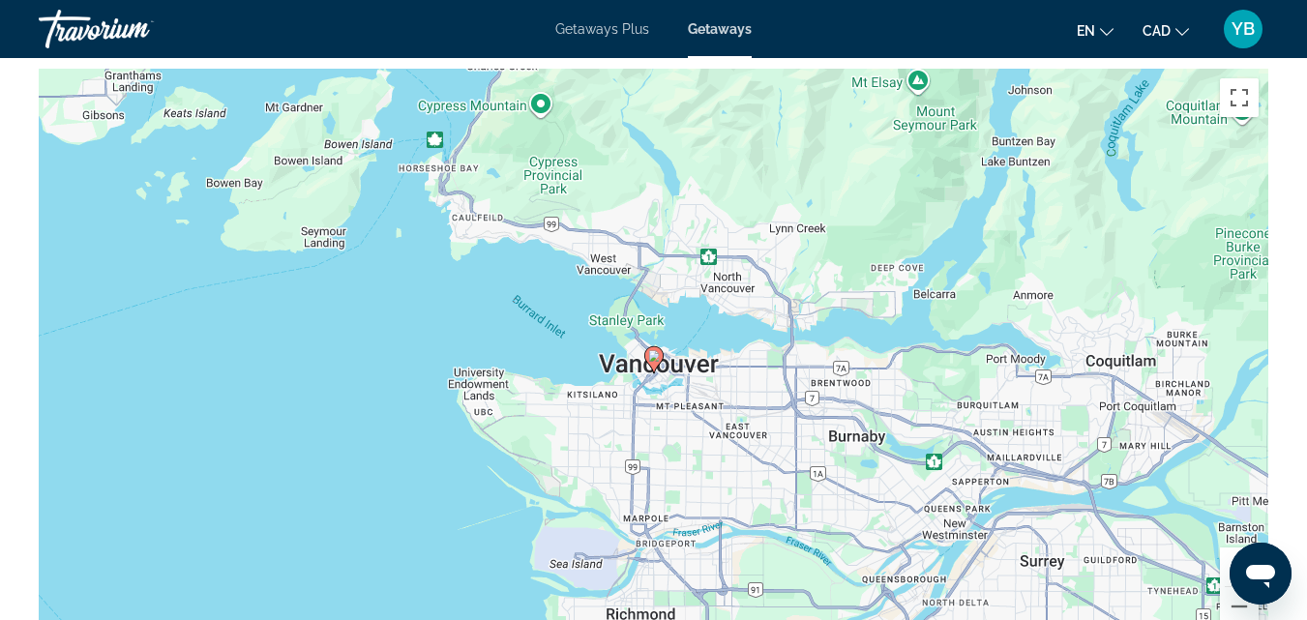
click at [920, 556] on div "To activate drag with keyboard, press Alt + Enter. Once in keyboard drag state,…" at bounding box center [654, 359] width 1230 height 581
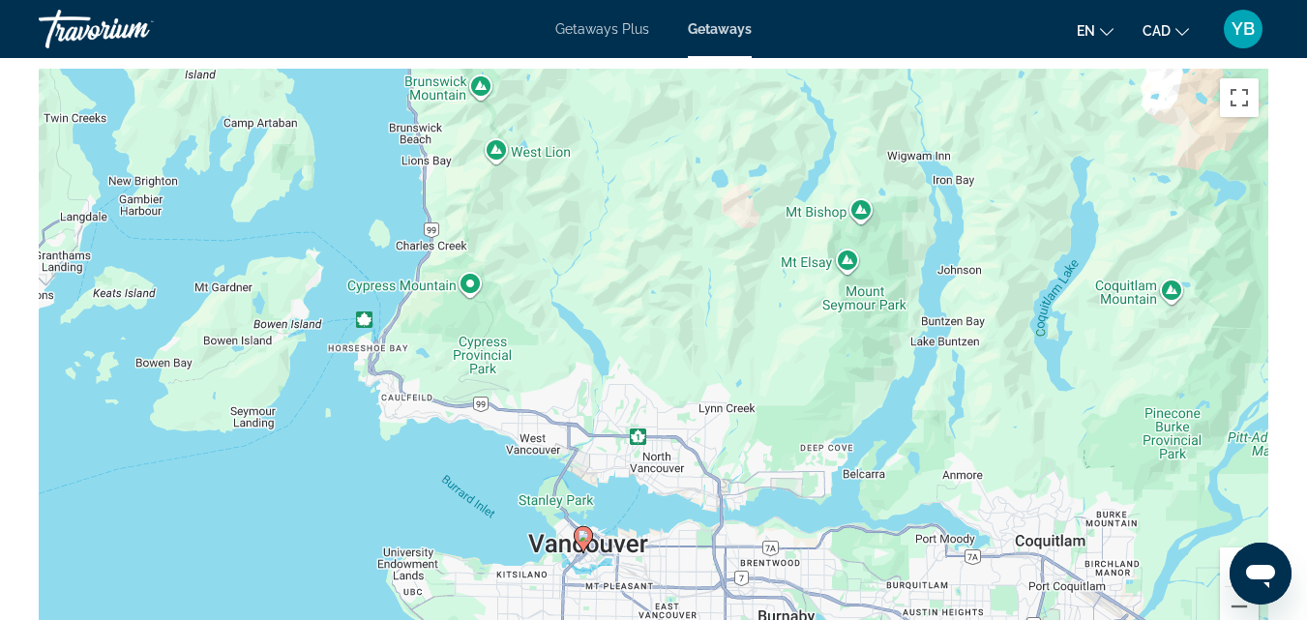
drag, startPoint x: 442, startPoint y: 312, endPoint x: 365, endPoint y: 406, distance: 122.4
click at [369, 487] on div "To activate drag with keyboard, press Alt + Enter. Once in keyboard drag state,…" at bounding box center [654, 359] width 1230 height 581
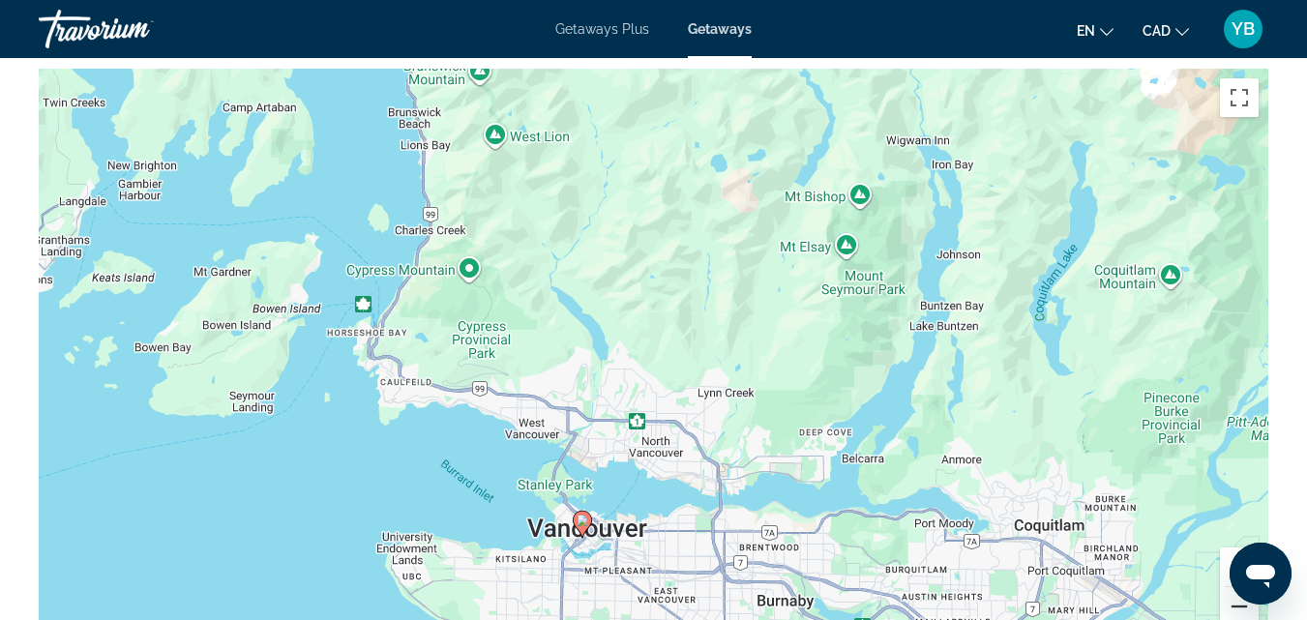
click at [1243, 607] on button "Zoom out" at bounding box center [1239, 606] width 39 height 39
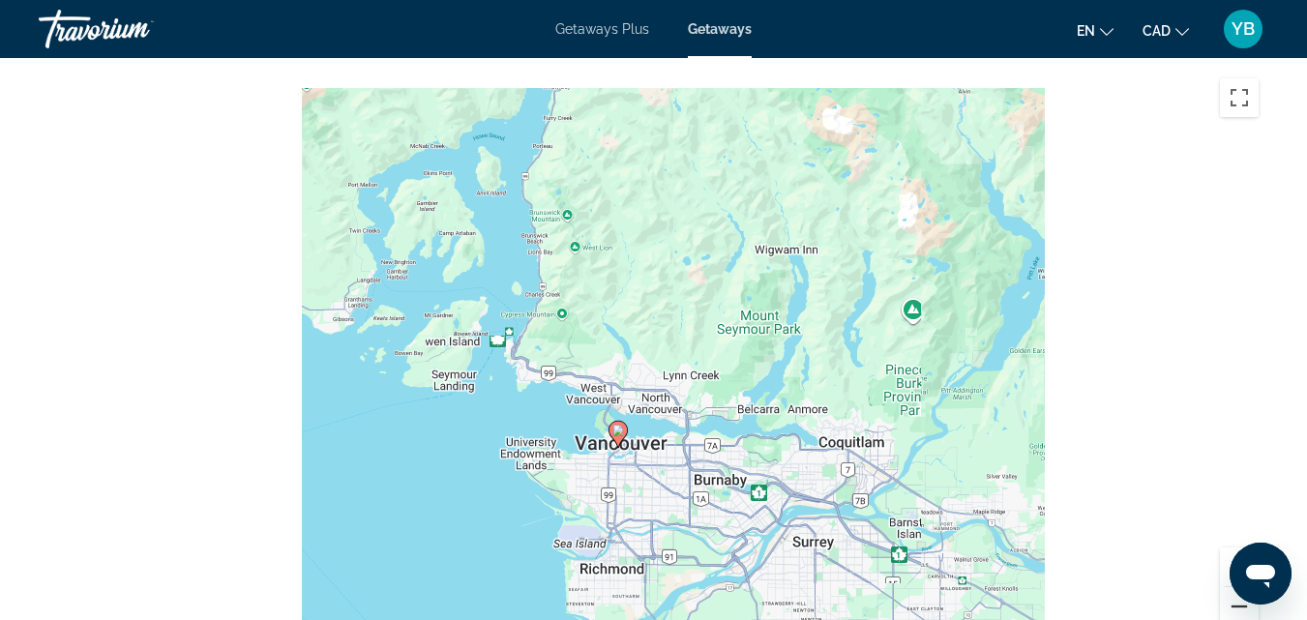
click at [1243, 607] on button "Zoom out" at bounding box center [1239, 606] width 39 height 39
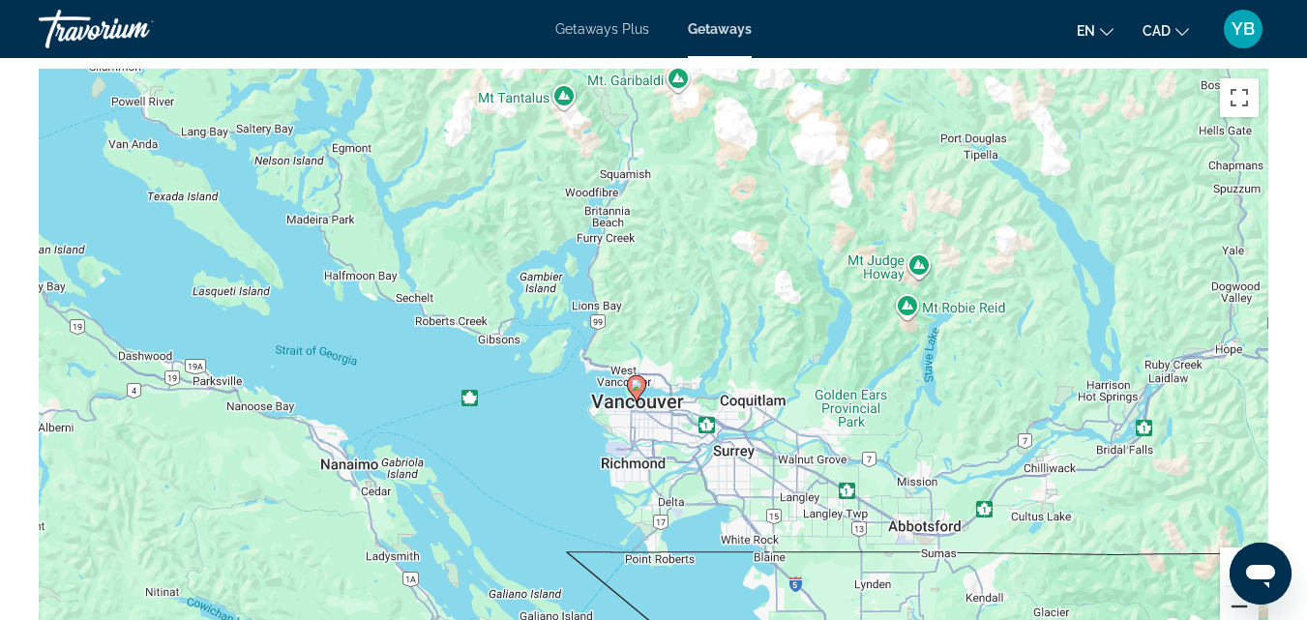
click at [1243, 608] on button "Zoom out" at bounding box center [1239, 606] width 39 height 39
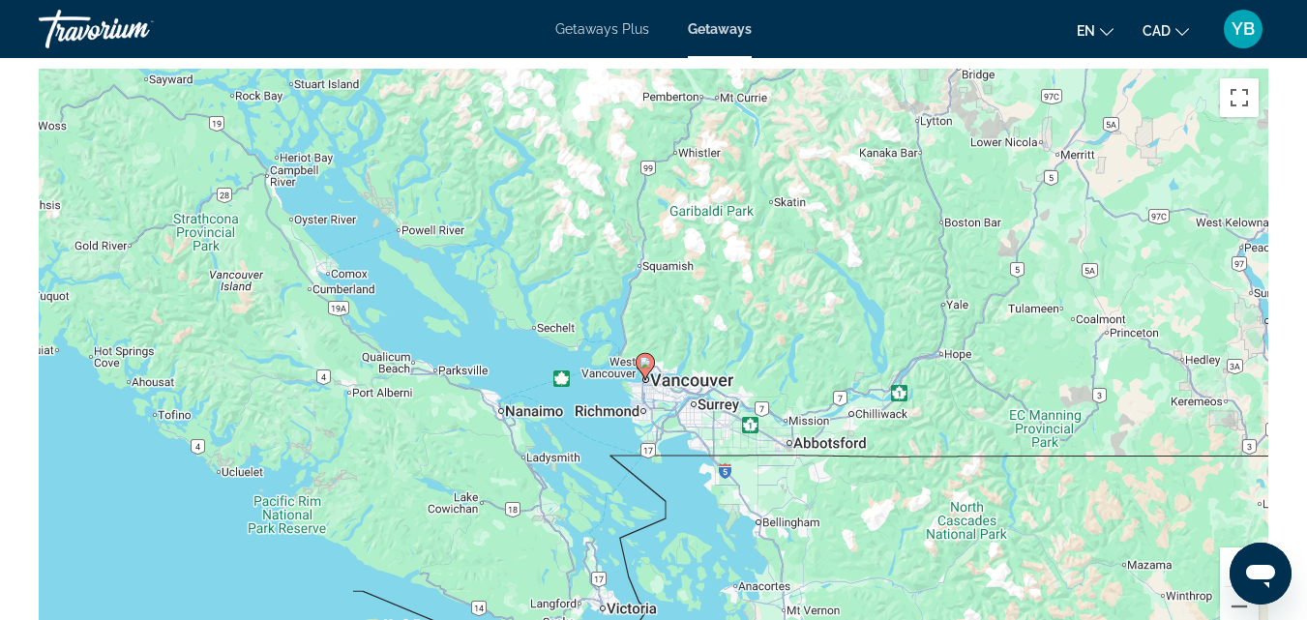
click at [617, 398] on div "To activate drag with keyboard, press Alt + Enter. Once in keyboard drag state,…" at bounding box center [654, 359] width 1230 height 581
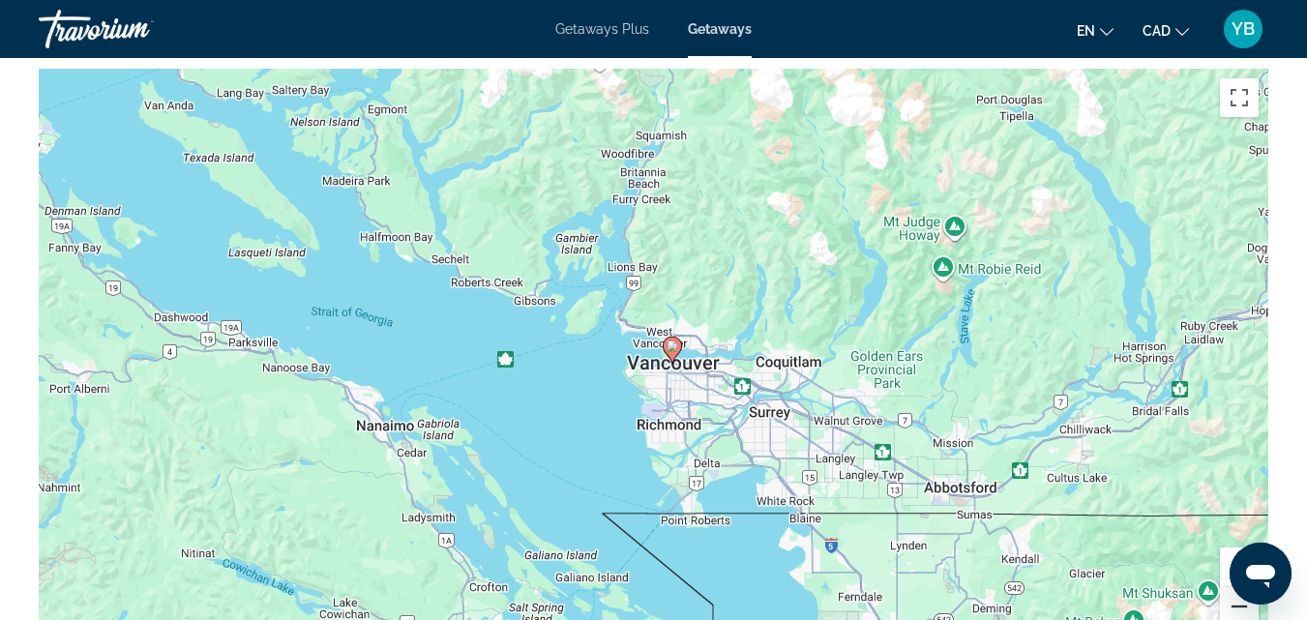
click at [1235, 607] on button "Zoom out" at bounding box center [1239, 606] width 39 height 39
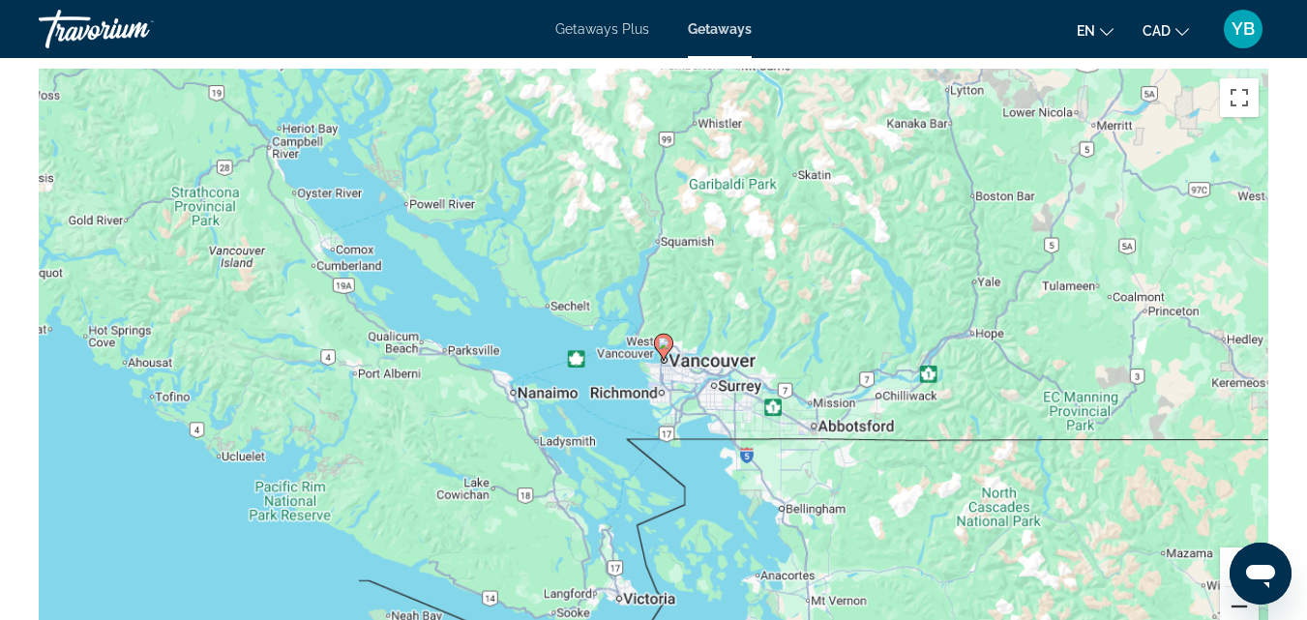
click at [1235, 607] on button "Zoom out" at bounding box center [1239, 606] width 39 height 39
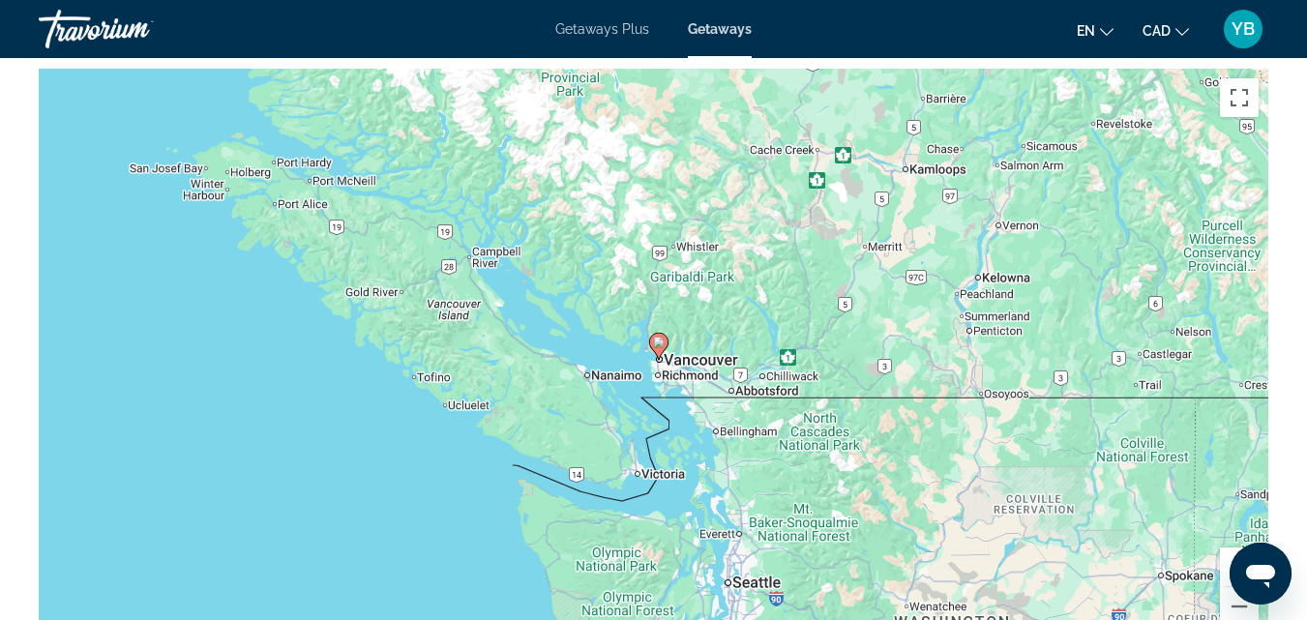
click at [1224, 573] on button "Zoom in" at bounding box center [1239, 567] width 39 height 39
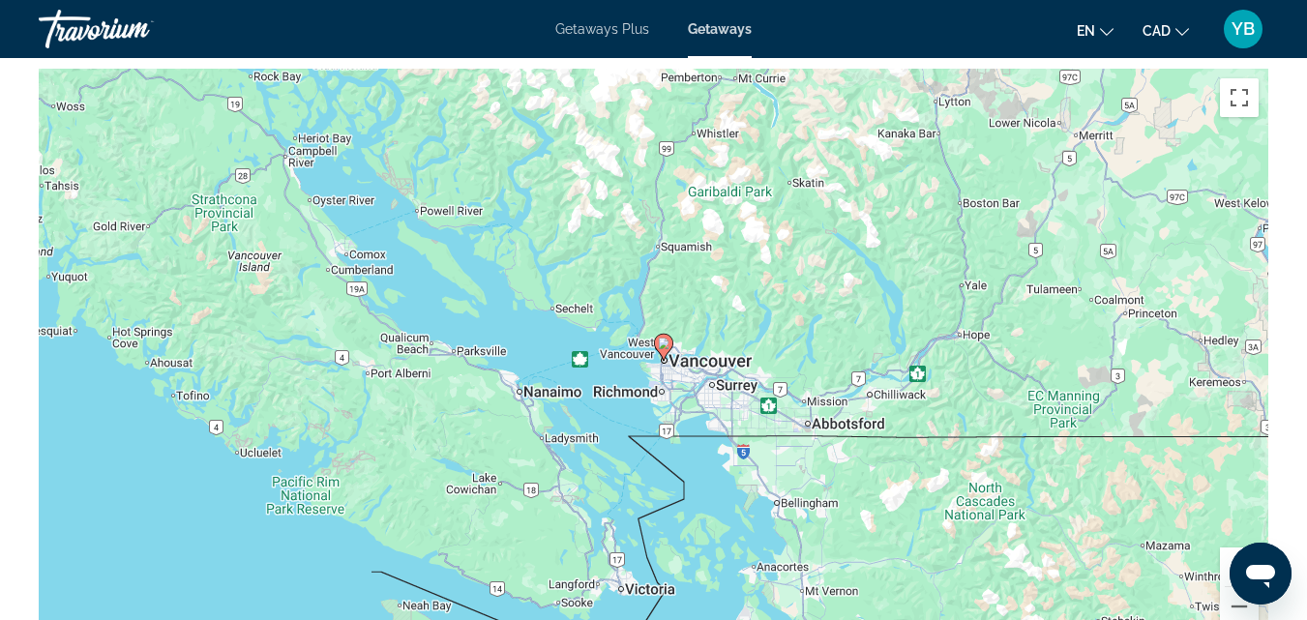
click at [1224, 573] on button "Zoom in" at bounding box center [1239, 567] width 39 height 39
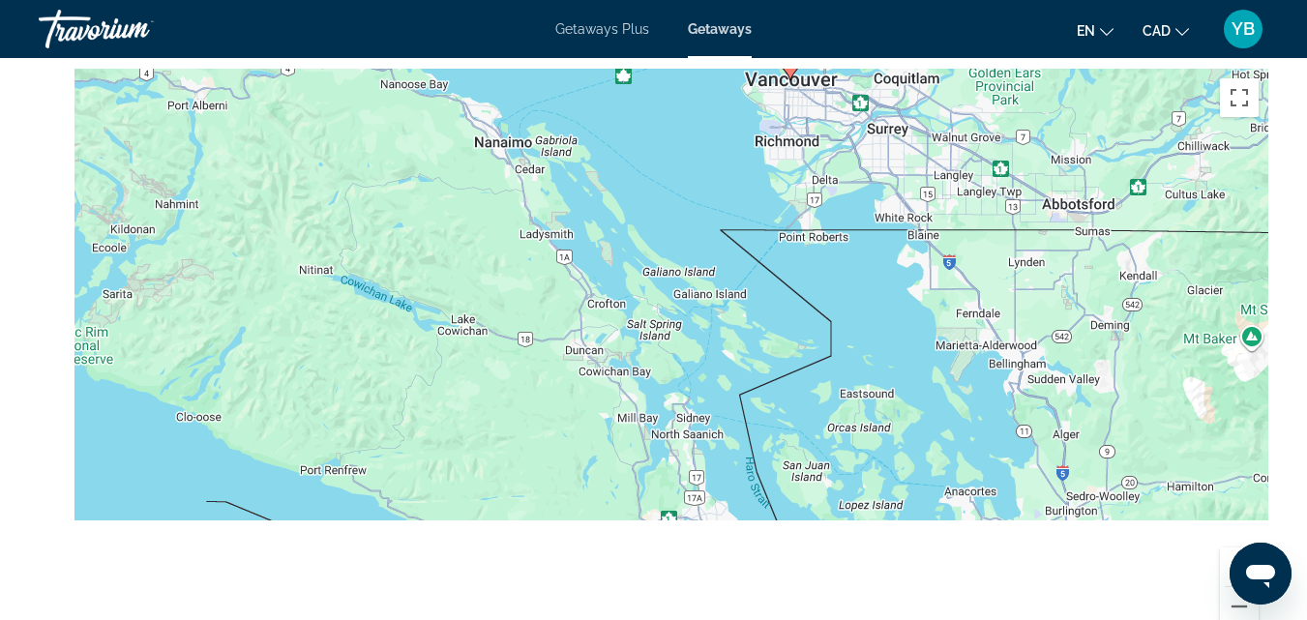
drag, startPoint x: 532, startPoint y: 566, endPoint x: 675, endPoint y: 242, distance: 354.4
click at [654, 275] on div "To activate drag with keyboard, press Alt + Enter. Once in keyboard drag state,…" at bounding box center [654, 359] width 1230 height 581
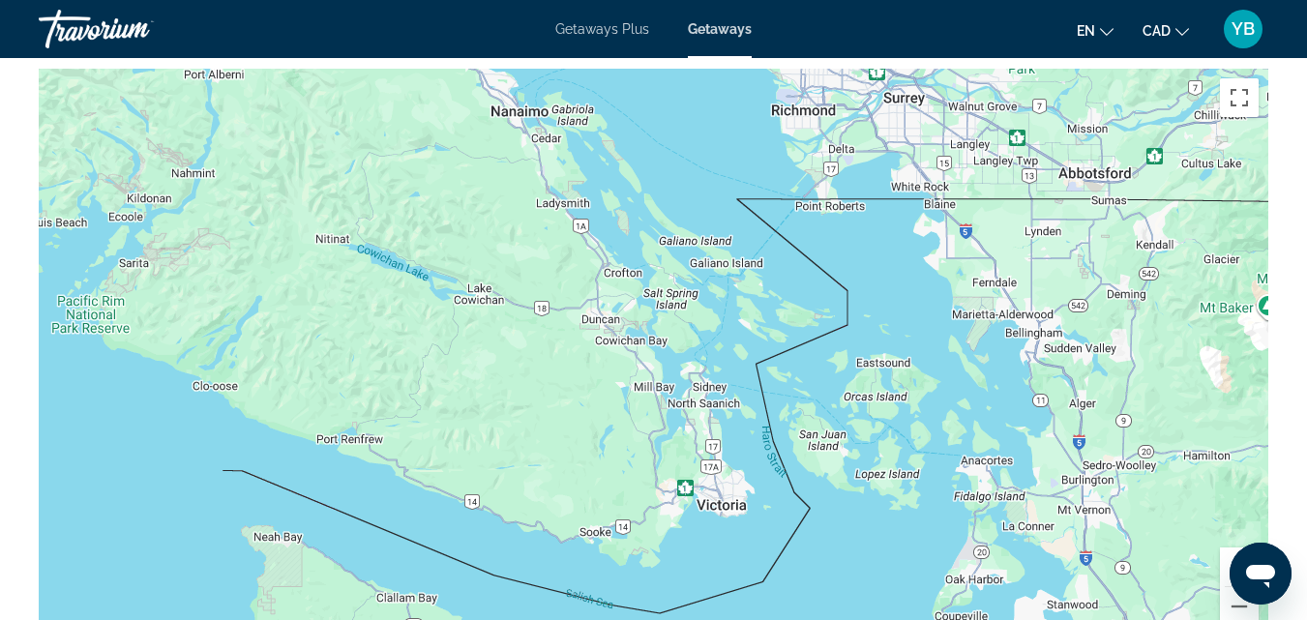
click at [948, 309] on div "To activate drag with keyboard, press Alt + Enter. Once in keyboard drag state,…" at bounding box center [654, 359] width 1230 height 581
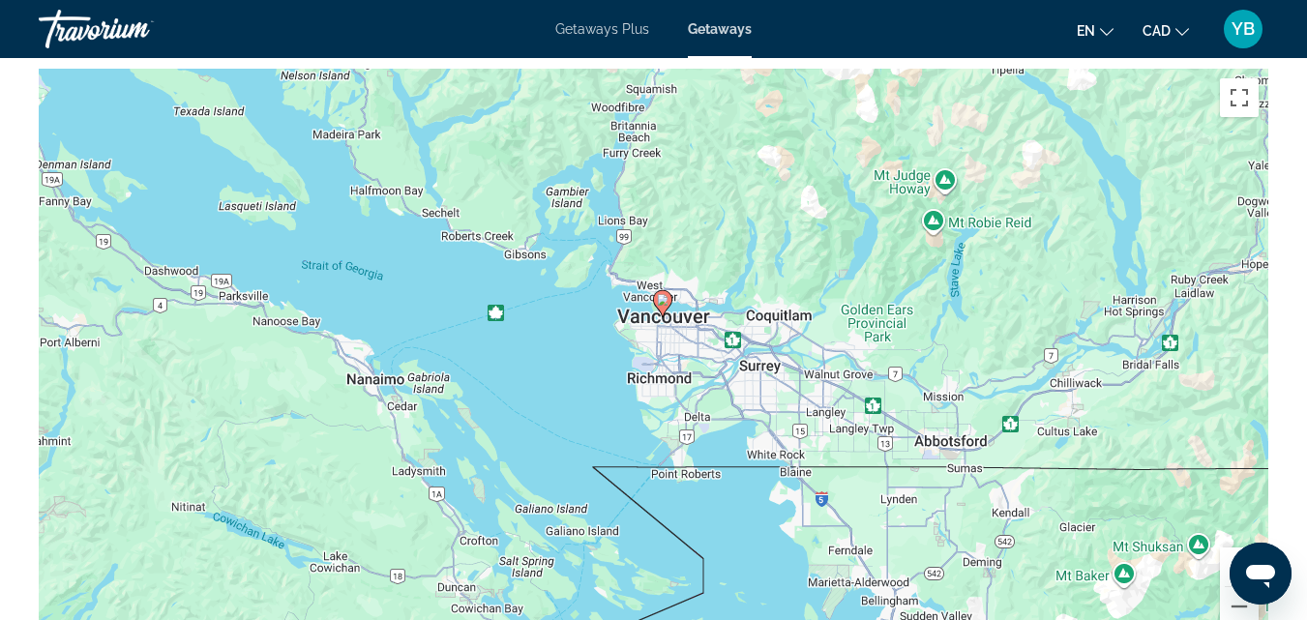
drag, startPoint x: 948, startPoint y: 309, endPoint x: 804, endPoint y: 580, distance: 306.9
click at [804, 580] on div "To activate drag with keyboard, press Alt + Enter. Once in keyboard drag state,…" at bounding box center [654, 359] width 1230 height 581
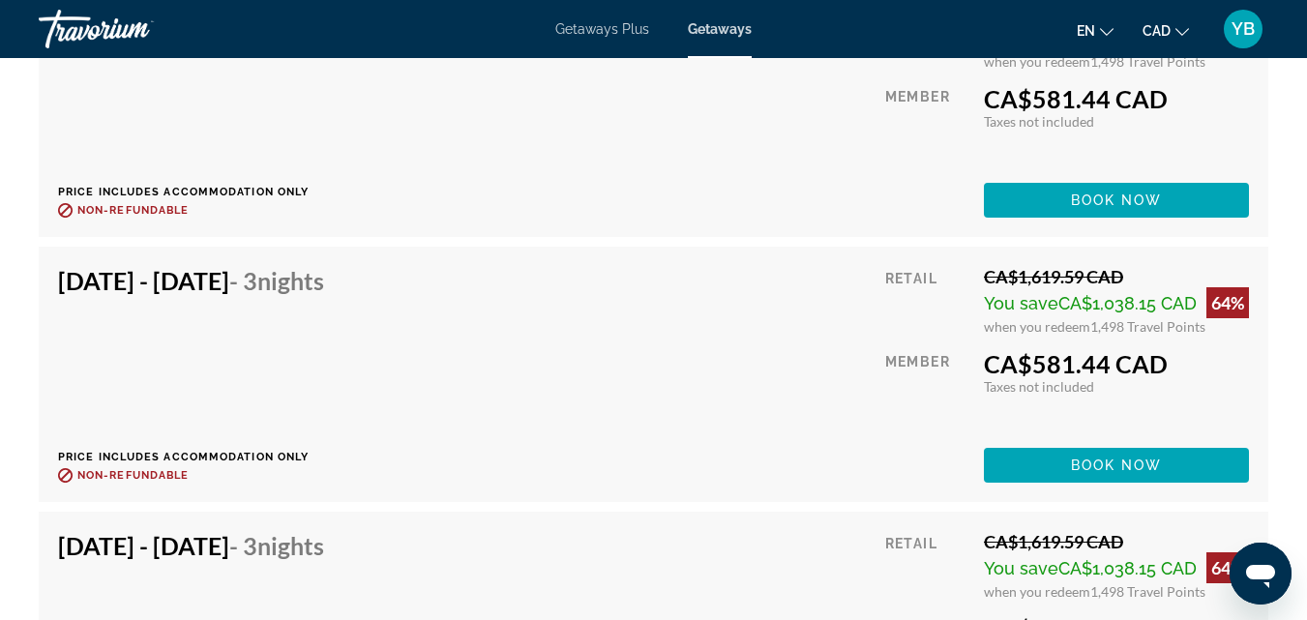
scroll to position [5639, 0]
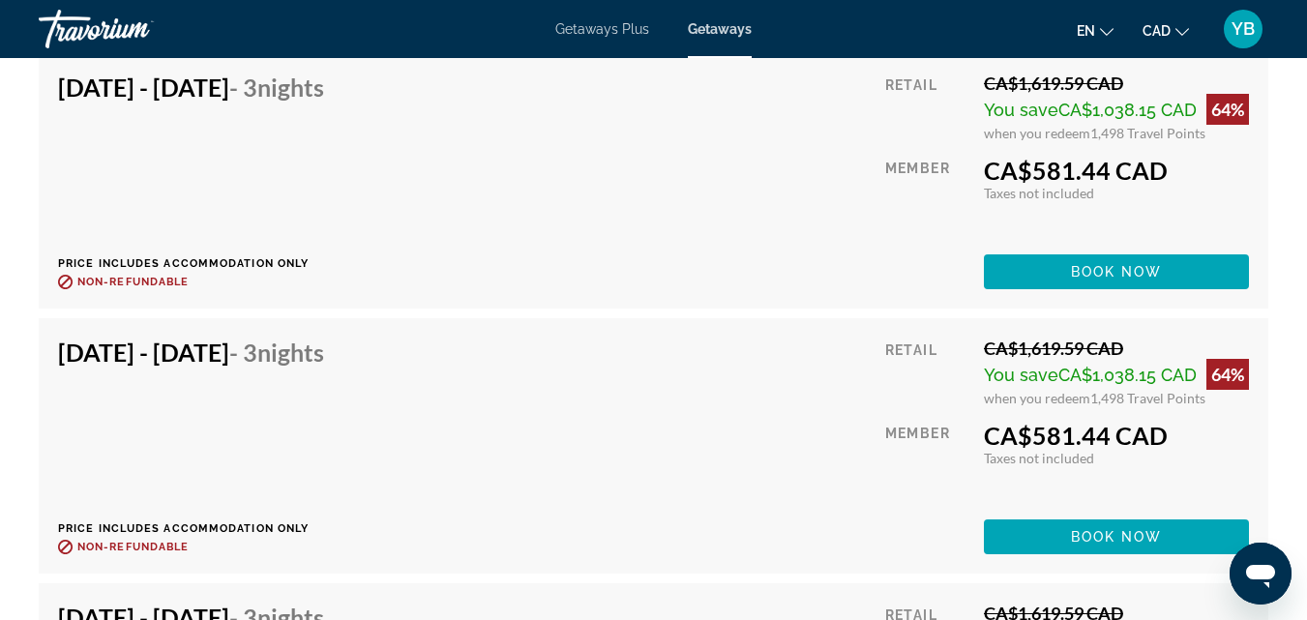
click at [527, 347] on div "[DATE] - [DATE] - 3 Nights Price includes accommodation only Refundable until :…" at bounding box center [653, 446] width 1191 height 217
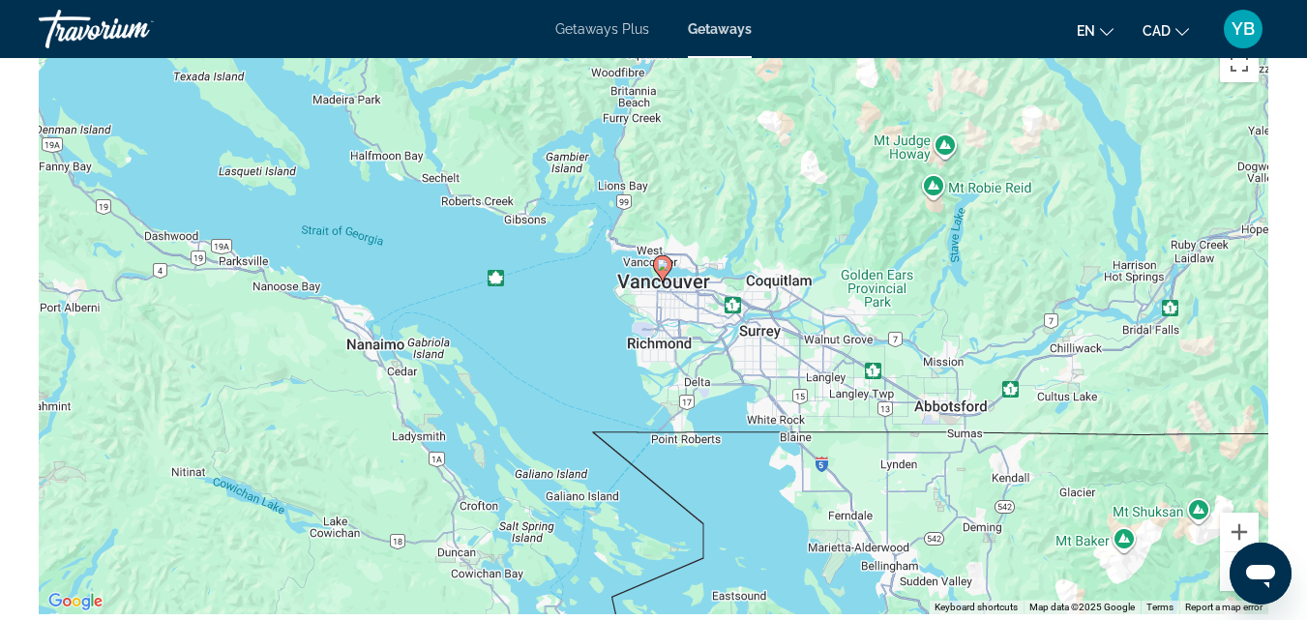
scroll to position [2448, 0]
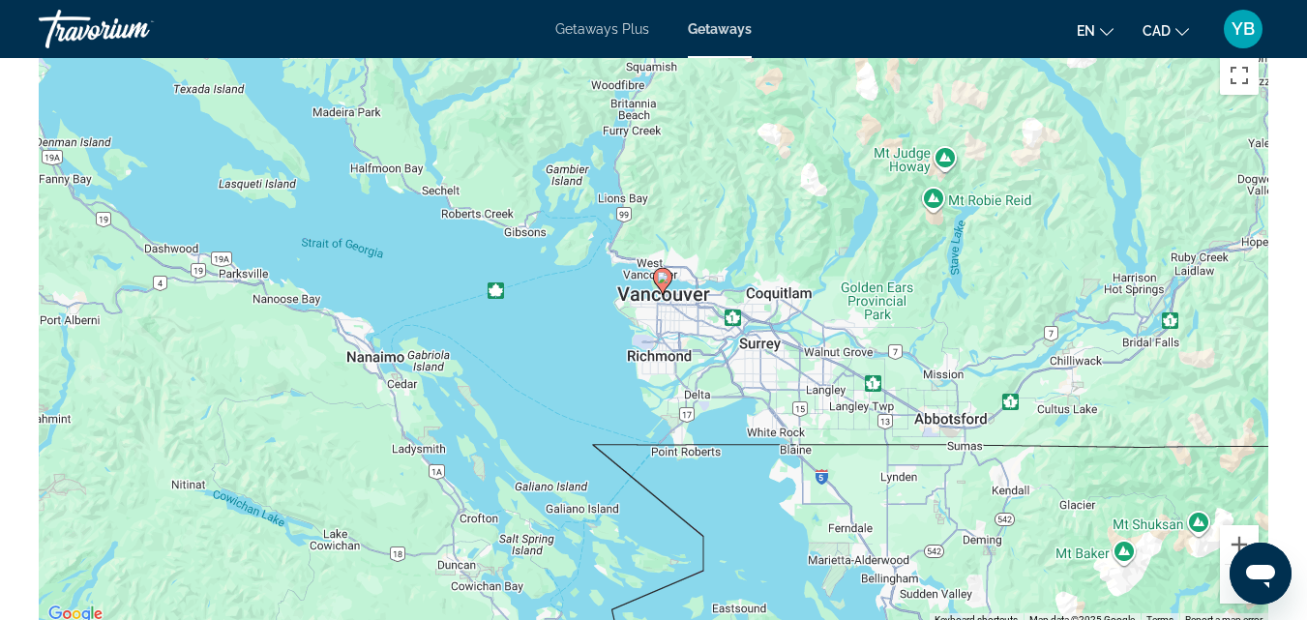
click at [1231, 587] on button "Zoom out" at bounding box center [1239, 584] width 39 height 39
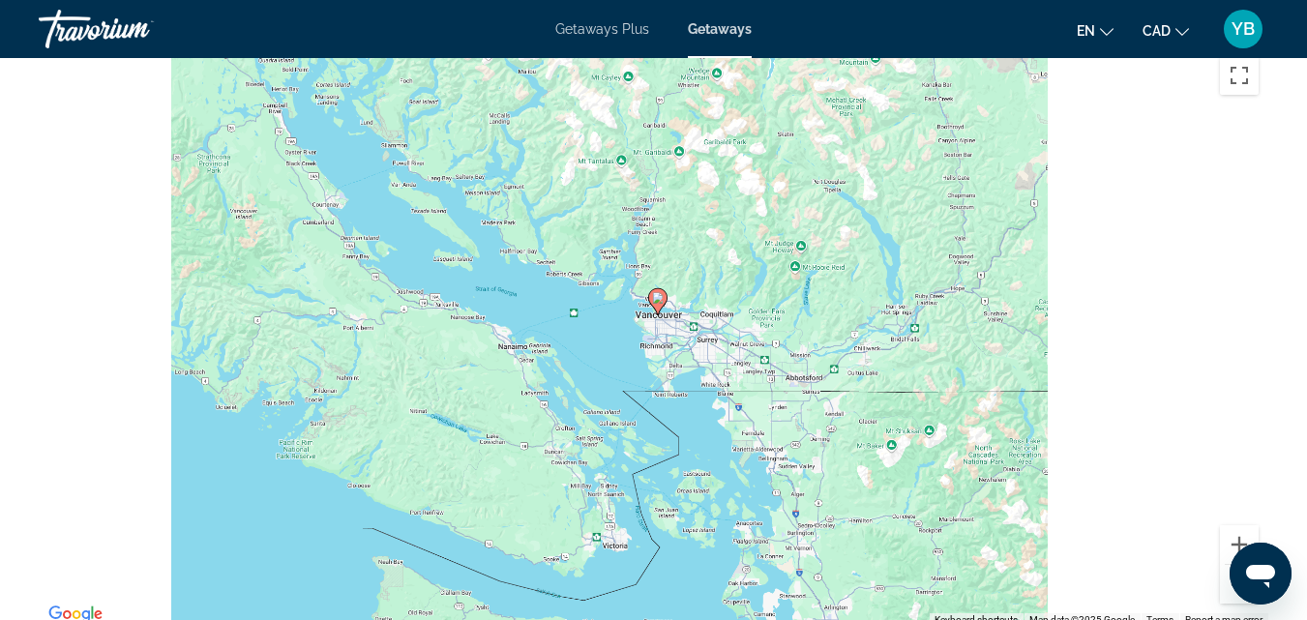
click at [1231, 587] on button "Zoom out" at bounding box center [1239, 584] width 39 height 39
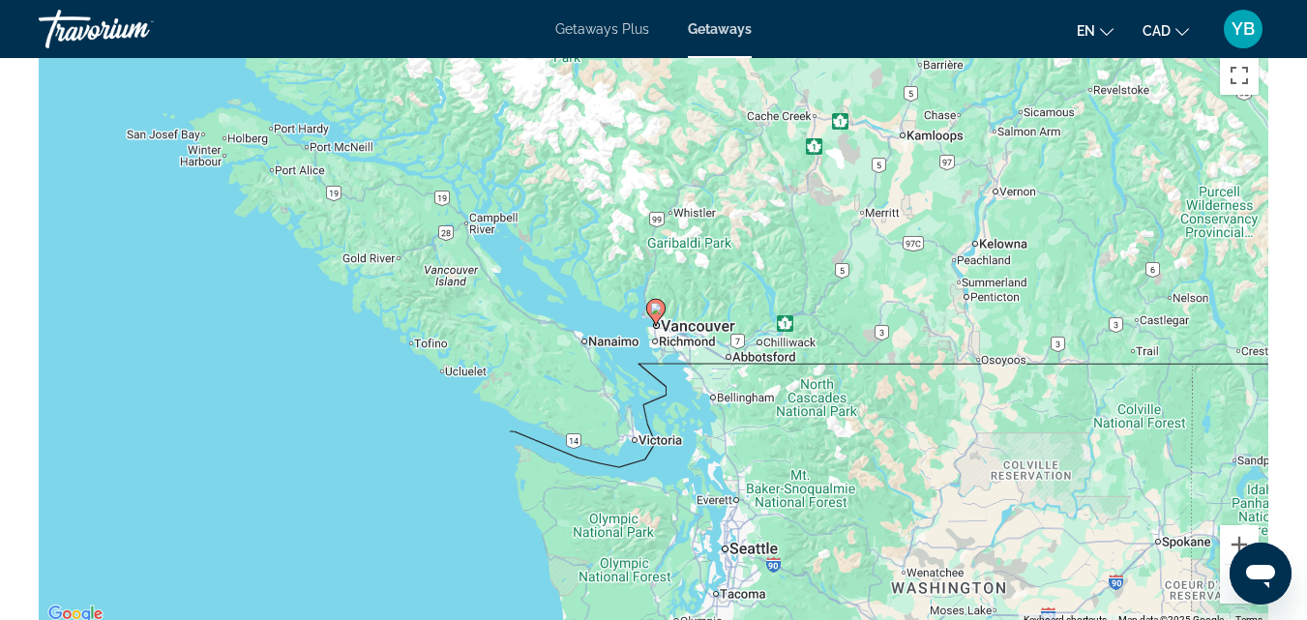
click at [1231, 587] on button "Zoom out" at bounding box center [1239, 584] width 39 height 39
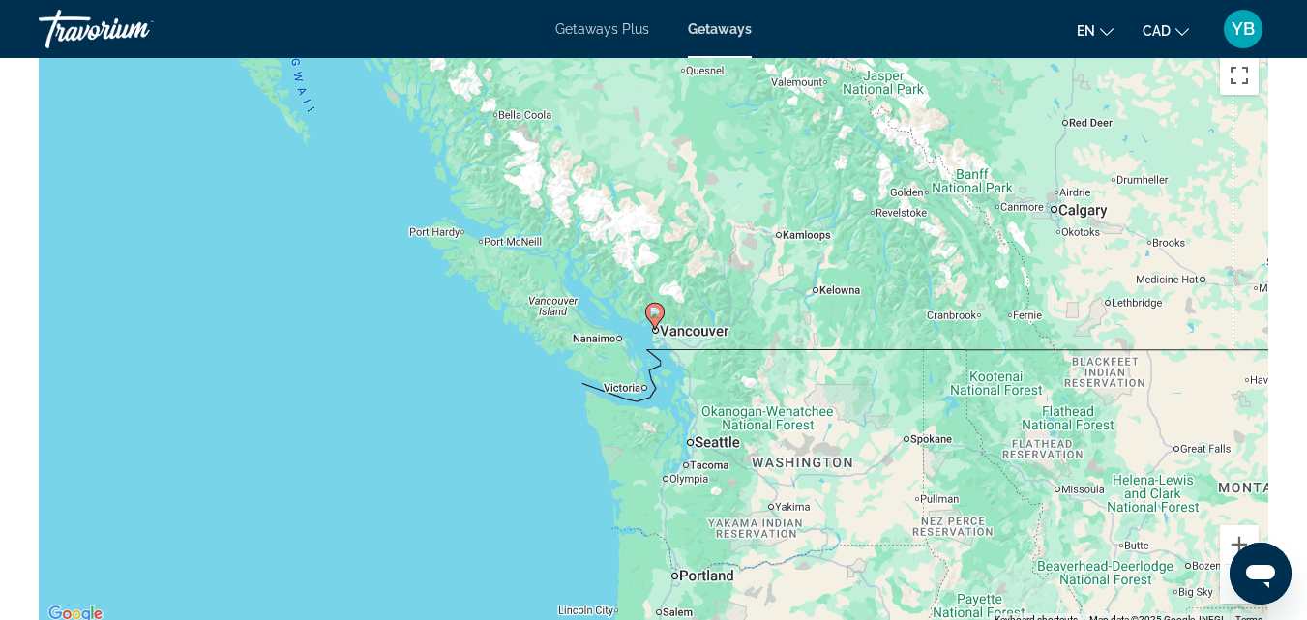
click at [1231, 587] on button "Zoom out" at bounding box center [1239, 584] width 39 height 39
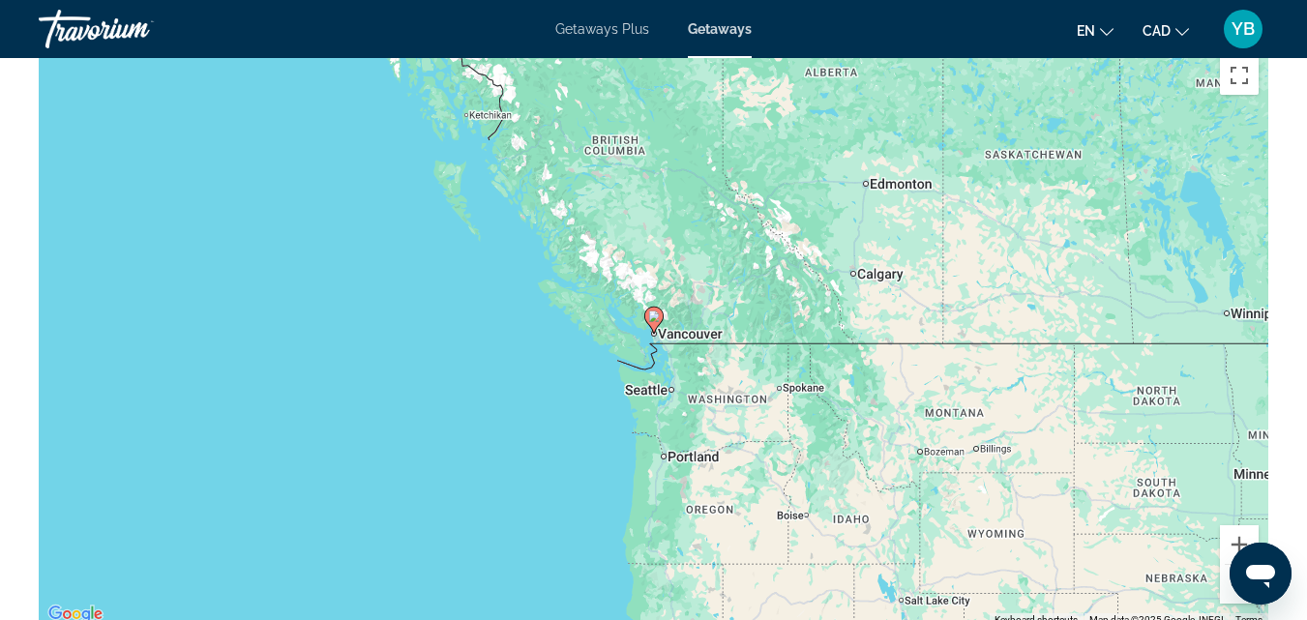
click at [1231, 587] on button "Zoom out" at bounding box center [1239, 584] width 39 height 39
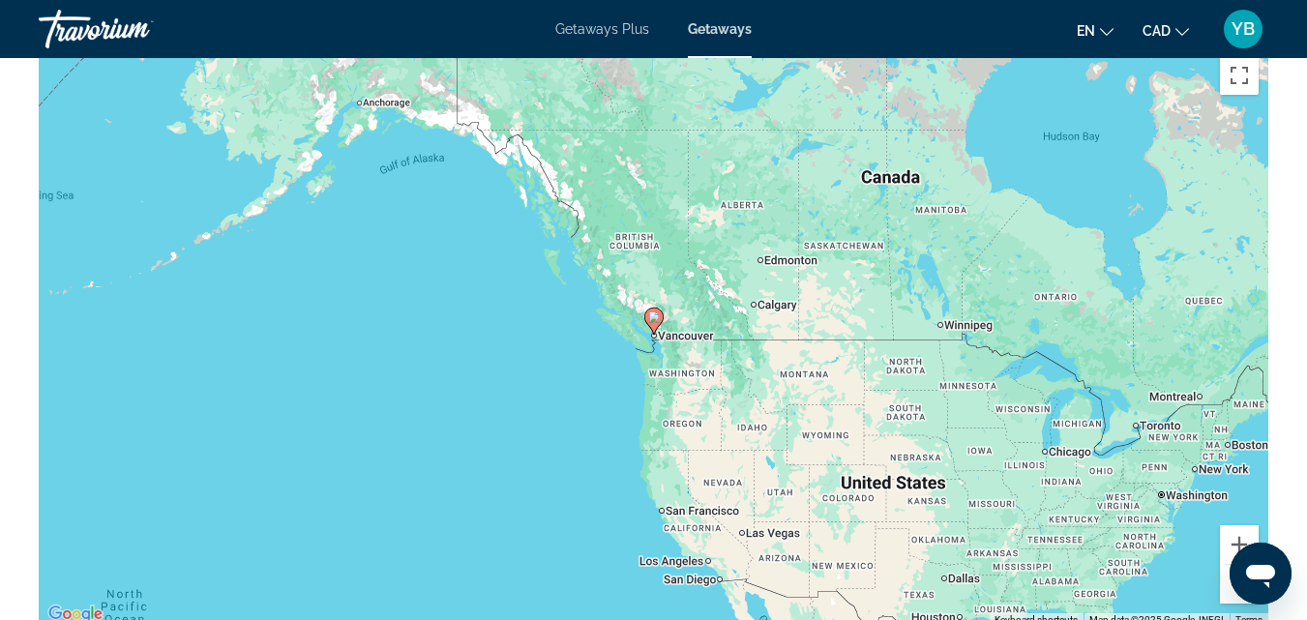
click at [1231, 587] on button "Zoom out" at bounding box center [1239, 584] width 39 height 39
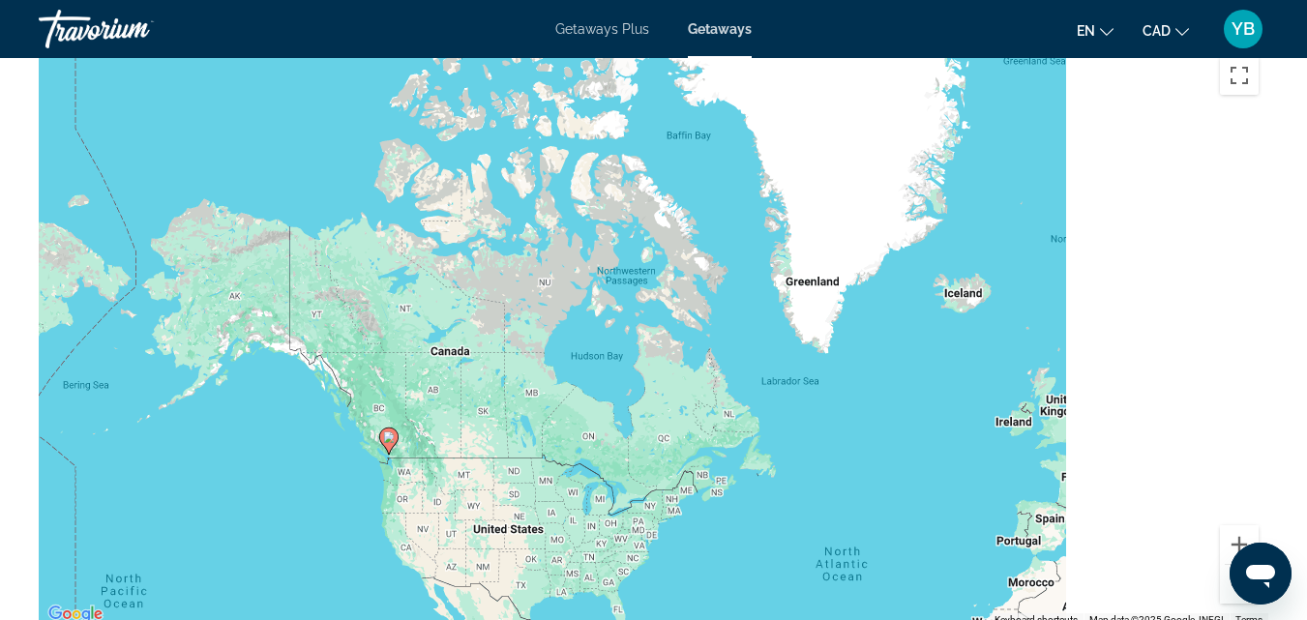
drag, startPoint x: 783, startPoint y: 461, endPoint x: 647, endPoint y: 471, distance: 135.9
click at [647, 471] on div "To activate drag with keyboard, press Alt + Enter. Once in keyboard drag state,…" at bounding box center [654, 336] width 1230 height 581
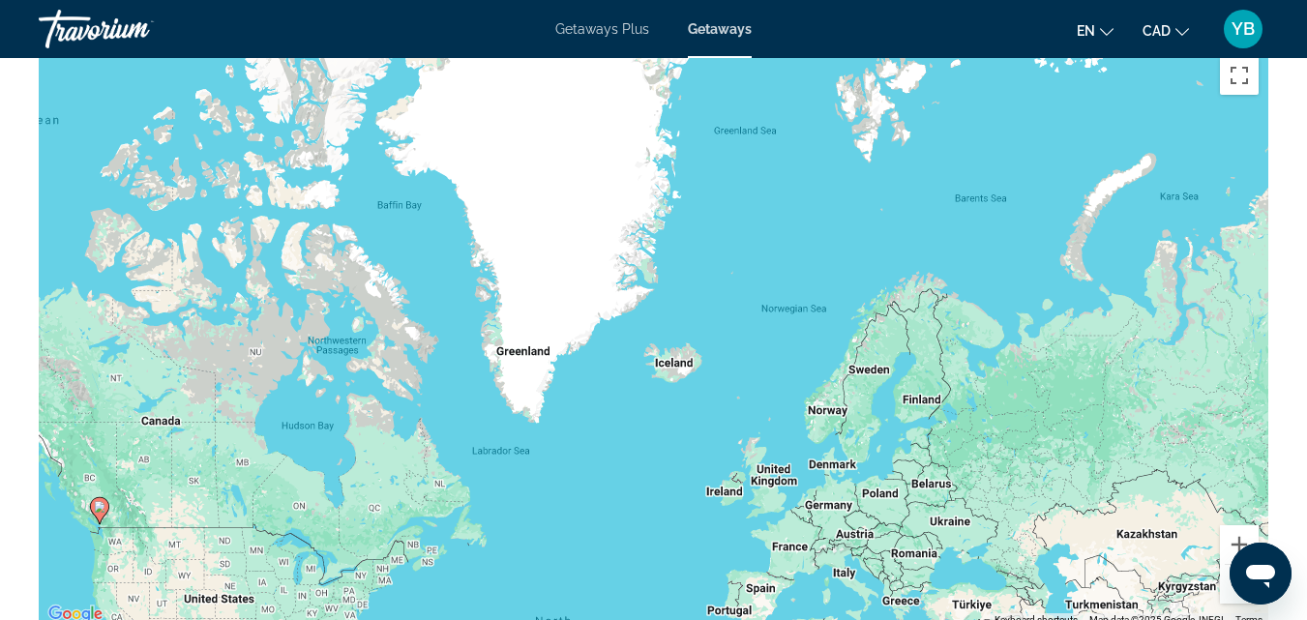
drag, startPoint x: 685, startPoint y: 345, endPoint x: 534, endPoint y: 164, distance: 236.4
click at [544, 165] on div "To activate drag with keyboard, press Alt + Enter. Once in keyboard drag state,…" at bounding box center [654, 336] width 1230 height 581
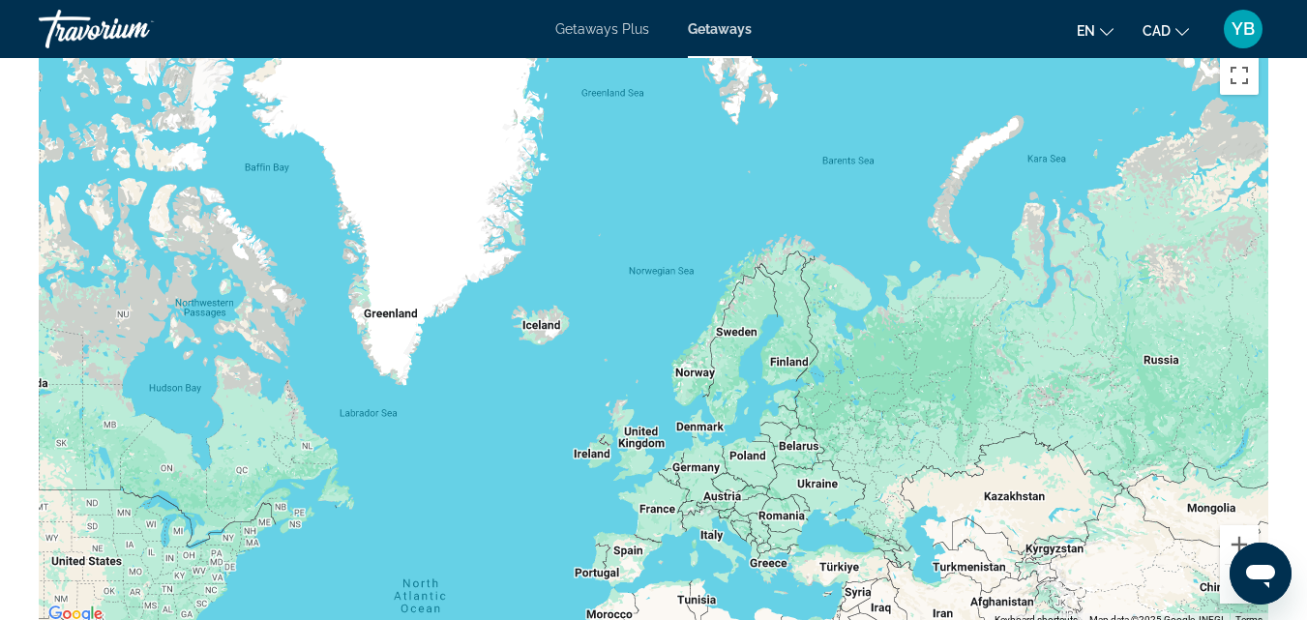
click at [832, 374] on div "Main content" at bounding box center [654, 336] width 1230 height 581
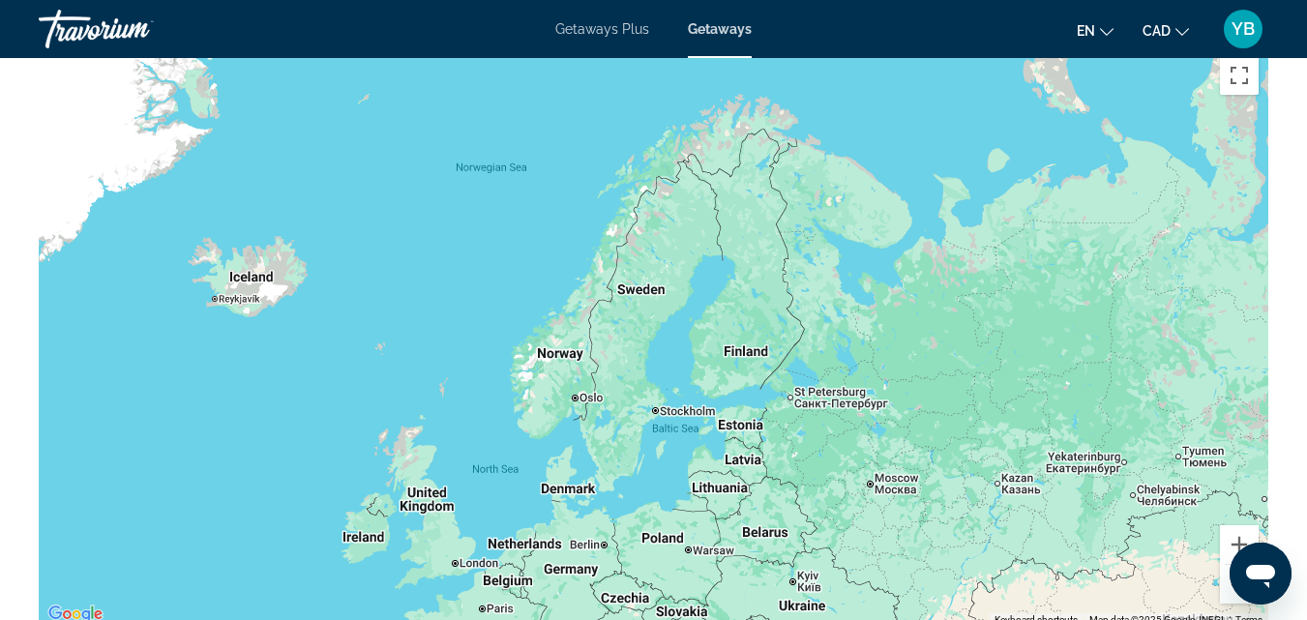
click at [841, 296] on div "Main content" at bounding box center [654, 336] width 1230 height 581
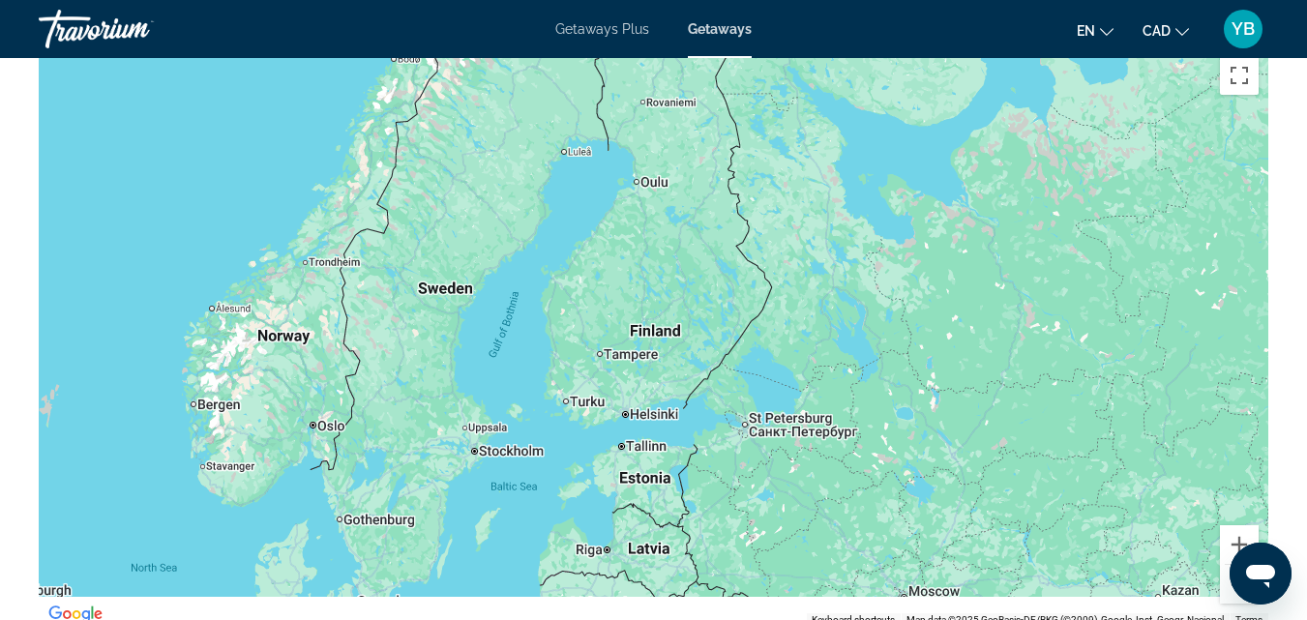
drag, startPoint x: 834, startPoint y: 574, endPoint x: 839, endPoint y: 495, distance: 78.5
click at [839, 495] on div "Main content" at bounding box center [654, 336] width 1230 height 581
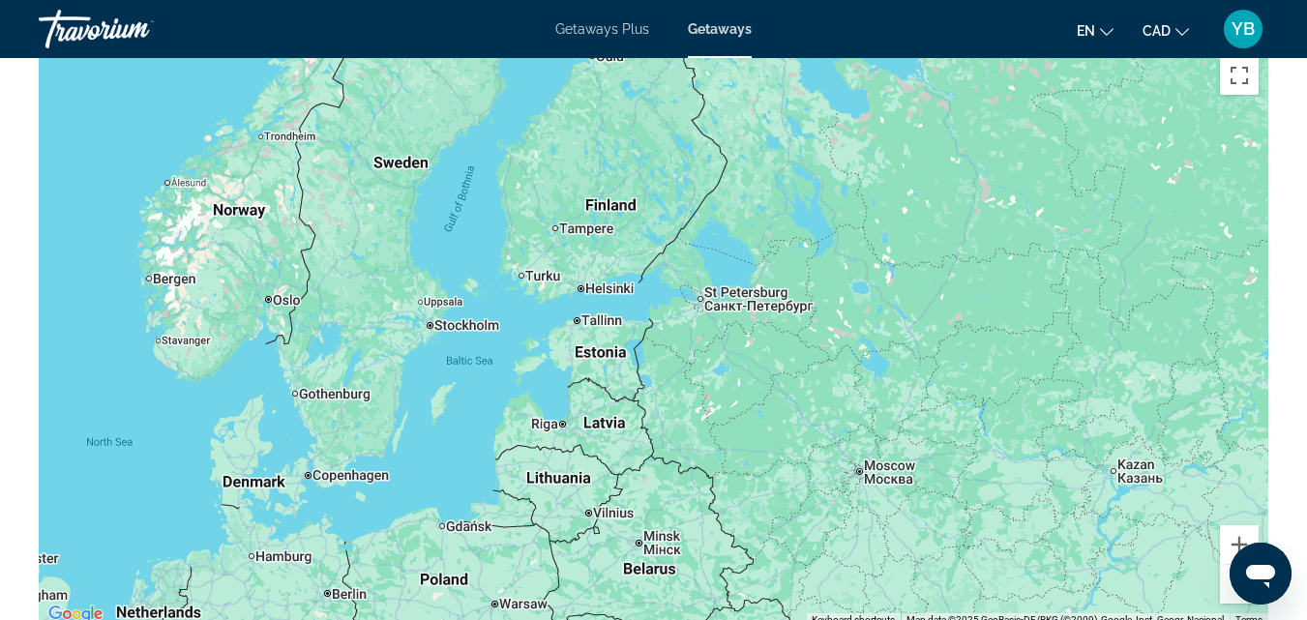
drag, startPoint x: 510, startPoint y: 544, endPoint x: 464, endPoint y: 415, distance: 136.8
click at [464, 415] on div "Main content" at bounding box center [654, 336] width 1230 height 581
click at [535, 376] on div "Main content" at bounding box center [654, 336] width 1230 height 581
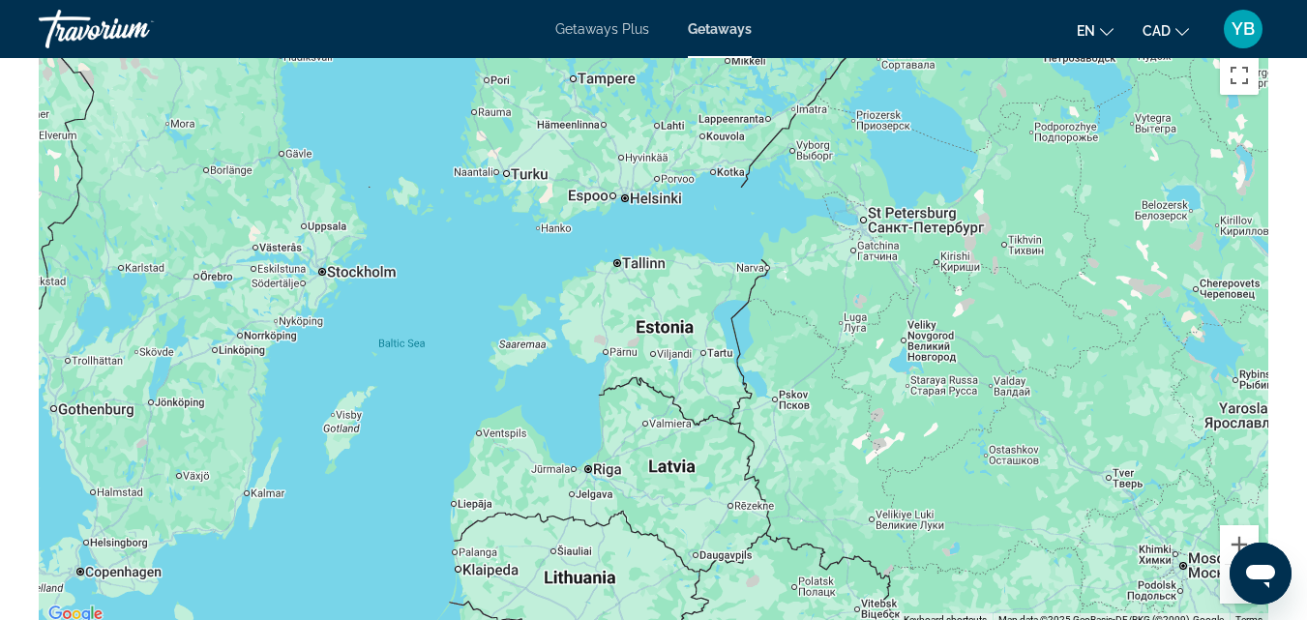
click at [535, 376] on div "Main content" at bounding box center [654, 336] width 1230 height 581
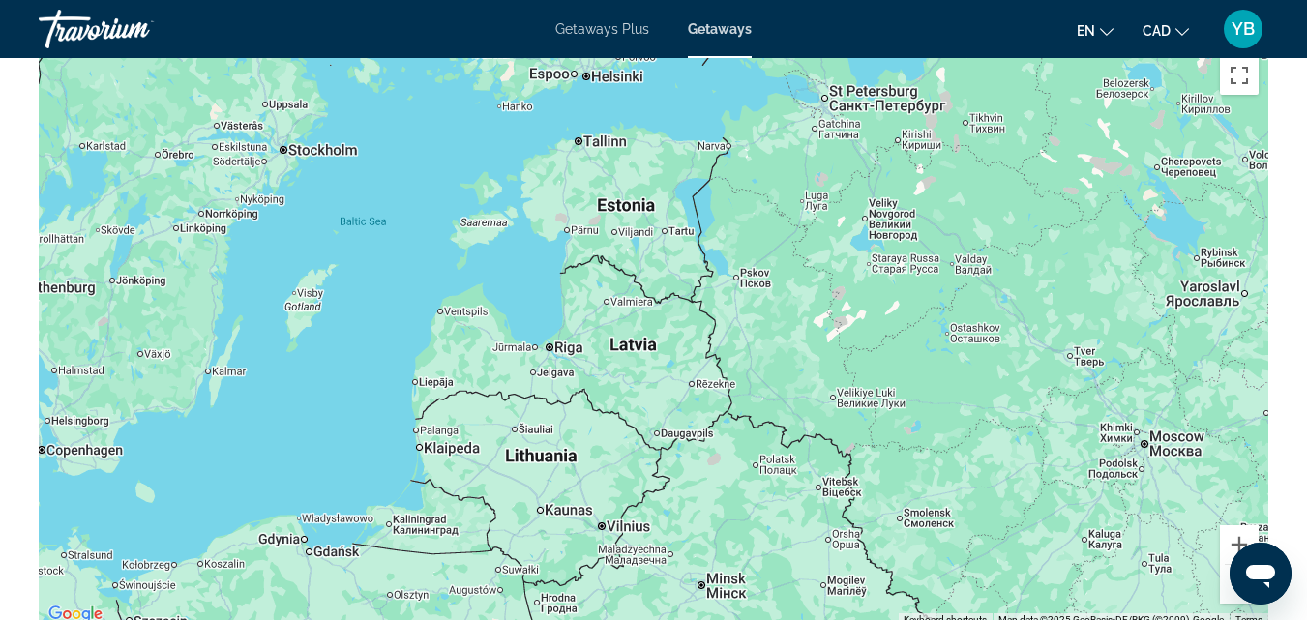
drag, startPoint x: 698, startPoint y: 536, endPoint x: 667, endPoint y: 440, distance: 100.7
click at [667, 440] on div "Main content" at bounding box center [654, 336] width 1230 height 581
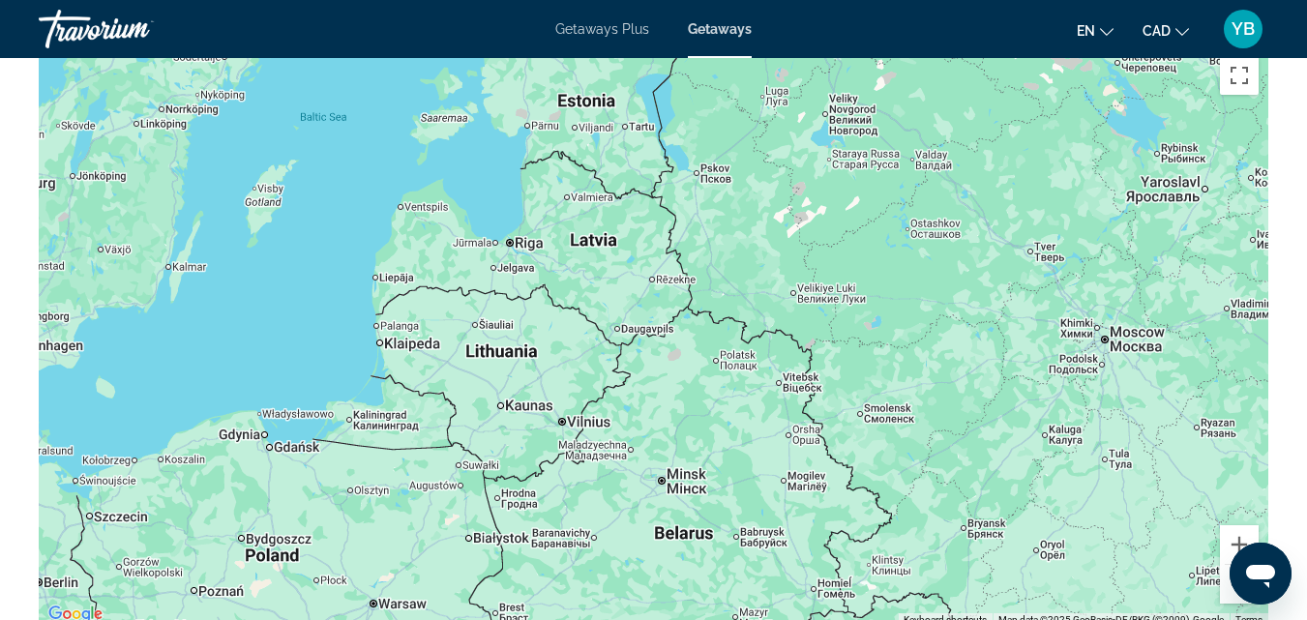
drag, startPoint x: 436, startPoint y: 593, endPoint x: 395, endPoint y: 490, distance: 111.6
click at [395, 490] on div "Main content" at bounding box center [654, 336] width 1230 height 581
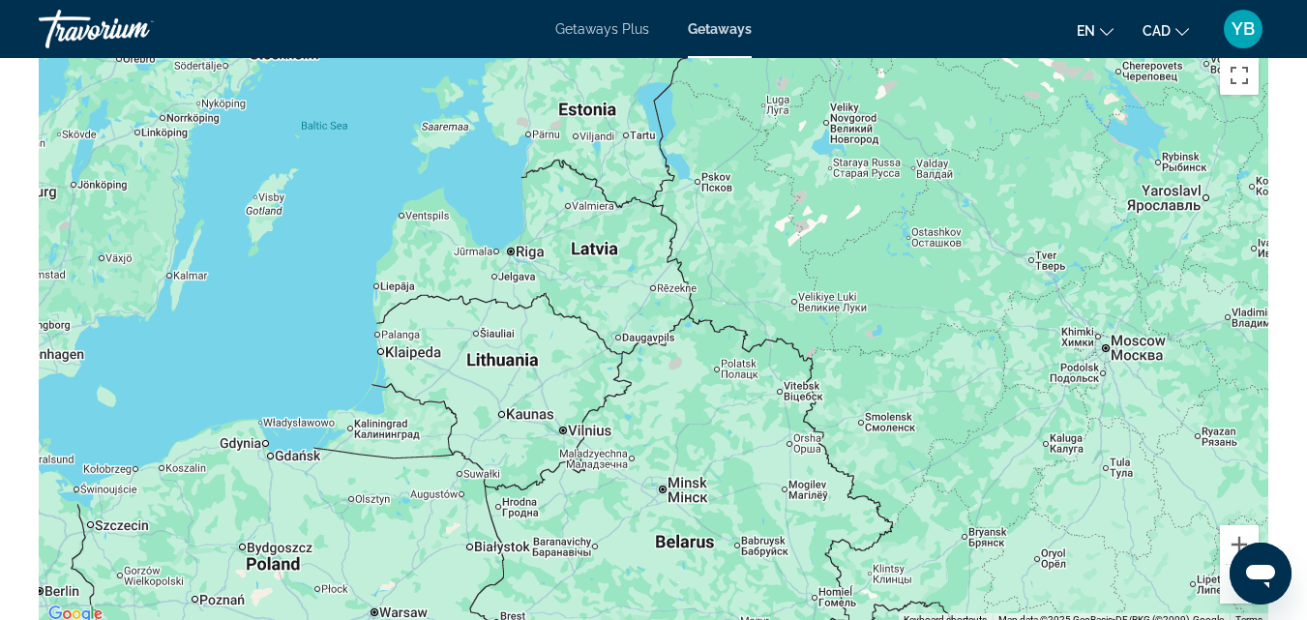
click at [360, 412] on div "Main content" at bounding box center [654, 336] width 1230 height 581
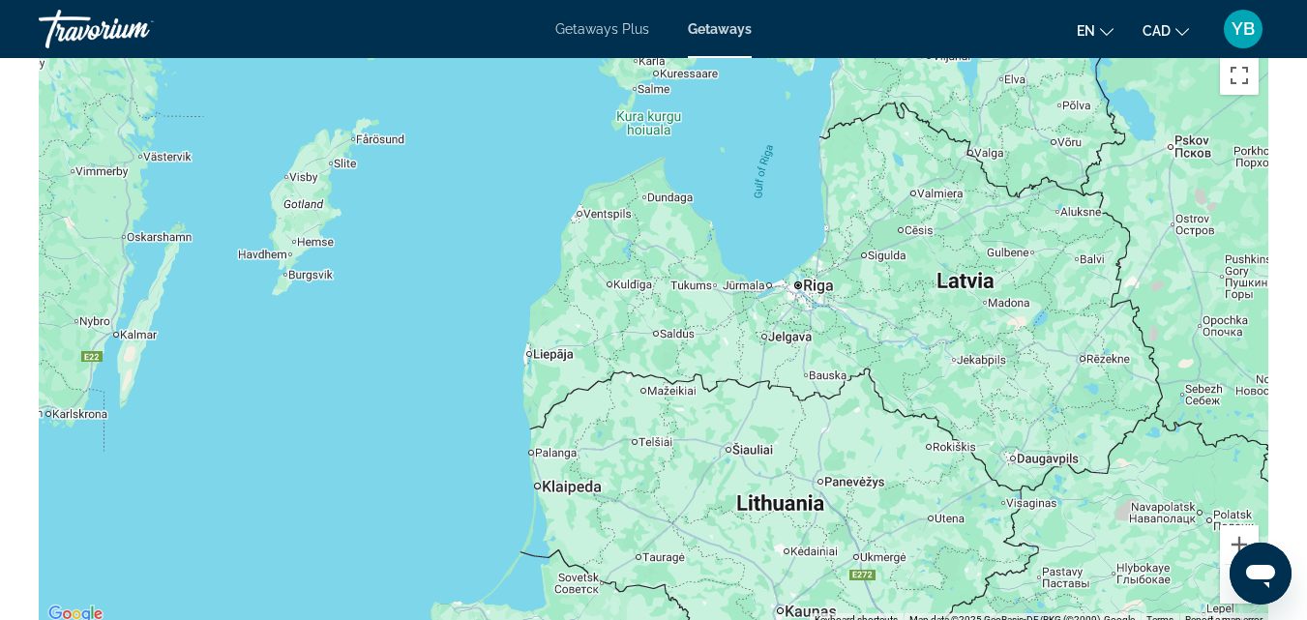
drag, startPoint x: 180, startPoint y: 236, endPoint x: 326, endPoint y: 441, distance: 251.9
click at [326, 441] on div "Main content" at bounding box center [654, 336] width 1230 height 581
click at [274, 336] on div "Main content" at bounding box center [654, 336] width 1230 height 581
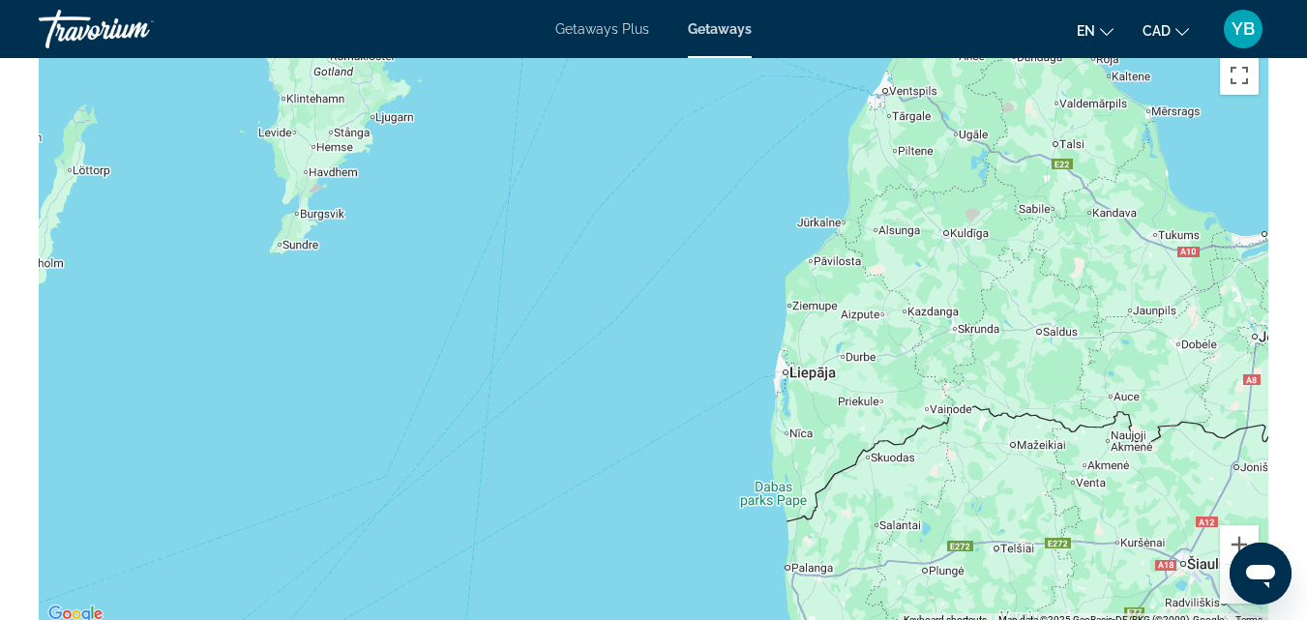
click at [1230, 596] on button "Zoom out" at bounding box center [1239, 584] width 39 height 39
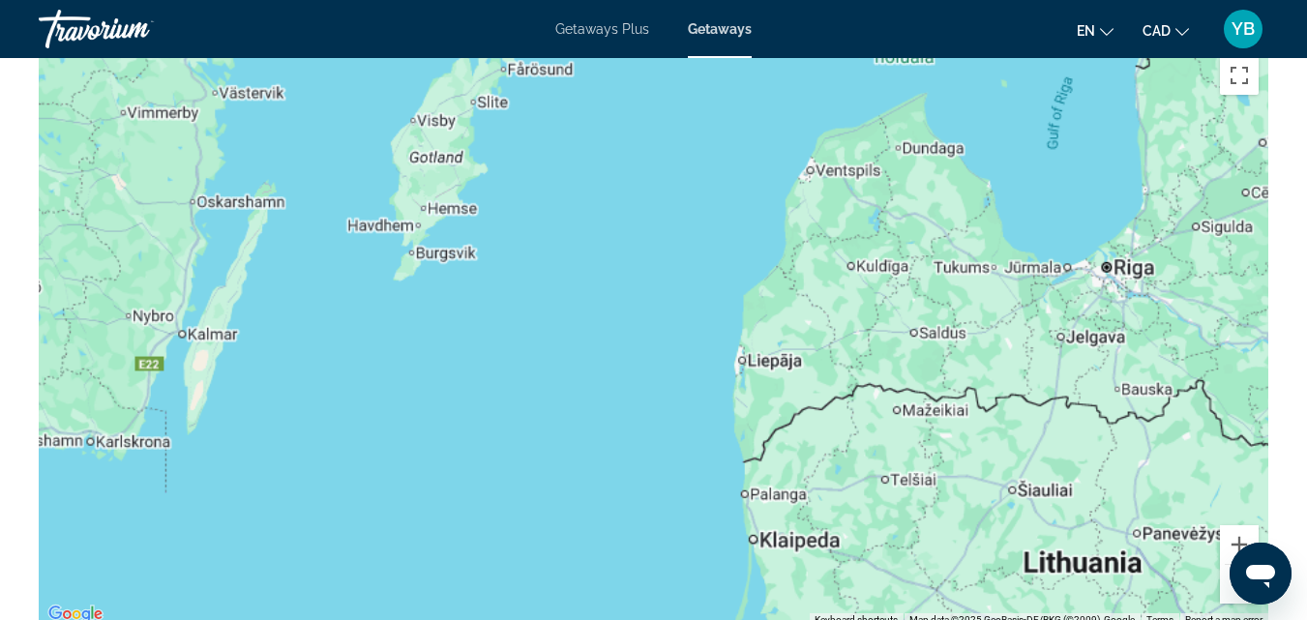
click at [1230, 596] on button "Zoom out" at bounding box center [1239, 584] width 39 height 39
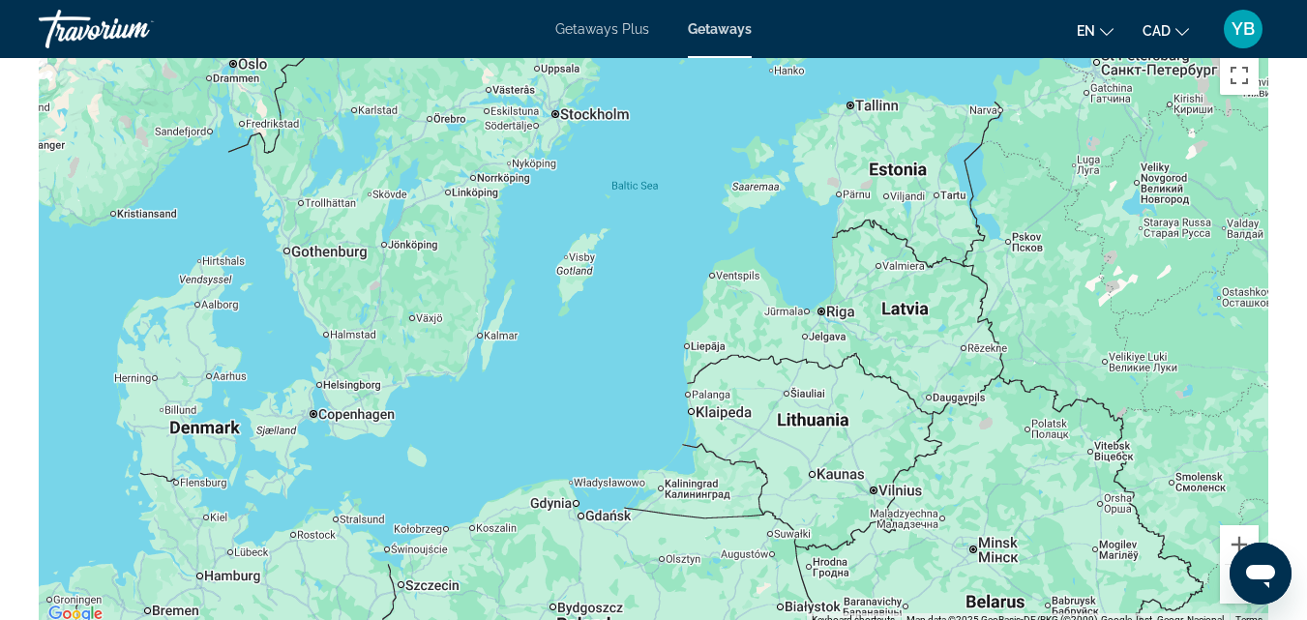
click at [1230, 596] on button "Zoom out" at bounding box center [1239, 584] width 39 height 39
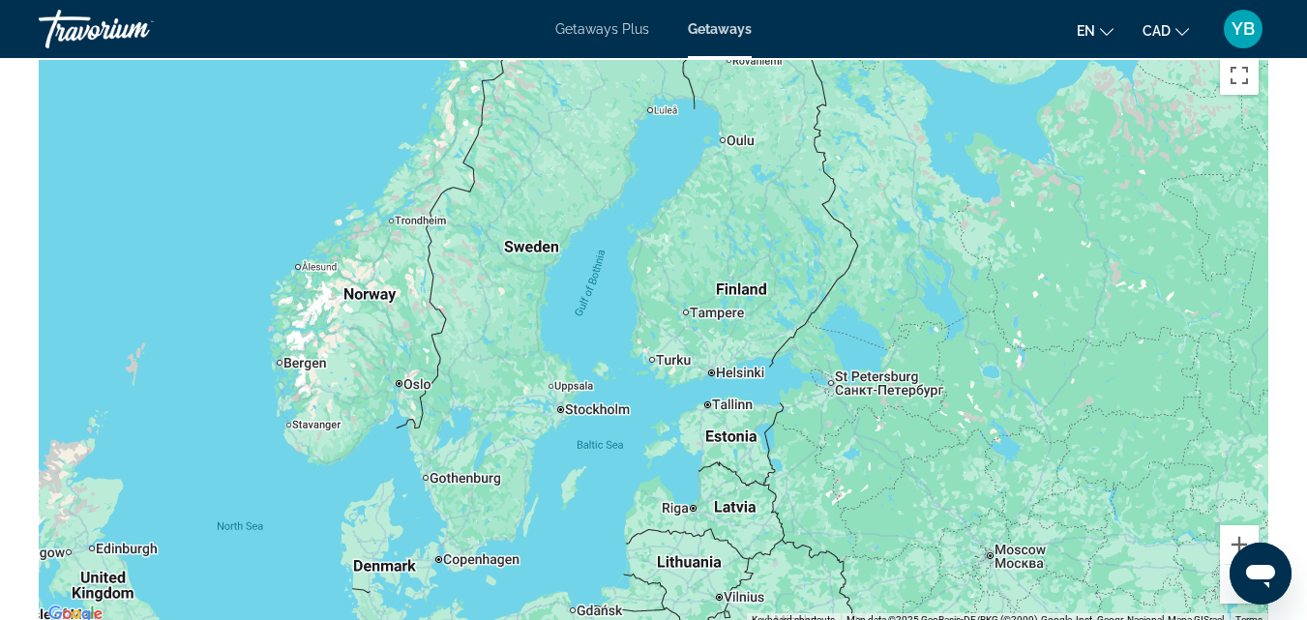
drag, startPoint x: 642, startPoint y: 177, endPoint x: 596, endPoint y: 370, distance: 197.9
click at [596, 370] on div "Main content" at bounding box center [654, 336] width 1230 height 581
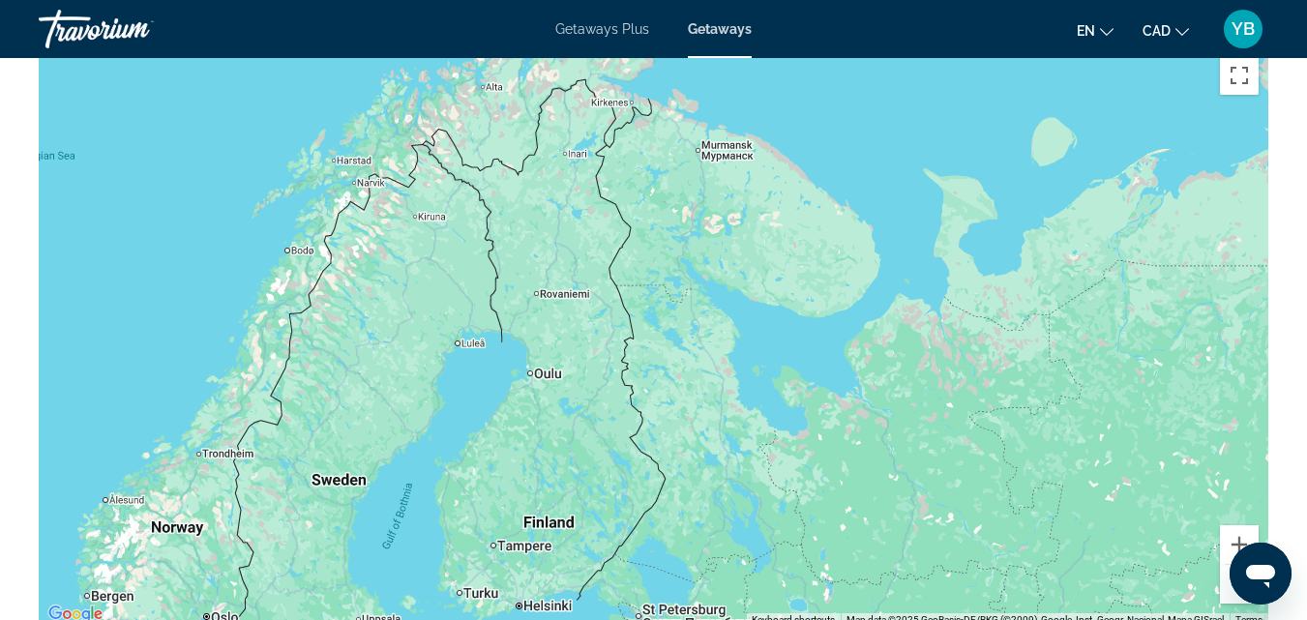
drag, startPoint x: 744, startPoint y: 158, endPoint x: 543, endPoint y: 404, distance: 318.4
click at [543, 404] on div "Main content" at bounding box center [654, 336] width 1230 height 581
click at [696, 388] on div "Main content" at bounding box center [654, 336] width 1230 height 581
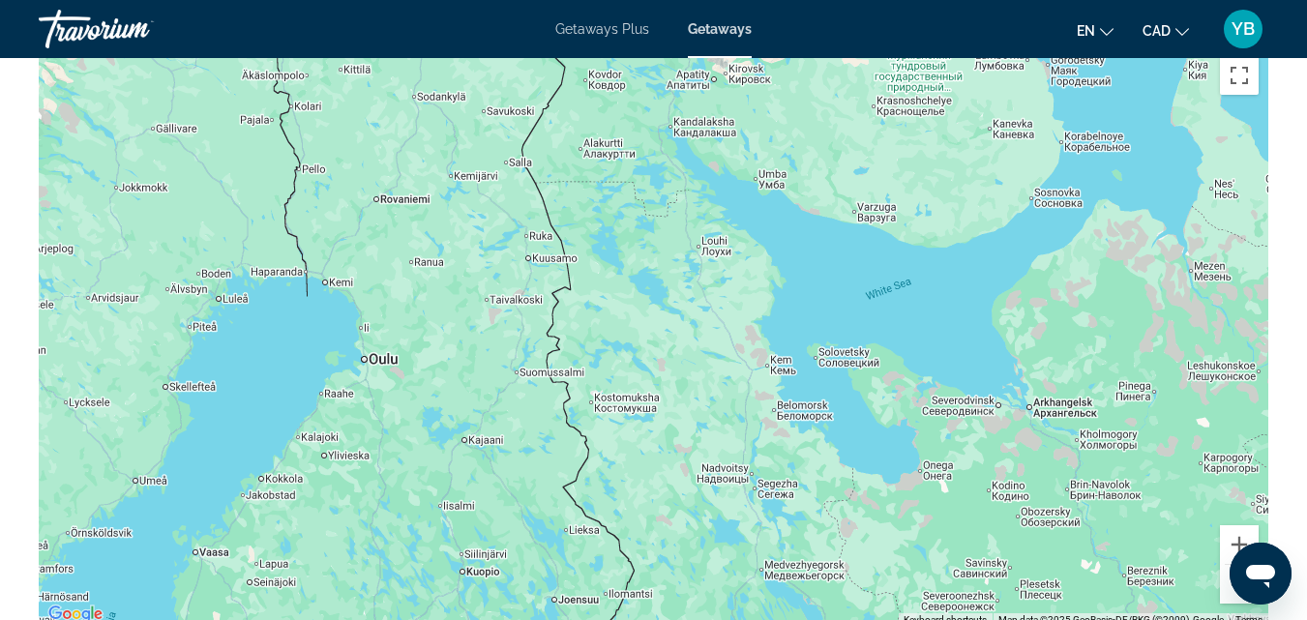
click at [1226, 598] on button "Zoom out" at bounding box center [1239, 584] width 39 height 39
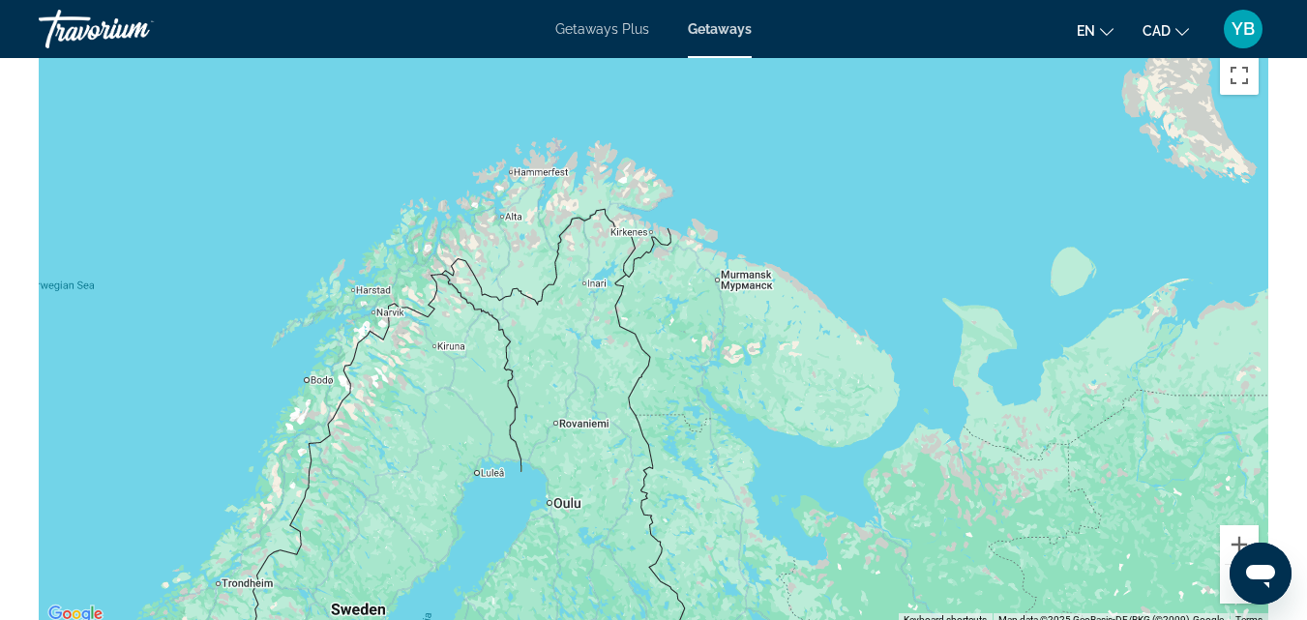
drag, startPoint x: 671, startPoint y: 229, endPoint x: 712, endPoint y: 389, distance: 165.0
click at [712, 389] on div "Main content" at bounding box center [654, 336] width 1230 height 581
click at [678, 258] on div "Main content" at bounding box center [654, 336] width 1230 height 581
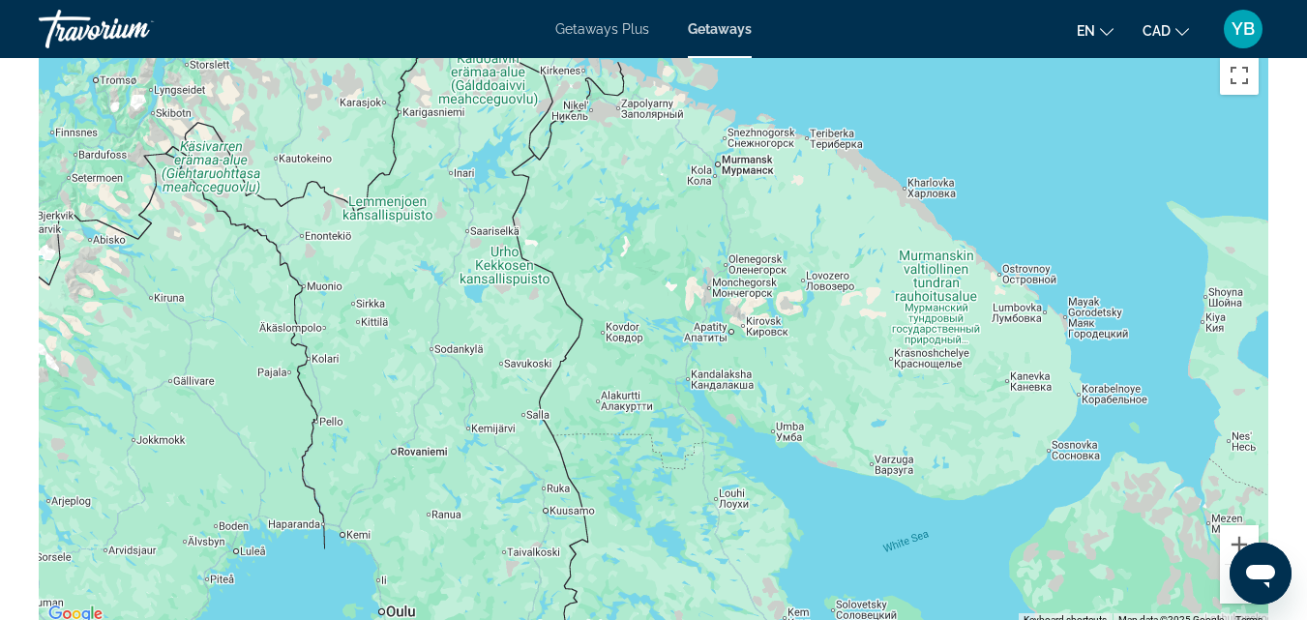
drag, startPoint x: 803, startPoint y: 568, endPoint x: 765, endPoint y: 425, distance: 148.1
click at [765, 425] on div "Main content" at bounding box center [654, 336] width 1230 height 581
drag, startPoint x: 934, startPoint y: 579, endPoint x: 910, endPoint y: 372, distance: 208.5
click at [909, 380] on div "Main content" at bounding box center [654, 336] width 1230 height 581
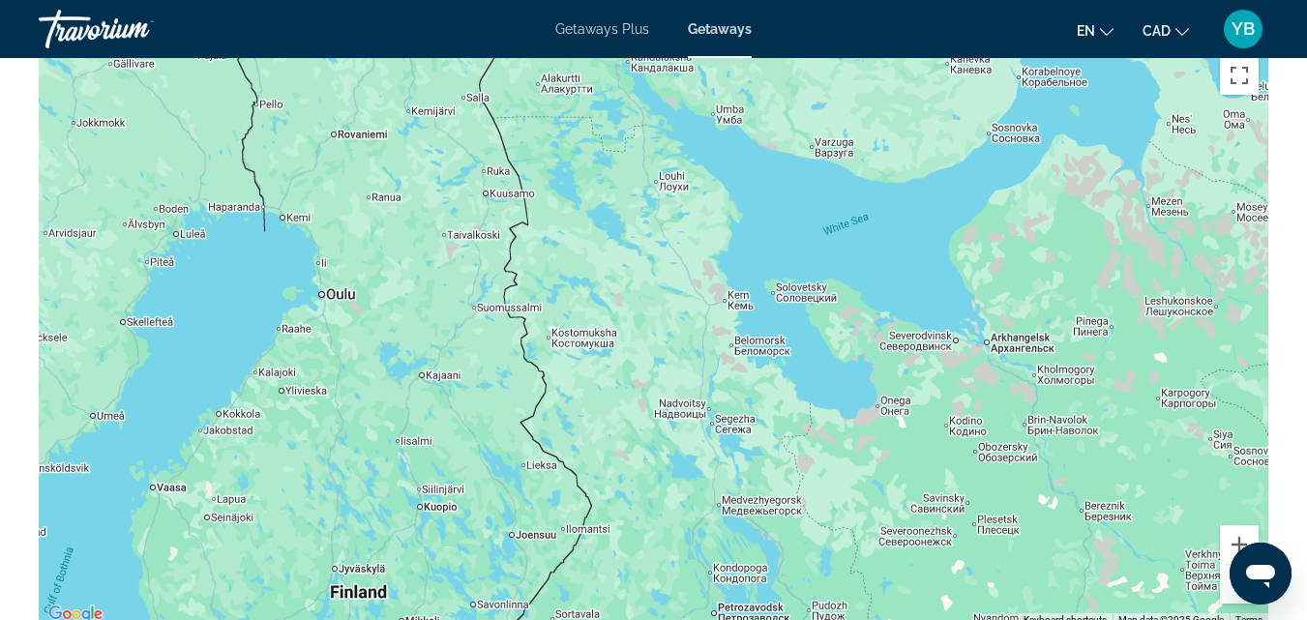
drag, startPoint x: 900, startPoint y: 333, endPoint x: 857, endPoint y: 272, distance: 74.4
click at [857, 272] on div "Main content" at bounding box center [654, 336] width 1230 height 581
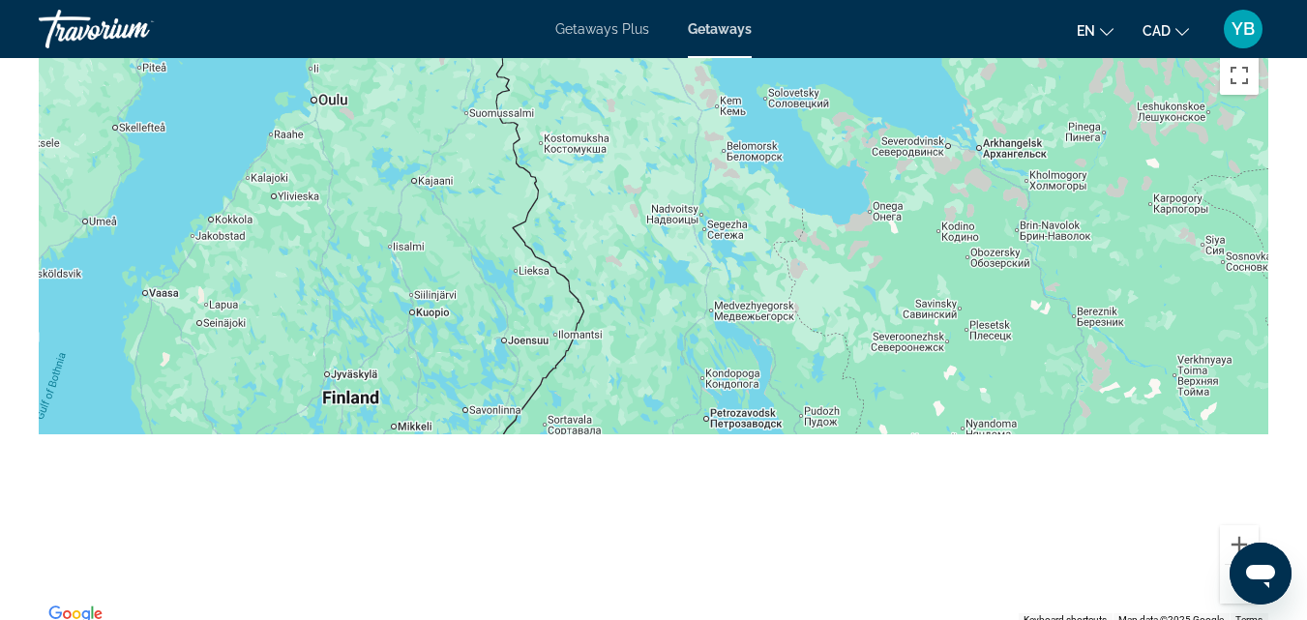
drag, startPoint x: 762, startPoint y: 540, endPoint x: 756, endPoint y: 237, distance: 302.9
click at [756, 262] on div "Main content" at bounding box center [654, 336] width 1230 height 581
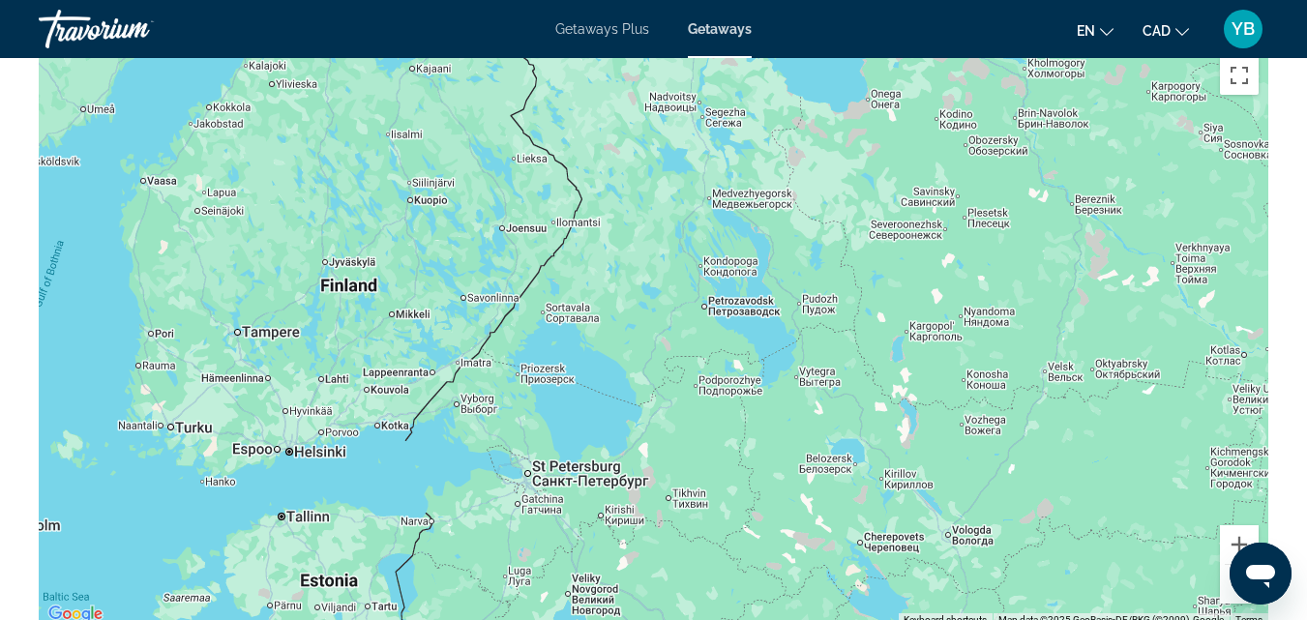
click at [477, 463] on div "Main content" at bounding box center [654, 336] width 1230 height 581
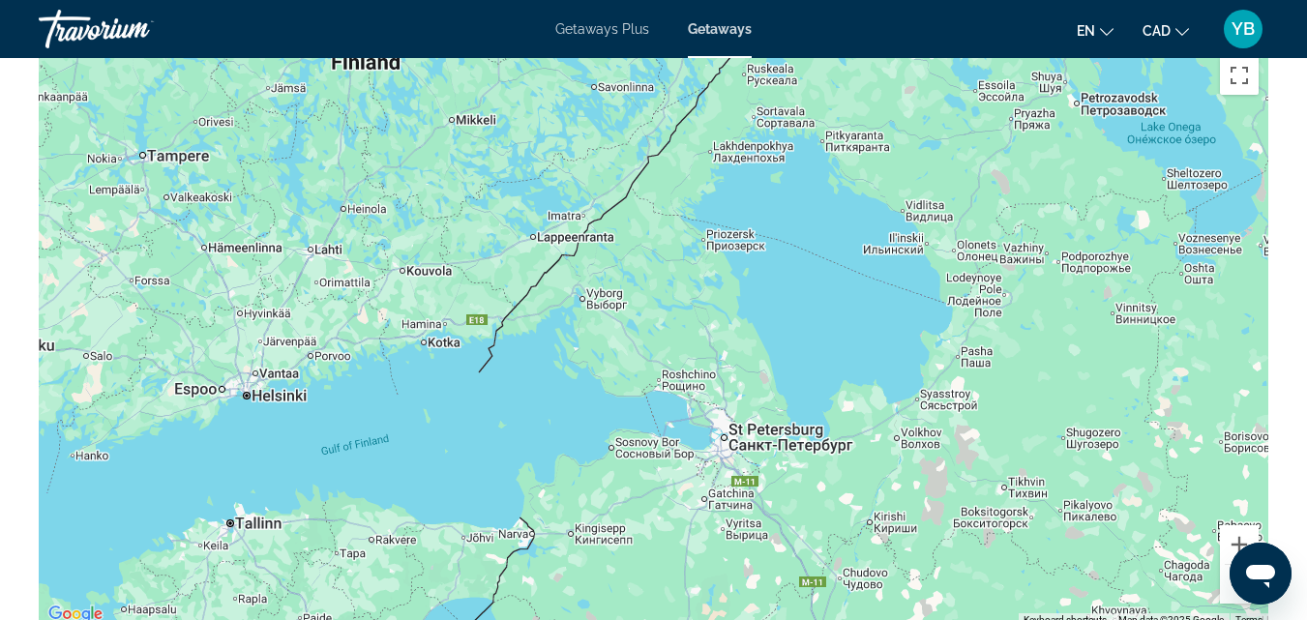
drag, startPoint x: 283, startPoint y: 472, endPoint x: 497, endPoint y: 344, distance: 249.9
click at [480, 366] on div "Main content" at bounding box center [654, 336] width 1230 height 581
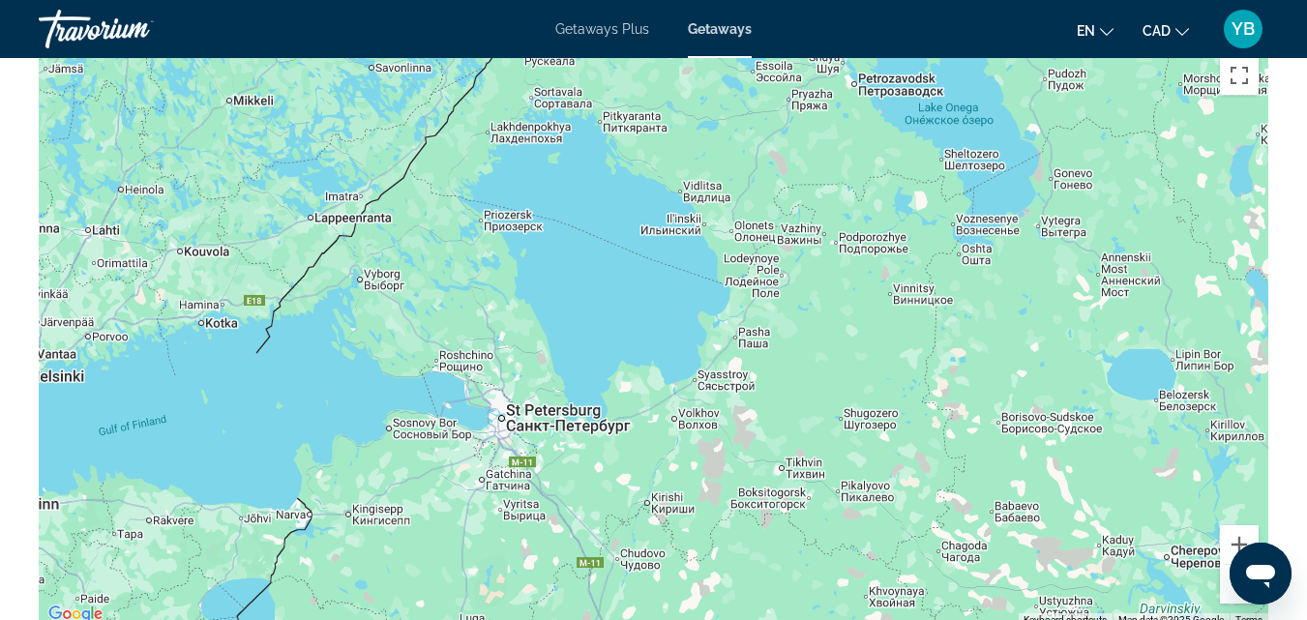
drag, startPoint x: 496, startPoint y: 362, endPoint x: 284, endPoint y: 415, distance: 219.4
click at [284, 415] on div "Main content" at bounding box center [654, 336] width 1230 height 581
click at [545, 380] on div "Main content" at bounding box center [654, 336] width 1230 height 581
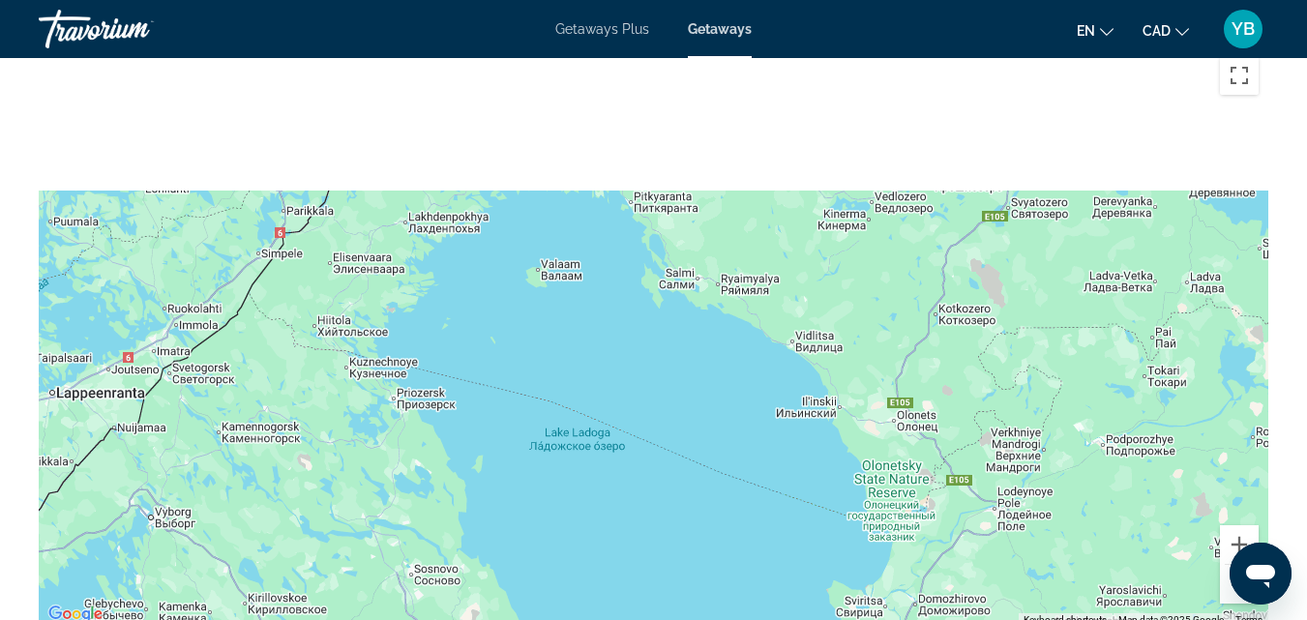
drag, startPoint x: 734, startPoint y: 316, endPoint x: 716, endPoint y: 548, distance: 231.9
click at [716, 548] on div "Main content" at bounding box center [654, 336] width 1230 height 581
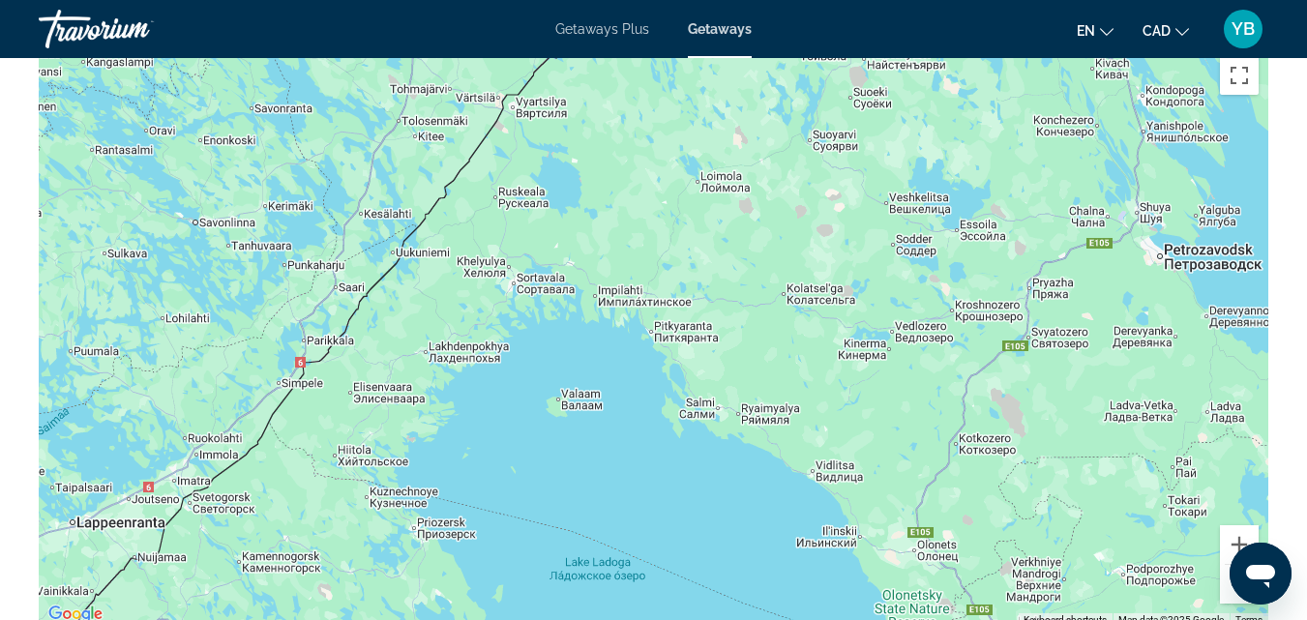
drag, startPoint x: 661, startPoint y: 226, endPoint x: 682, endPoint y: 351, distance: 126.6
click at [682, 351] on div "Main content" at bounding box center [654, 336] width 1230 height 581
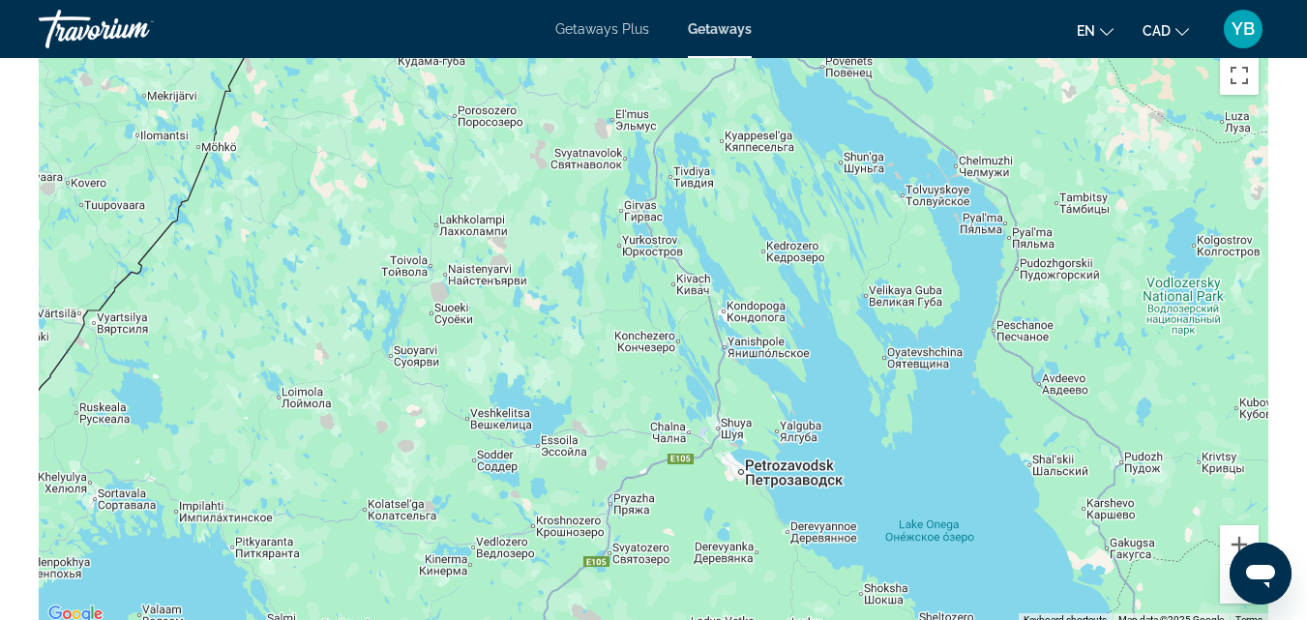
drag, startPoint x: 963, startPoint y: 282, endPoint x: 554, endPoint y: 494, distance: 460.5
click at [554, 494] on div "Main content" at bounding box center [654, 336] width 1230 height 581
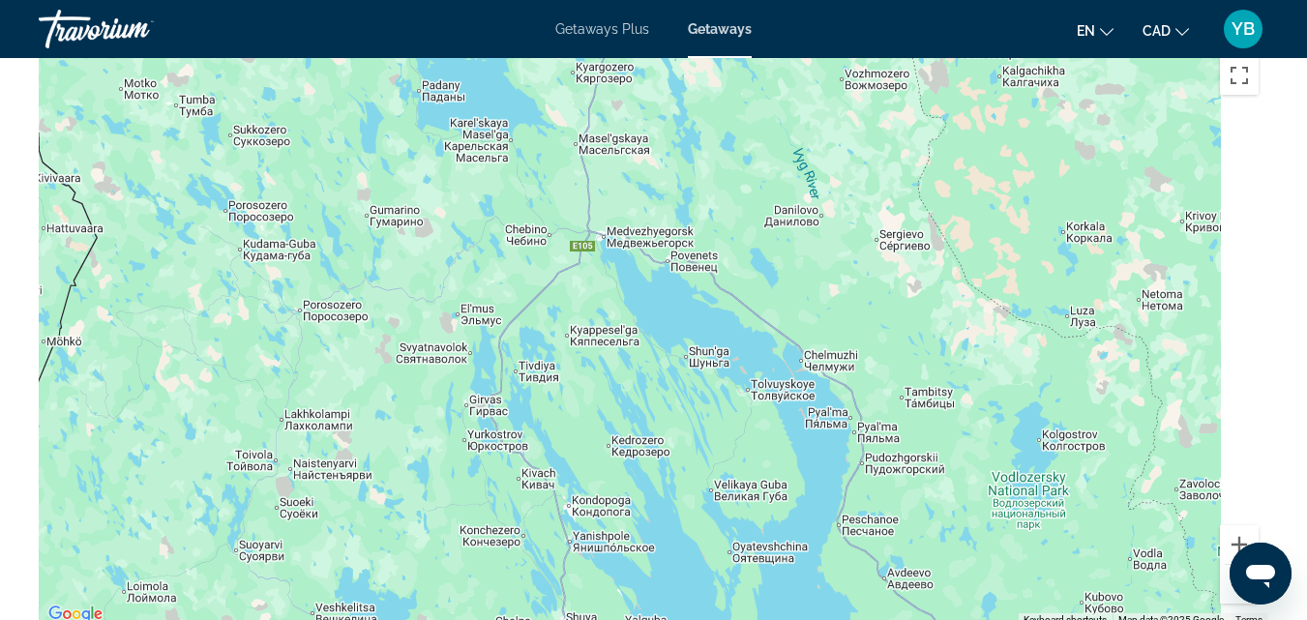
drag, startPoint x: 927, startPoint y: 450, endPoint x: 753, endPoint y: 656, distance: 269.9
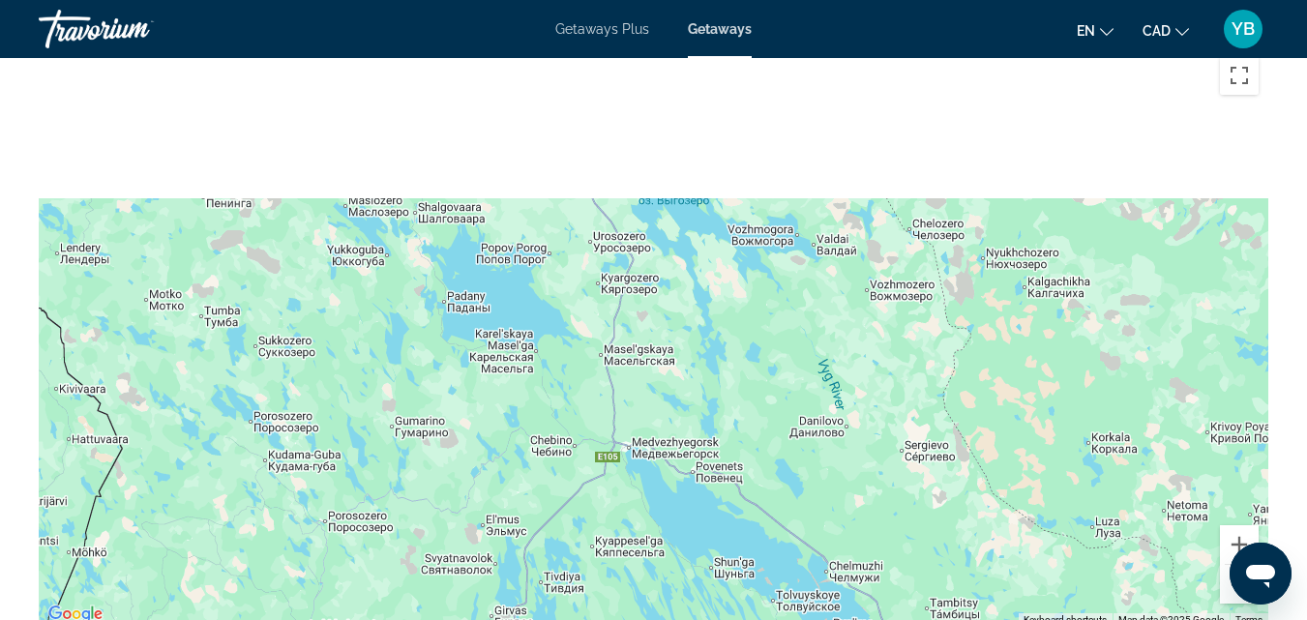
drag, startPoint x: 651, startPoint y: 420, endPoint x: 694, endPoint y: 658, distance: 241.8
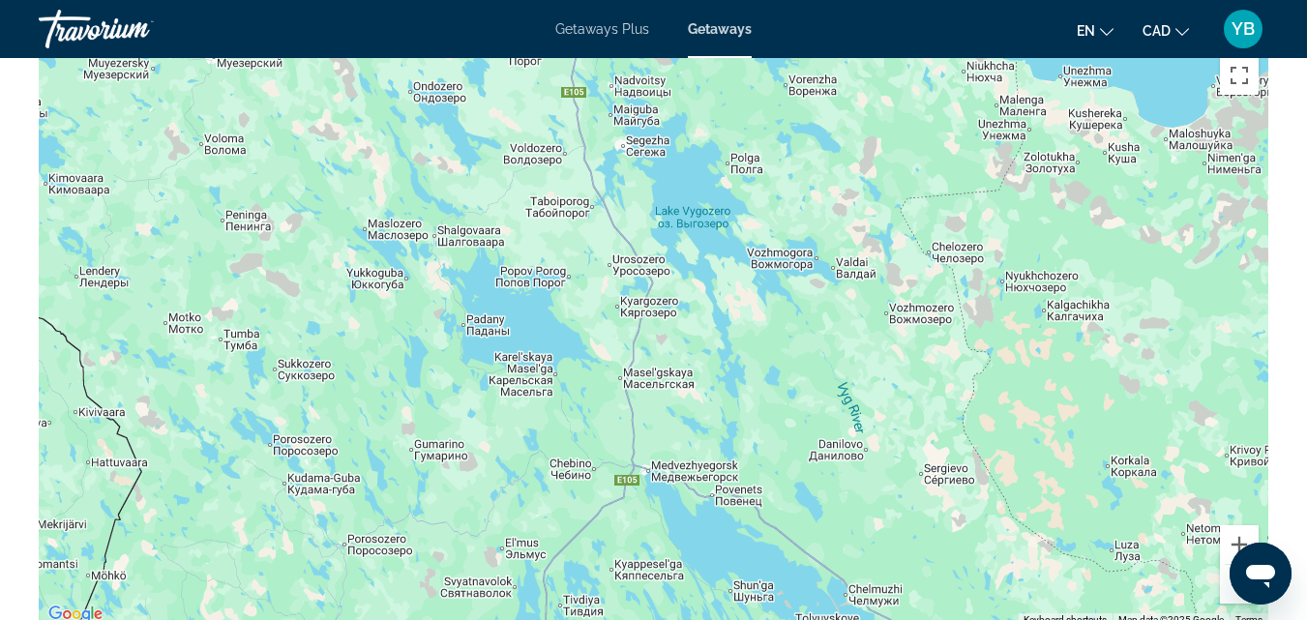
click at [1233, 598] on button "Zoom out" at bounding box center [1239, 584] width 39 height 39
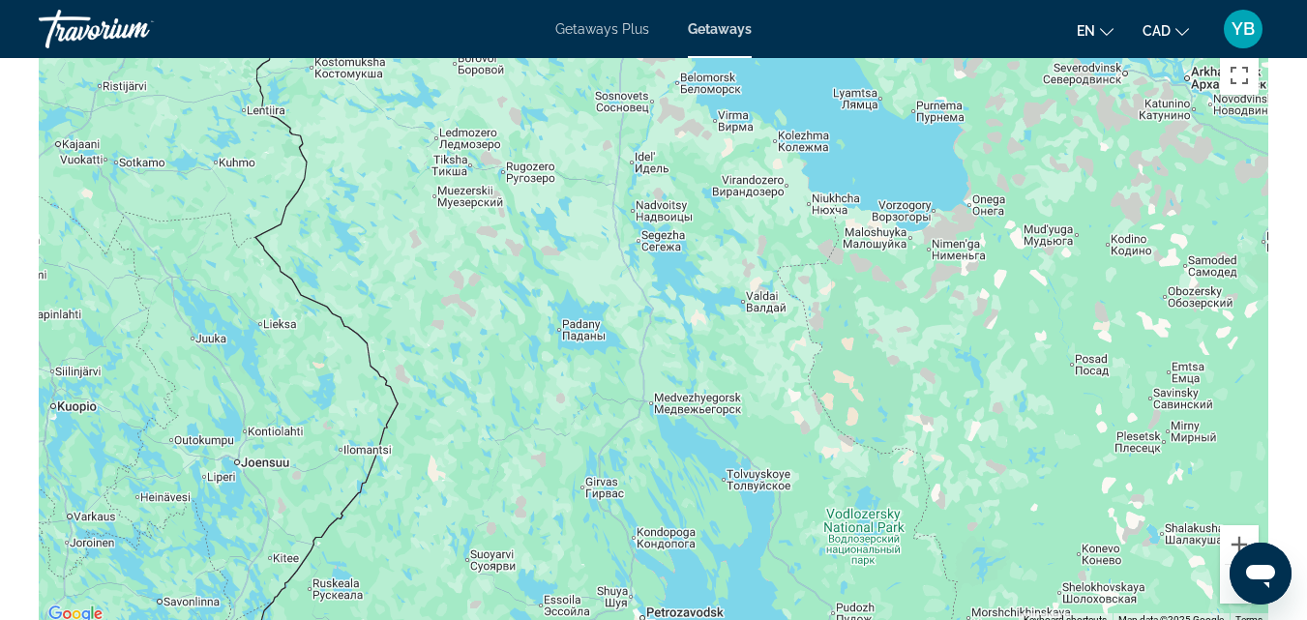
click at [777, 209] on div "Main content" at bounding box center [654, 336] width 1230 height 581
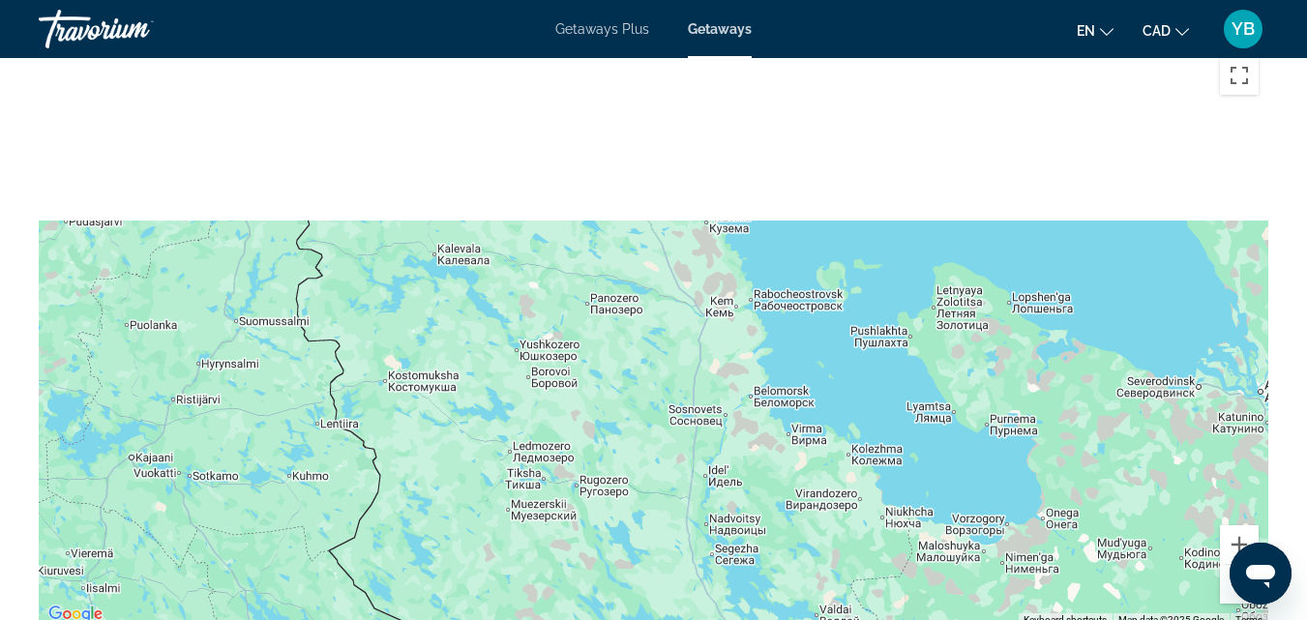
drag, startPoint x: 811, startPoint y: 342, endPoint x: 864, endPoint y: 574, distance: 238.3
click at [864, 574] on div "Main content" at bounding box center [654, 336] width 1230 height 581
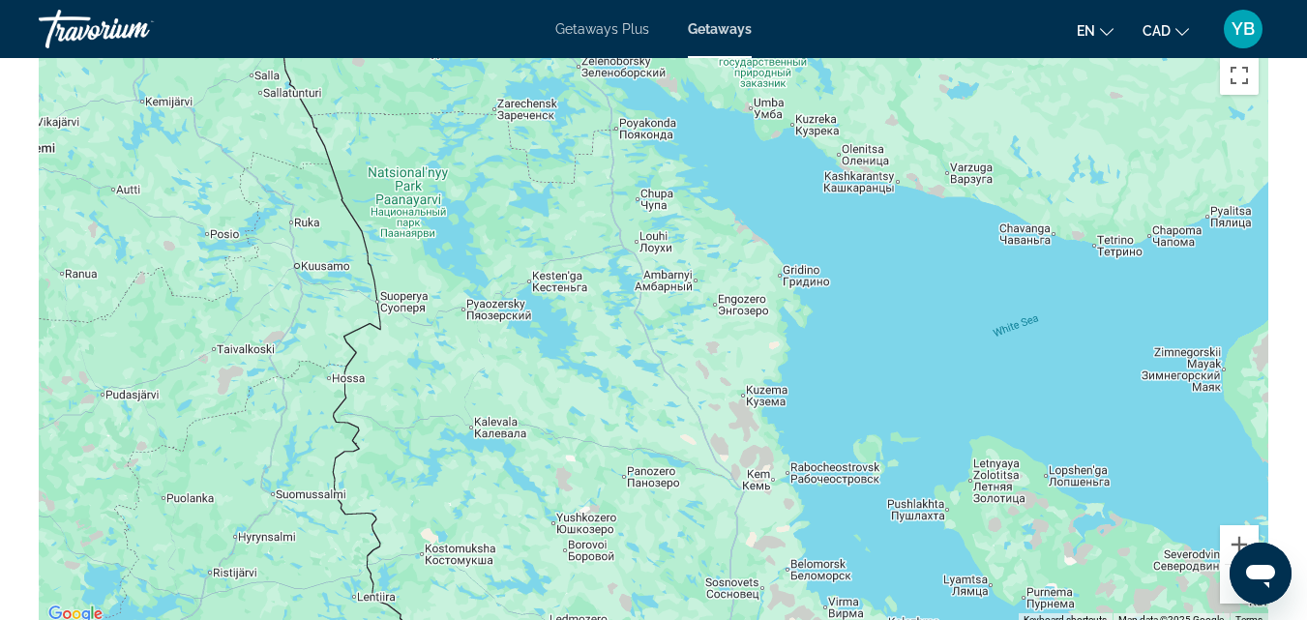
drag, startPoint x: 868, startPoint y: 311, endPoint x: 909, endPoint y: 501, distance: 194.9
click at [909, 501] on div "Main content" at bounding box center [654, 336] width 1230 height 581
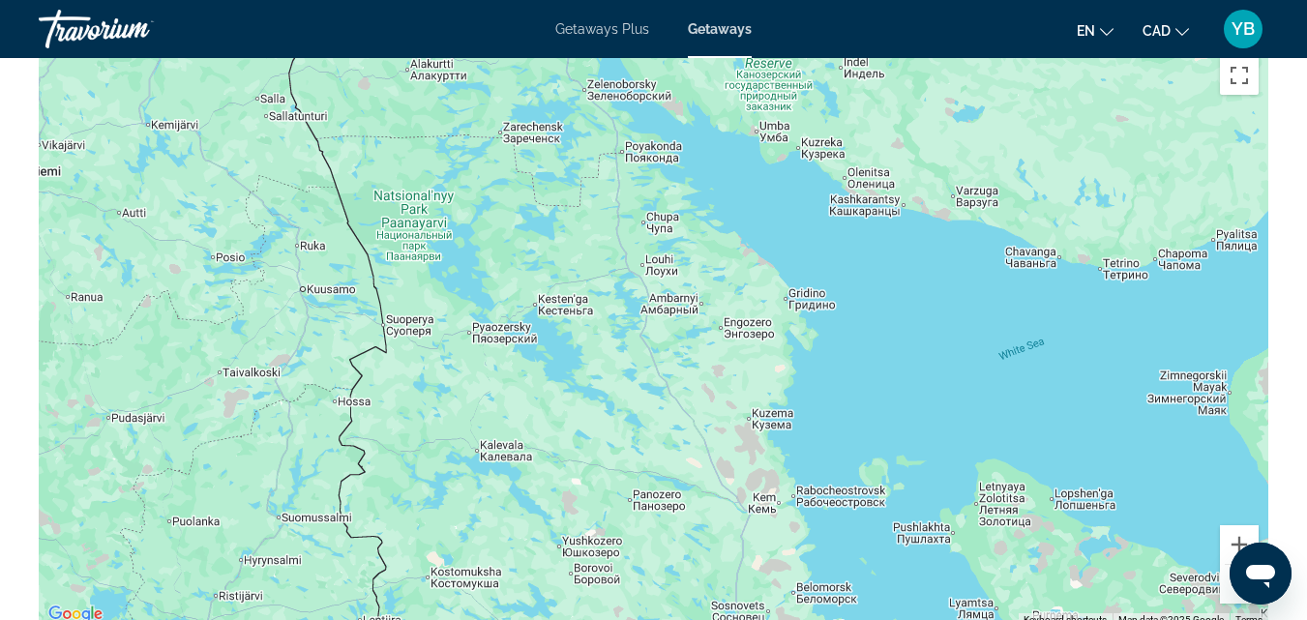
drag, startPoint x: 838, startPoint y: 306, endPoint x: 934, endPoint y: 644, distance: 351.0
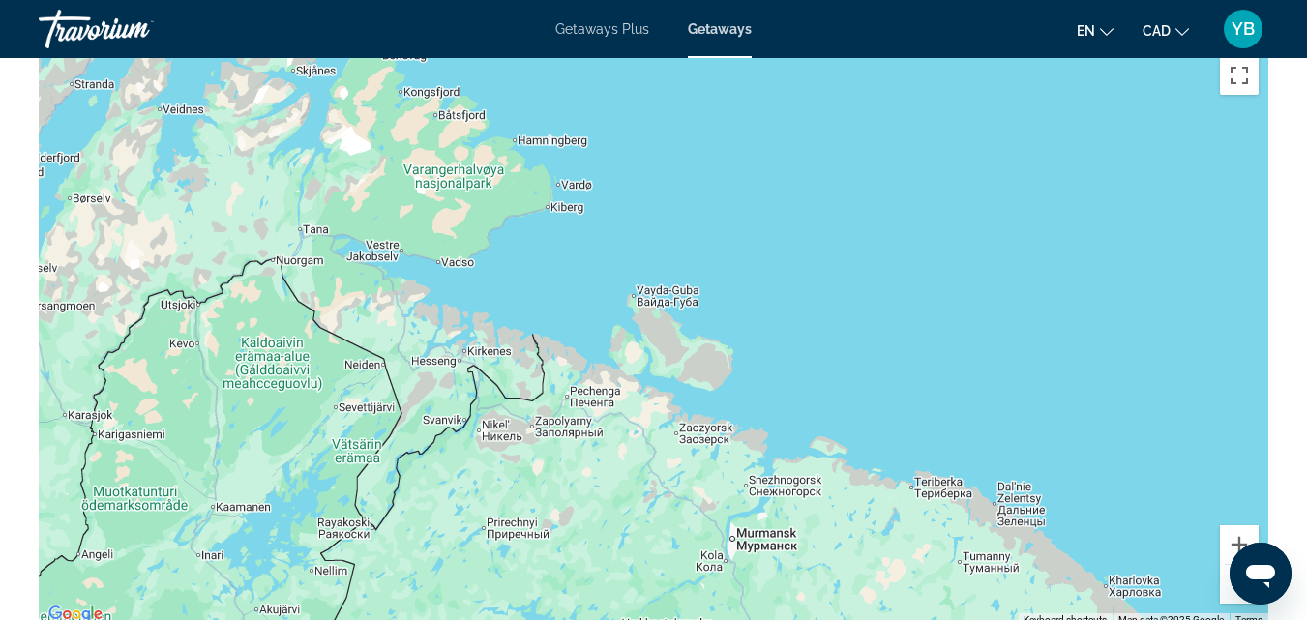
drag, startPoint x: 835, startPoint y: 263, endPoint x: 522, endPoint y: 276, distance: 313.8
click at [640, 259] on div "Main content" at bounding box center [654, 336] width 1230 height 581
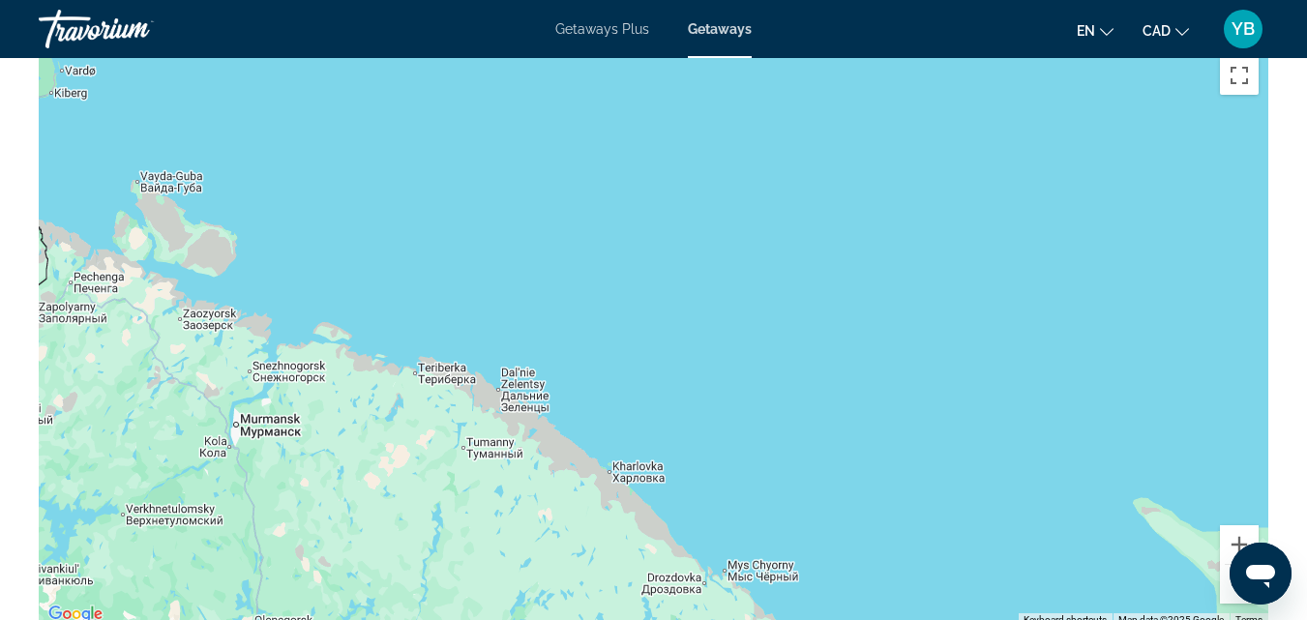
drag, startPoint x: 681, startPoint y: 513, endPoint x: 583, endPoint y: 181, distance: 346.3
click at [616, 240] on div "Main content" at bounding box center [654, 336] width 1230 height 581
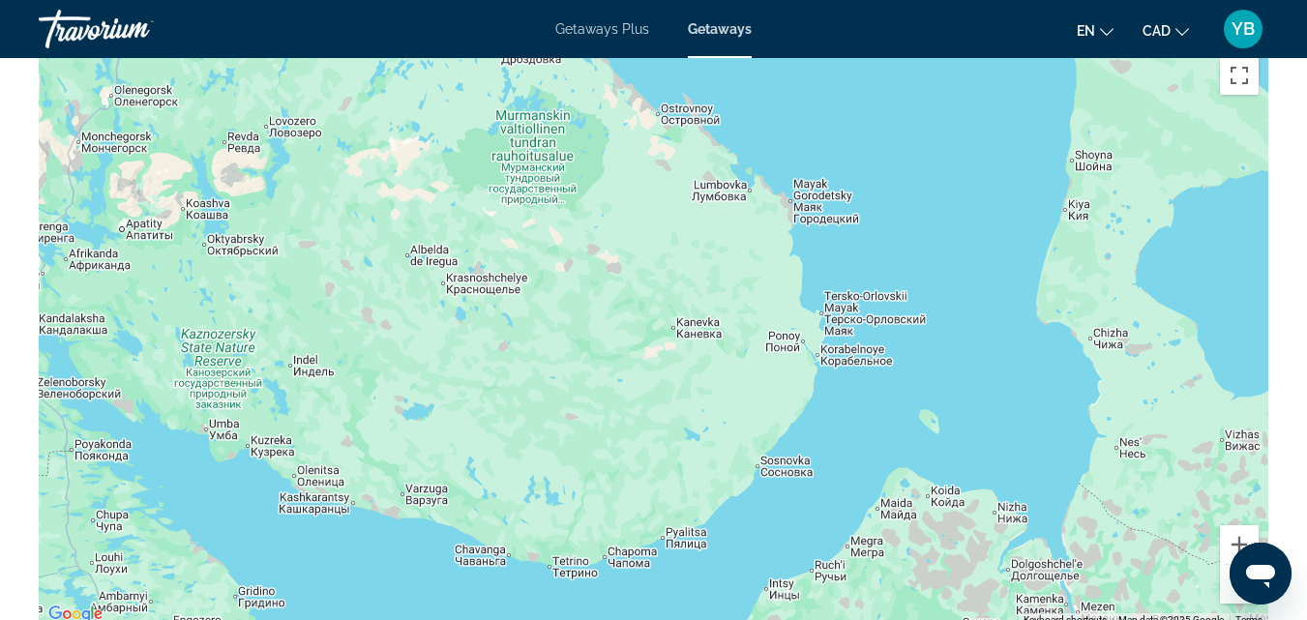
click at [1229, 605] on div "Main content" at bounding box center [654, 336] width 1230 height 581
click at [1229, 596] on button "Zoom out" at bounding box center [1239, 584] width 39 height 39
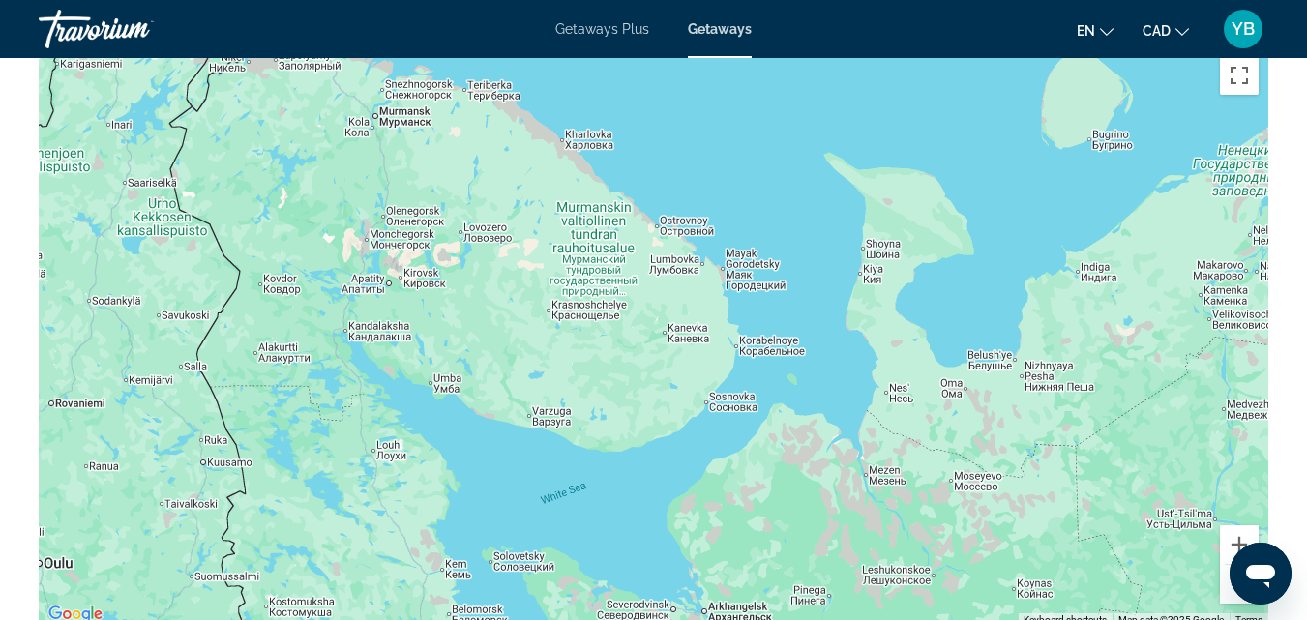
click at [1229, 596] on button "Zoom out" at bounding box center [1239, 584] width 39 height 39
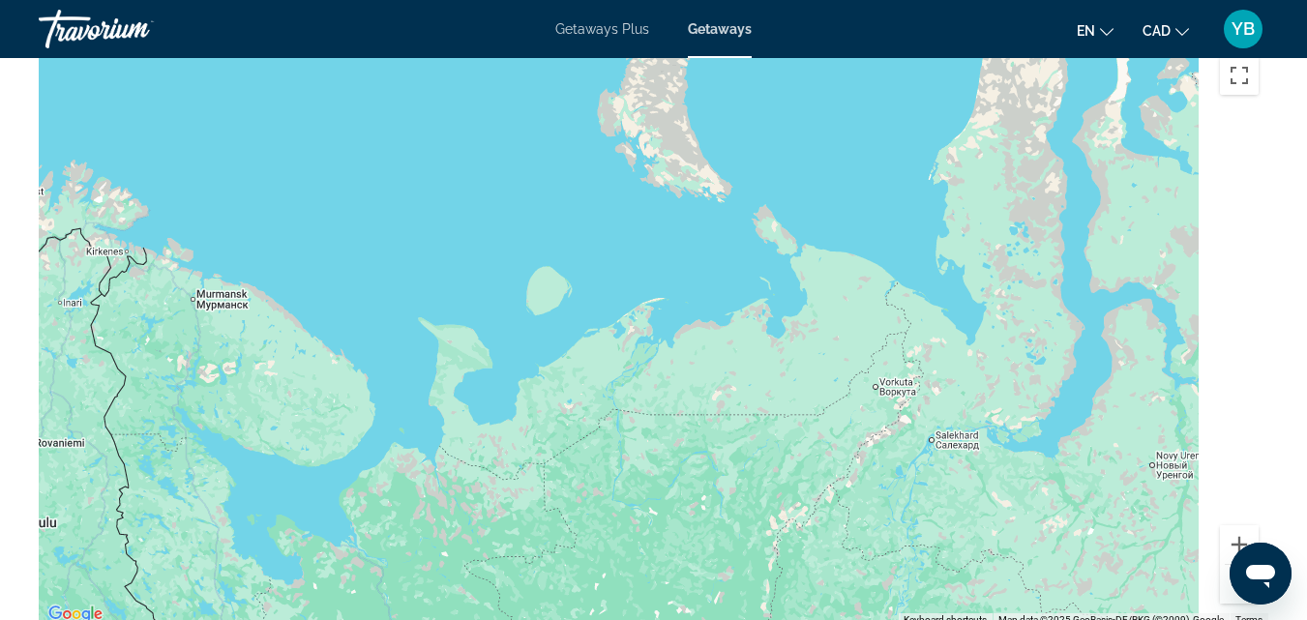
drag, startPoint x: 918, startPoint y: 380, endPoint x: 521, endPoint y: 435, distance: 401.5
click at [541, 442] on div "Main content" at bounding box center [654, 336] width 1230 height 581
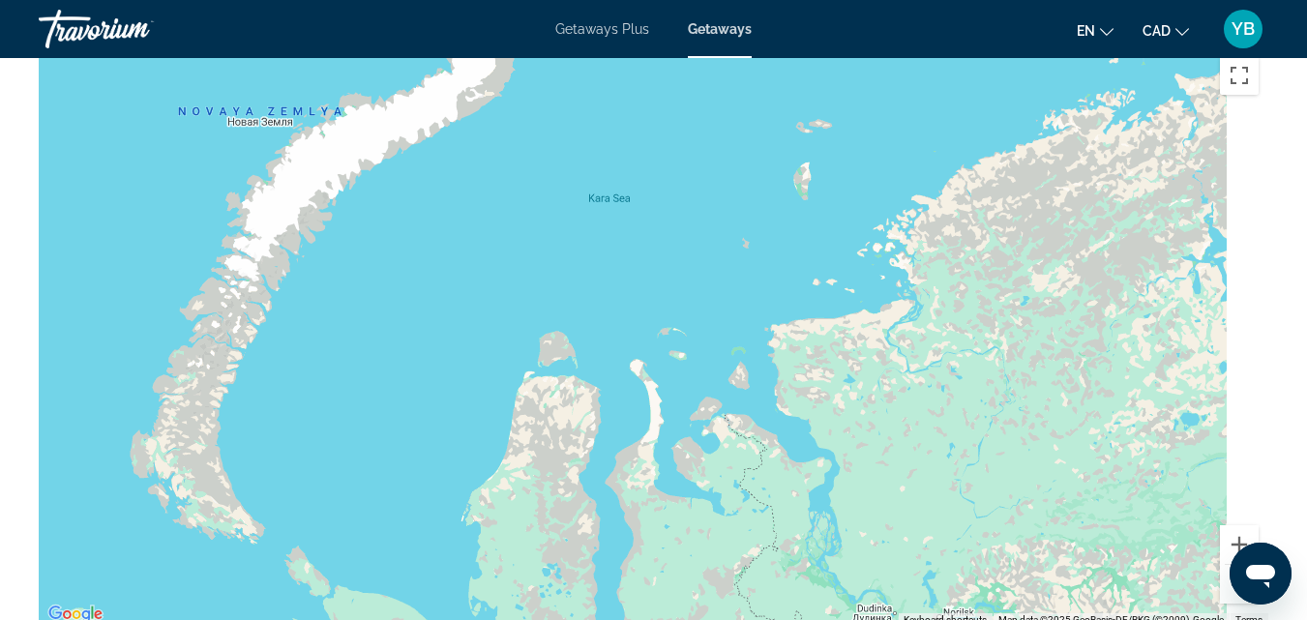
drag, startPoint x: 970, startPoint y: 318, endPoint x: 739, endPoint y: 626, distance: 384.4
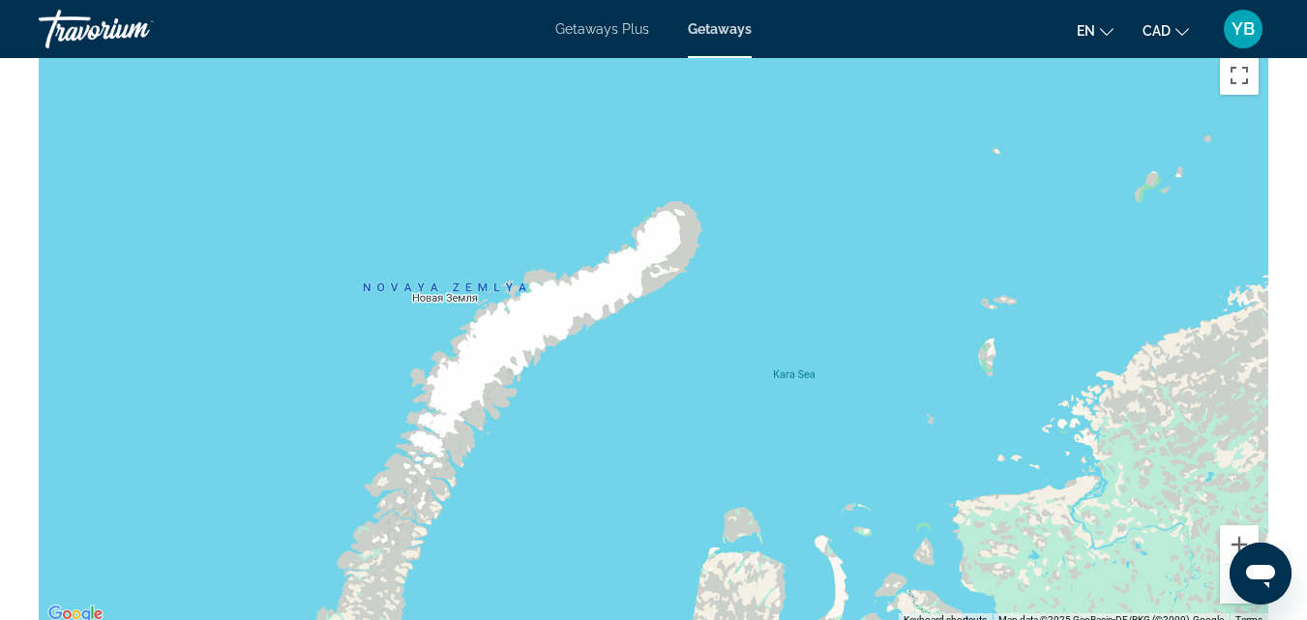
drag, startPoint x: 389, startPoint y: 319, endPoint x: 576, endPoint y: 496, distance: 257.4
click at [576, 496] on div "Main content" at bounding box center [654, 336] width 1230 height 581
click at [1232, 598] on button "Zoom out" at bounding box center [1239, 584] width 39 height 39
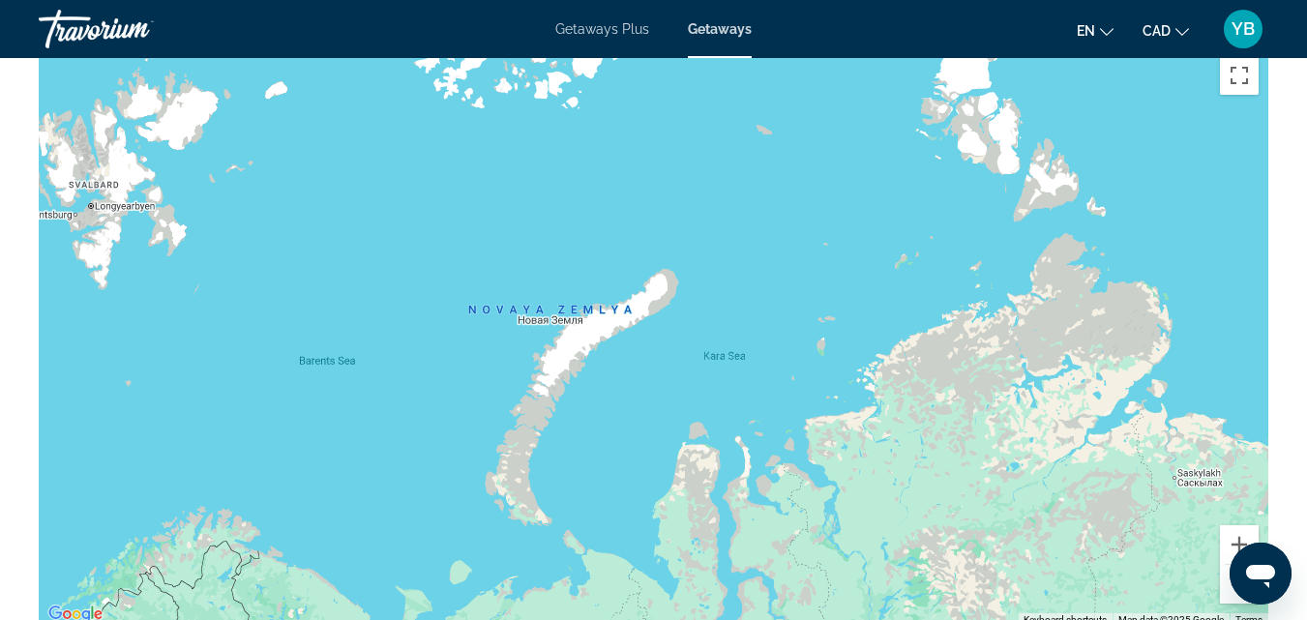
click at [1232, 598] on button "Zoom out" at bounding box center [1239, 584] width 39 height 39
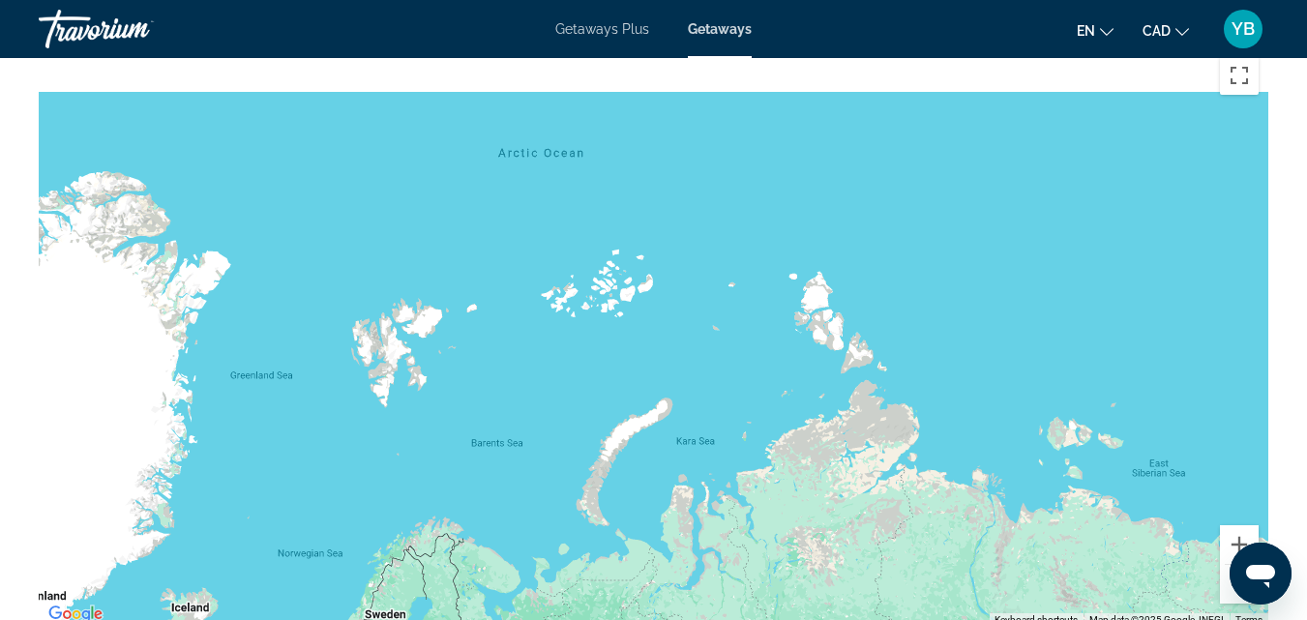
drag, startPoint x: 563, startPoint y: 183, endPoint x: 570, endPoint y: 286, distance: 103.8
click at [570, 286] on div "Main content" at bounding box center [654, 336] width 1230 height 581
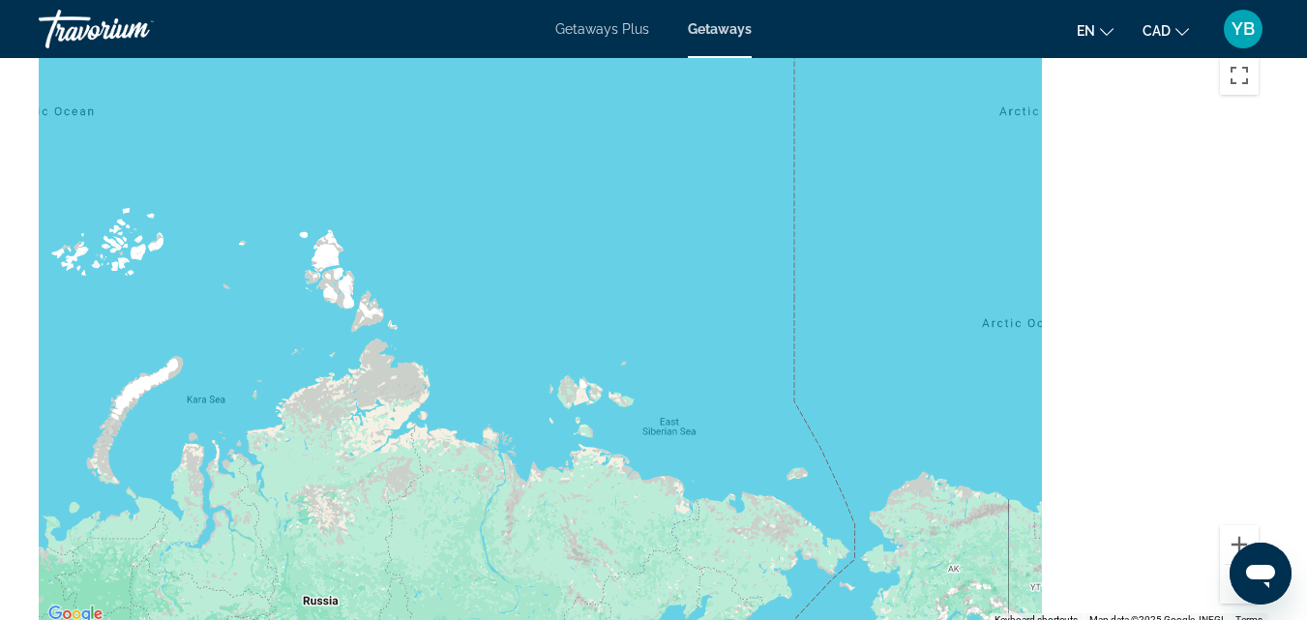
drag, startPoint x: 1085, startPoint y: 414, endPoint x: 519, endPoint y: 358, distance: 568.9
click at [527, 360] on div "Main content" at bounding box center [654, 336] width 1230 height 581
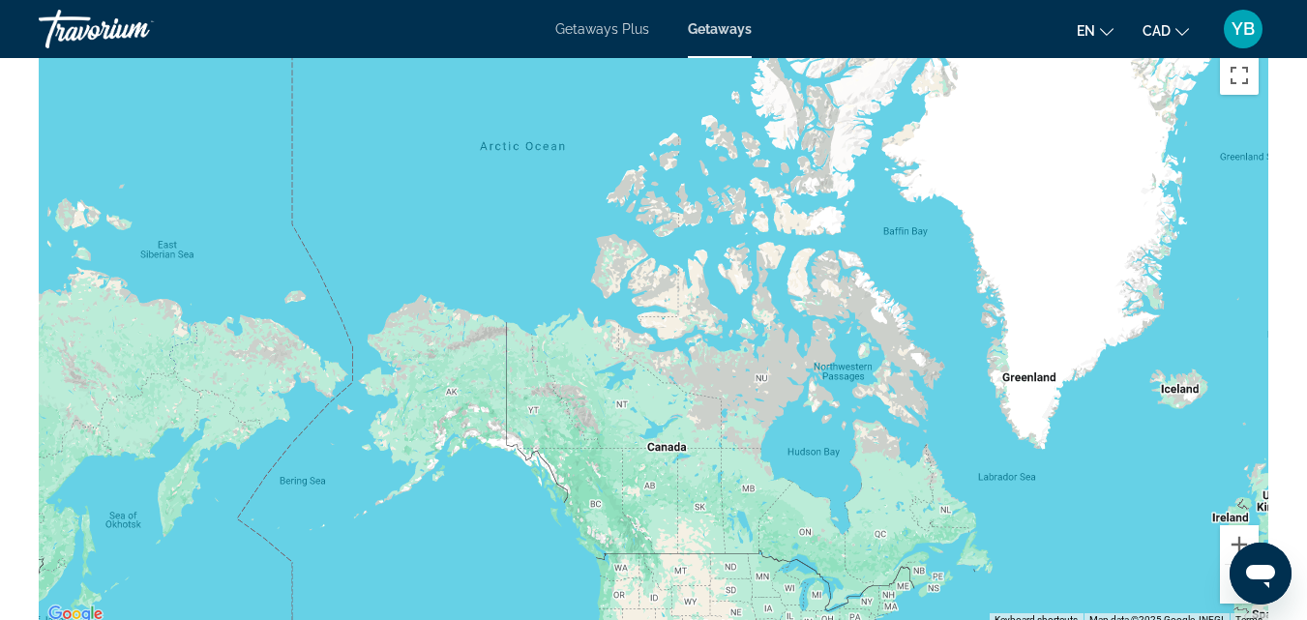
drag, startPoint x: 869, startPoint y: 432, endPoint x: 720, endPoint y: 293, distance: 203.4
click at [720, 293] on div "Main content" at bounding box center [654, 336] width 1230 height 581
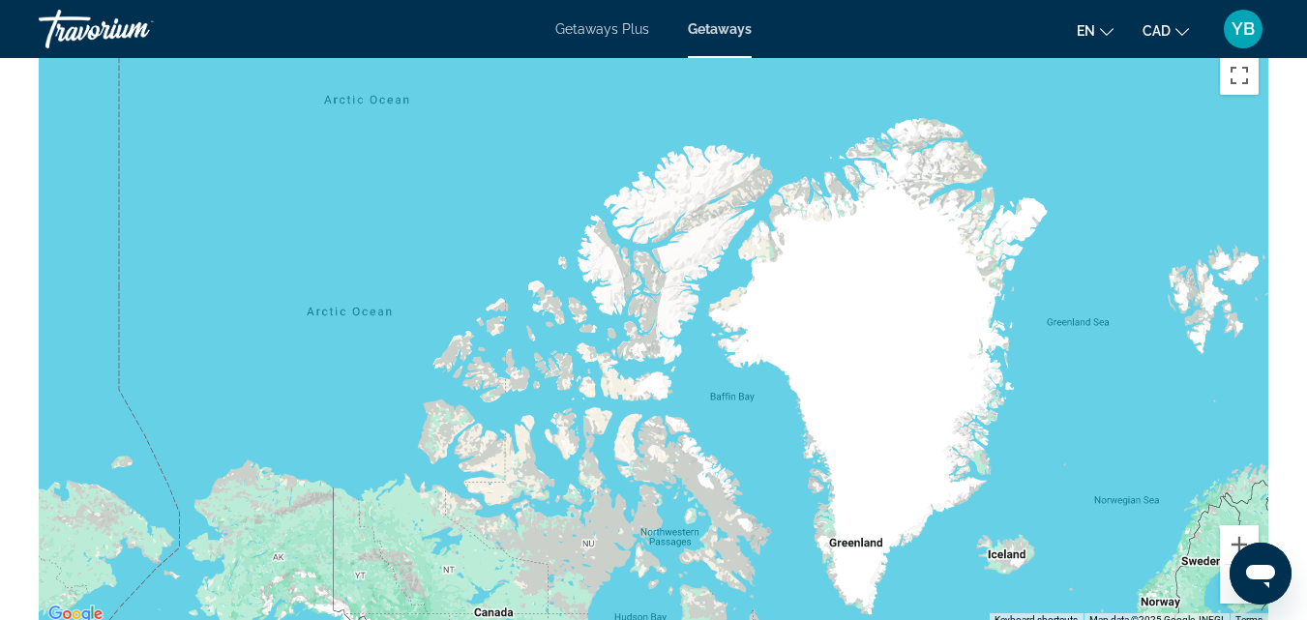
drag, startPoint x: 794, startPoint y: 234, endPoint x: 585, endPoint y: 365, distance: 246.5
click at [609, 402] on div "To activate drag with keyboard, press Alt + Enter. Once in keyboard drag state,…" at bounding box center [654, 336] width 1230 height 581
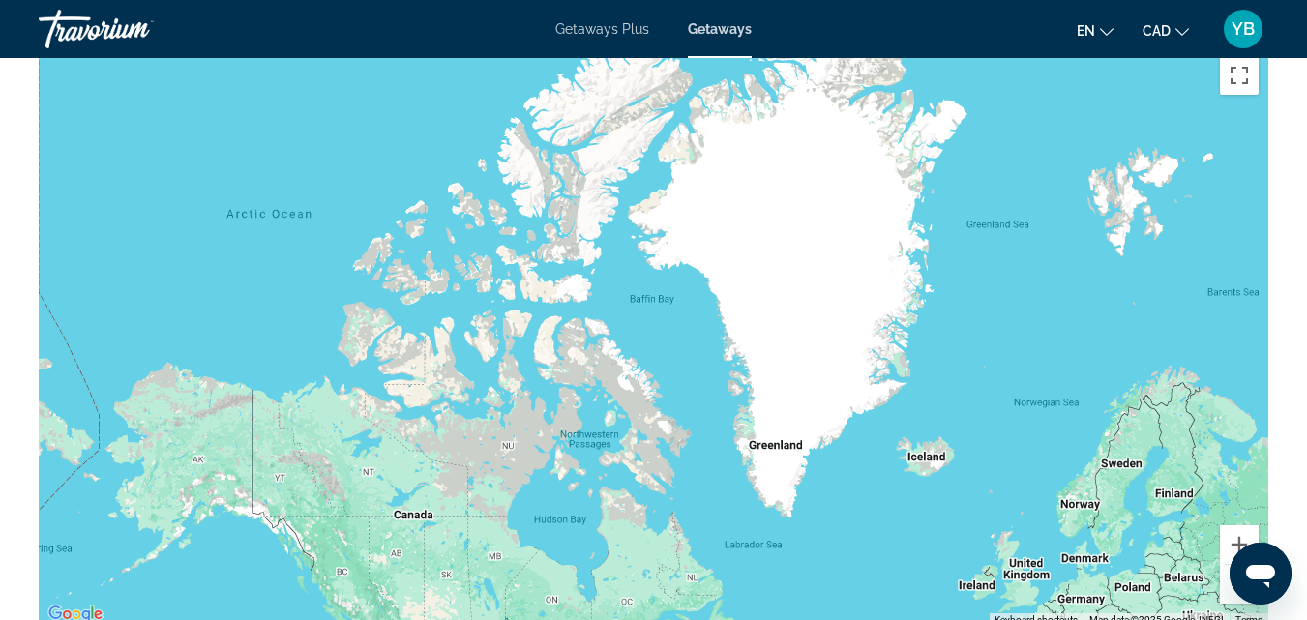
drag, startPoint x: 871, startPoint y: 526, endPoint x: 765, endPoint y: 125, distance: 415.2
click at [763, 143] on div "Main content" at bounding box center [654, 336] width 1230 height 581
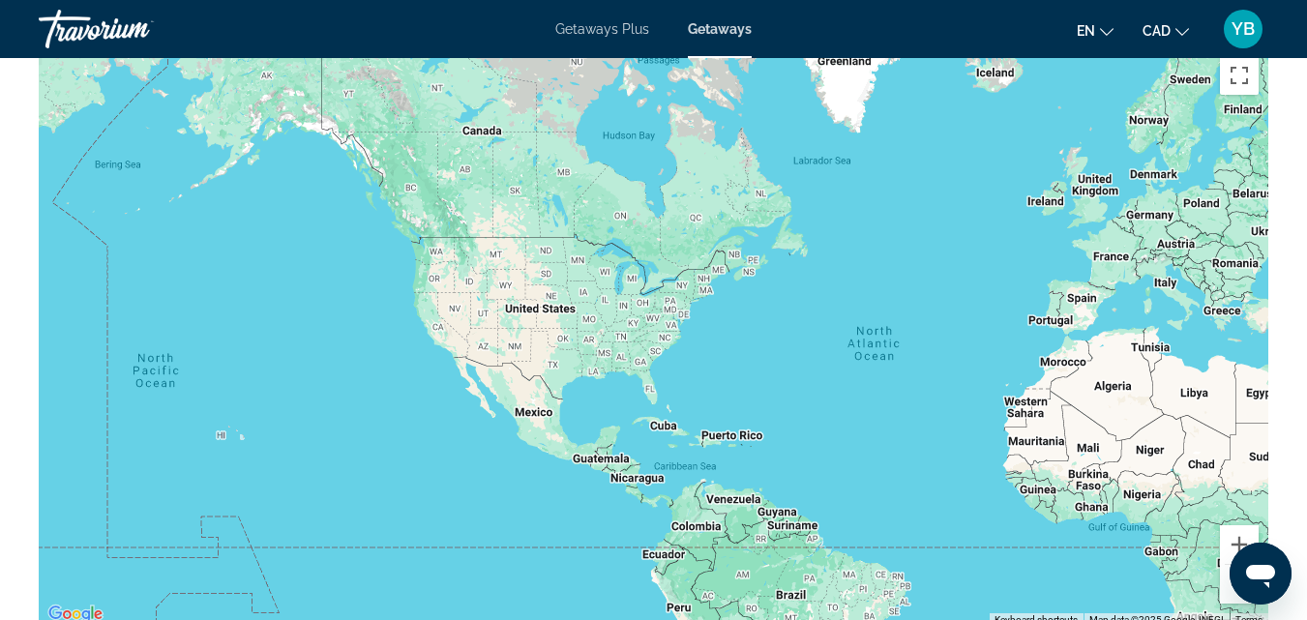
drag, startPoint x: 715, startPoint y: 172, endPoint x: 902, endPoint y: 452, distance: 336.3
click at [902, 452] on div "Main content" at bounding box center [654, 336] width 1230 height 581
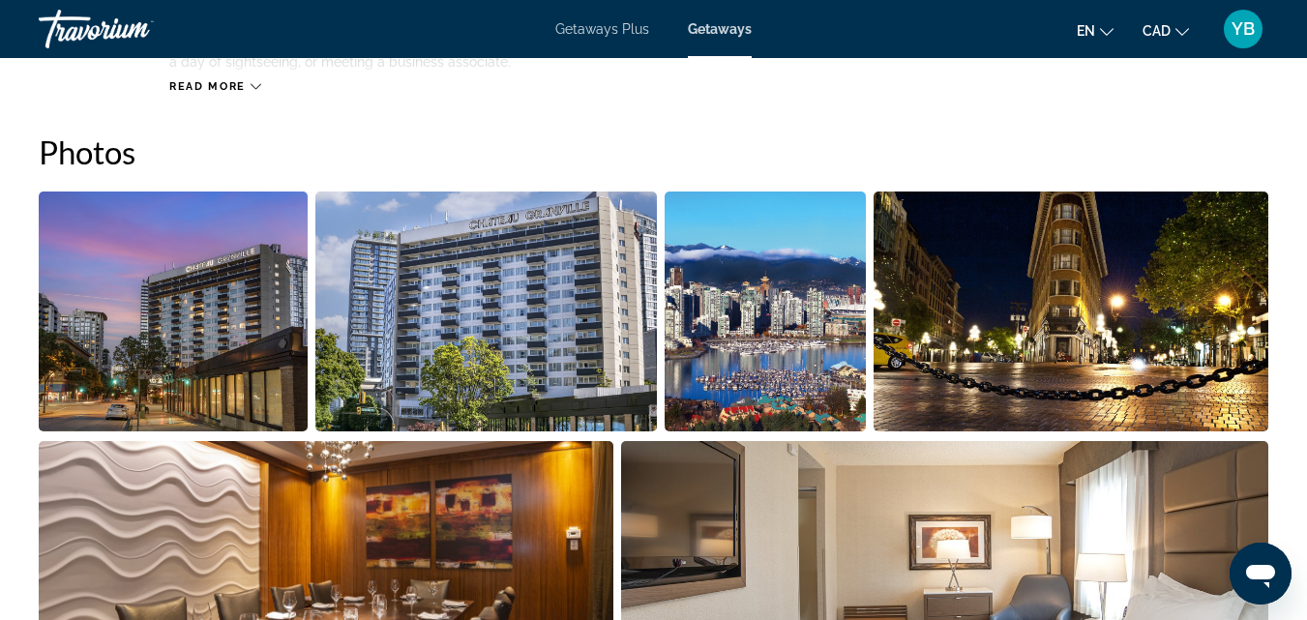
scroll to position [1277, 0]
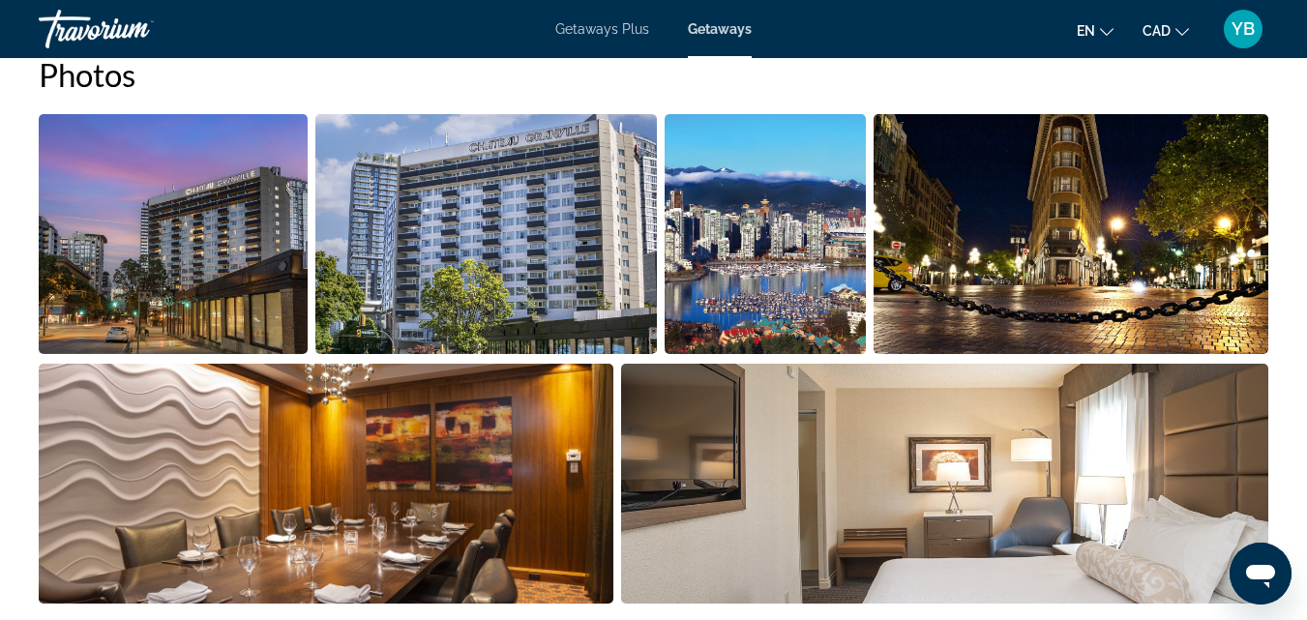
click at [777, 317] on img "Open full-screen image slider" at bounding box center [765, 234] width 201 height 240
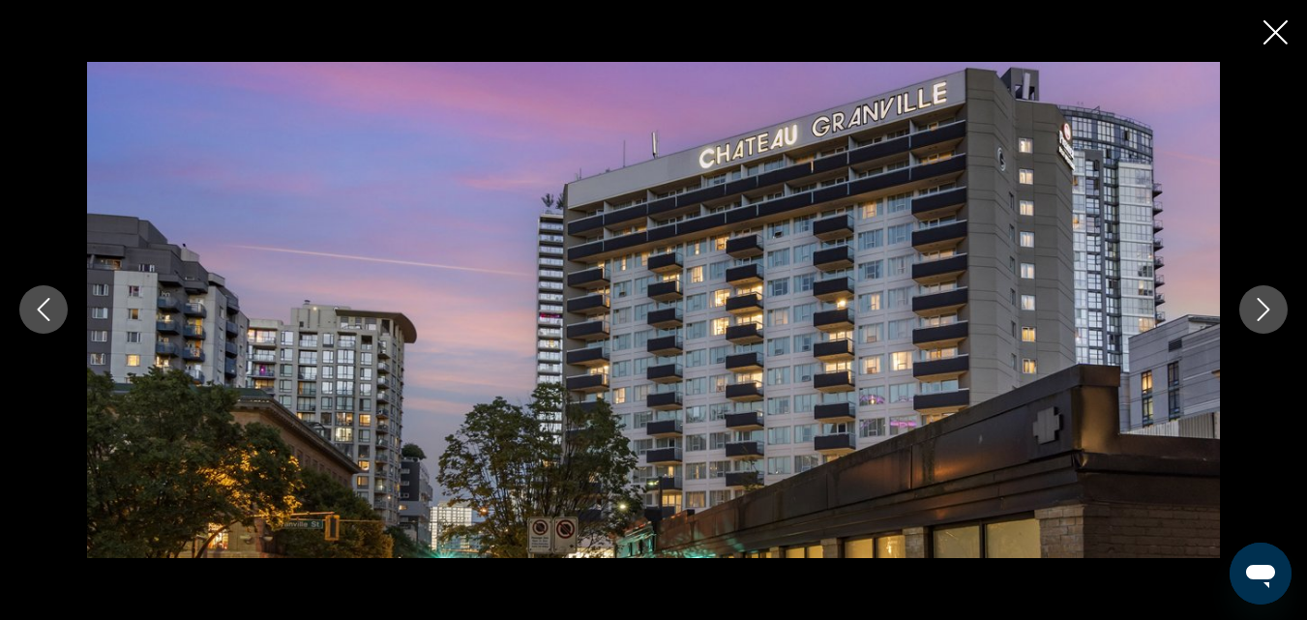
click at [1251, 308] on button "Next image" at bounding box center [1264, 309] width 48 height 48
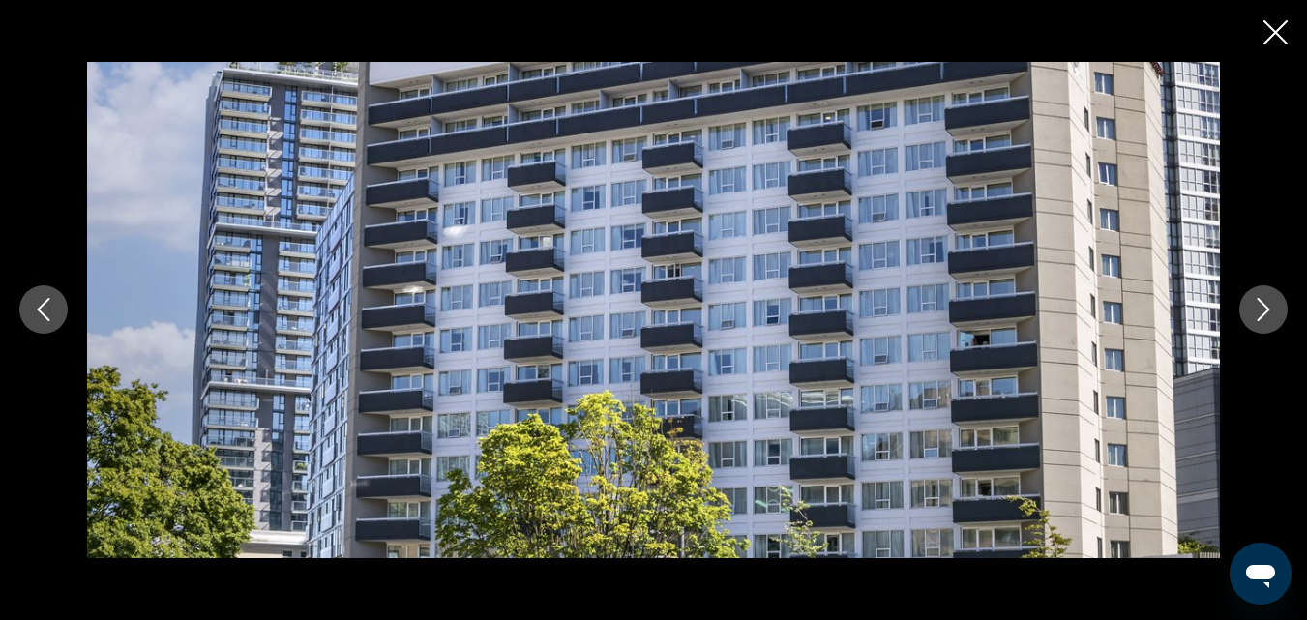
click at [1271, 305] on icon "Next image" at bounding box center [1263, 309] width 23 height 23
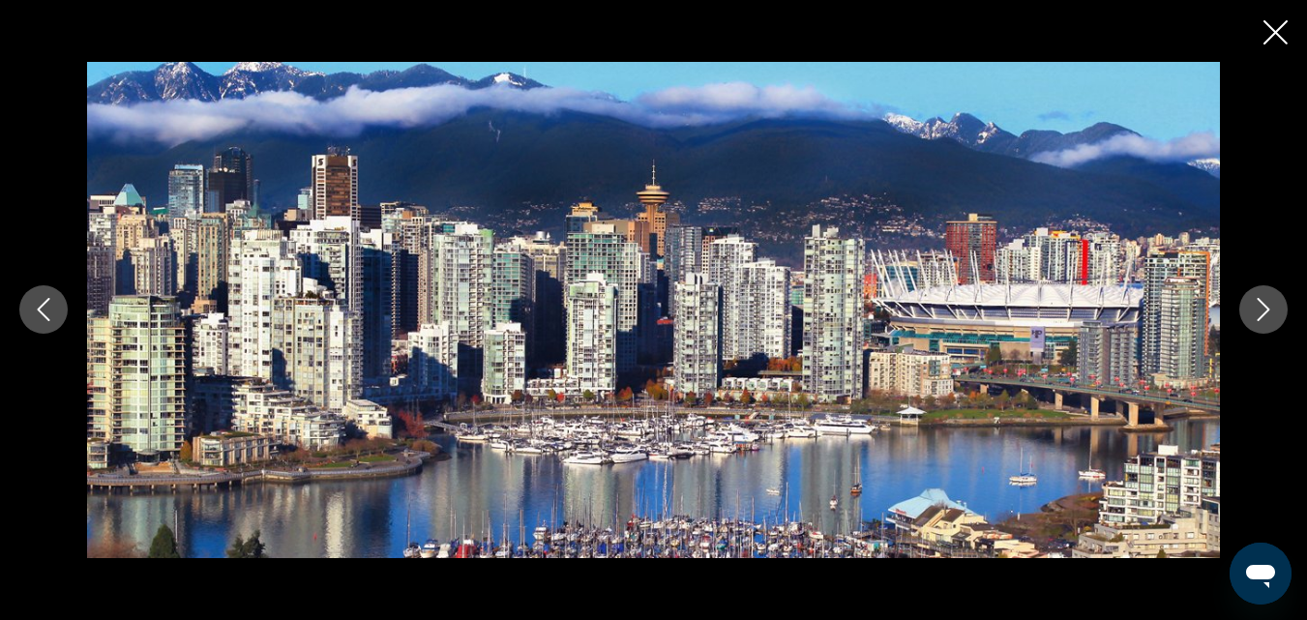
click at [1273, 305] on icon "Next image" at bounding box center [1263, 309] width 23 height 23
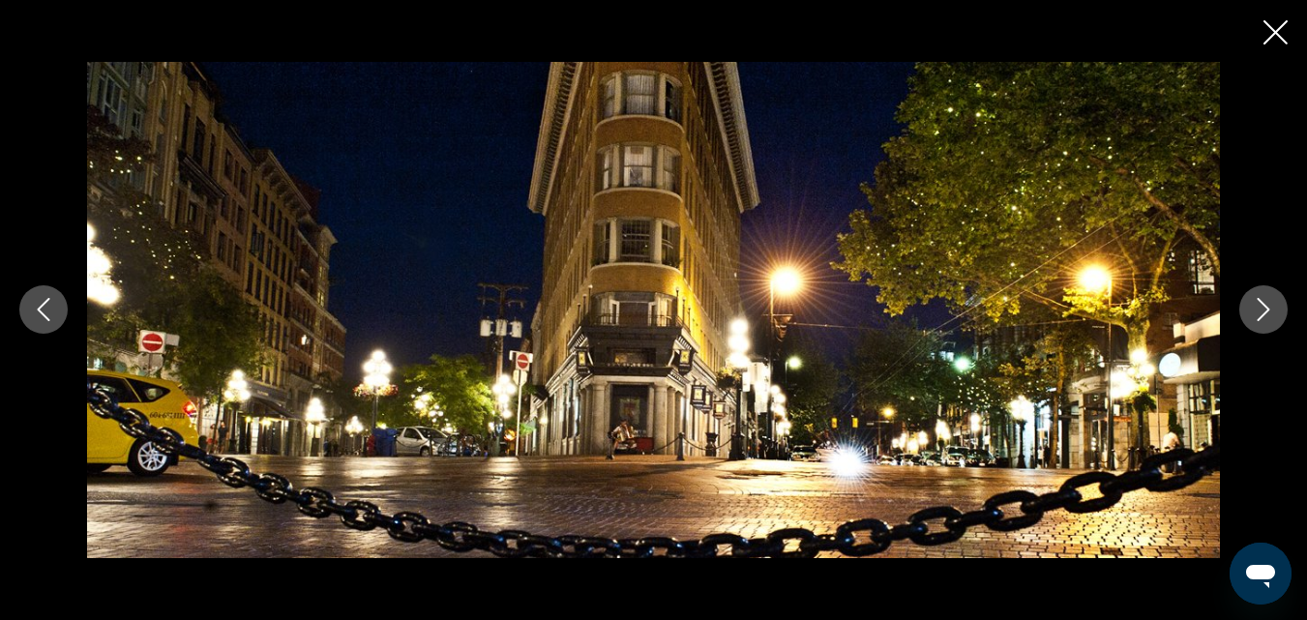
click at [1269, 292] on button "Next image" at bounding box center [1264, 309] width 48 height 48
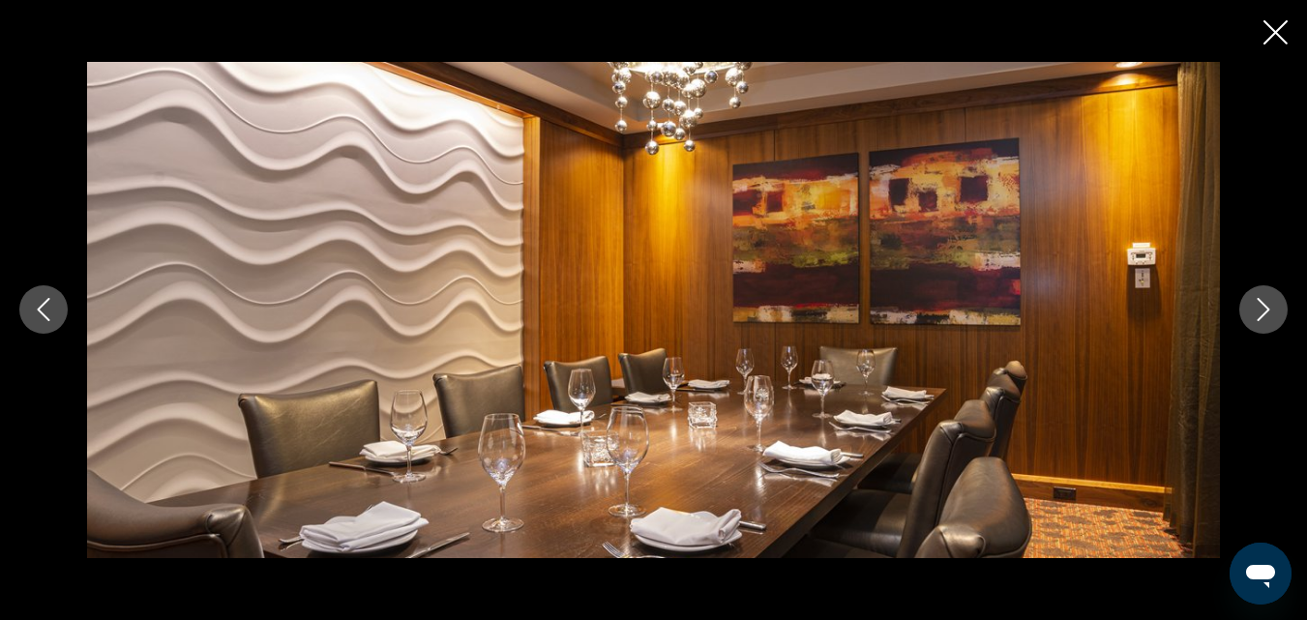
click at [1269, 292] on button "Next image" at bounding box center [1264, 309] width 48 height 48
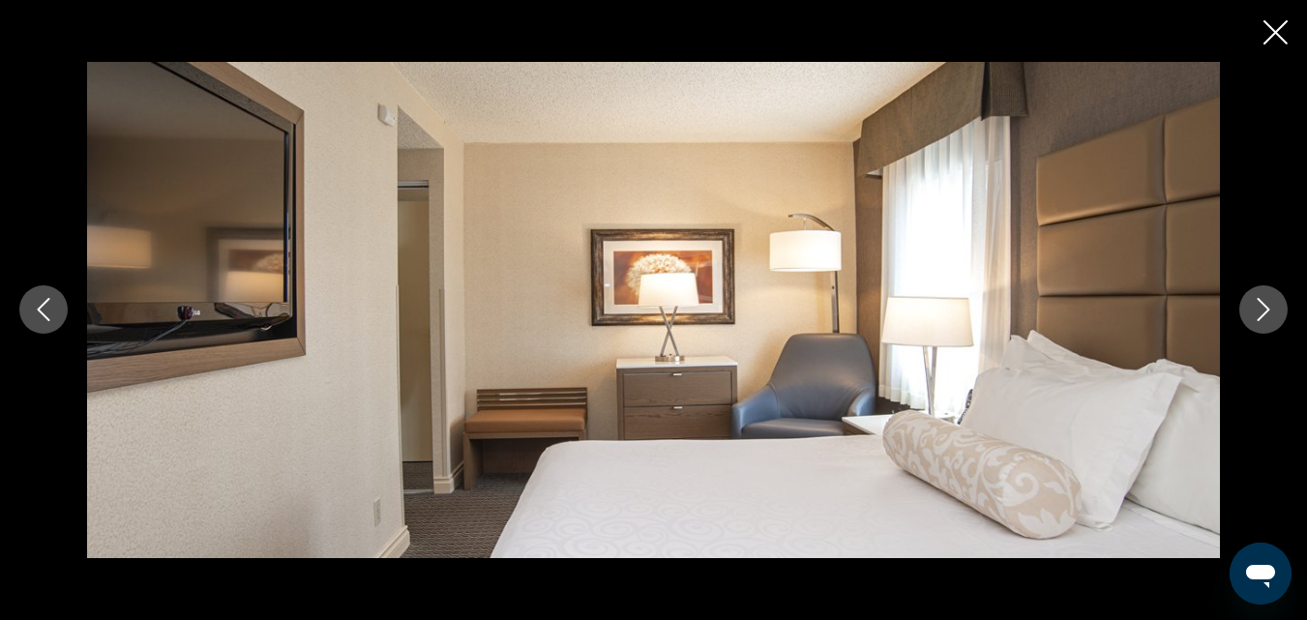
click at [1268, 302] on icon "Next image" at bounding box center [1263, 309] width 23 height 23
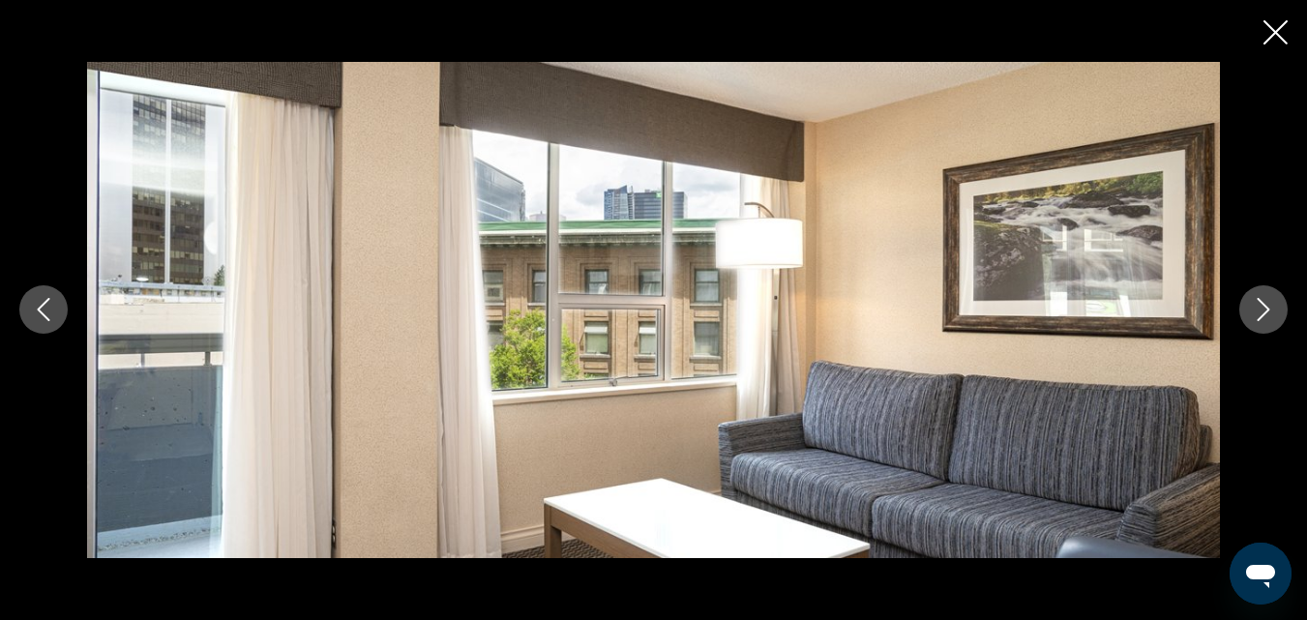
click at [1268, 301] on icon "Next image" at bounding box center [1263, 309] width 23 height 23
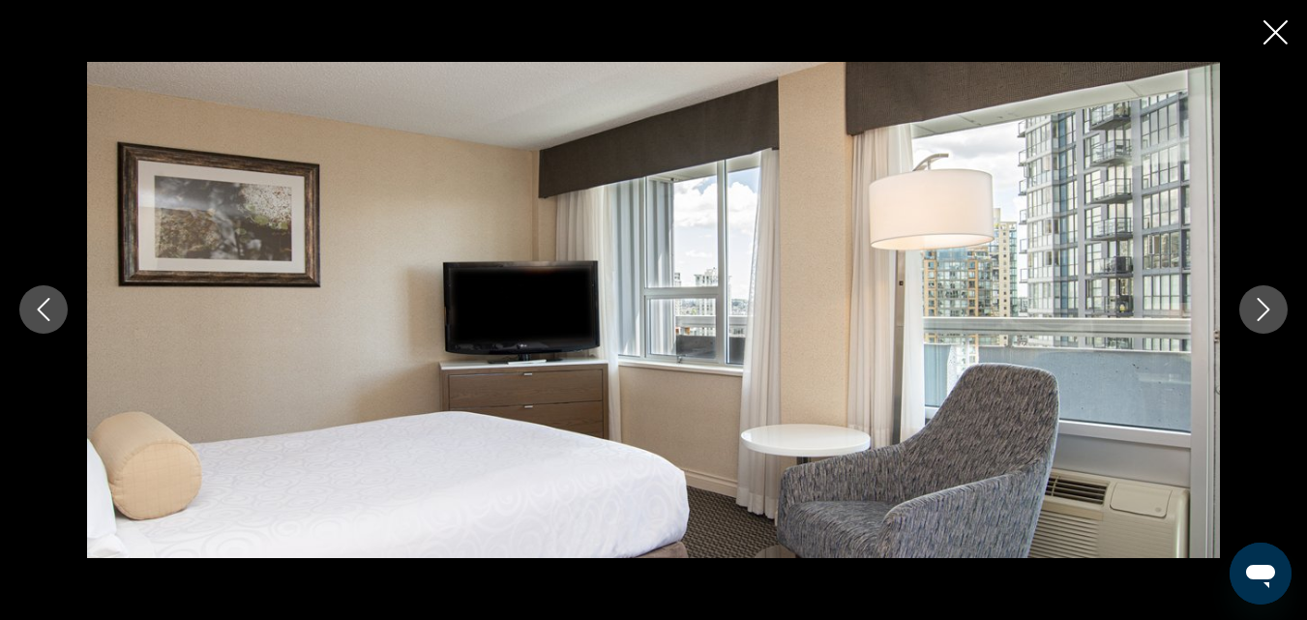
click at [1268, 301] on icon "Next image" at bounding box center [1263, 309] width 23 height 23
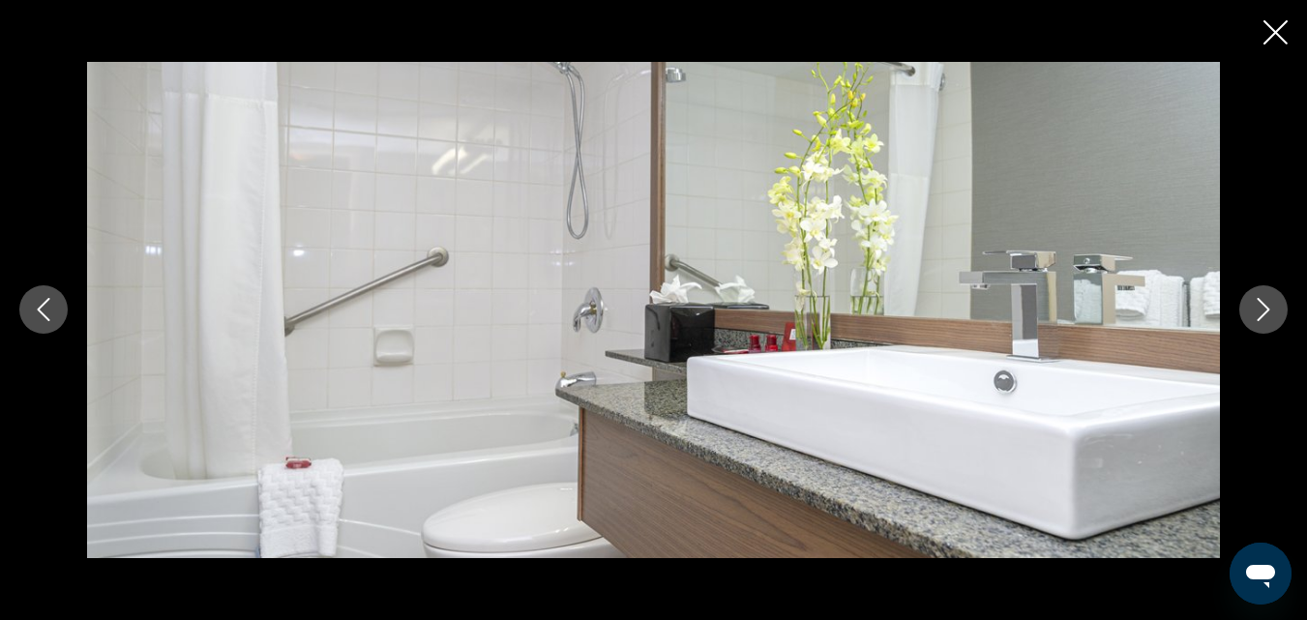
click at [1268, 301] on icon "Next image" at bounding box center [1263, 309] width 23 height 23
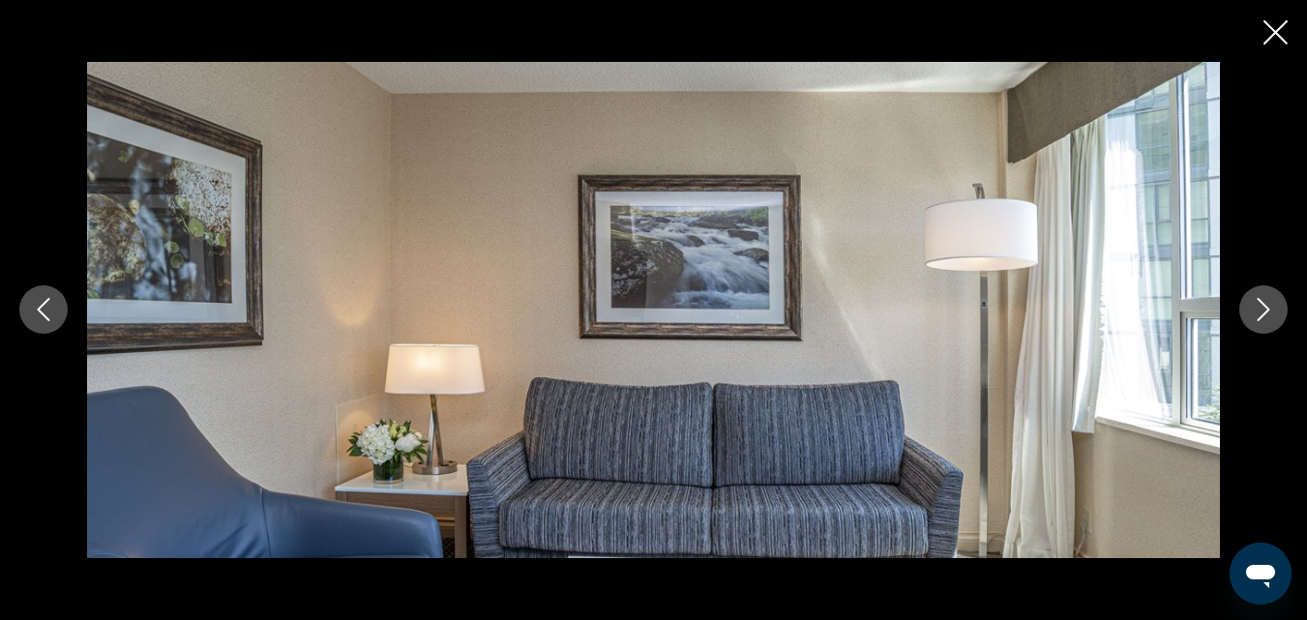
click at [1268, 301] on icon "Next image" at bounding box center [1263, 309] width 23 height 23
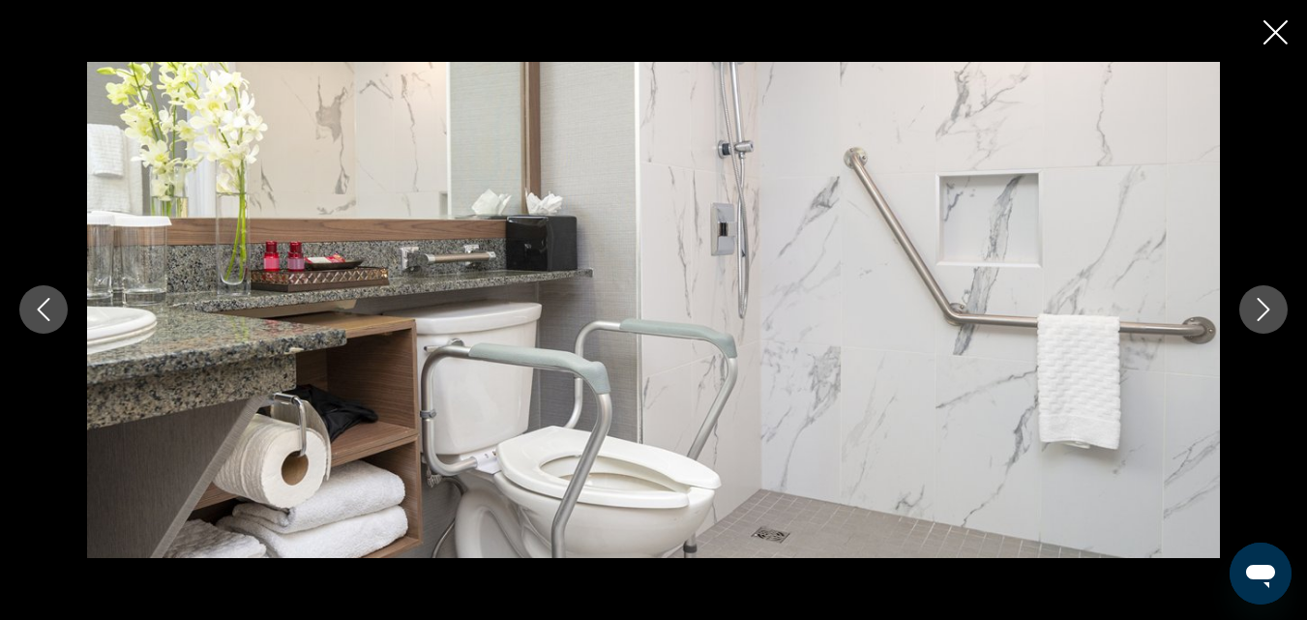
click at [1268, 301] on icon "Next image" at bounding box center [1263, 309] width 23 height 23
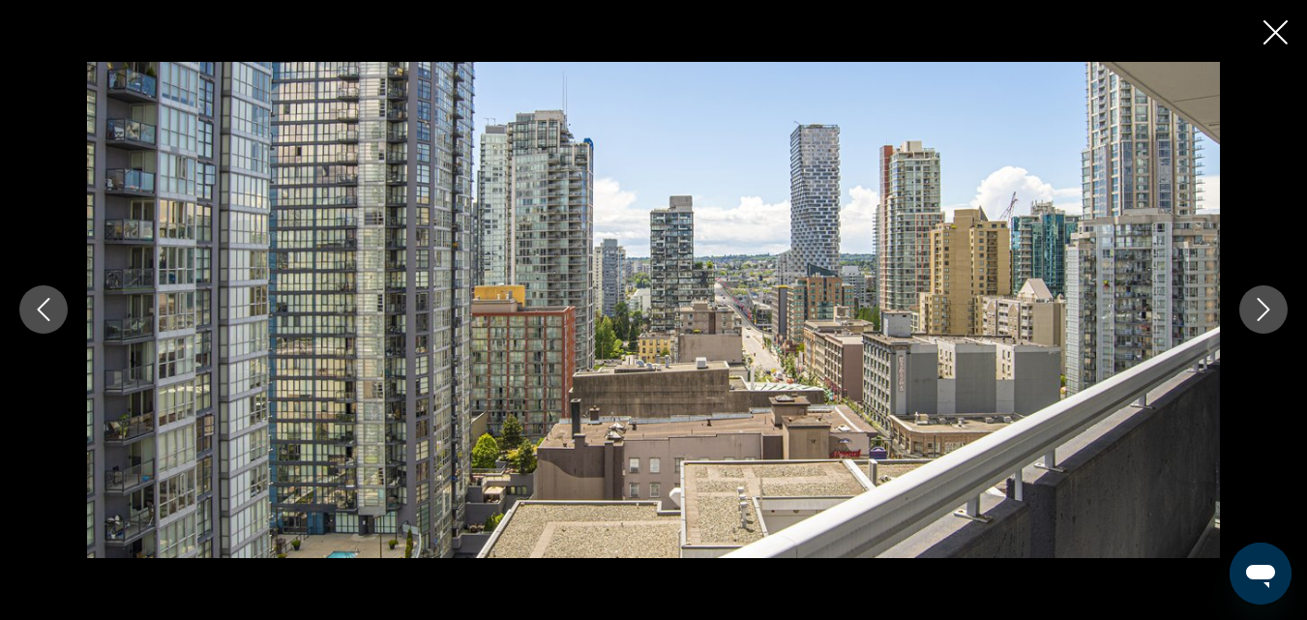
click at [1268, 301] on icon "Next image" at bounding box center [1263, 309] width 23 height 23
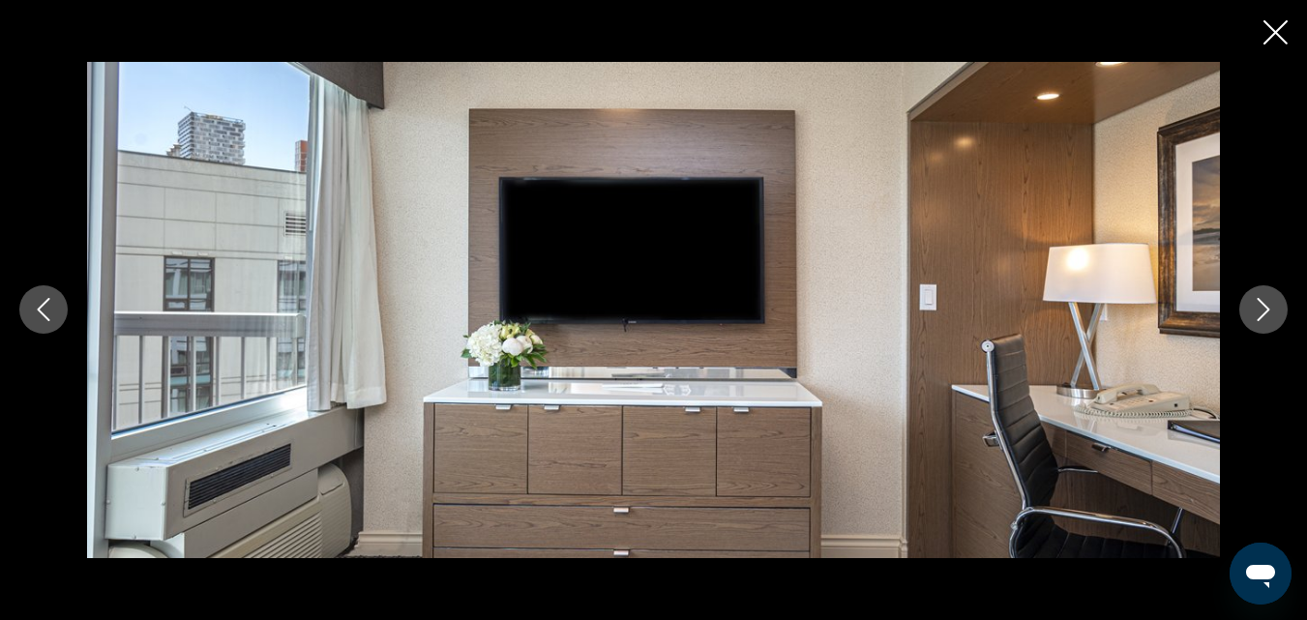
click at [1268, 301] on icon "Next image" at bounding box center [1263, 309] width 23 height 23
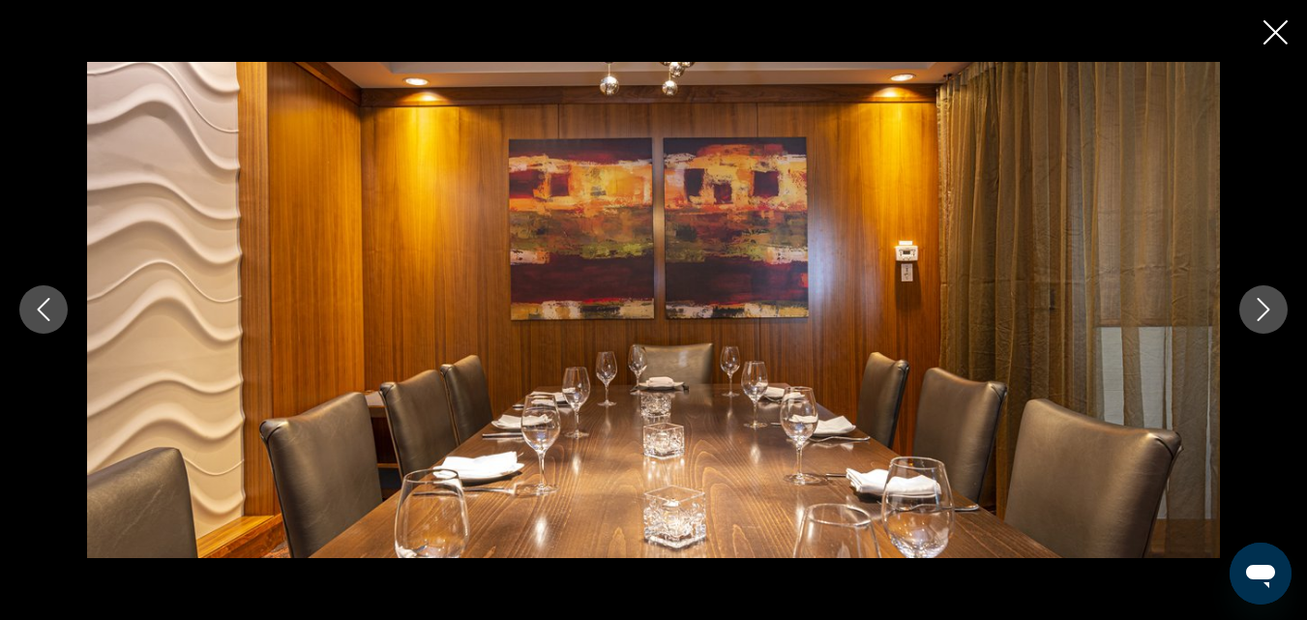
click at [1268, 301] on icon "Next image" at bounding box center [1263, 309] width 23 height 23
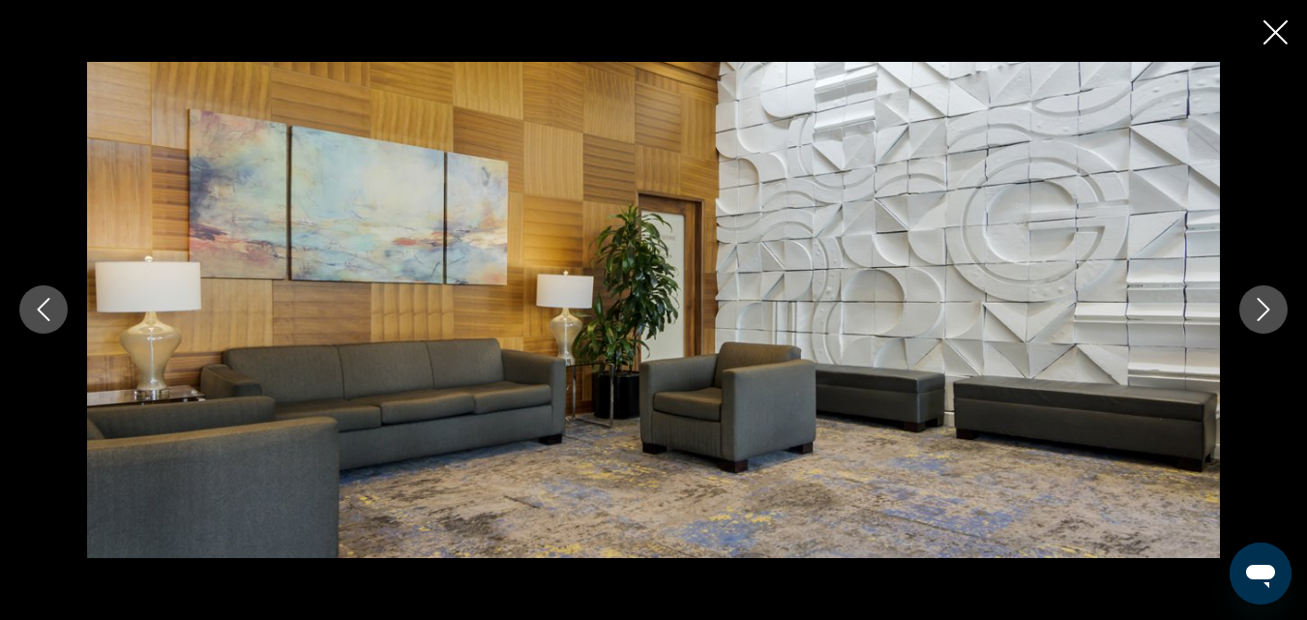
click at [1268, 301] on icon "Next image" at bounding box center [1263, 309] width 23 height 23
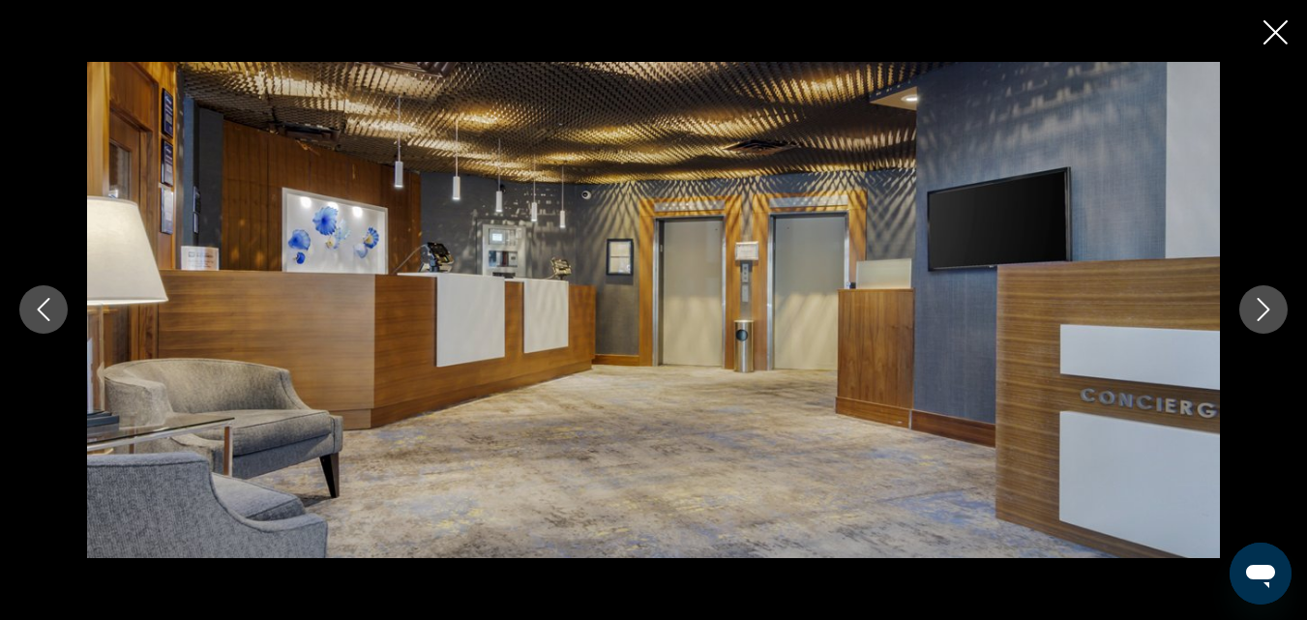
click at [1268, 301] on icon "Next image" at bounding box center [1263, 309] width 23 height 23
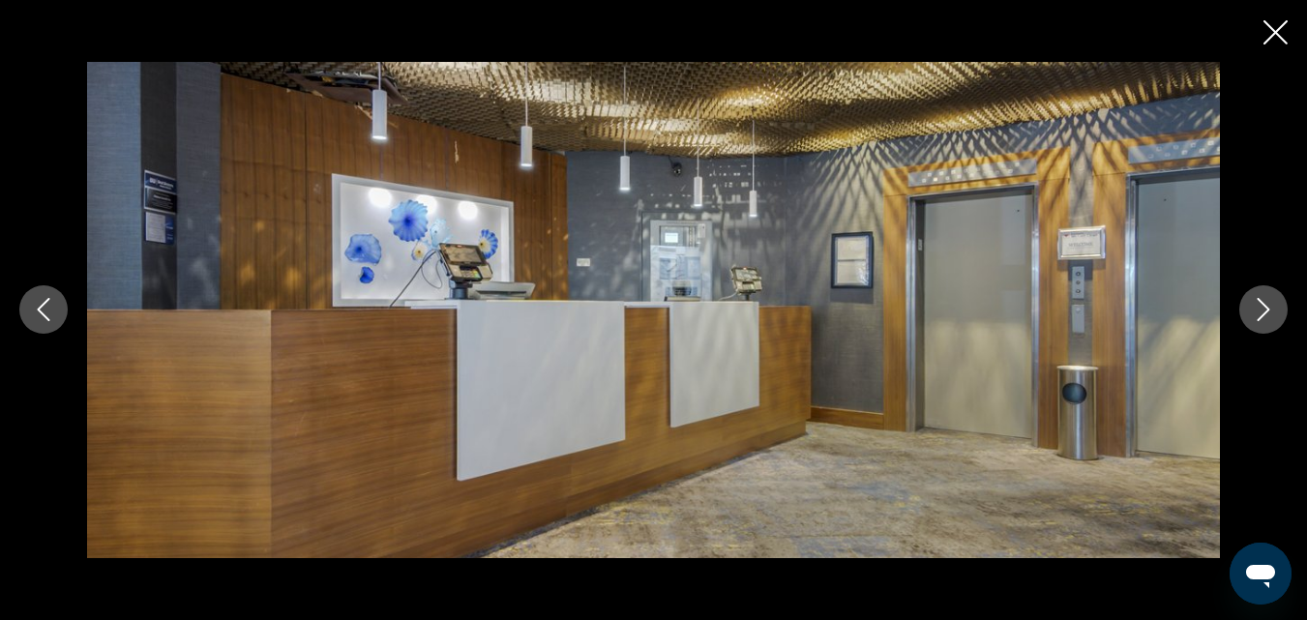
click at [1268, 301] on icon "Next image" at bounding box center [1263, 309] width 23 height 23
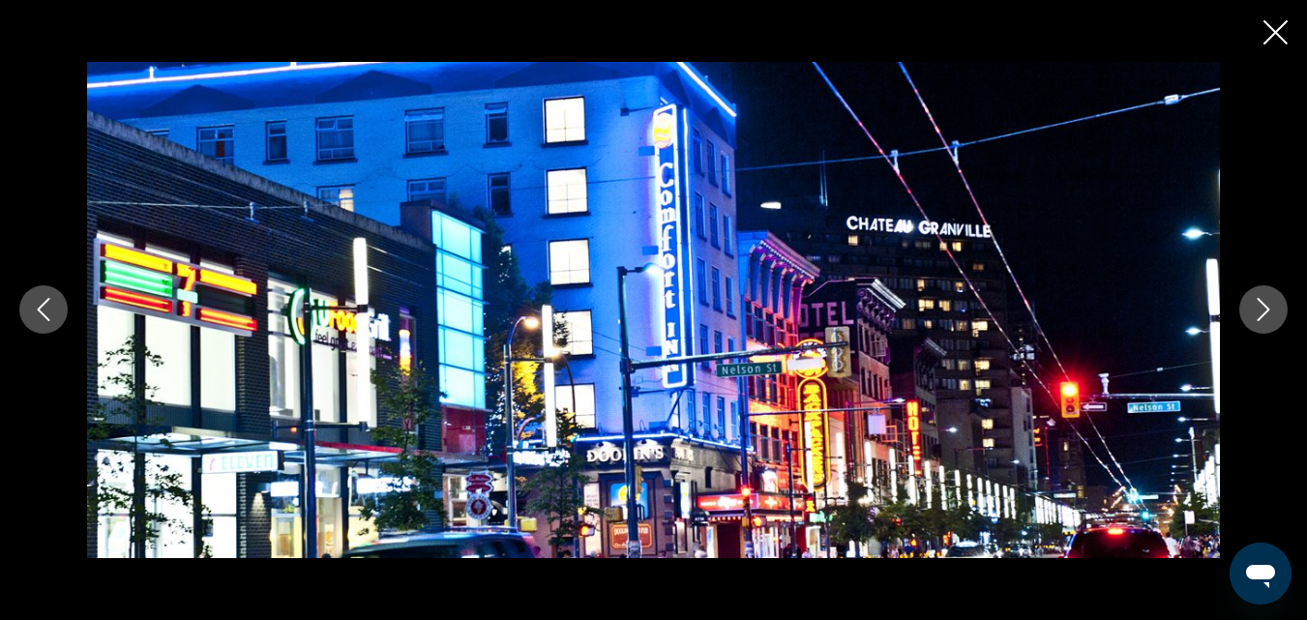
click at [1268, 301] on icon "Next image" at bounding box center [1263, 309] width 23 height 23
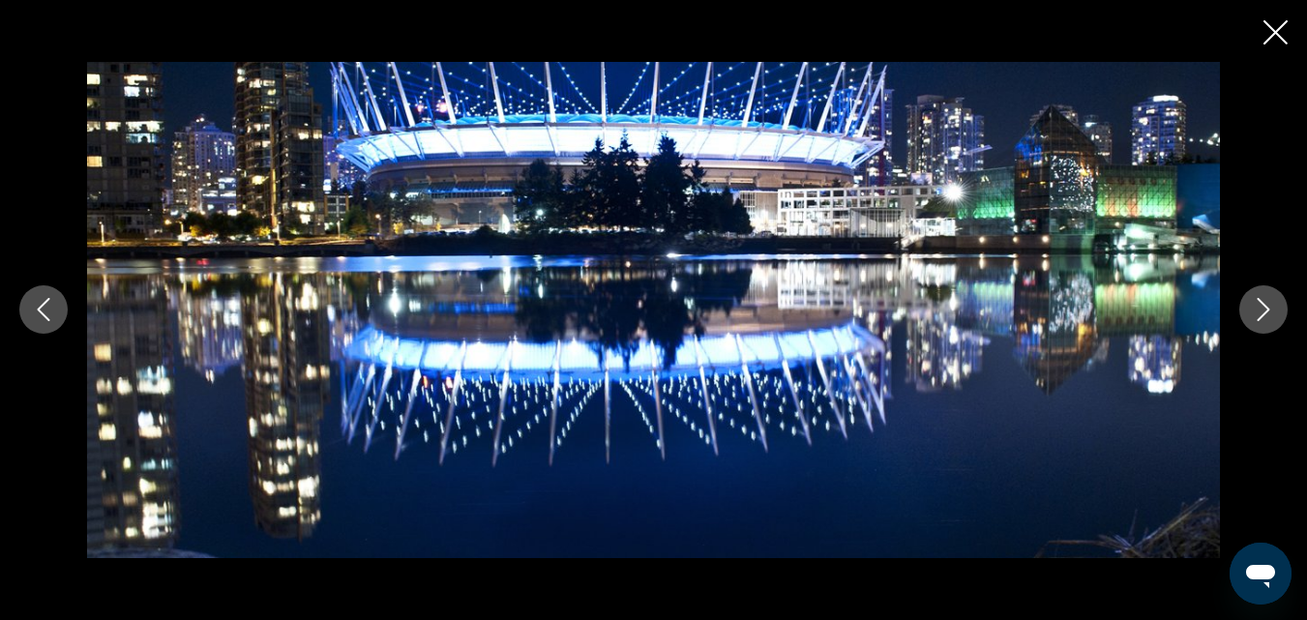
click at [1268, 301] on icon "Next image" at bounding box center [1263, 309] width 23 height 23
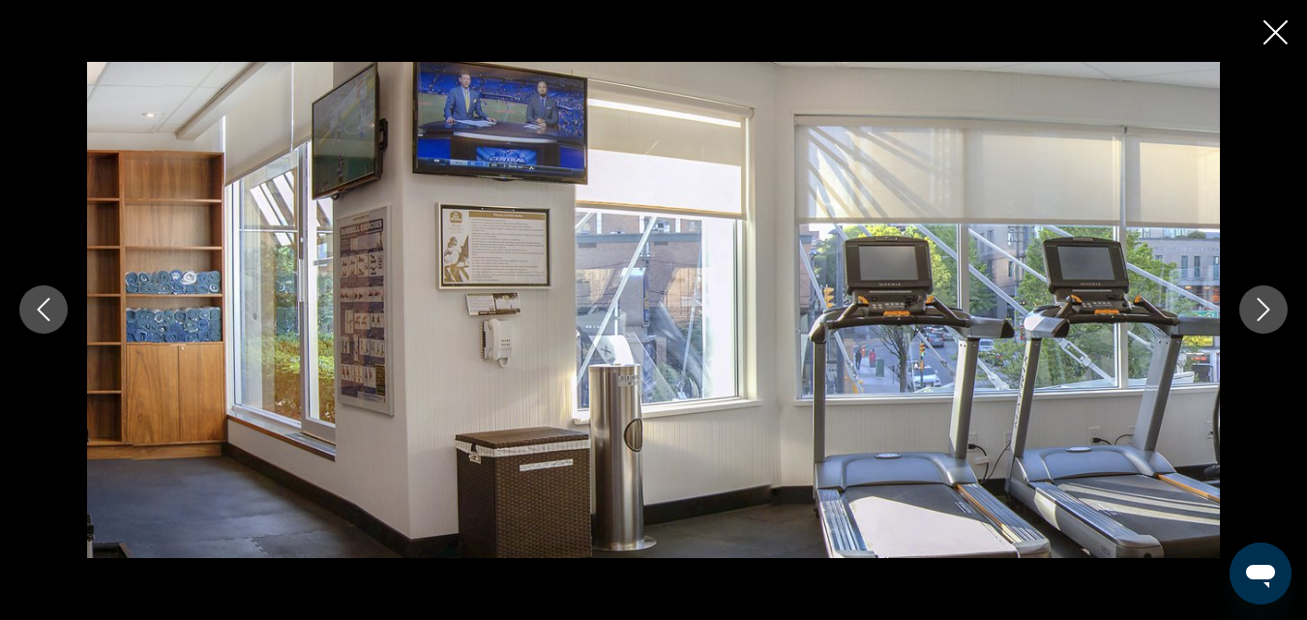
click at [1268, 301] on icon "Next image" at bounding box center [1263, 309] width 23 height 23
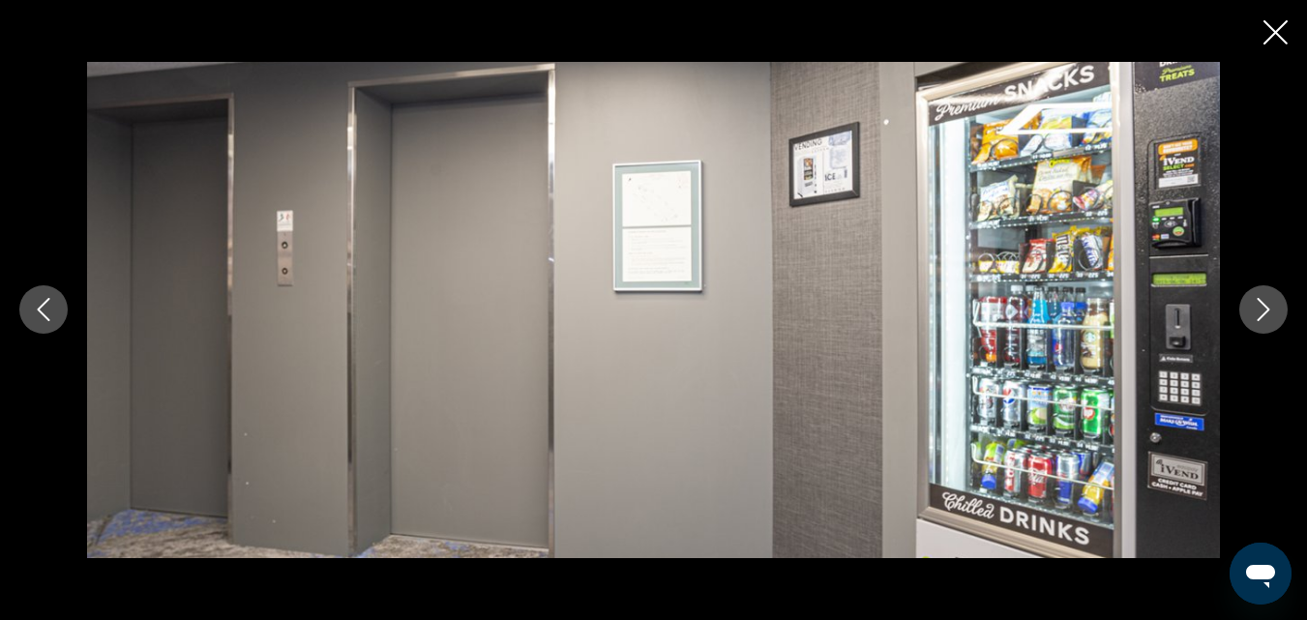
click at [1268, 301] on icon "Next image" at bounding box center [1263, 309] width 23 height 23
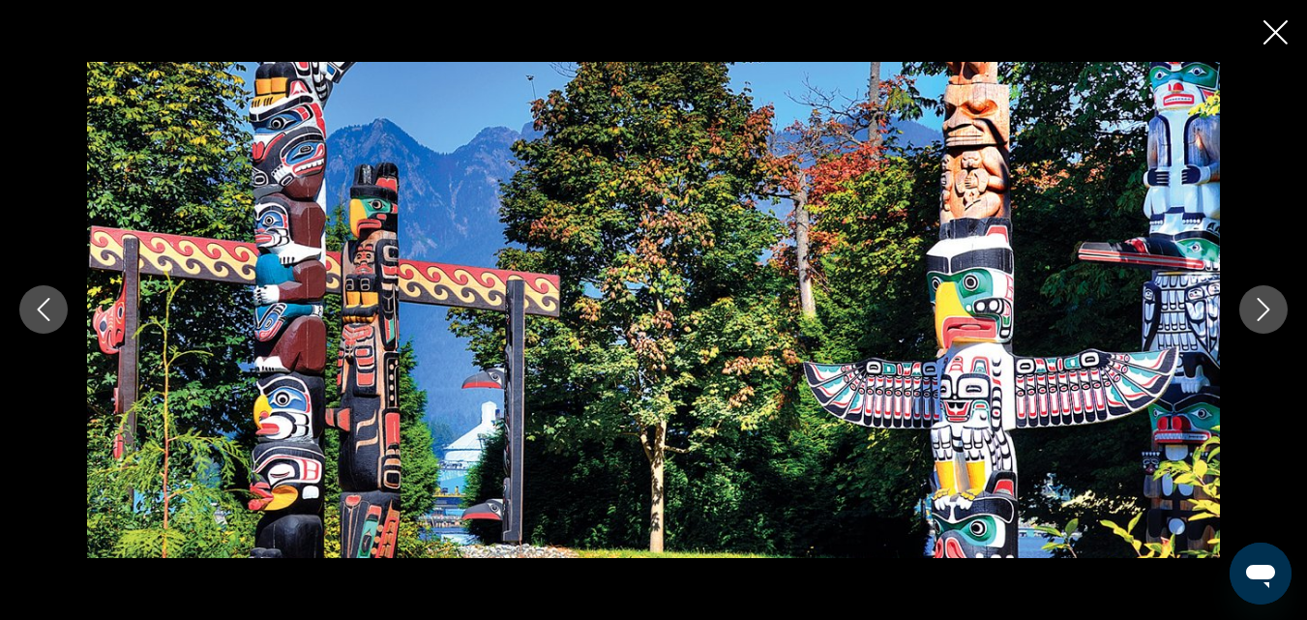
click at [1268, 301] on icon "Next image" at bounding box center [1263, 309] width 23 height 23
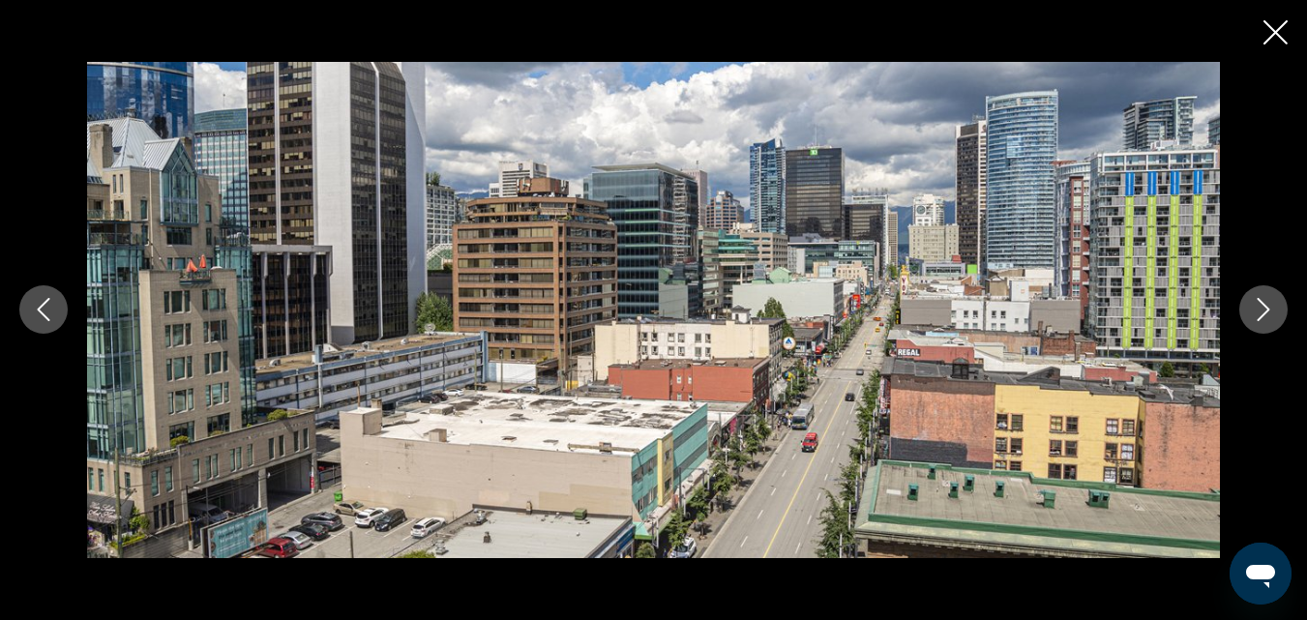
click at [1268, 301] on icon "Next image" at bounding box center [1263, 309] width 23 height 23
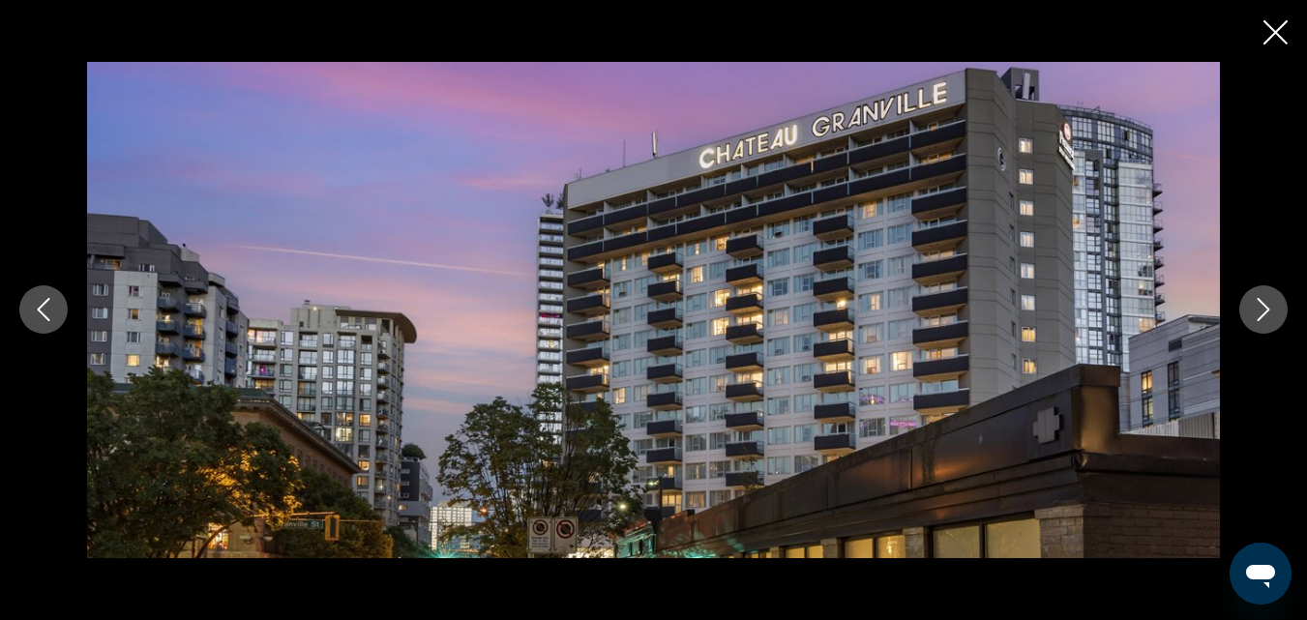
click at [1268, 301] on icon "Next image" at bounding box center [1263, 309] width 23 height 23
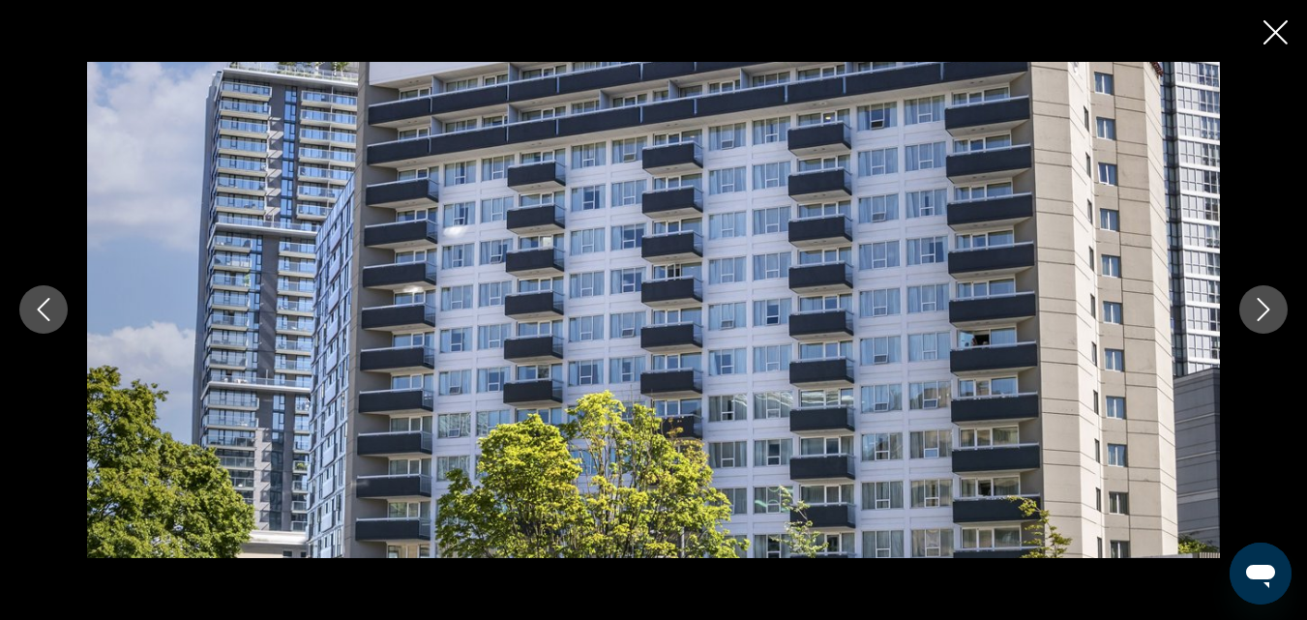
click at [1268, 301] on icon "Next image" at bounding box center [1263, 309] width 23 height 23
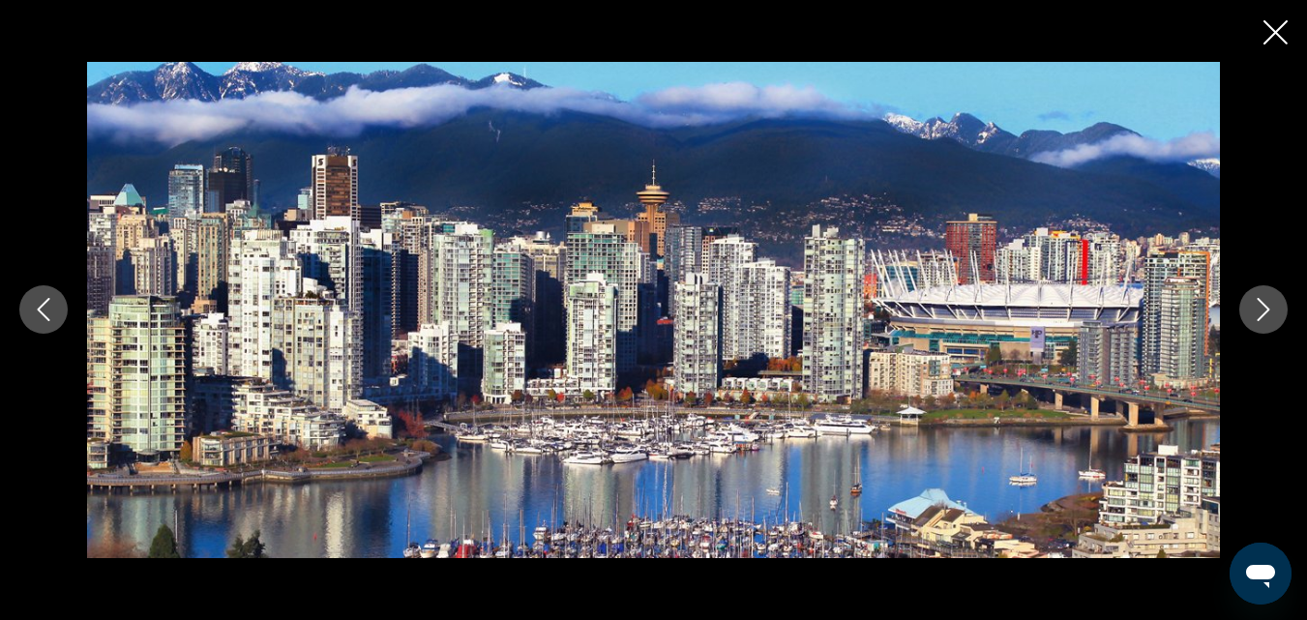
click at [1273, 32] on icon "Close slideshow" at bounding box center [1276, 32] width 24 height 24
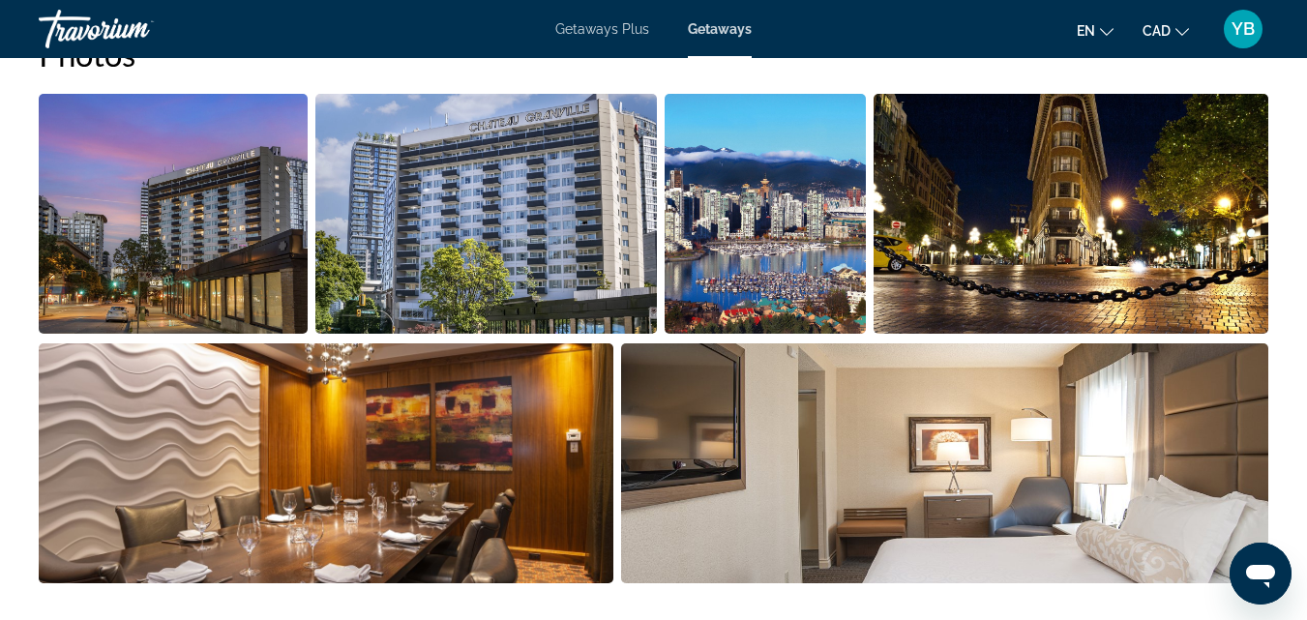
scroll to position [1316, 0]
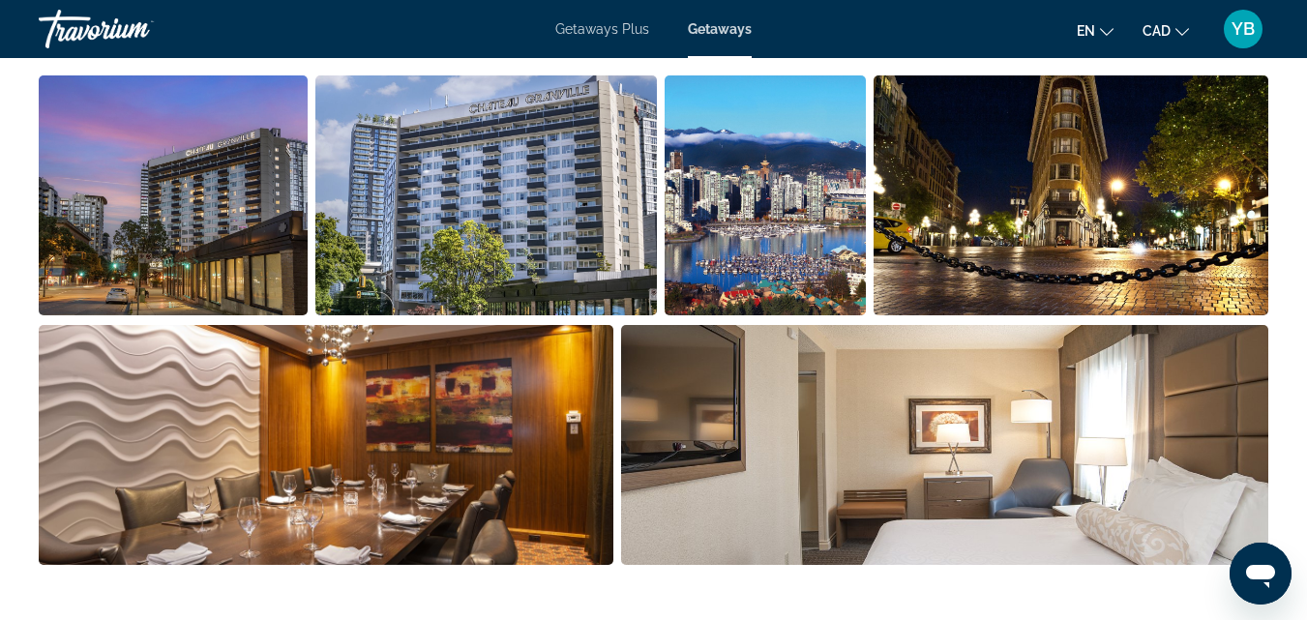
drag, startPoint x: 1314, startPoint y: 608, endPoint x: 703, endPoint y: 424, distance: 638.6
click at [703, 424] on img "Open full-screen image slider" at bounding box center [944, 445] width 647 height 240
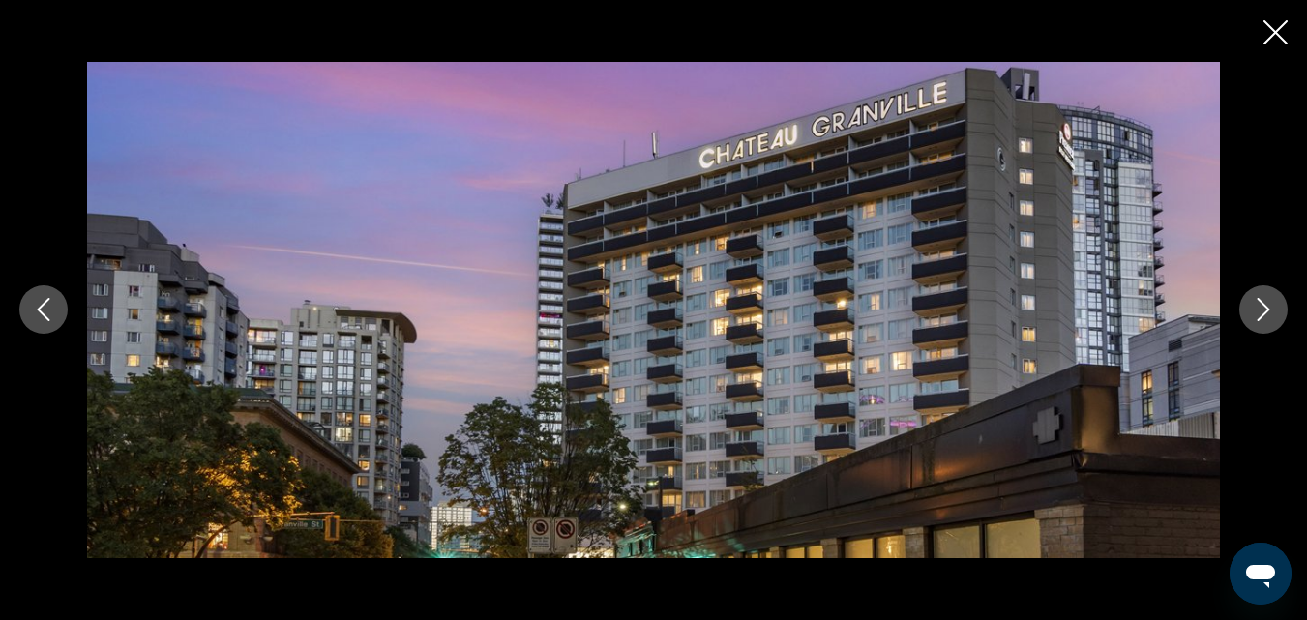
click at [1270, 27] on icon "Close slideshow" at bounding box center [1276, 32] width 24 height 24
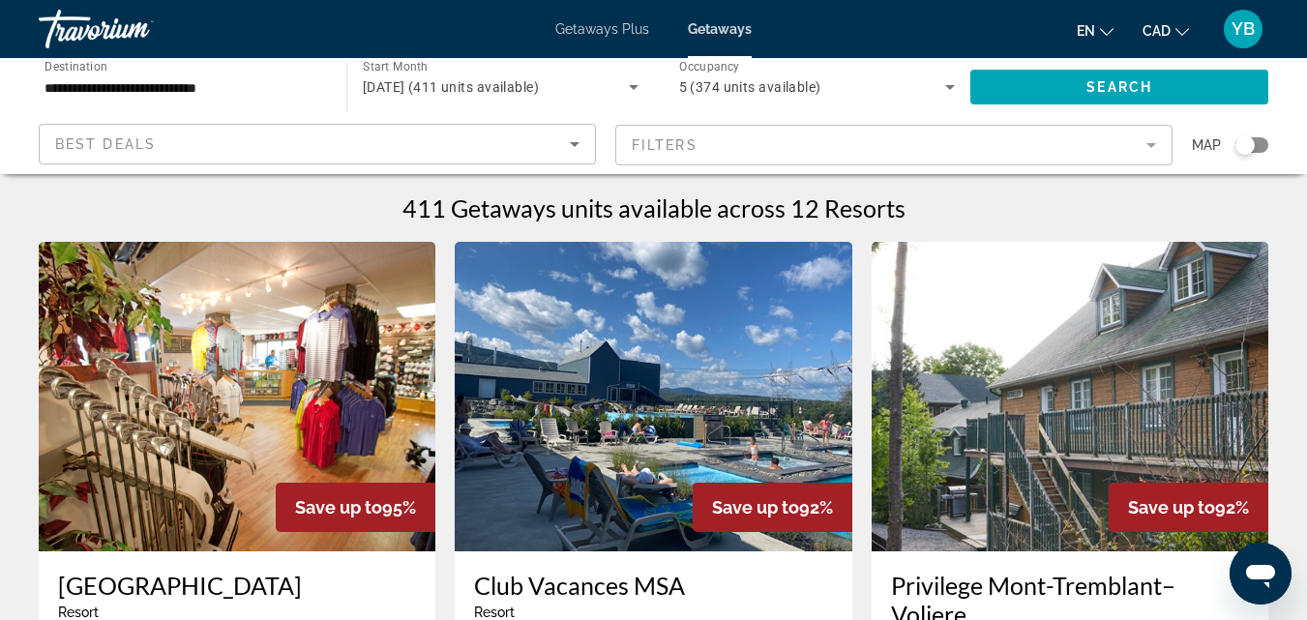
click at [1255, 146] on div "Search widget" at bounding box center [1252, 144] width 33 height 15
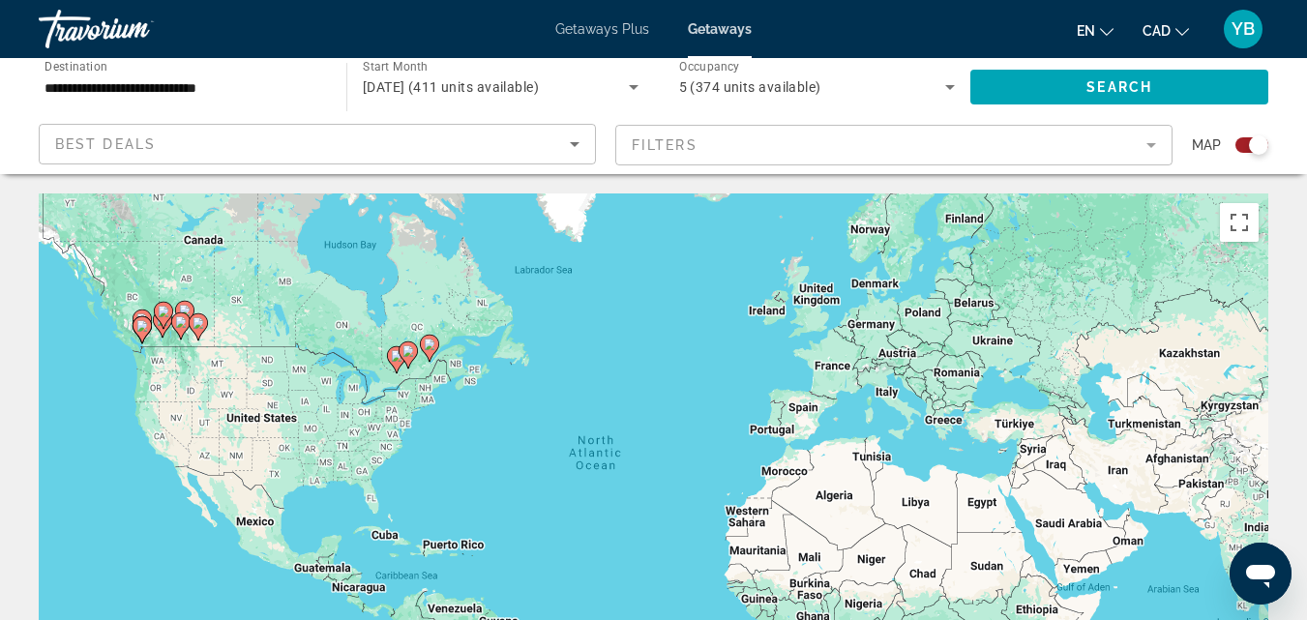
click at [208, 377] on div "To activate drag with keyboard, press Alt + Enter. Once in keyboard drag state,…" at bounding box center [654, 484] width 1230 height 581
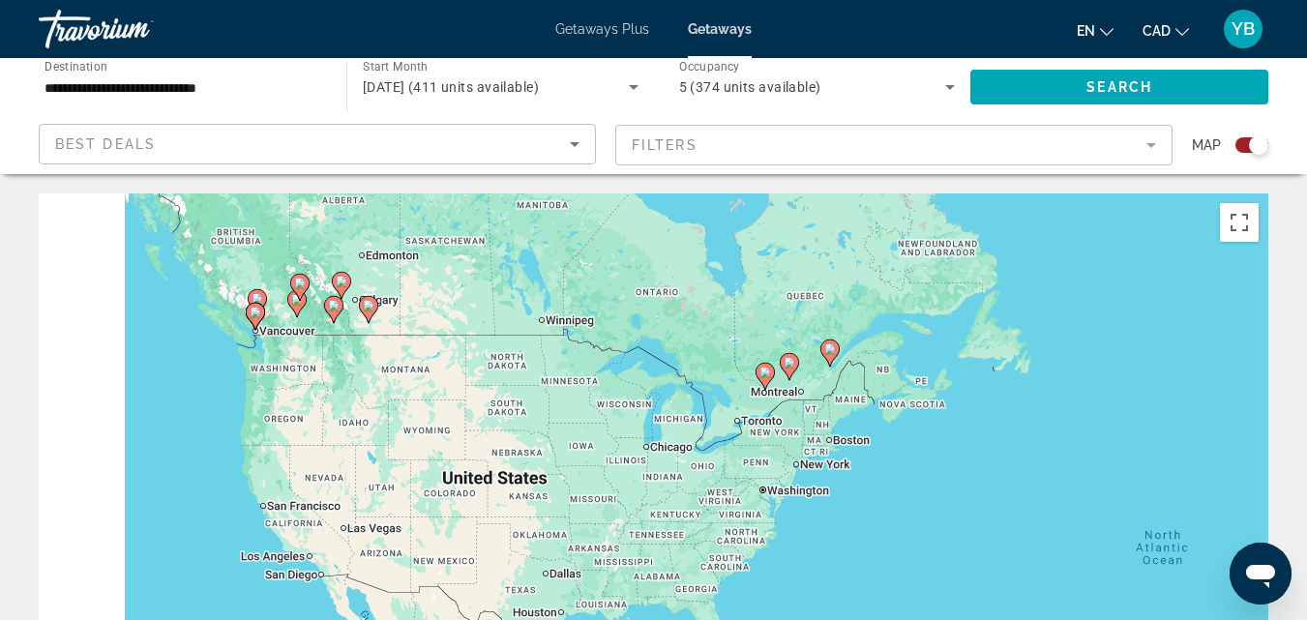
drag, startPoint x: 168, startPoint y: 346, endPoint x: 384, endPoint y: 369, distance: 216.9
click at [384, 369] on div "To activate drag with keyboard, press Alt + Enter. Once in keyboard drag state,…" at bounding box center [654, 484] width 1230 height 581
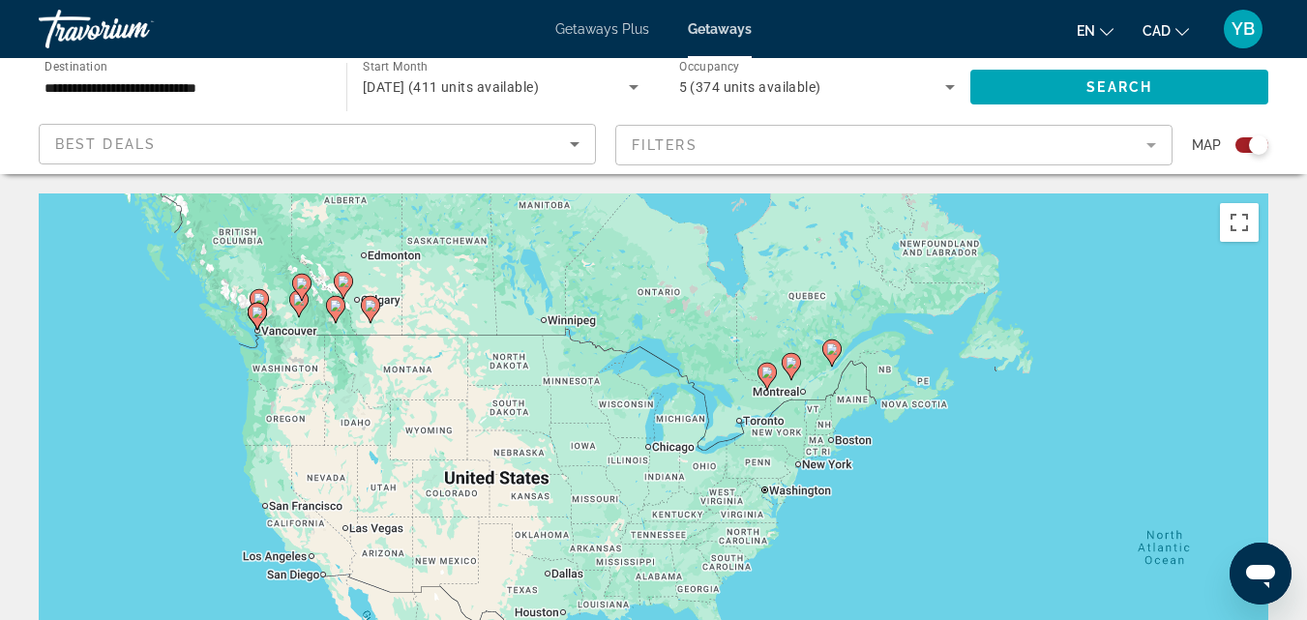
click at [407, 379] on div "To activate drag with keyboard, press Alt + Enter. Once in keyboard drag state,…" at bounding box center [654, 484] width 1230 height 581
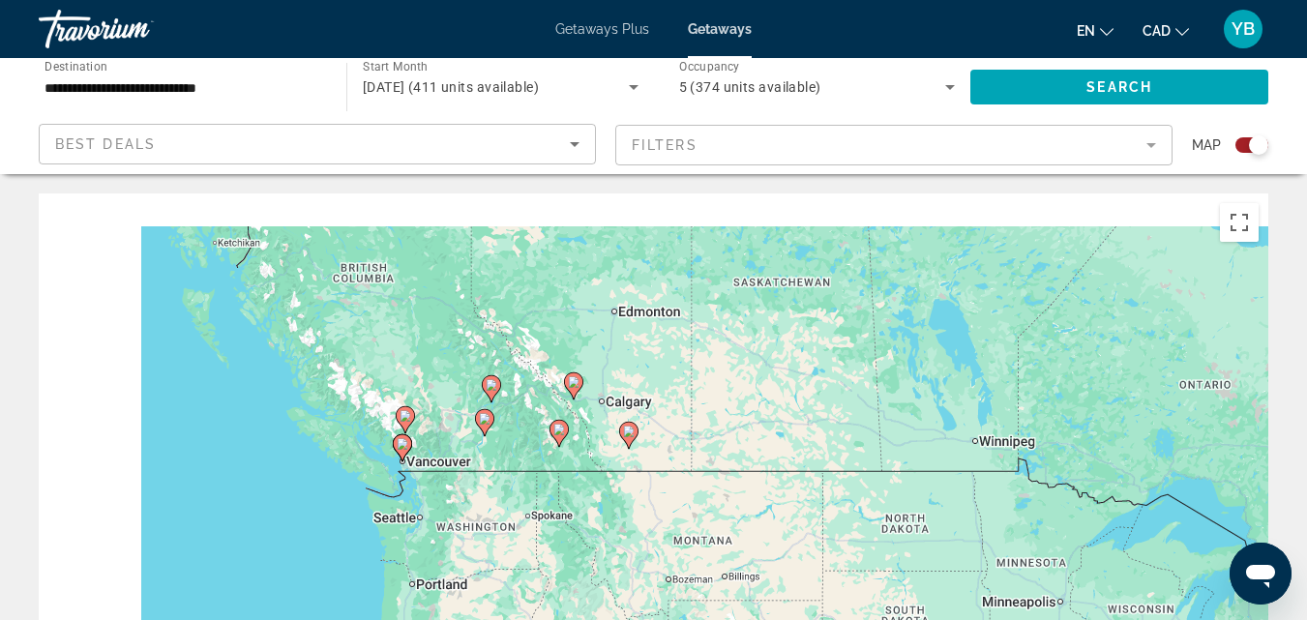
drag, startPoint x: 346, startPoint y: 386, endPoint x: 585, endPoint y: 525, distance: 276.7
click at [585, 525] on div "To activate drag with keyboard, press Alt + Enter. Once in keyboard drag state,…" at bounding box center [654, 484] width 1230 height 581
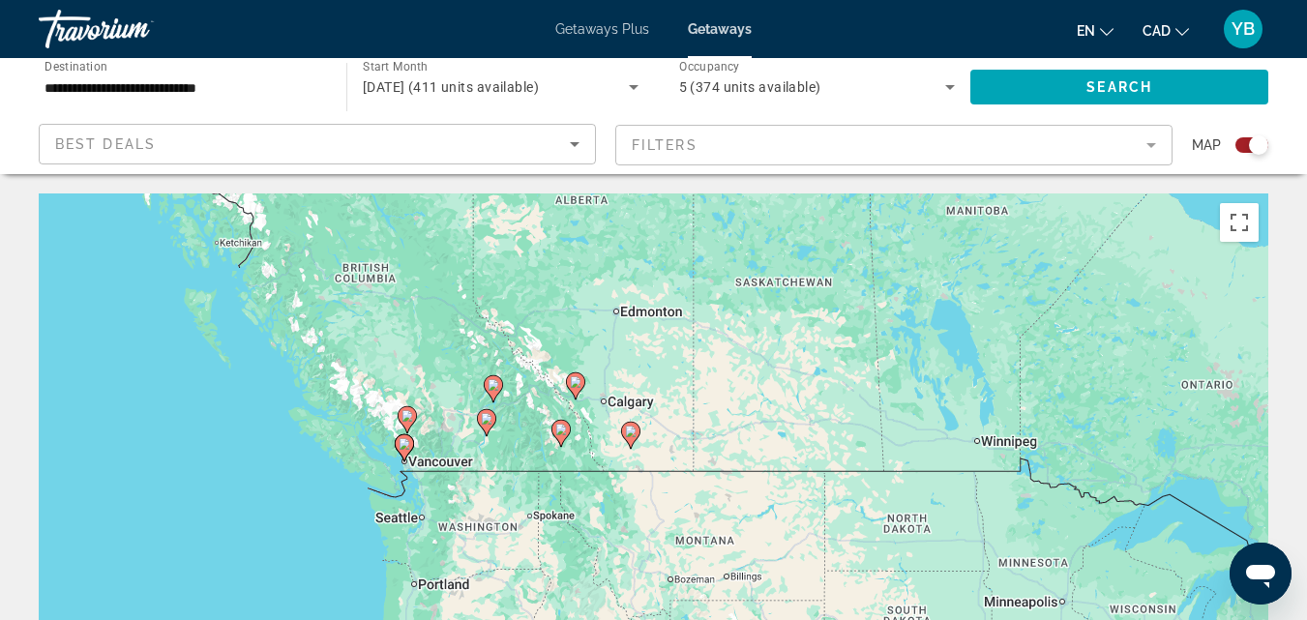
click at [448, 401] on div "To activate drag with keyboard, press Alt + Enter. Once in keyboard drag state,…" at bounding box center [654, 484] width 1230 height 581
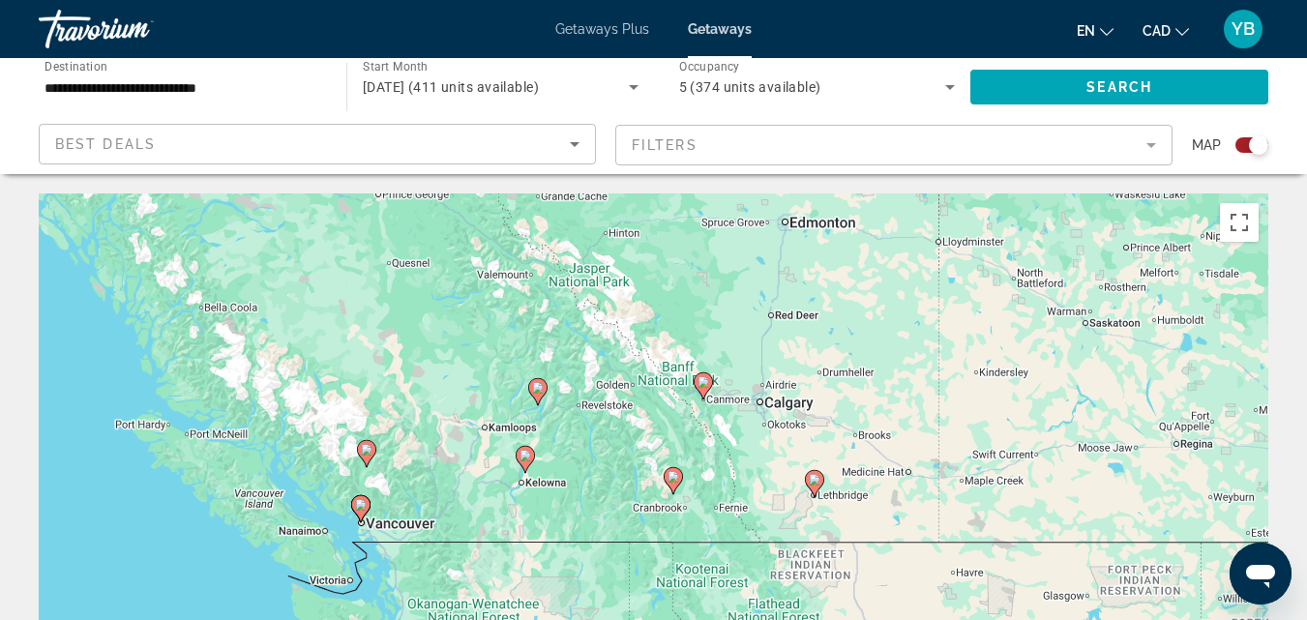
click at [551, 424] on div "To activate drag with keyboard, press Alt + Enter. Once in keyboard drag state,…" at bounding box center [654, 484] width 1230 height 581
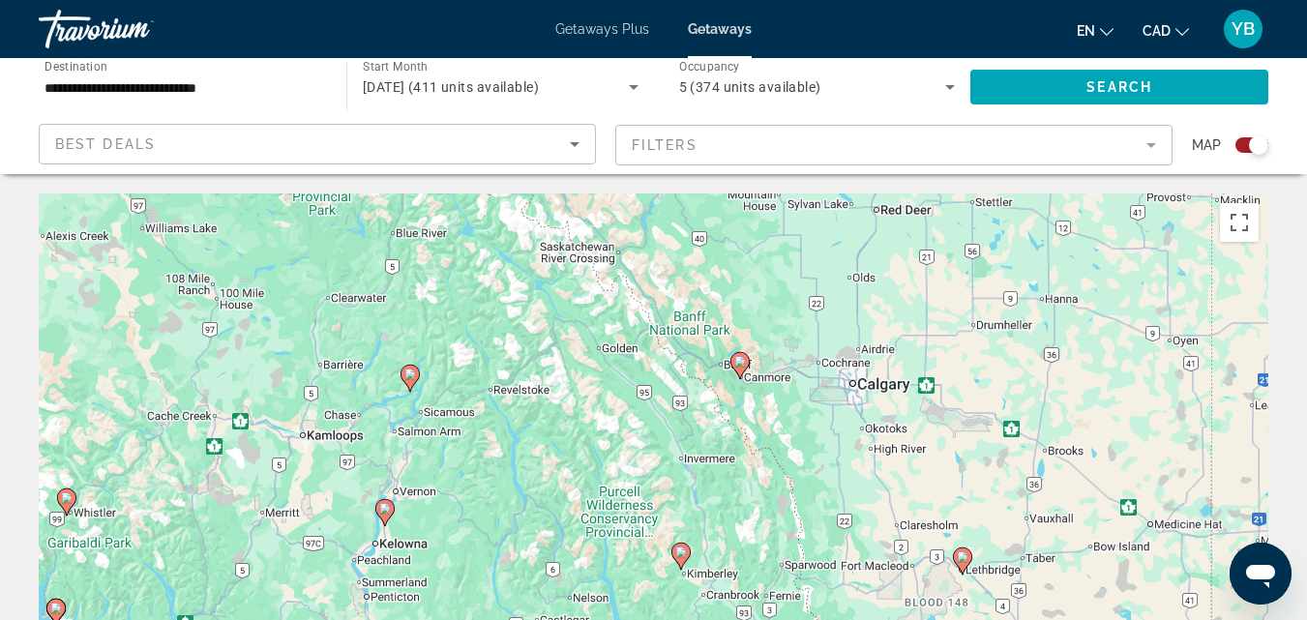
drag, startPoint x: 811, startPoint y: 441, endPoint x: 691, endPoint y: 444, distance: 120.0
click at [691, 444] on div "To activate drag with keyboard, press Alt + Enter. Once in keyboard drag state,…" at bounding box center [654, 484] width 1230 height 581
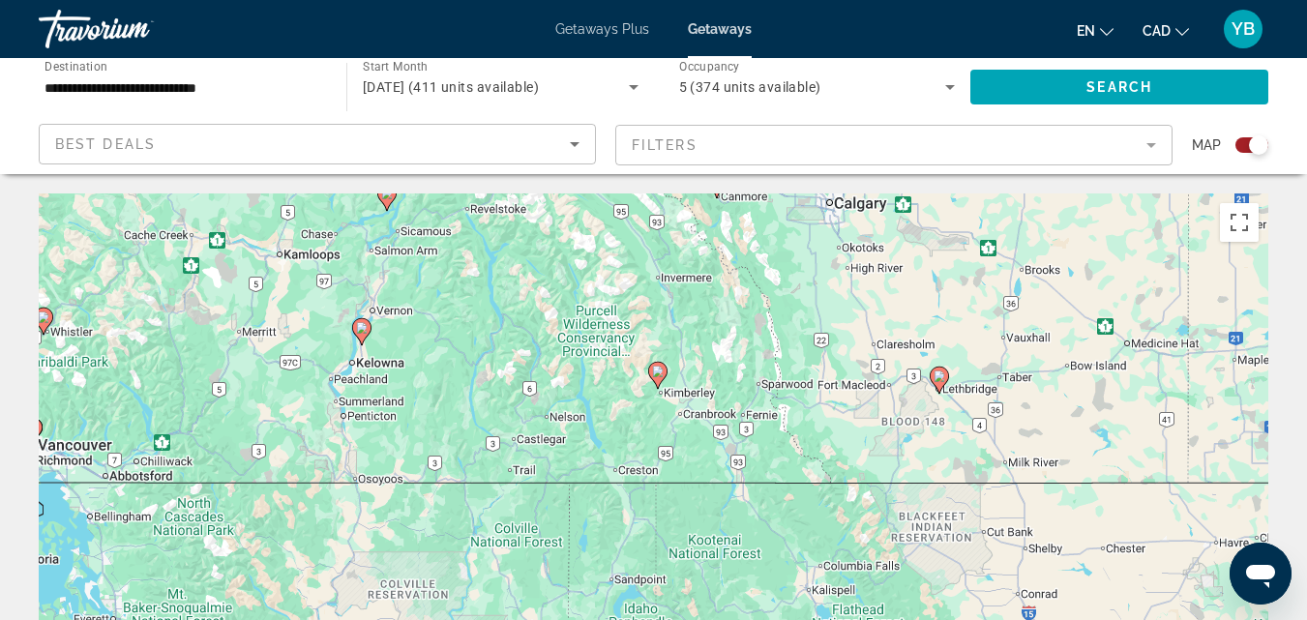
drag, startPoint x: 503, startPoint y: 583, endPoint x: 479, endPoint y: 402, distance: 182.6
click at [480, 400] on div "To activate drag with keyboard, press Alt + Enter. Once in keyboard drag state,…" at bounding box center [654, 484] width 1230 height 581
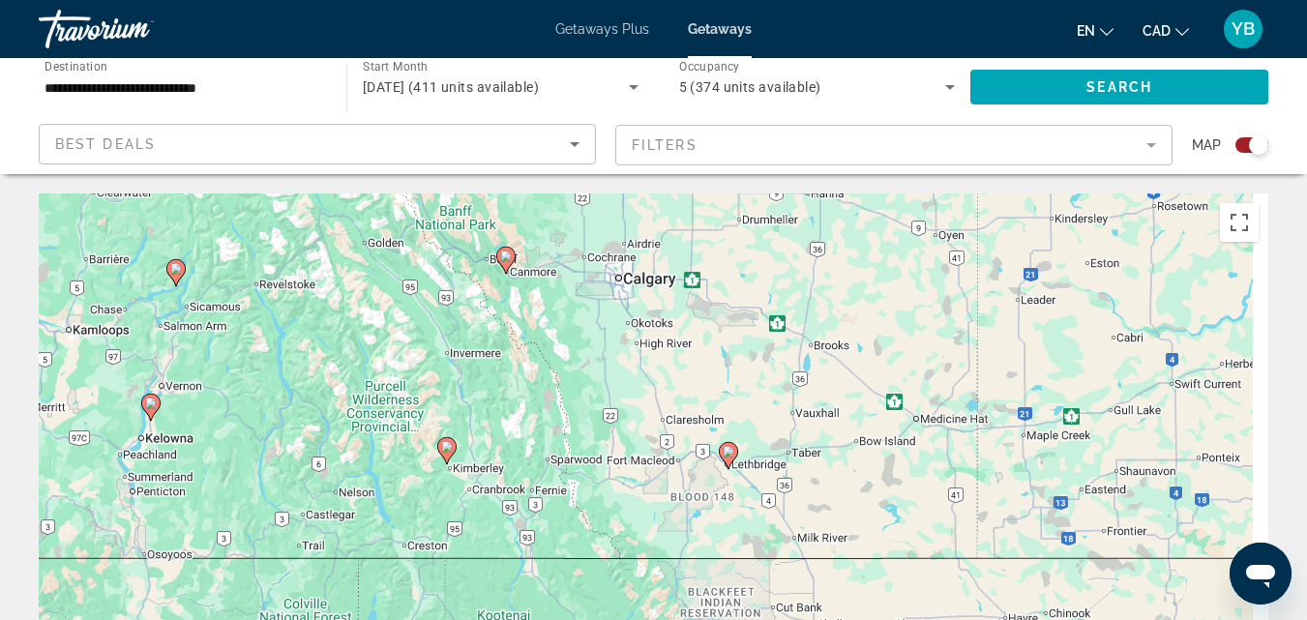
drag, startPoint x: 859, startPoint y: 433, endPoint x: 639, endPoint y: 509, distance: 233.5
click at [639, 509] on div "To activate drag with keyboard, press Alt + Enter. Once in keyboard drag state,…" at bounding box center [654, 484] width 1230 height 581
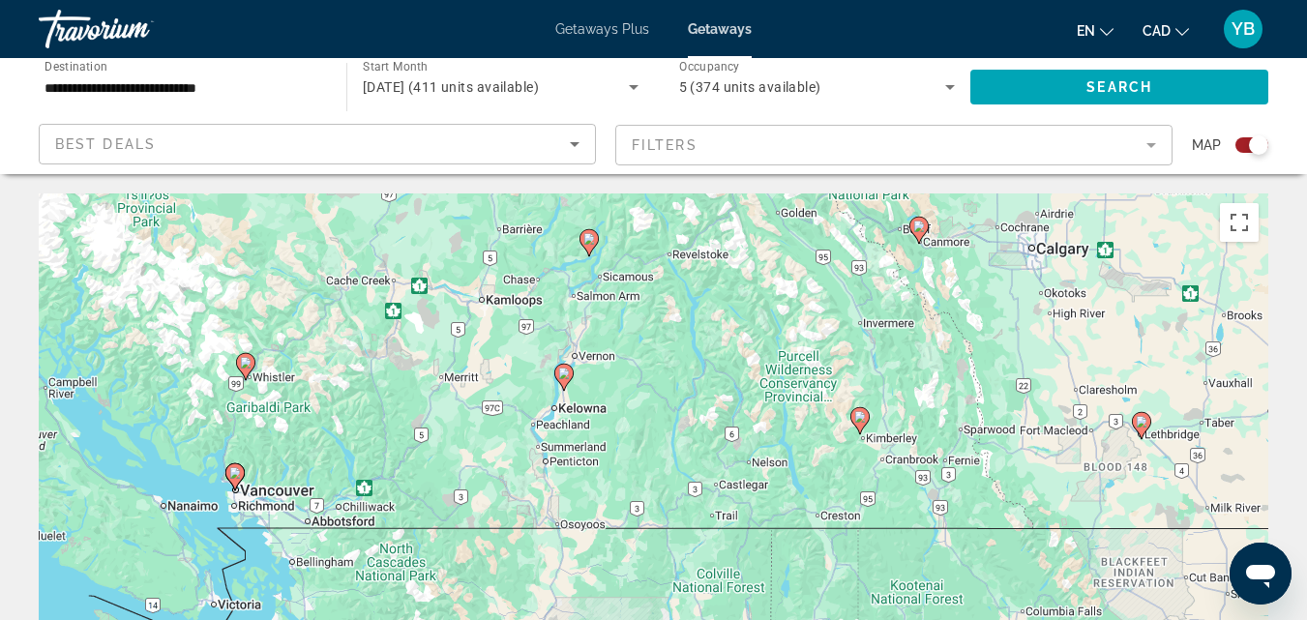
drag, startPoint x: 642, startPoint y: 327, endPoint x: 1035, endPoint y: 305, distance: 394.5
click at [1035, 305] on div "To activate drag with keyboard, press Alt + Enter. Once in keyboard drag state,…" at bounding box center [654, 484] width 1230 height 581
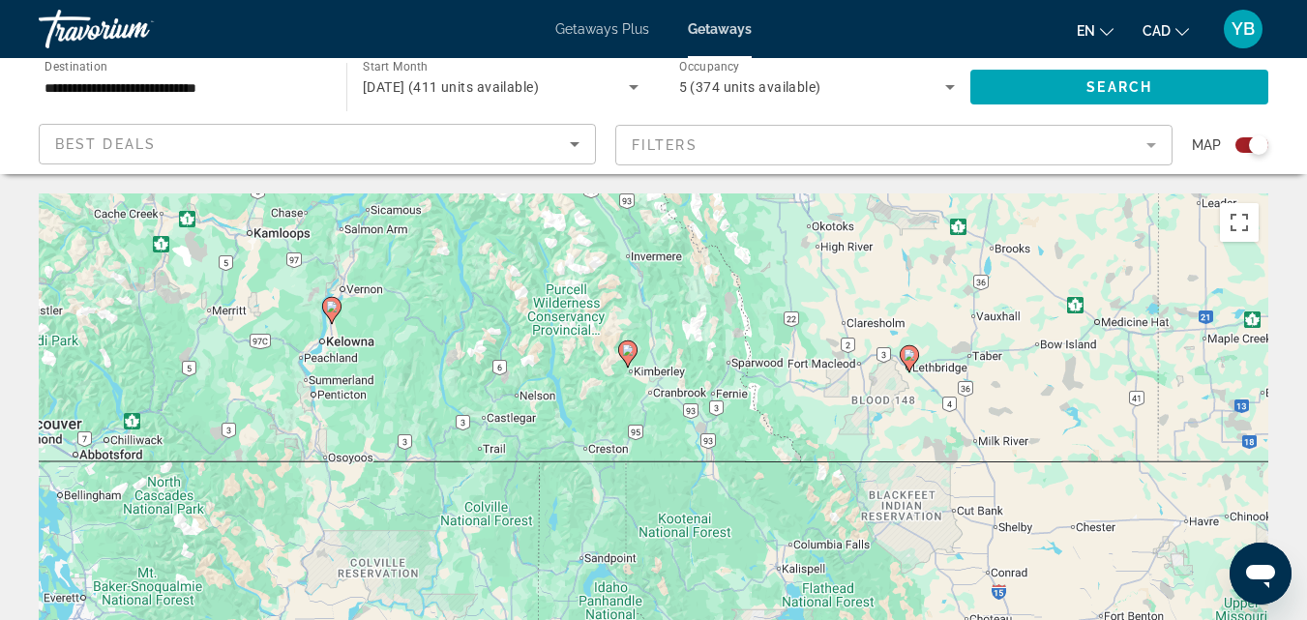
drag, startPoint x: 839, startPoint y: 487, endPoint x: 552, endPoint y: 421, distance: 294.8
click at [552, 421] on div "To activate drag with keyboard, press Alt + Enter. Once in keyboard drag state,…" at bounding box center [654, 484] width 1230 height 581
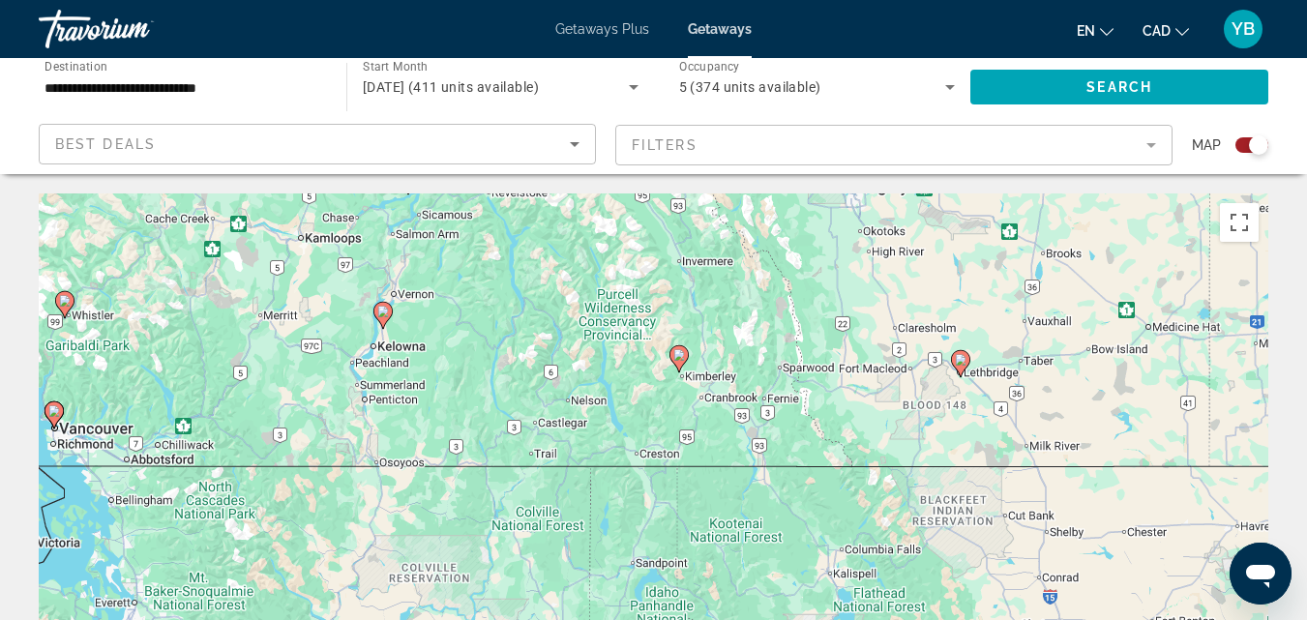
drag, startPoint x: 631, startPoint y: 306, endPoint x: 711, endPoint y: 314, distance: 80.7
click at [711, 314] on div "To activate drag with keyboard, press Alt + Enter. Once in keyboard drag state,…" at bounding box center [654, 484] width 1230 height 581
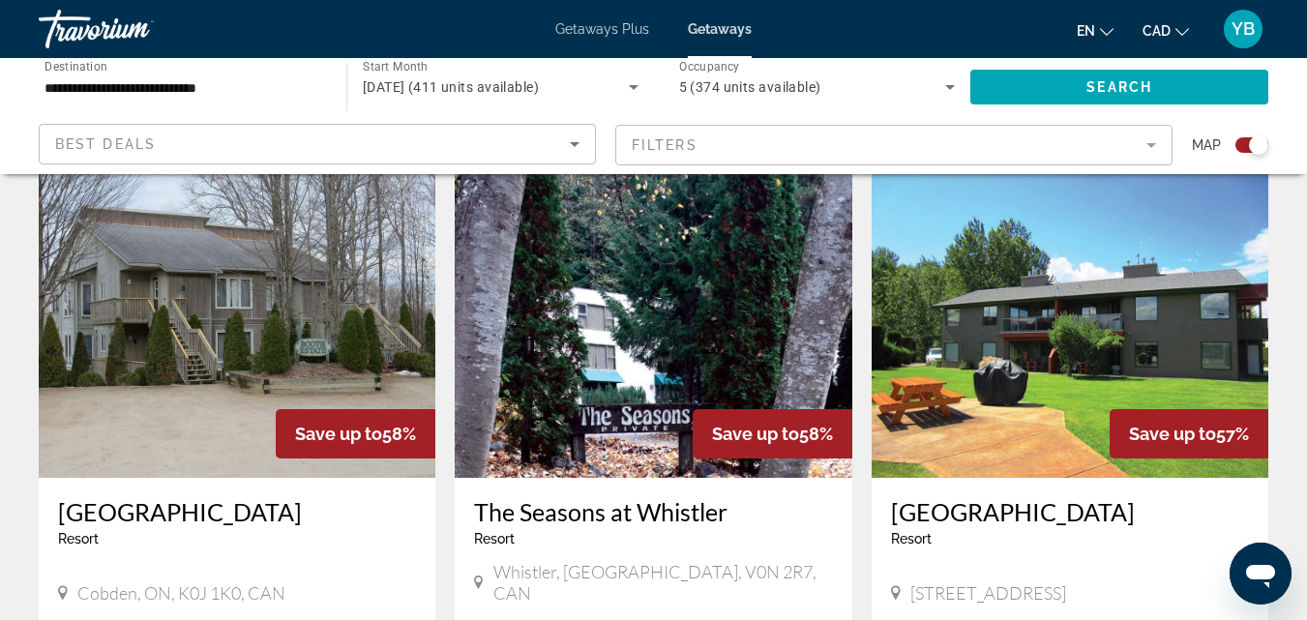
scroll to position [2129, 0]
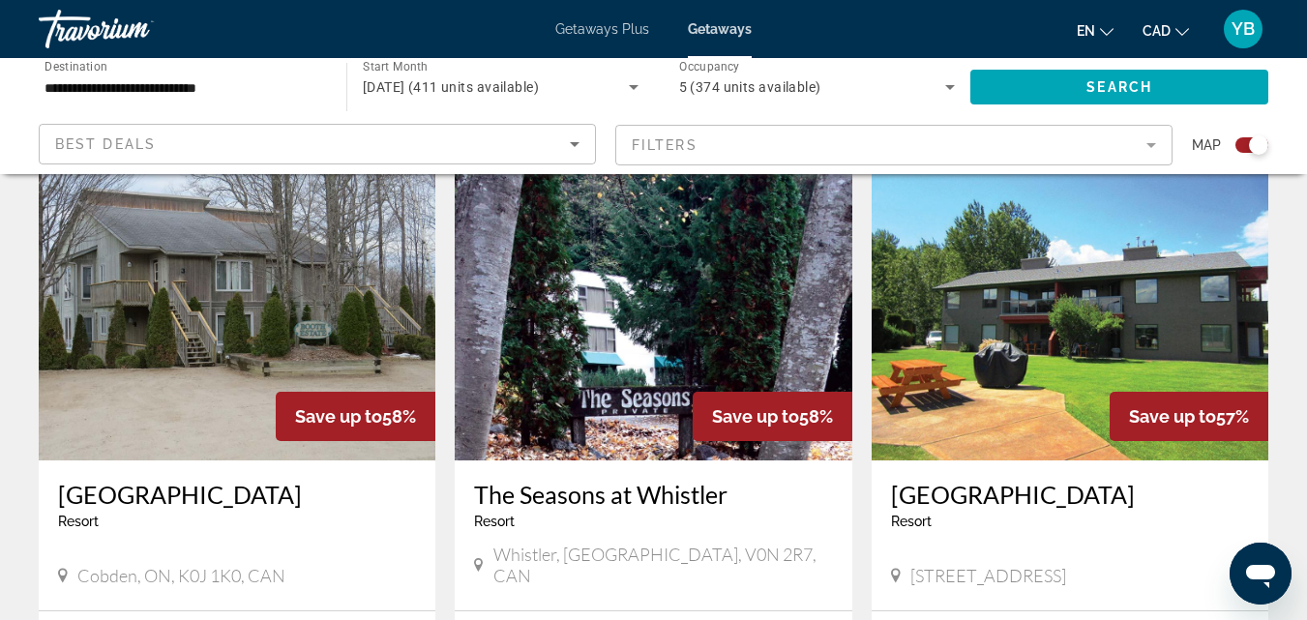
click at [213, 480] on h3 "[GEOGRAPHIC_DATA]" at bounding box center [237, 494] width 358 height 29
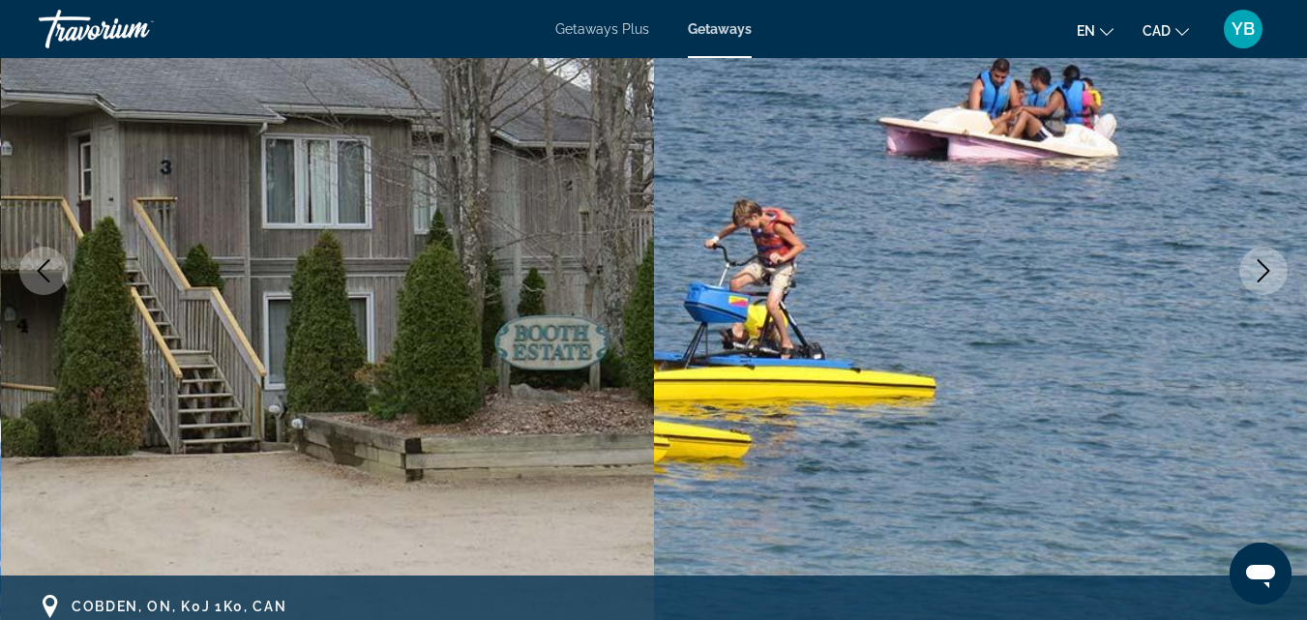
scroll to position [221, 0]
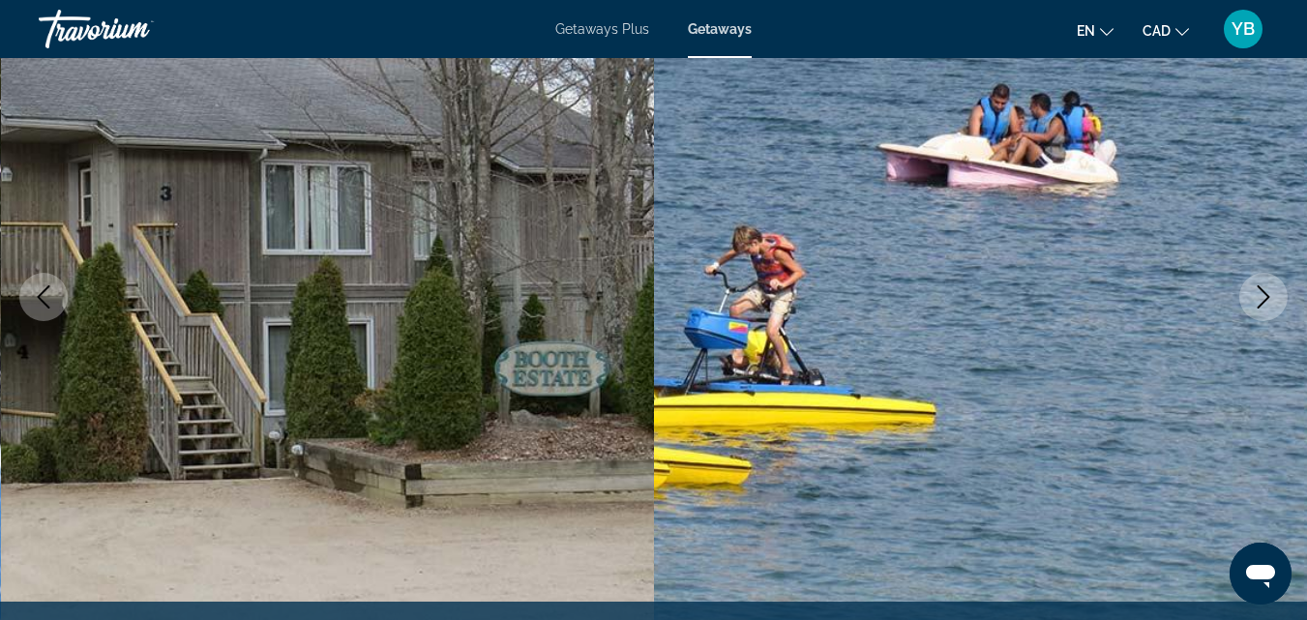
click at [1267, 293] on icon "Next image" at bounding box center [1263, 296] width 23 height 23
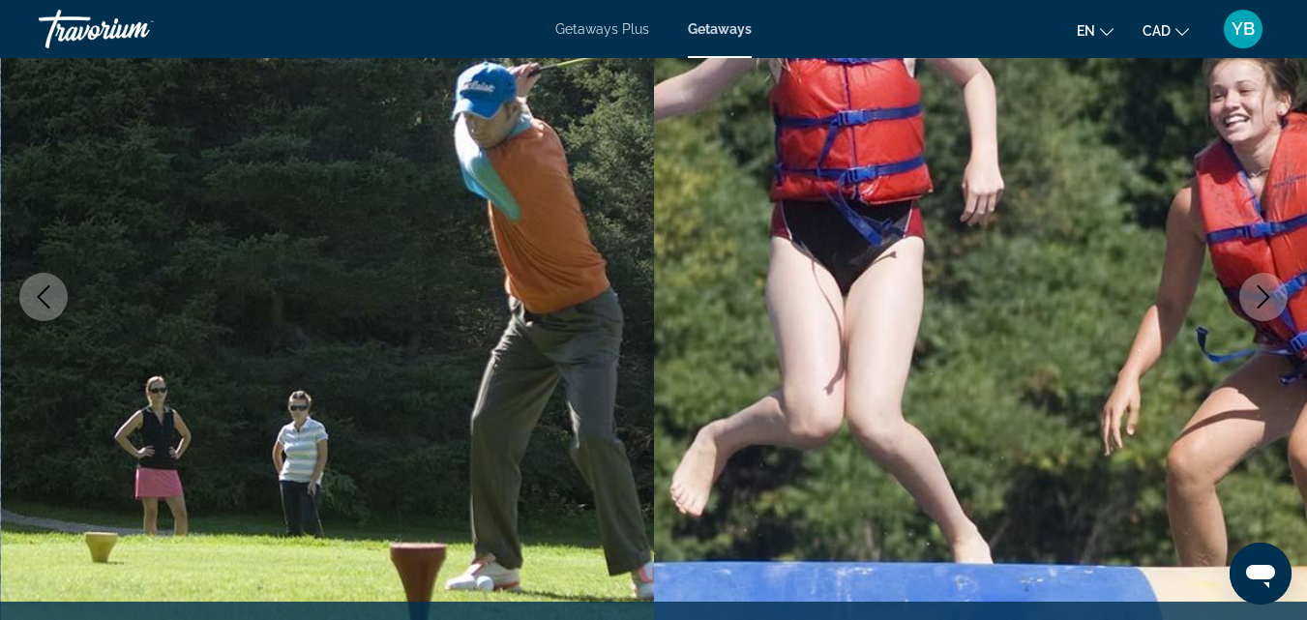
click at [1267, 292] on icon "Next image" at bounding box center [1263, 296] width 23 height 23
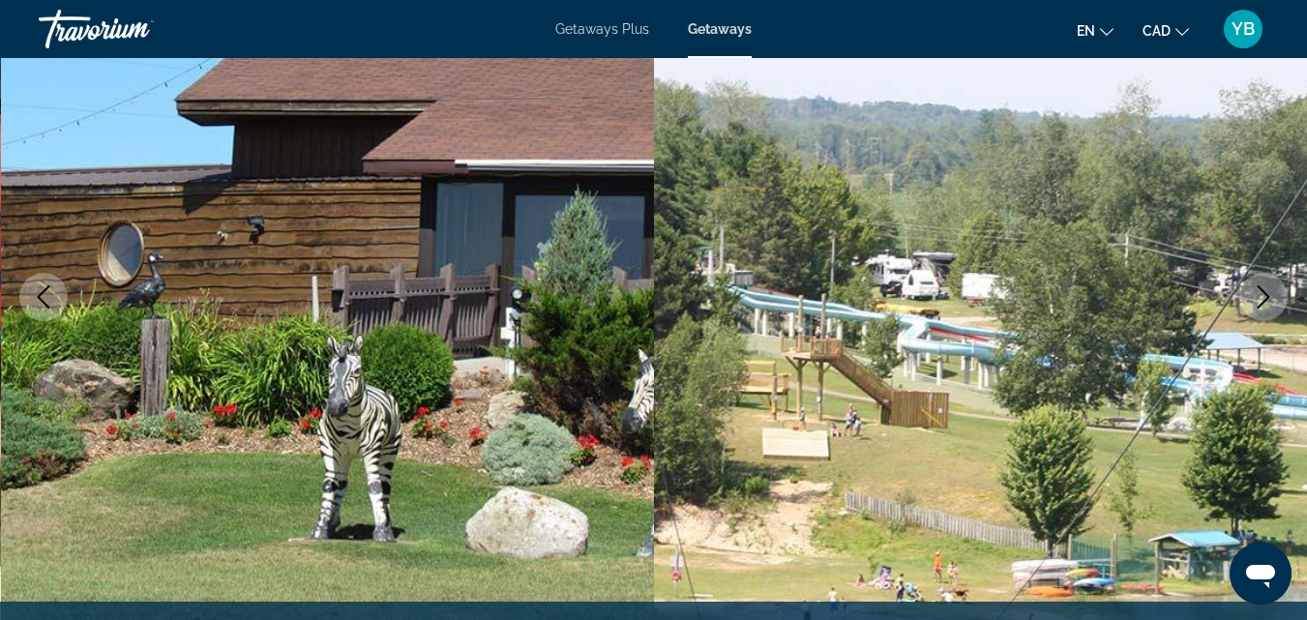
click at [1267, 292] on icon "Next image" at bounding box center [1263, 296] width 23 height 23
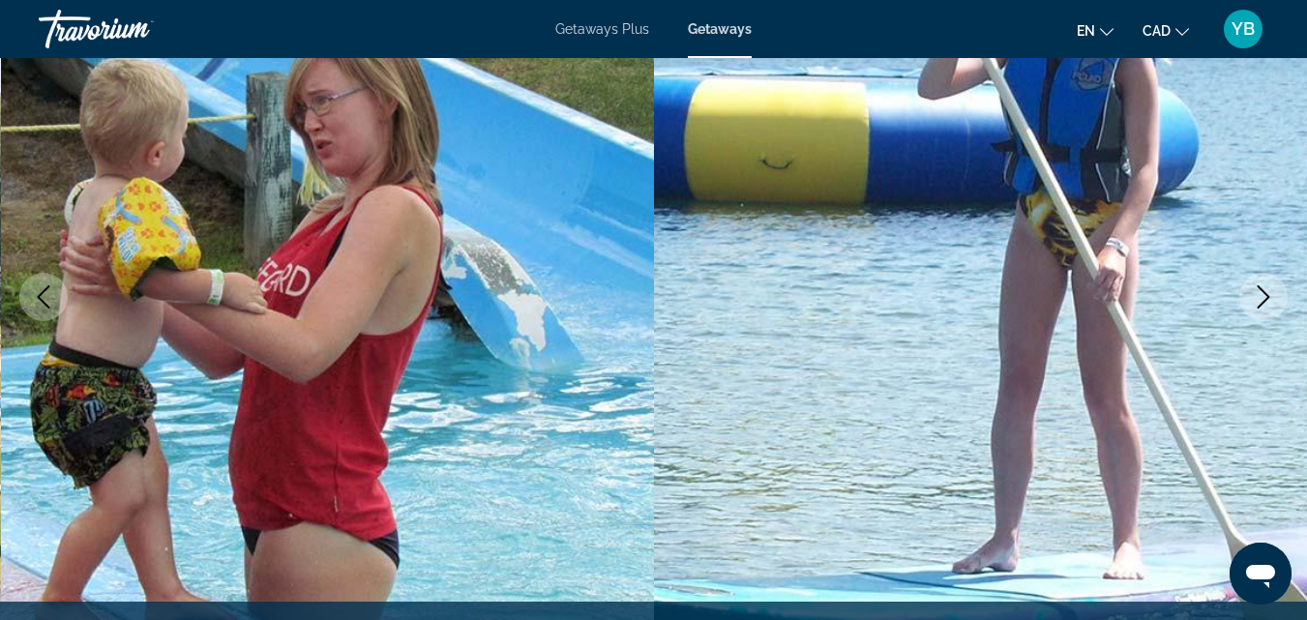
click at [1267, 292] on icon "Next image" at bounding box center [1263, 296] width 23 height 23
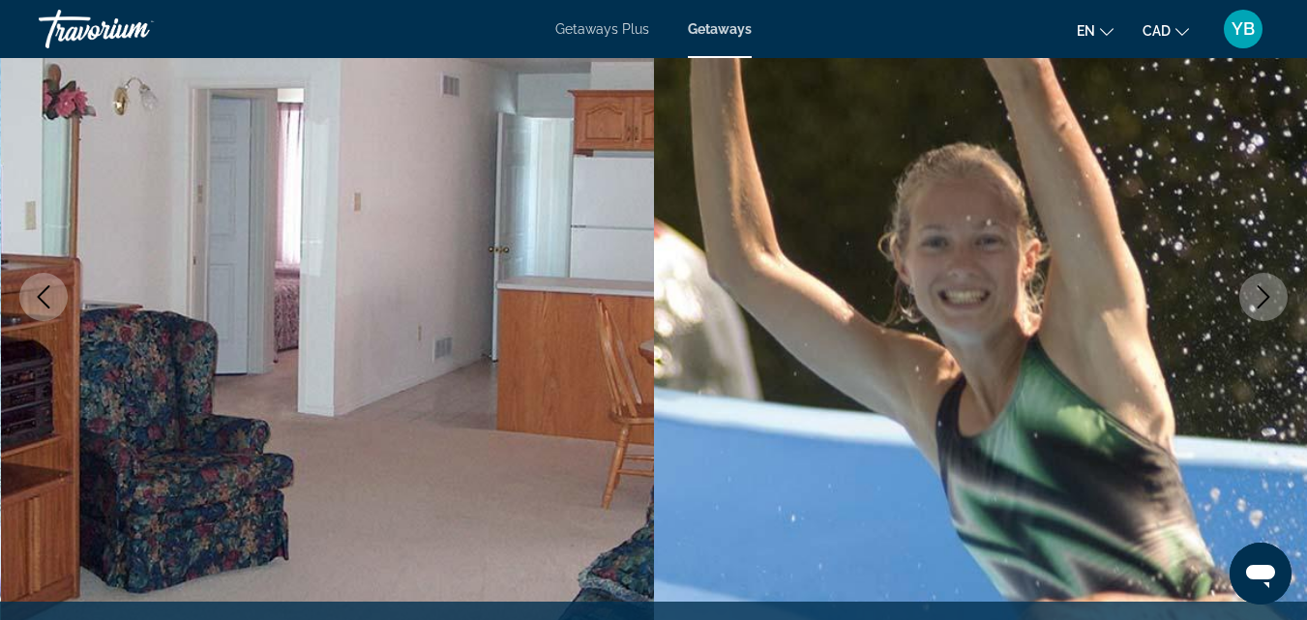
click at [1267, 292] on icon "Next image" at bounding box center [1263, 296] width 23 height 23
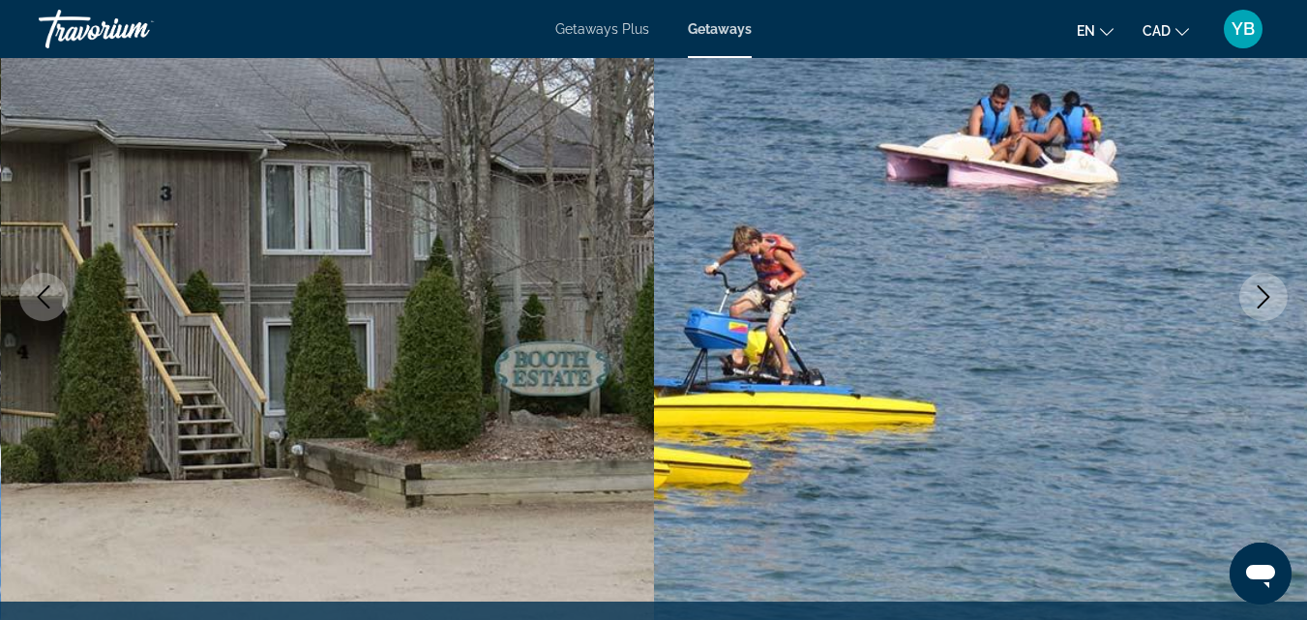
click at [1267, 292] on icon "Next image" at bounding box center [1263, 296] width 23 height 23
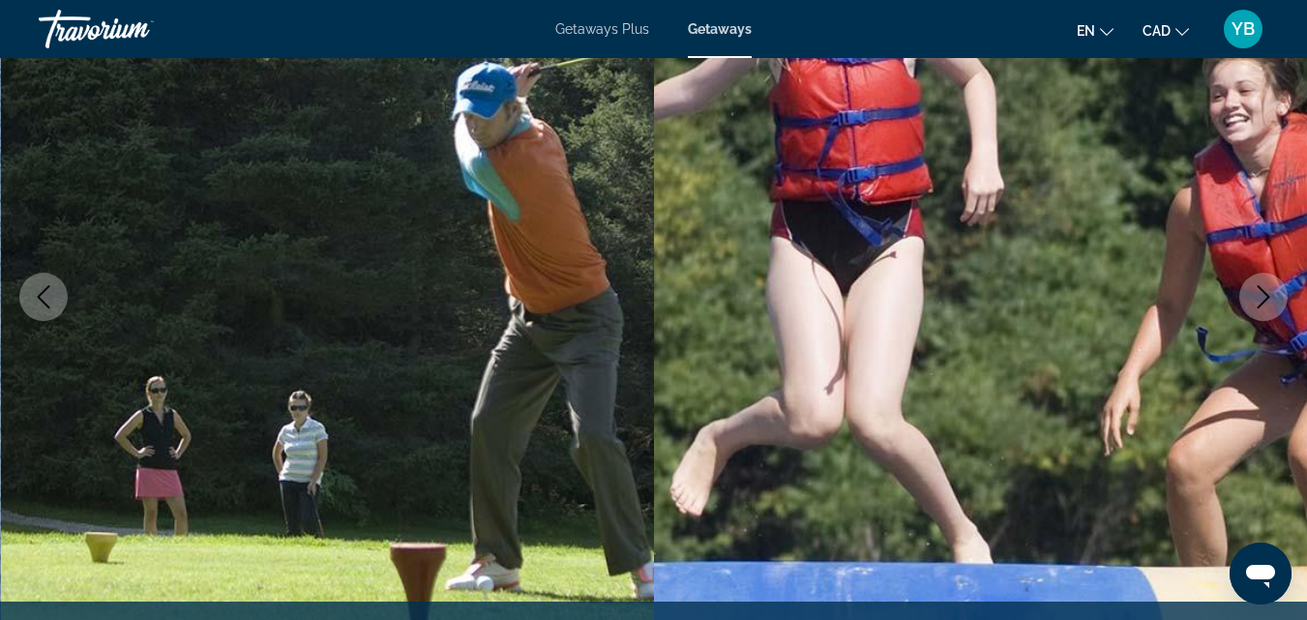
click at [1267, 292] on icon "Next image" at bounding box center [1263, 296] width 23 height 23
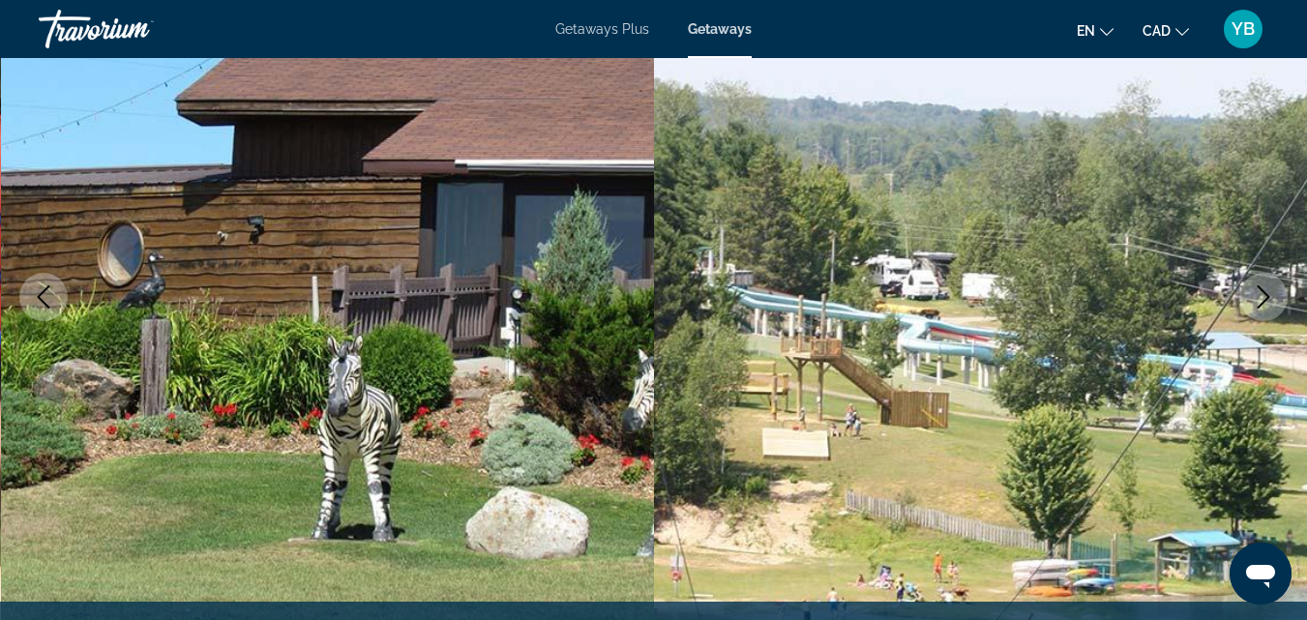
click at [1267, 292] on icon "Next image" at bounding box center [1263, 296] width 23 height 23
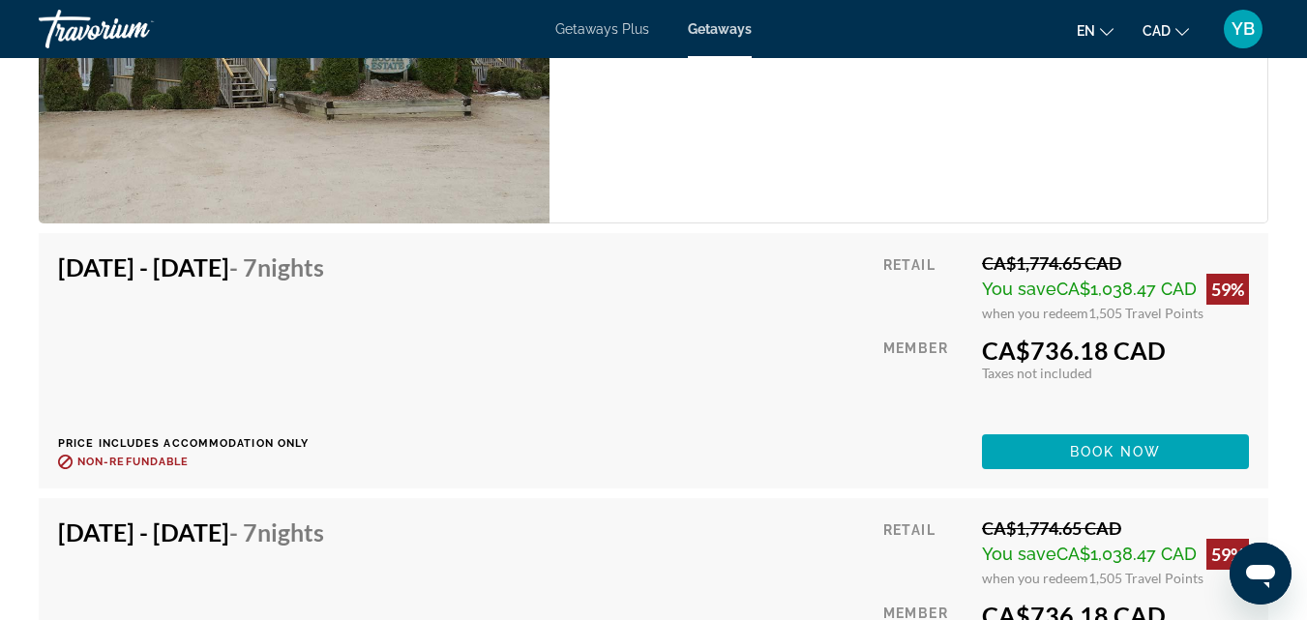
scroll to position [3721, 0]
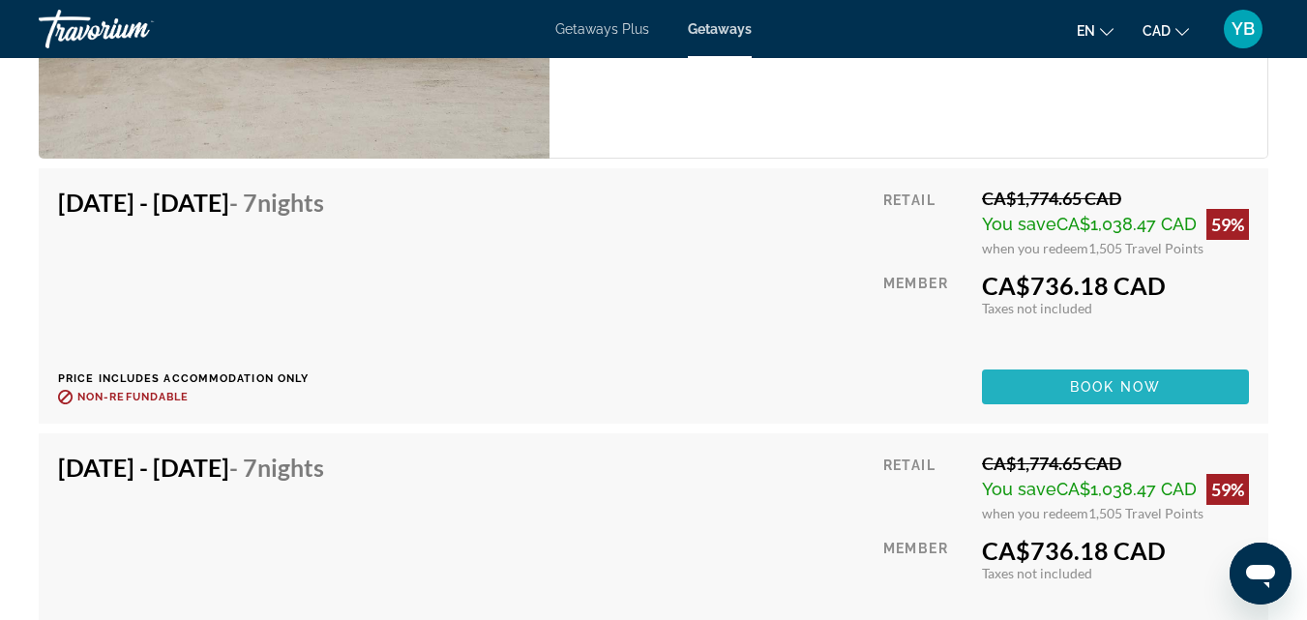
click at [1043, 380] on span "Main content" at bounding box center [1115, 387] width 267 height 46
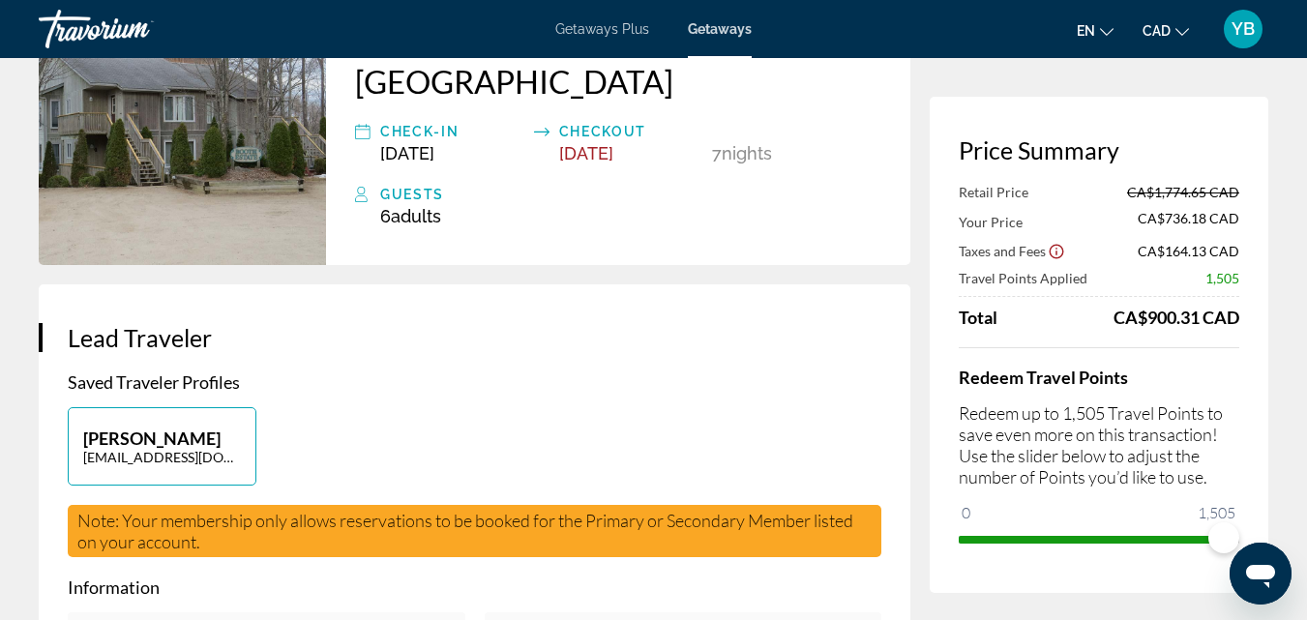
scroll to position [155, 0]
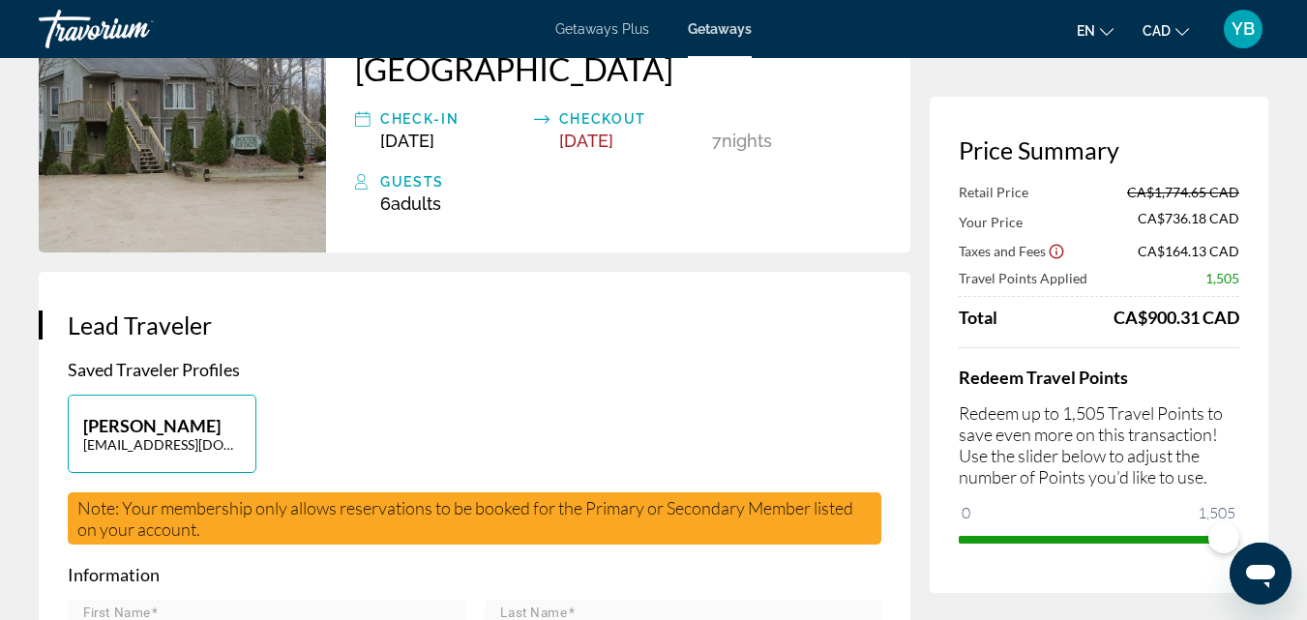
drag, startPoint x: 668, startPoint y: 253, endPoint x: 692, endPoint y: 429, distance: 177.8
click at [483, 171] on div "Guests" at bounding box center [630, 181] width 501 height 23
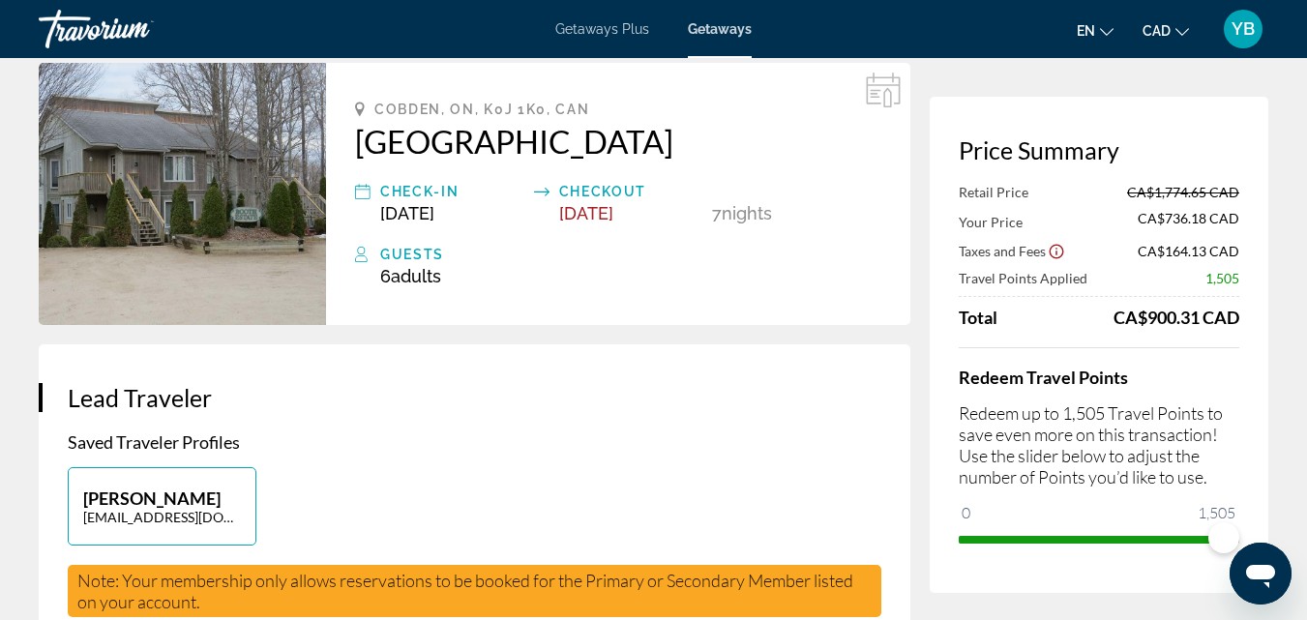
scroll to position [26, 0]
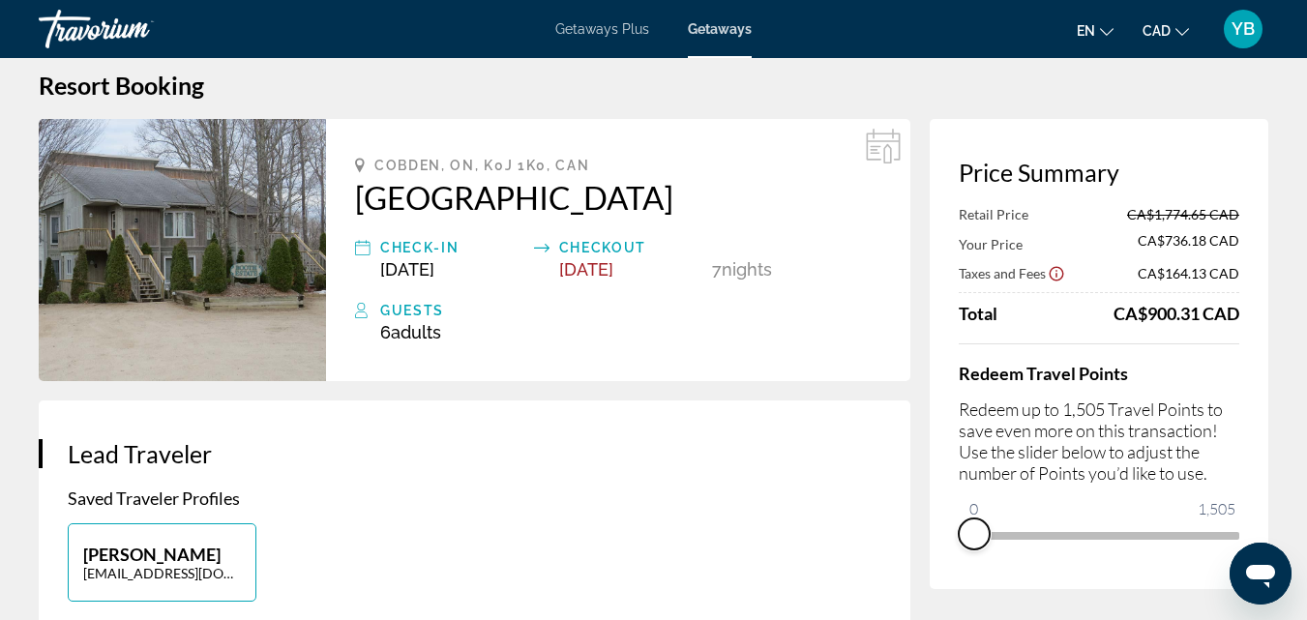
drag, startPoint x: 1216, startPoint y: 558, endPoint x: 965, endPoint y: 591, distance: 253.7
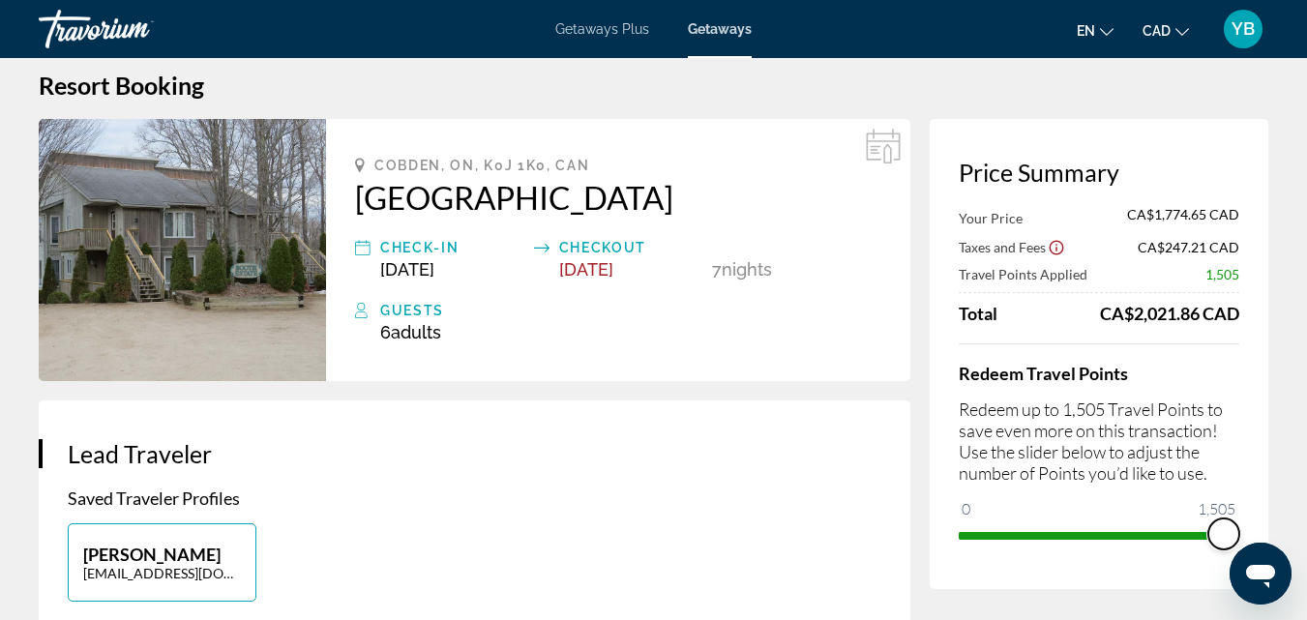
drag, startPoint x: 973, startPoint y: 502, endPoint x: 1307, endPoint y: 523, distance: 334.5
click at [1306, 523] on html "Skip to main content Getaways Plus Getaways en English Español Français Italian…" at bounding box center [653, 284] width 1307 height 620
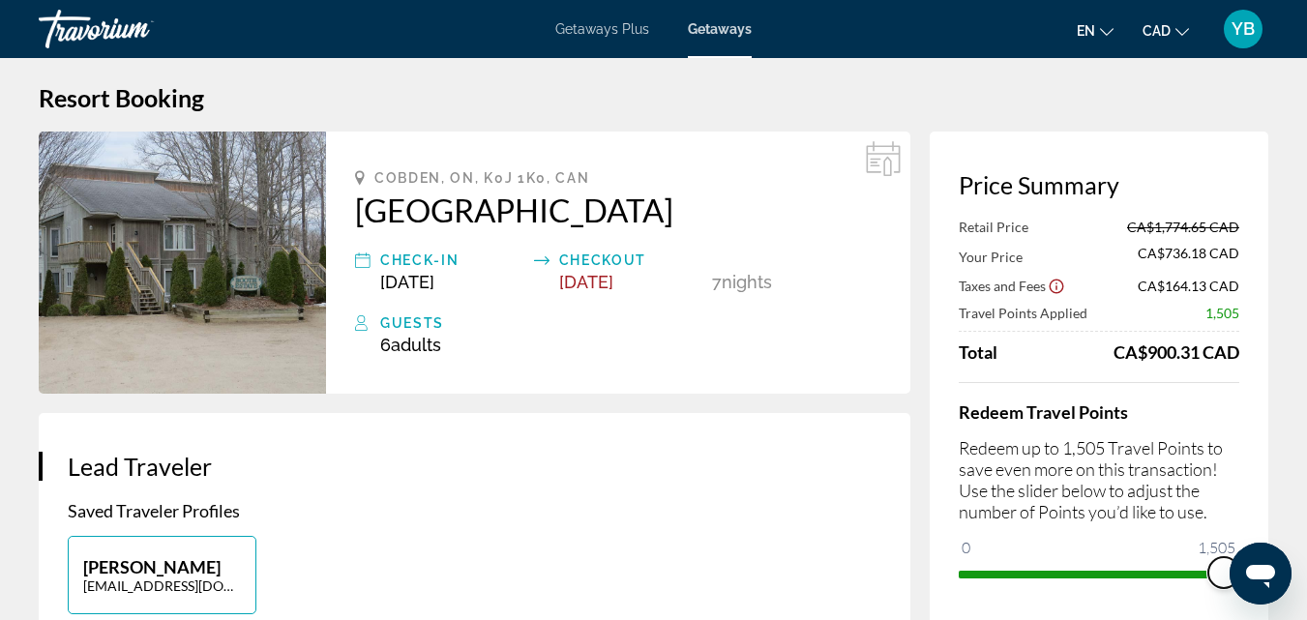
scroll to position [0, 0]
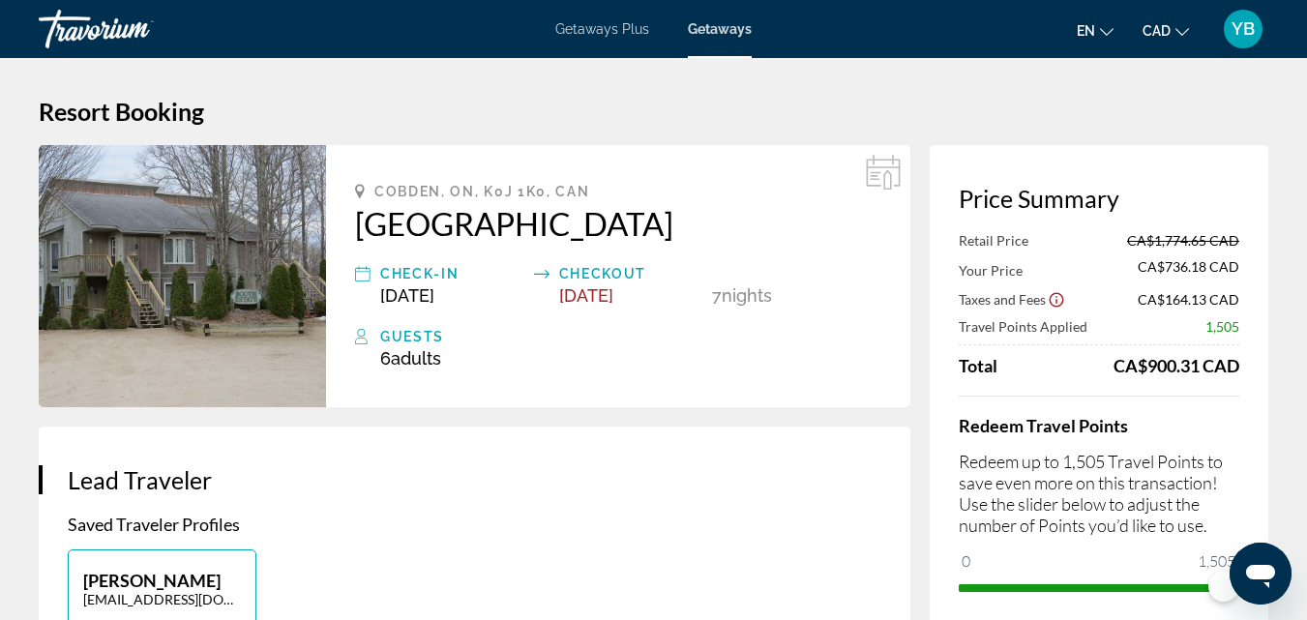
click at [390, 351] on span "6 Adult Adults" at bounding box center [410, 358] width 61 height 20
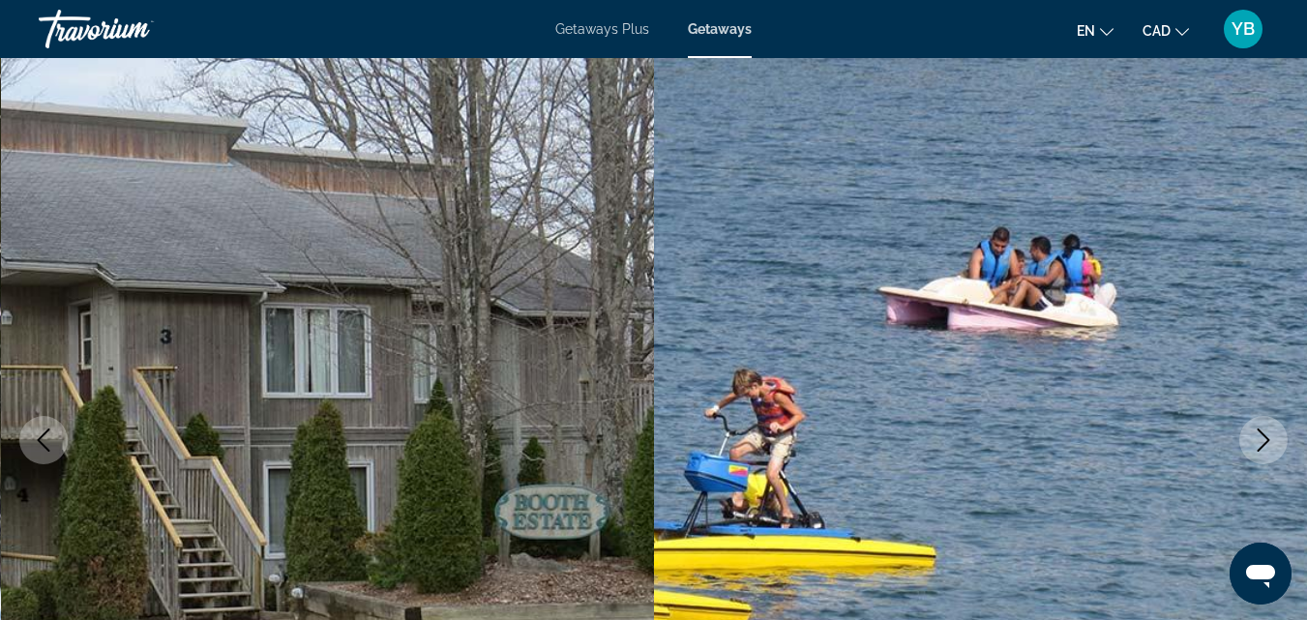
scroll to position [14, 0]
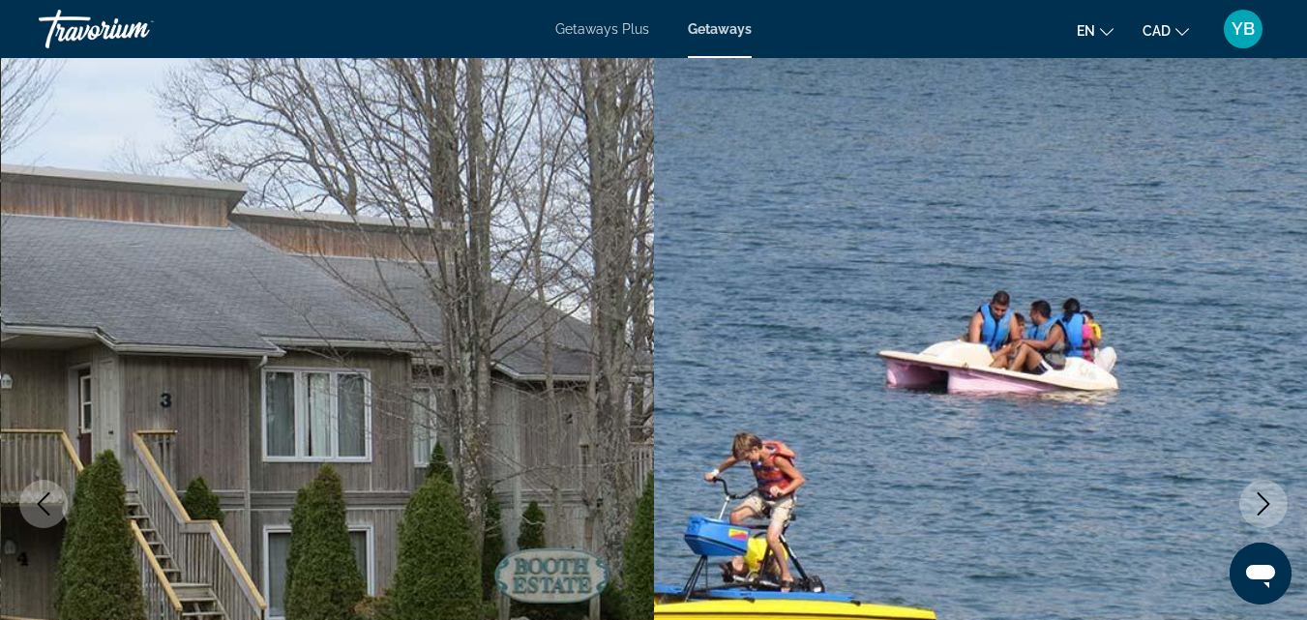
click at [608, 28] on span "Getaways Plus" at bounding box center [602, 28] width 94 height 15
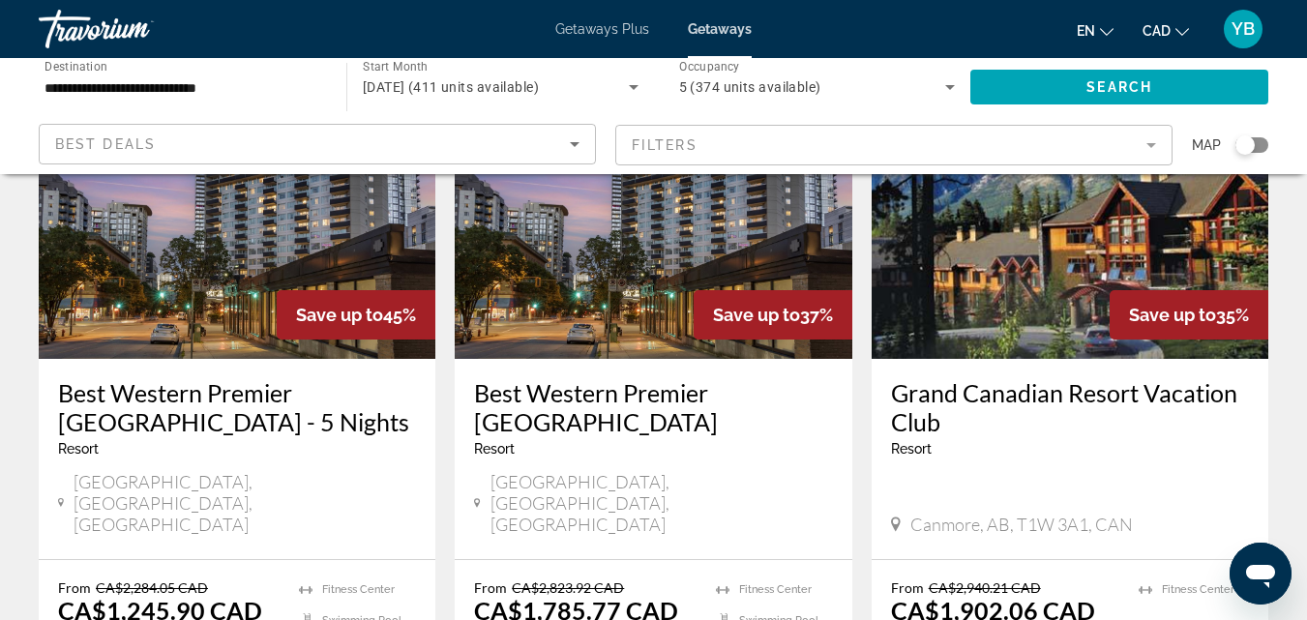
scroll to position [2349, 0]
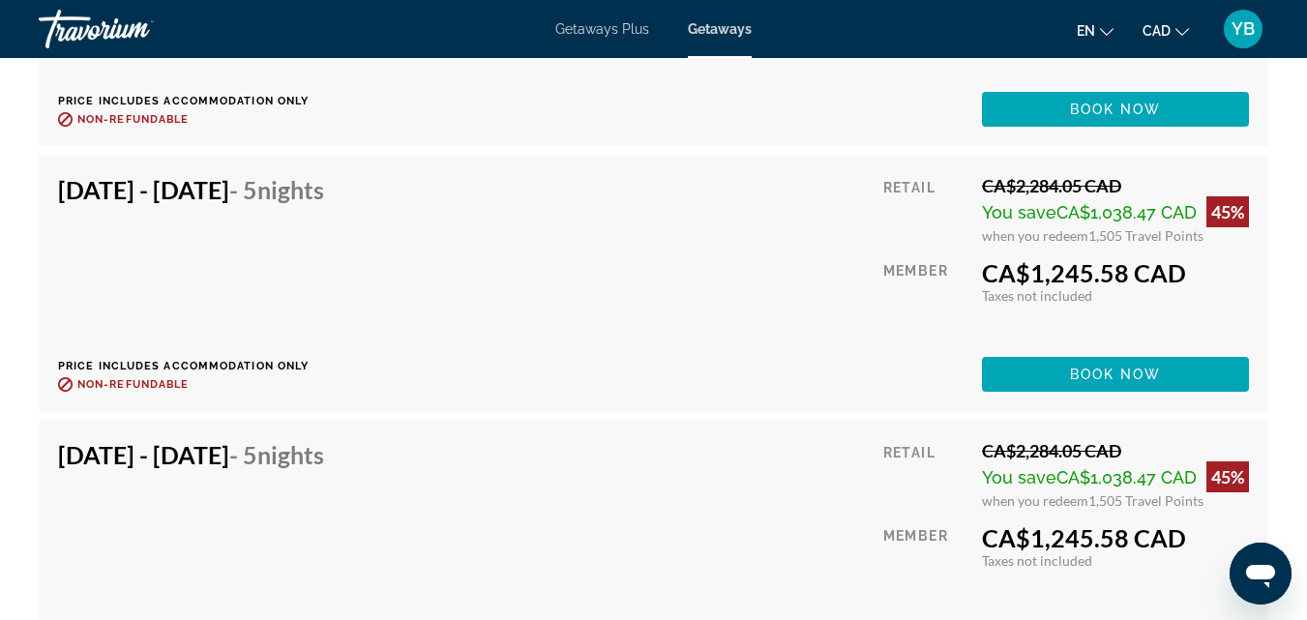
scroll to position [4955, 0]
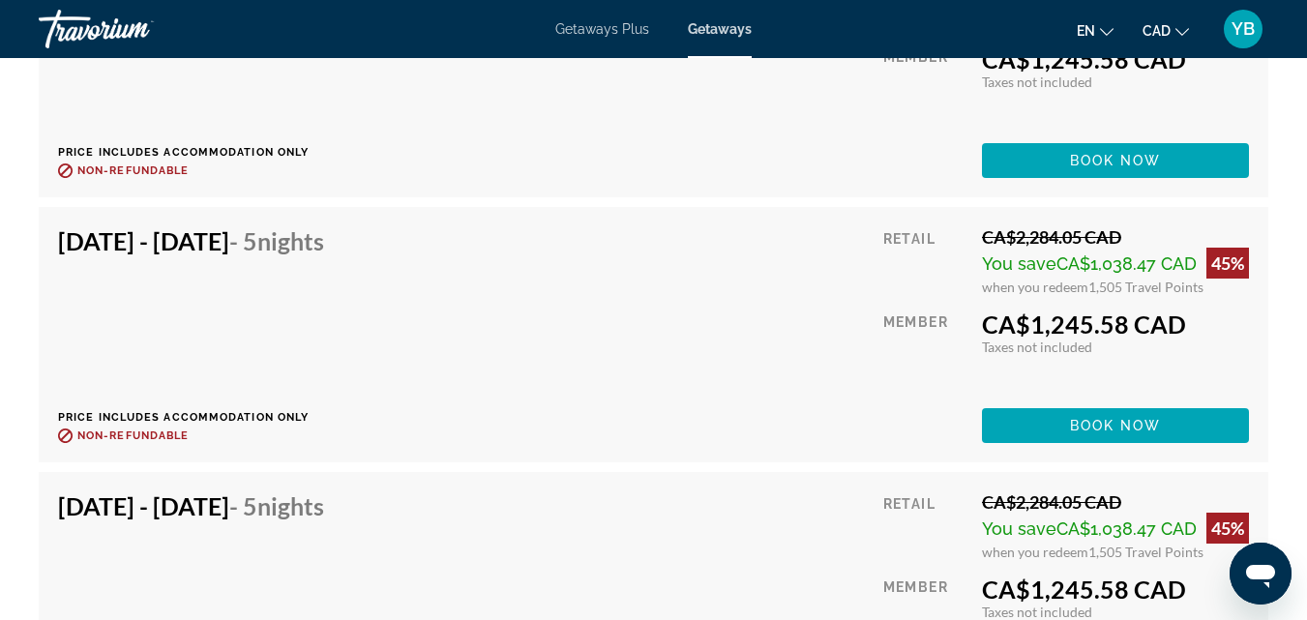
click at [339, 567] on div "[DATE] - [DATE] - 5 Nights Price includes accommodation only Refundable until :…" at bounding box center [198, 600] width 281 height 217
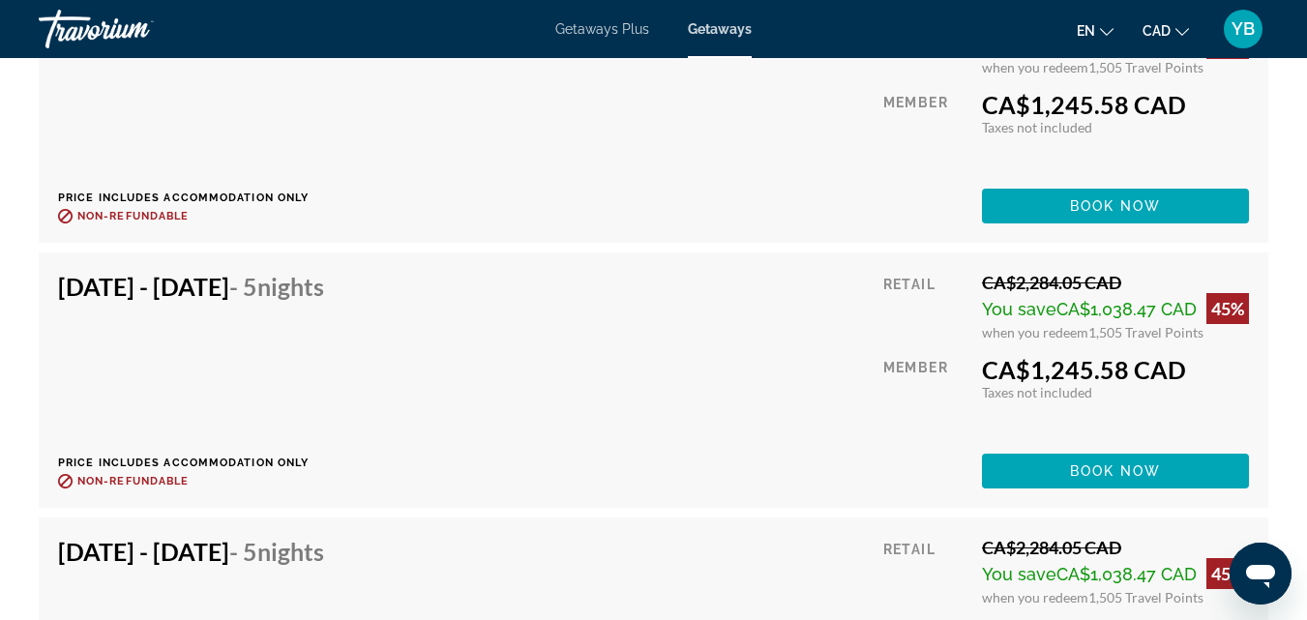
scroll to position [5199, 0]
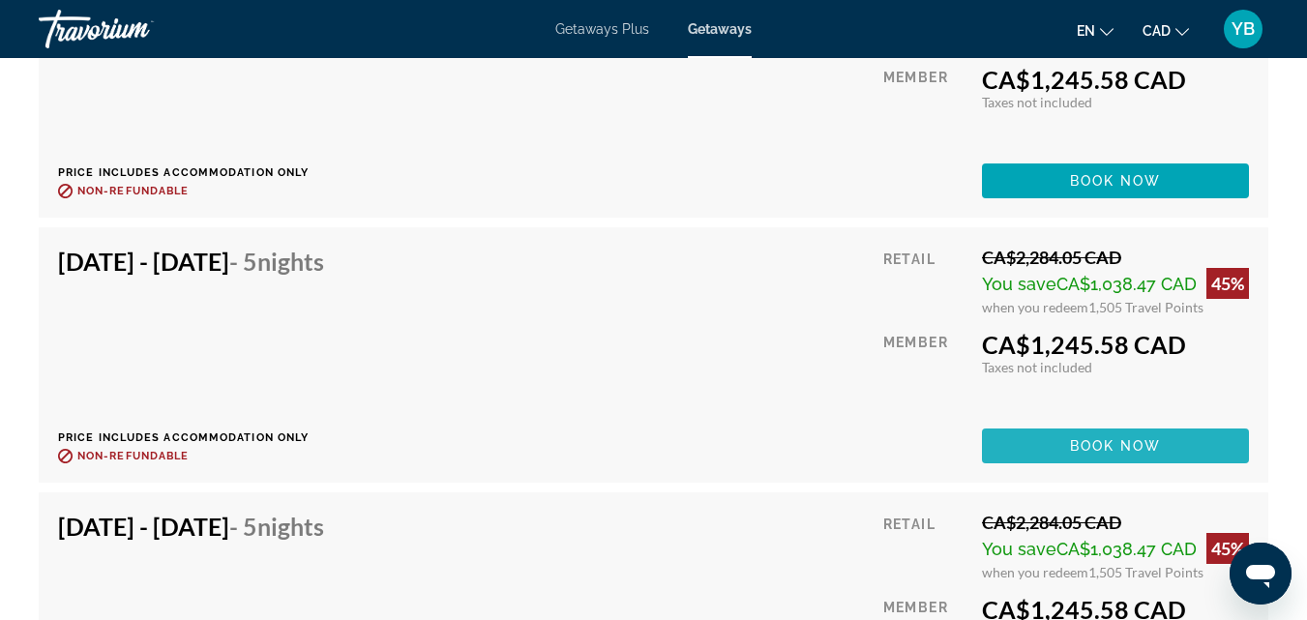
click at [1145, 447] on span "Book now" at bounding box center [1116, 445] width 92 height 15
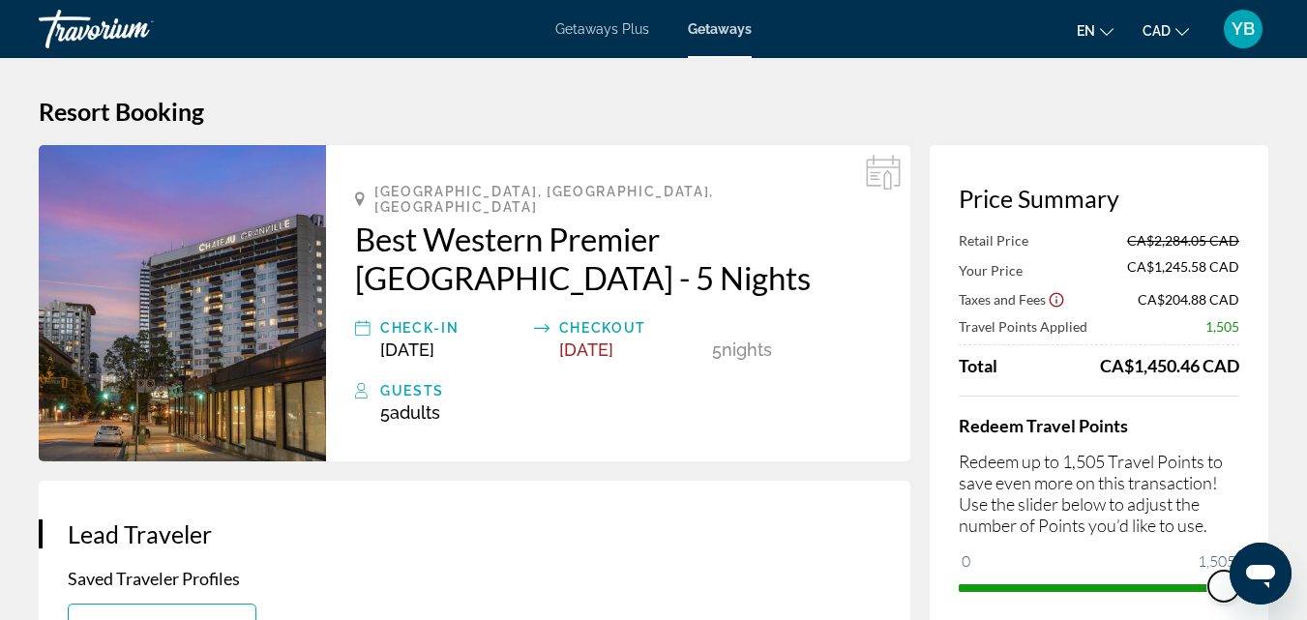
drag, startPoint x: 1221, startPoint y: 583, endPoint x: 1224, endPoint y: 655, distance: 72.6
click at [1224, 619] on html "Skip to main content Getaways Plus Getaways en English Español Français Italian…" at bounding box center [653, 310] width 1307 height 620
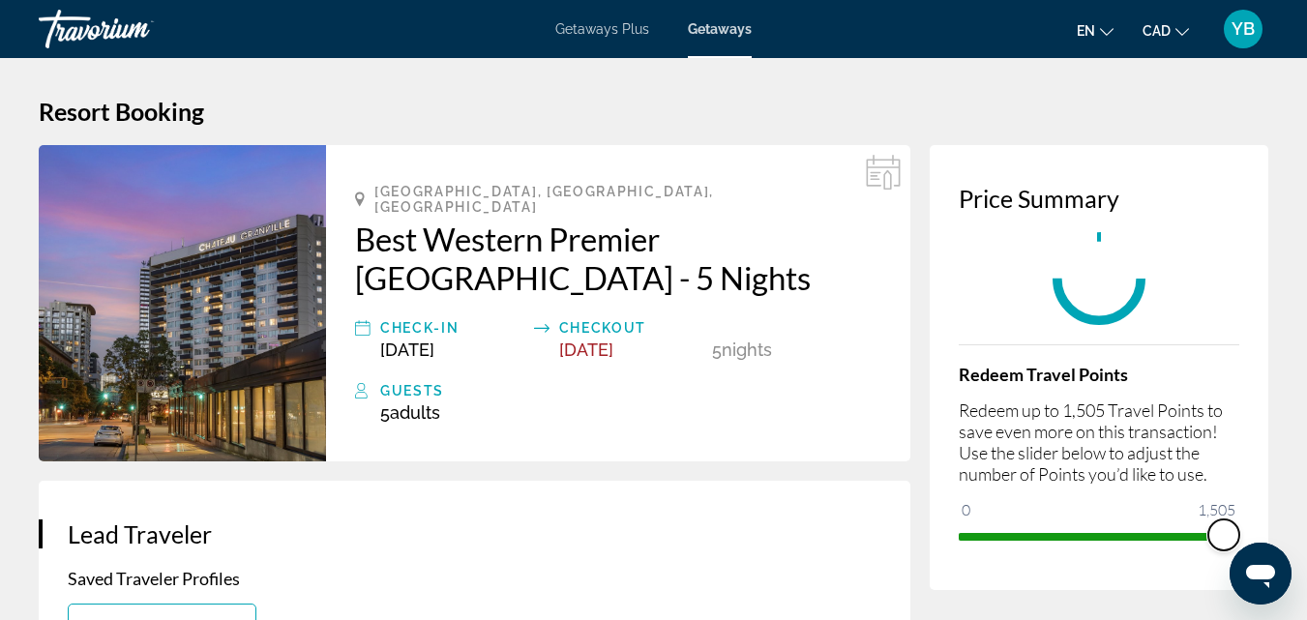
drag, startPoint x: 1224, startPoint y: 528, endPoint x: 1238, endPoint y: 529, distance: 13.6
click at [1238, 529] on span "ngx-slider" at bounding box center [1224, 535] width 31 height 31
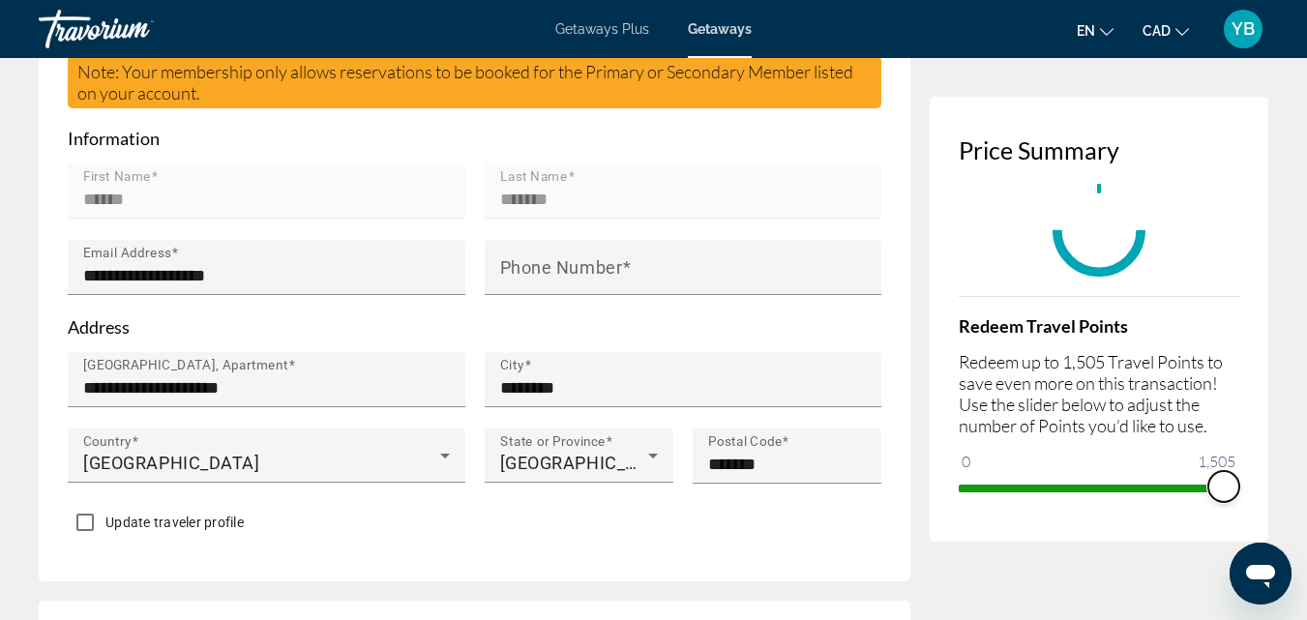
scroll to position [697, 0]
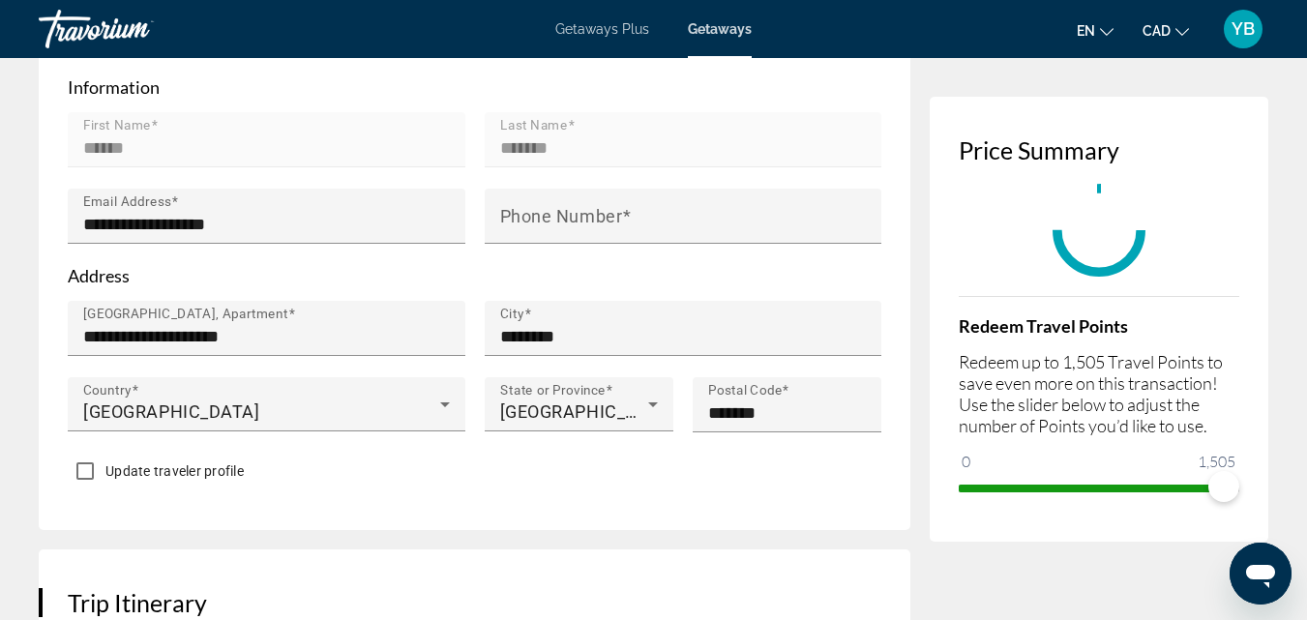
click at [1194, 175] on app-price-summary "Price Summary Redeem Travel Points Redeem up to 1,505 Travel Points to save eve…" at bounding box center [1099, 319] width 281 height 368
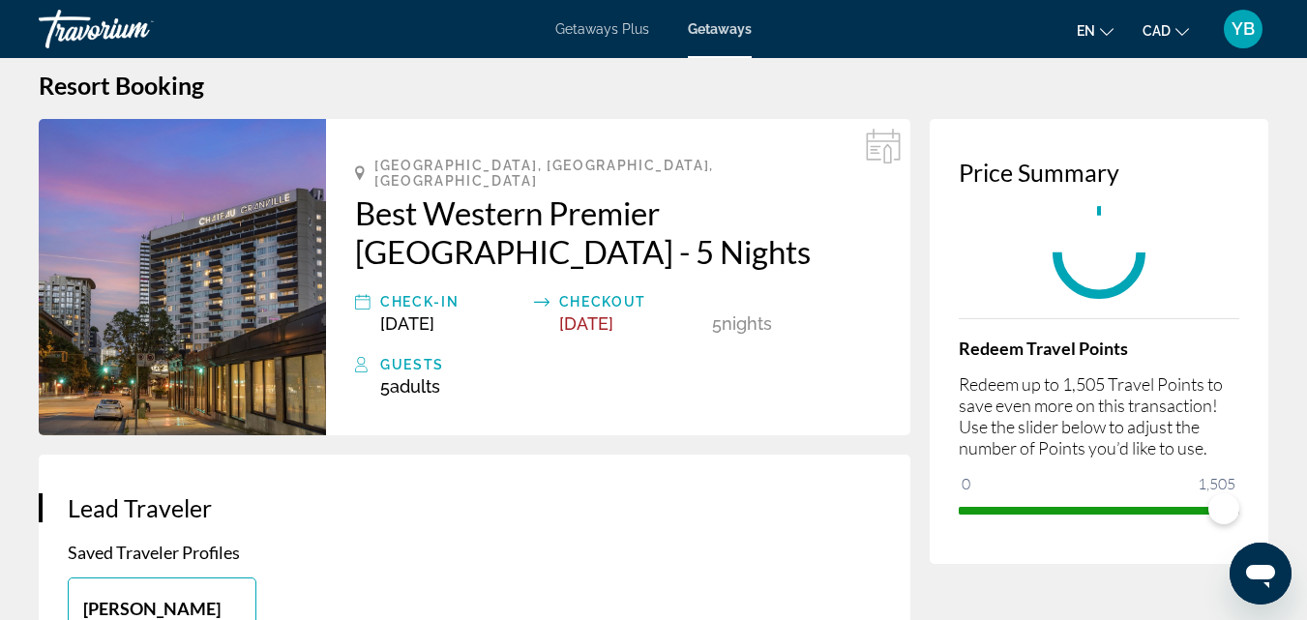
scroll to position [0, 0]
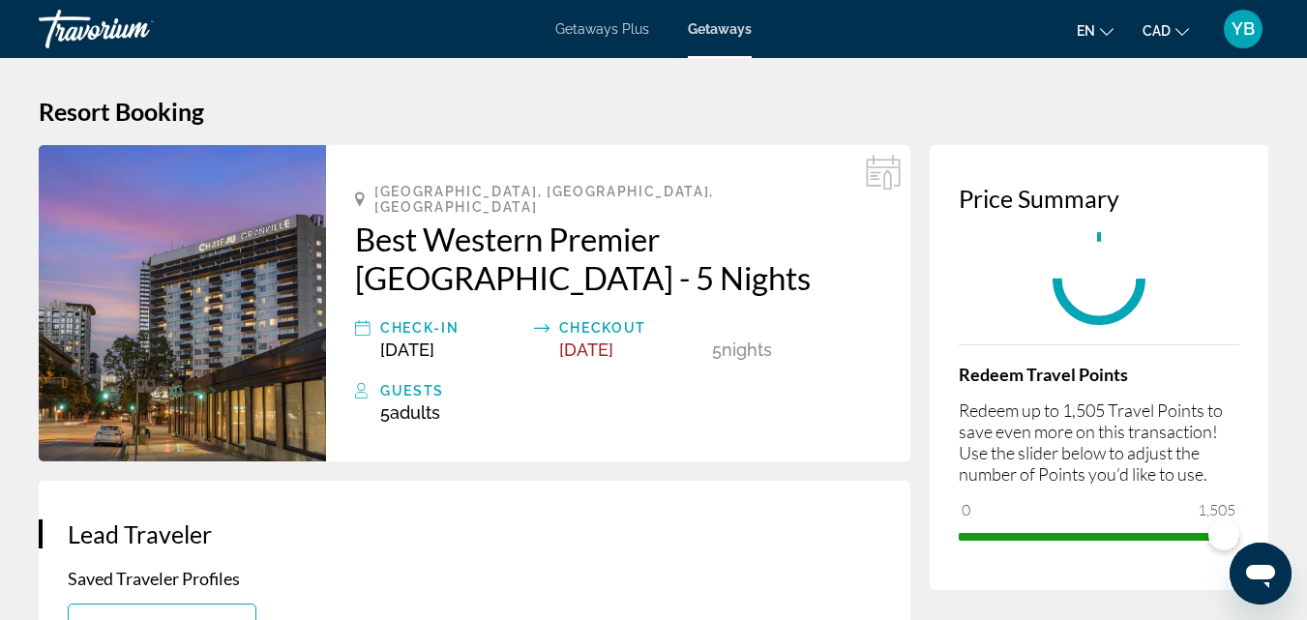
click at [1082, 261] on div "Main content" at bounding box center [1099, 279] width 128 height 128
